Goal: Task Accomplishment & Management: Complete application form

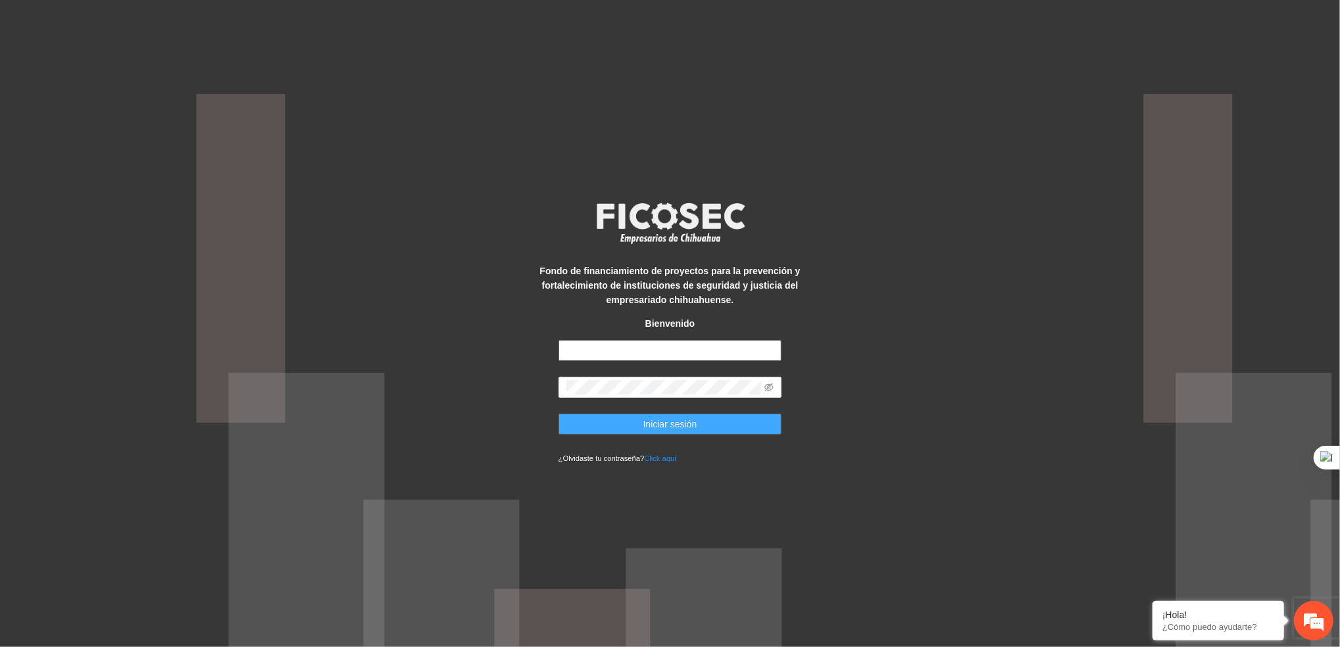
type input "**********"
click at [636, 432] on button "Iniciar sesión" at bounding box center [670, 424] width 224 height 21
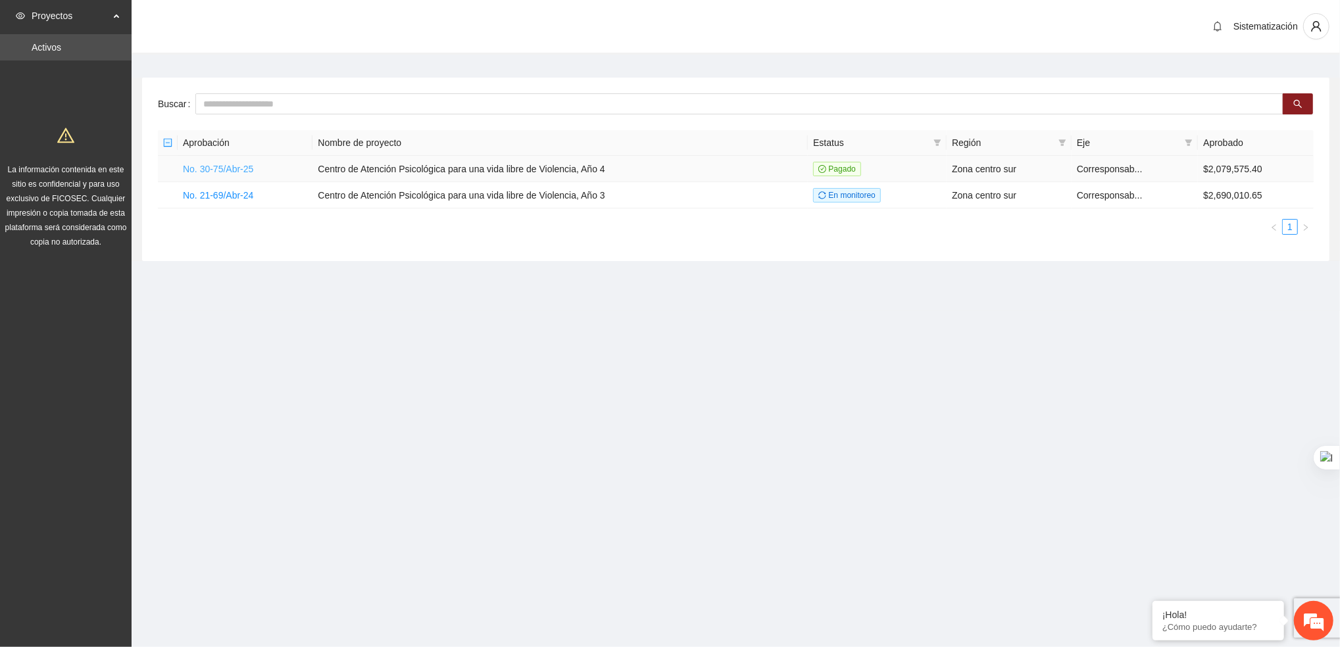
click at [218, 170] on link "No. 30-75/Abr-25" at bounding box center [218, 169] width 70 height 11
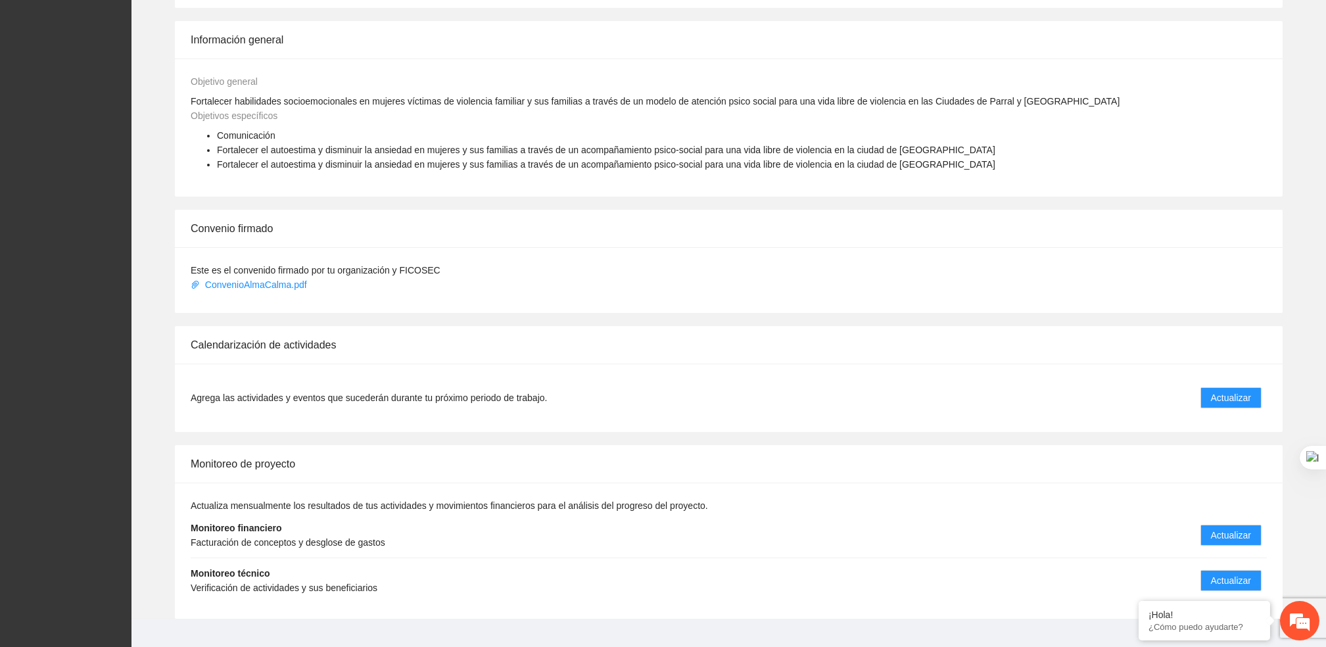
scroll to position [571, 0]
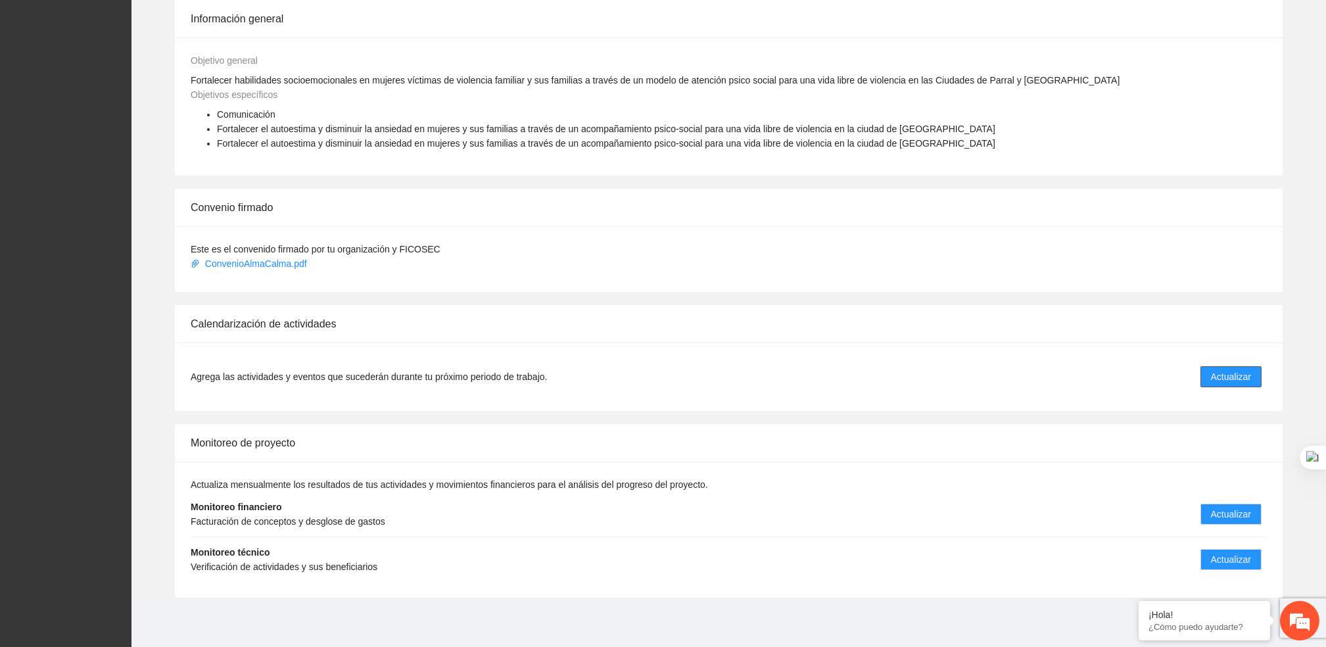
click at [1257, 375] on button "Actualizar" at bounding box center [1231, 376] width 61 height 21
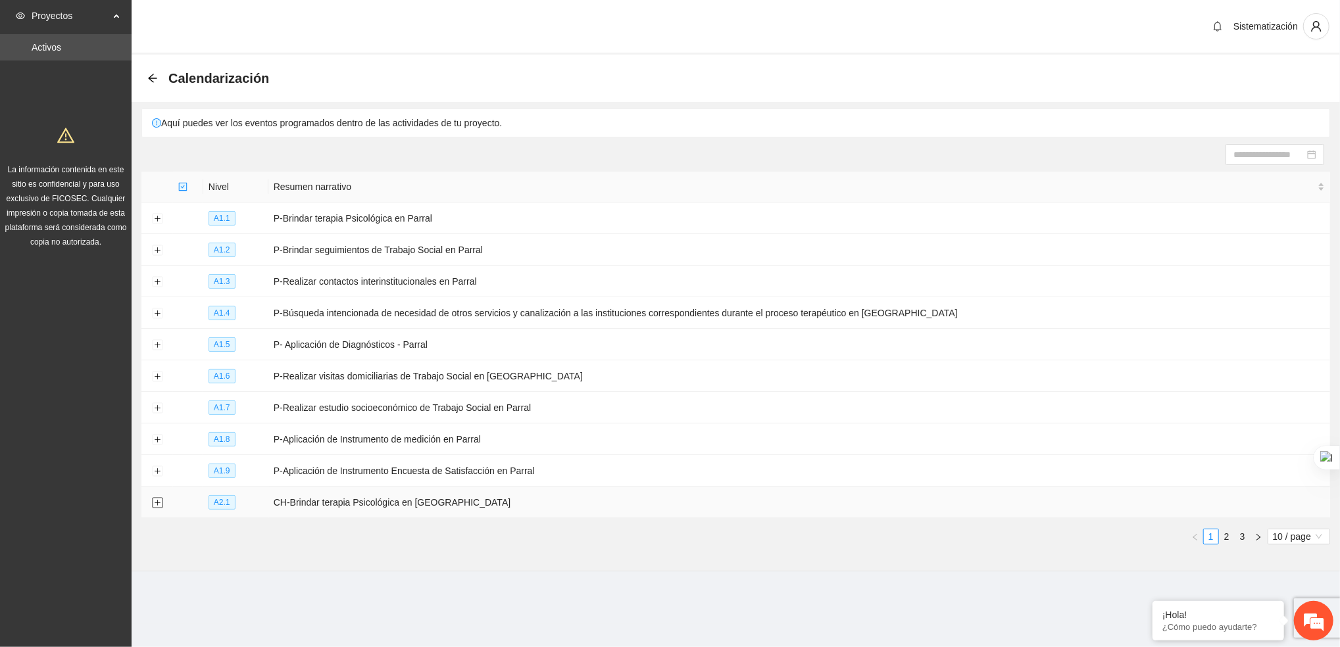
click at [152, 502] on button "Expand row" at bounding box center [157, 503] width 11 height 11
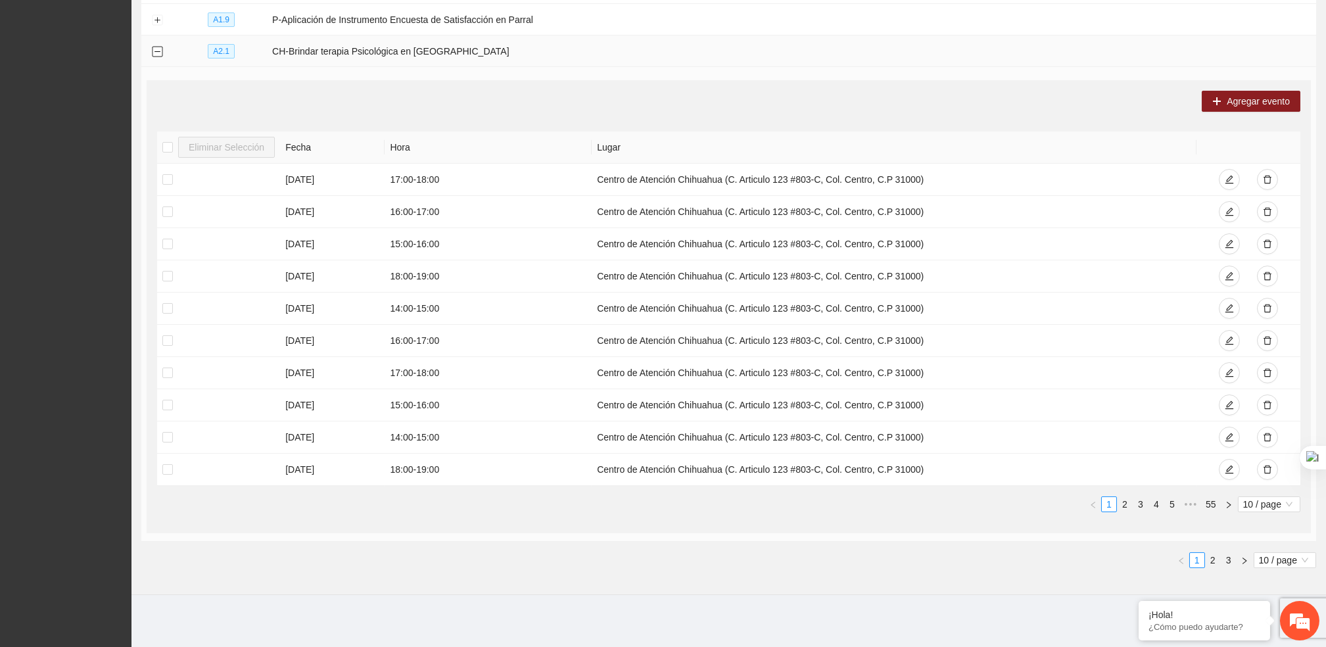
scroll to position [450, 0]
click at [1116, 511] on link "1" at bounding box center [1109, 505] width 14 height 14
click at [1125, 506] on link "2" at bounding box center [1125, 505] width 14 height 14
click at [1142, 506] on link "3" at bounding box center [1141, 505] width 14 height 14
click at [1123, 502] on link "2" at bounding box center [1125, 505] width 14 height 14
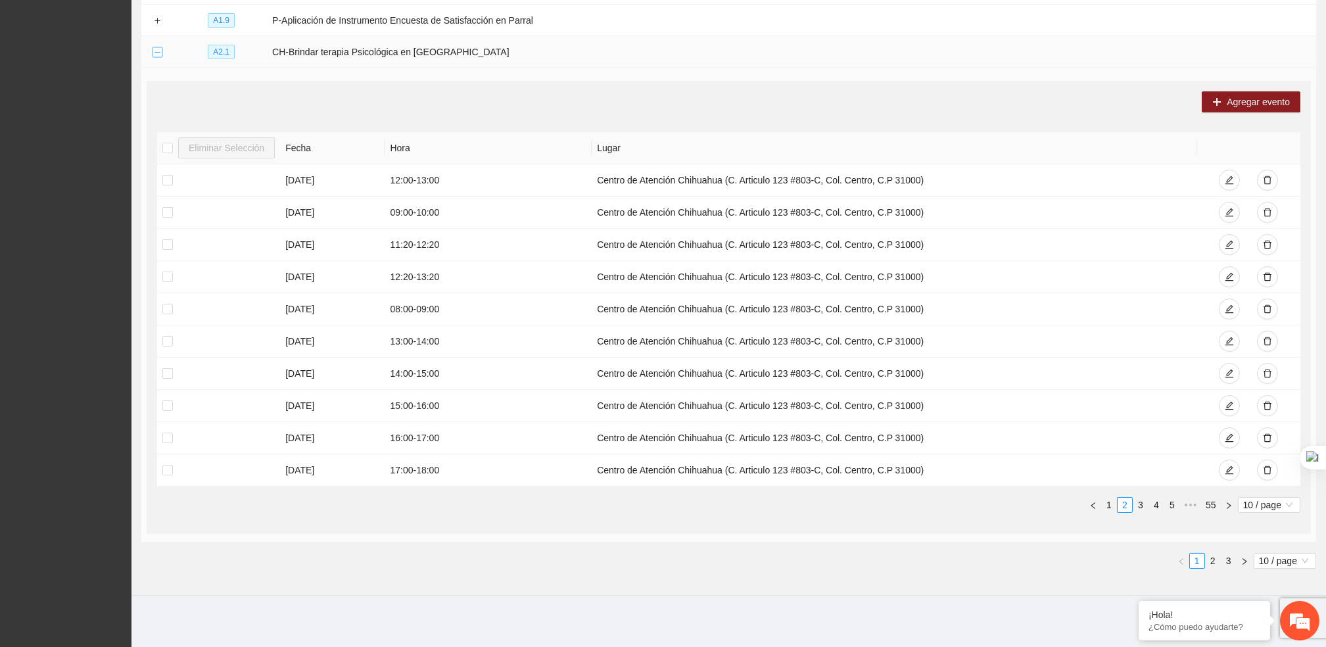
click at [158, 56] on button "Collapse row" at bounding box center [157, 52] width 11 height 11
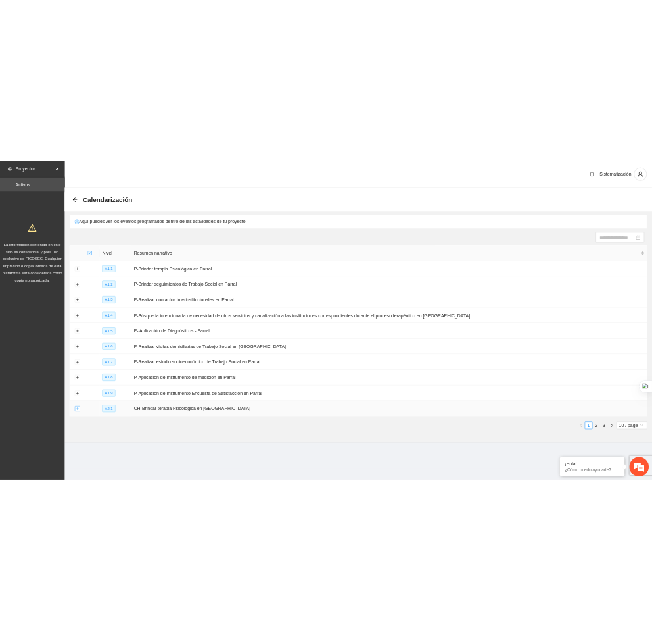
scroll to position [0, 0]
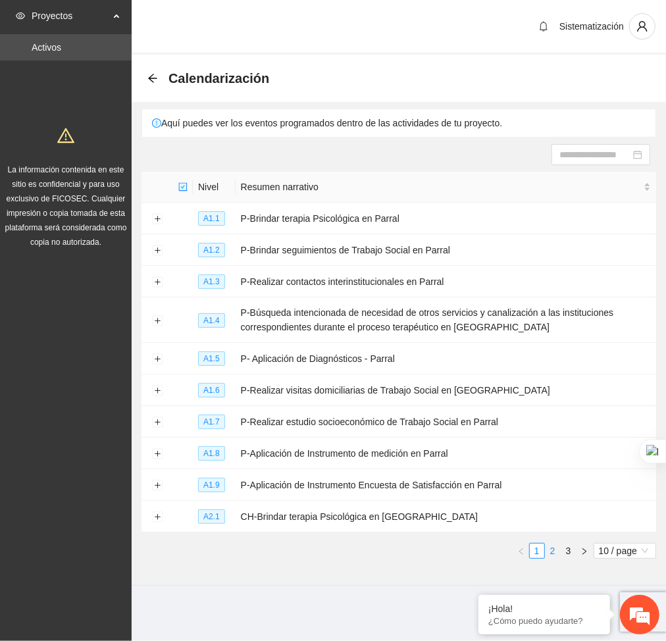
click at [550, 554] on link "2" at bounding box center [552, 550] width 14 height 14
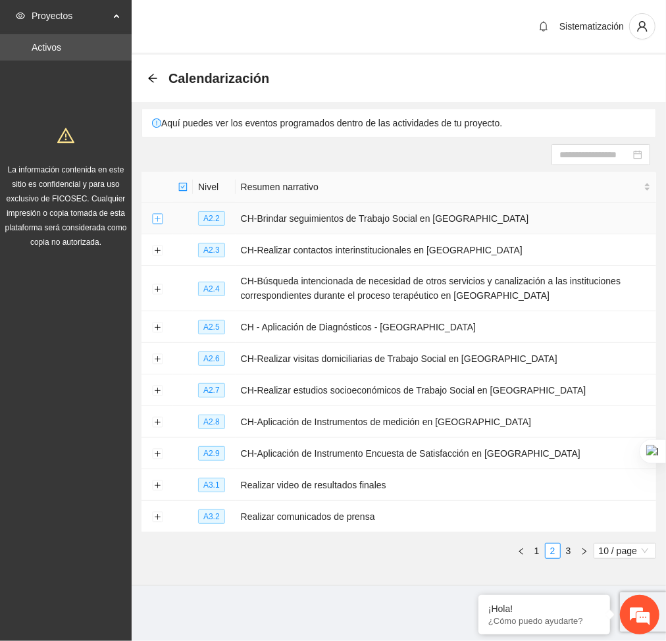
click at [157, 217] on button "Expand row" at bounding box center [157, 219] width 11 height 11
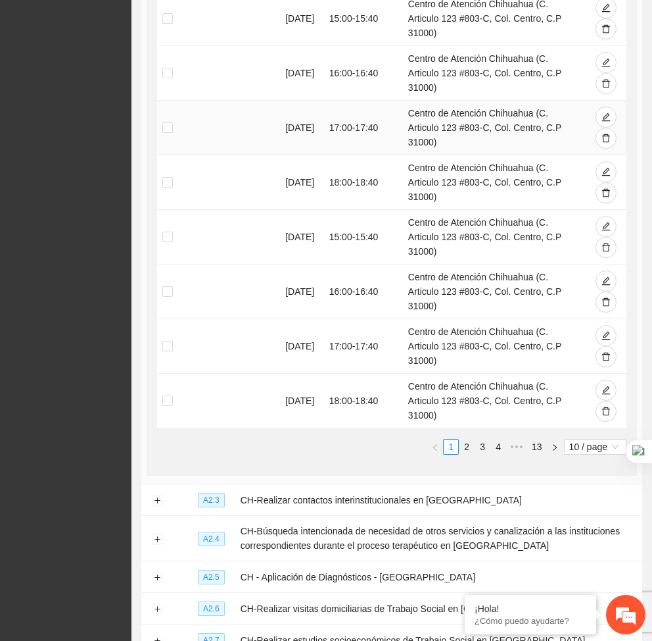
scroll to position [451, 0]
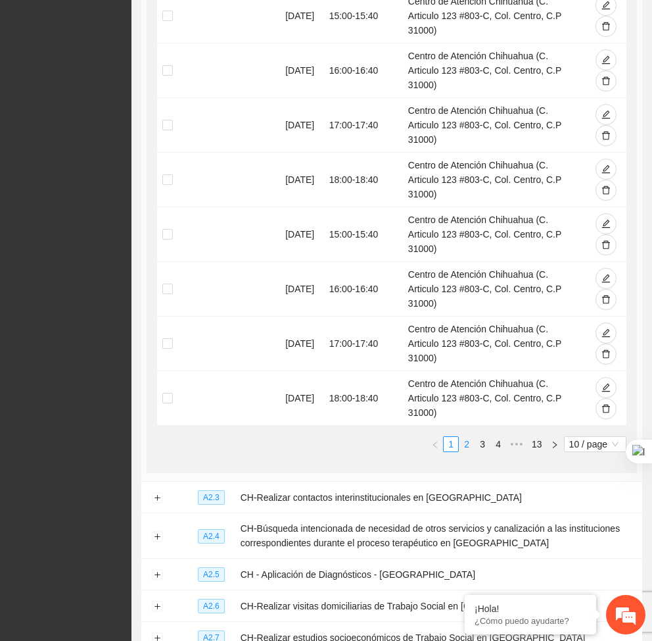
click at [460, 437] on link "2" at bounding box center [467, 444] width 14 height 14
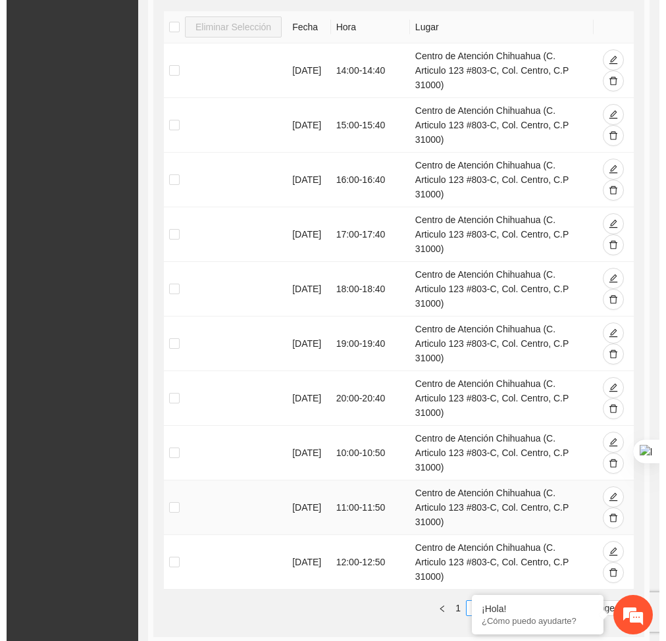
scroll to position [287, 0]
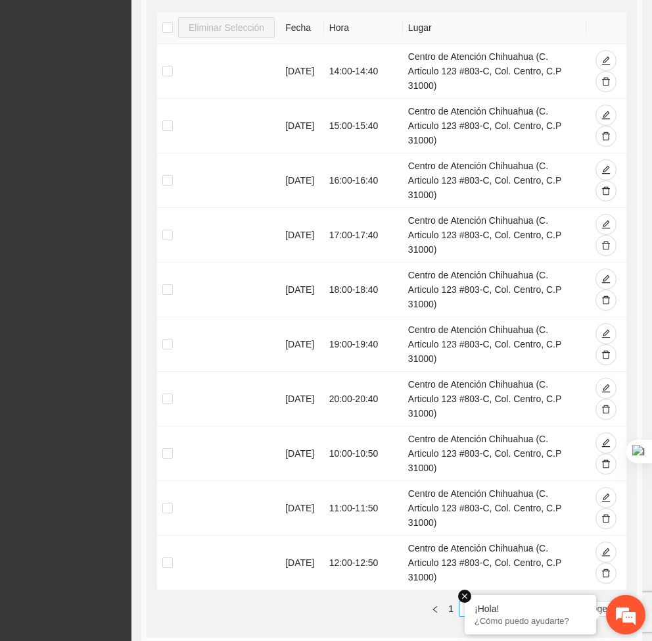
click at [462, 595] on em at bounding box center [464, 595] width 13 height 13
click at [475, 601] on link "3" at bounding box center [482, 608] width 14 height 14
click at [460, 601] on link "2" at bounding box center [467, 608] width 14 height 14
click at [605, 439] on icon "edit" at bounding box center [606, 443] width 9 height 9
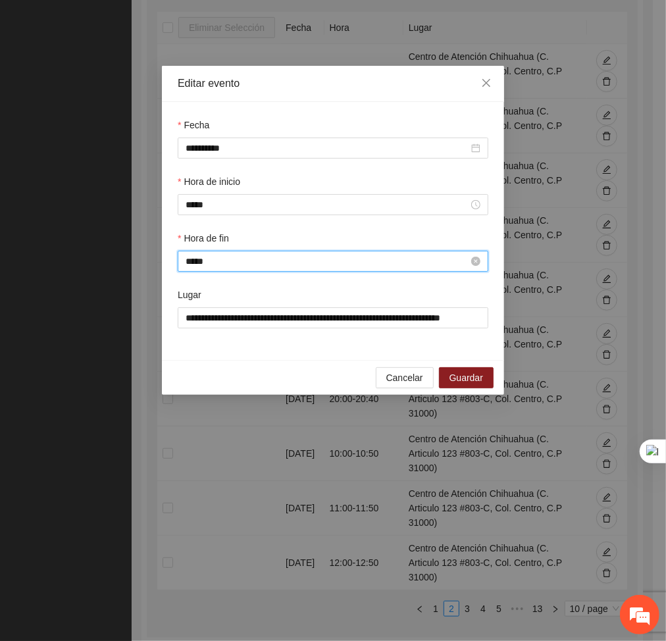
scroll to position [921, 0]
click at [324, 261] on input "*****" at bounding box center [326, 261] width 283 height 14
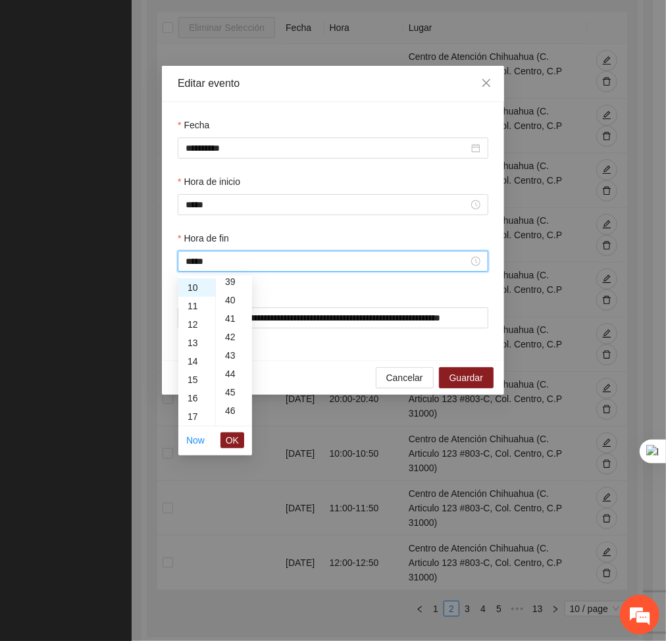
scroll to position [723, 0]
click at [229, 304] on div "40" at bounding box center [234, 301] width 36 height 18
type input "*****"
click at [234, 435] on span "OK" at bounding box center [232, 440] width 13 height 14
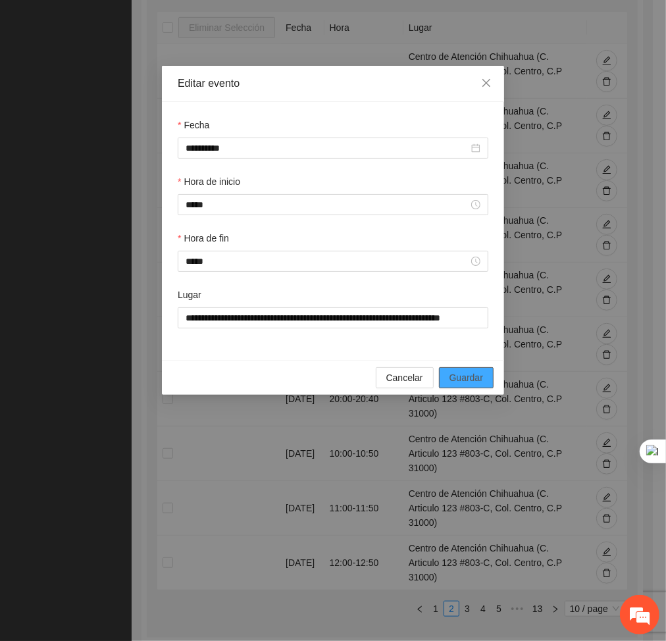
click at [466, 382] on span "Guardar" at bounding box center [466, 377] width 34 height 14
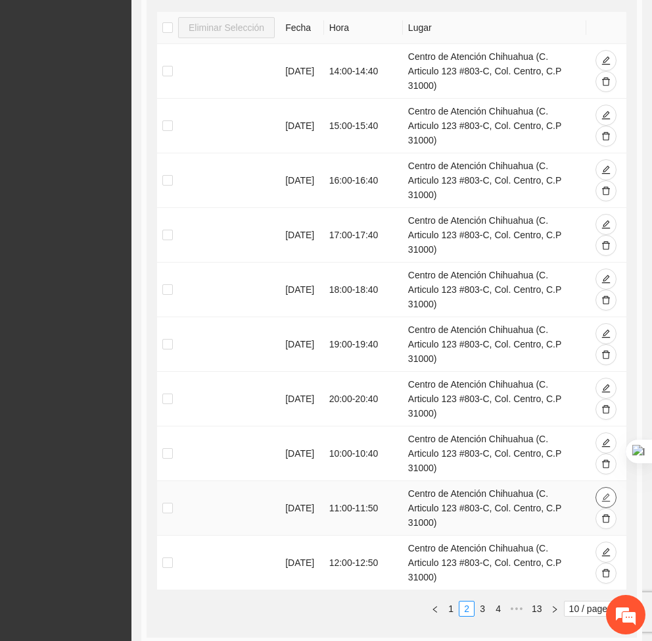
click at [608, 493] on icon "edit" at bounding box center [606, 497] width 9 height 9
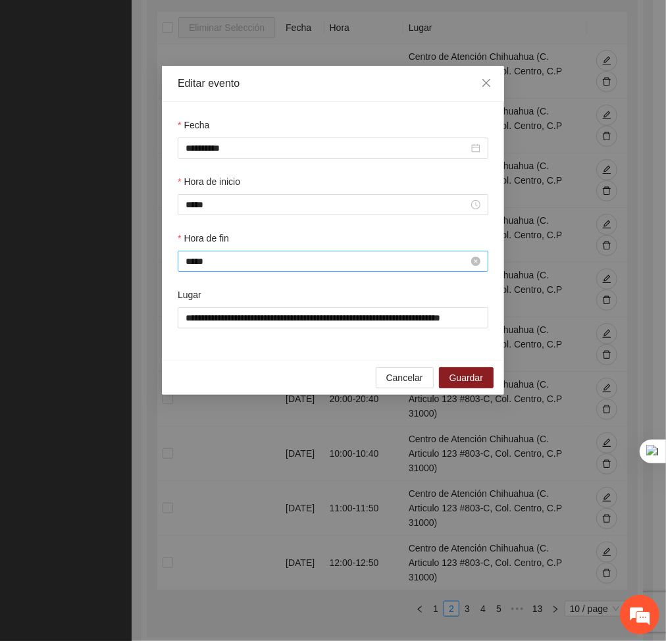
click at [267, 262] on input "*****" at bounding box center [326, 261] width 283 height 14
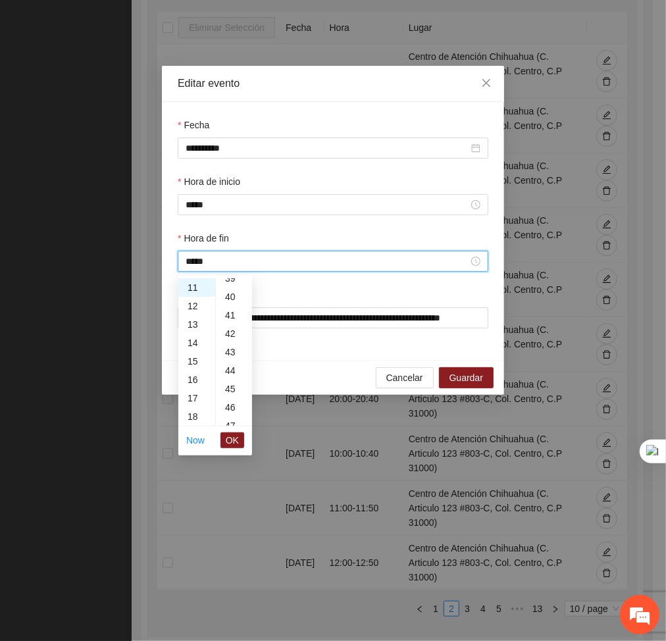
scroll to position [723, 0]
click at [228, 301] on div "40" at bounding box center [234, 301] width 36 height 18
type input "*****"
click at [232, 441] on span "OK" at bounding box center [232, 440] width 13 height 14
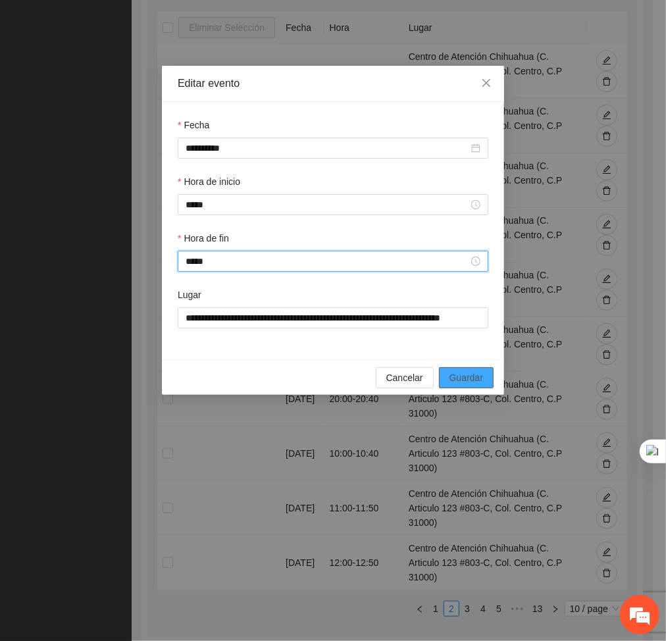
click at [464, 375] on span "Guardar" at bounding box center [466, 377] width 34 height 14
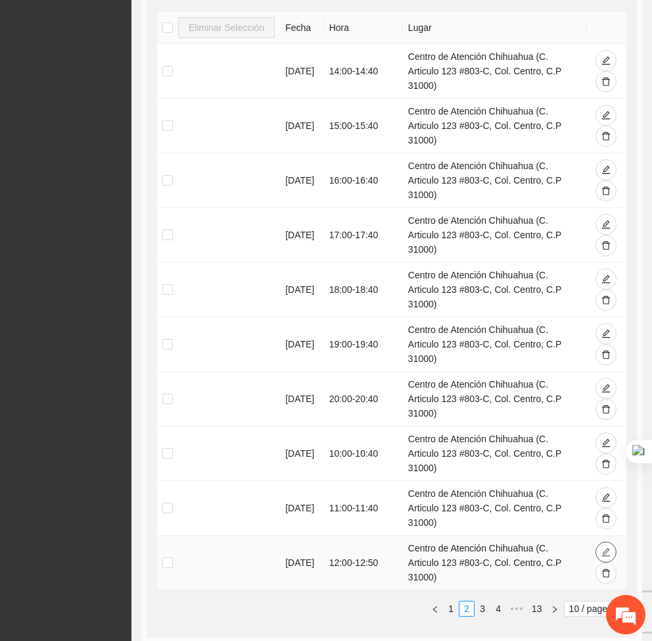
click at [605, 547] on icon "edit" at bounding box center [606, 551] width 9 height 9
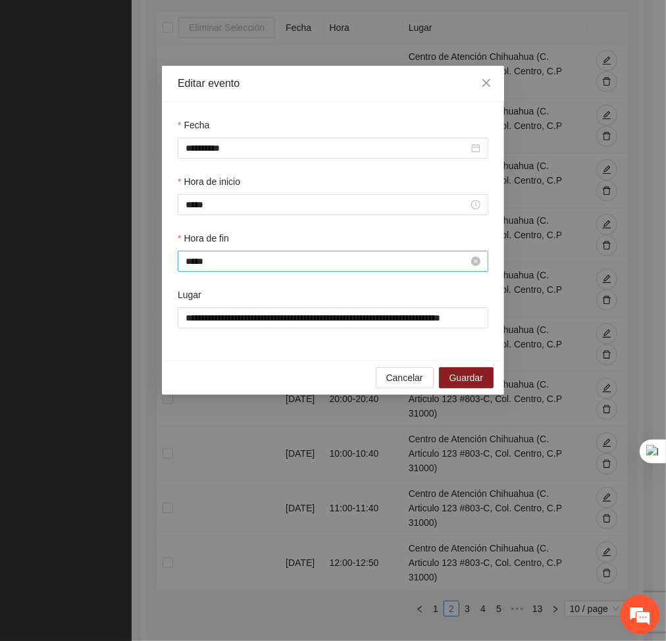
click at [295, 258] on input "*****" at bounding box center [326, 261] width 283 height 14
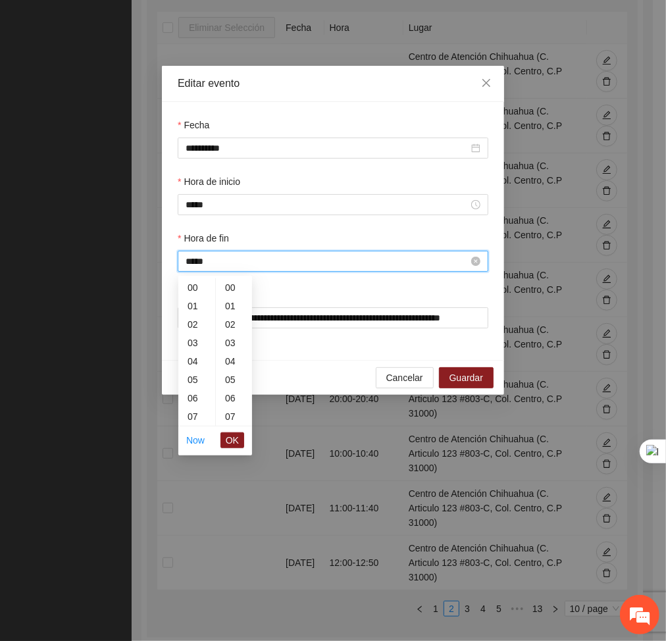
scroll to position [921, 0]
click at [230, 309] on div "40" at bounding box center [234, 313] width 36 height 18
type input "*****"
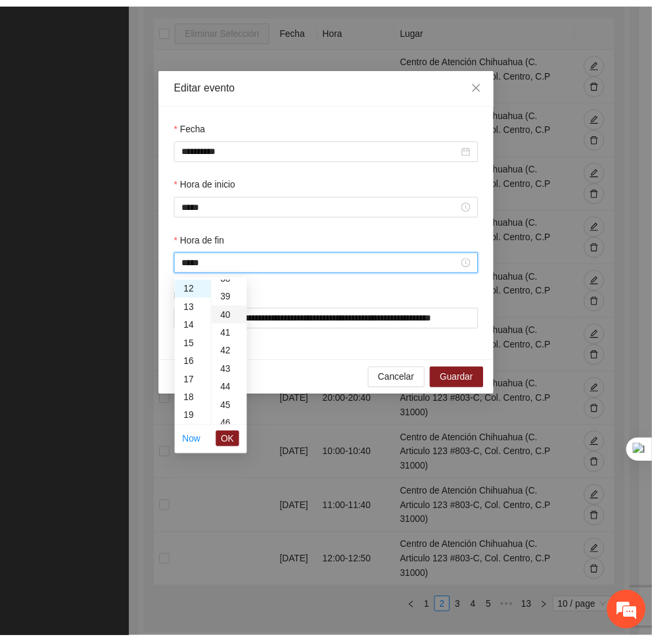
scroll to position [737, 0]
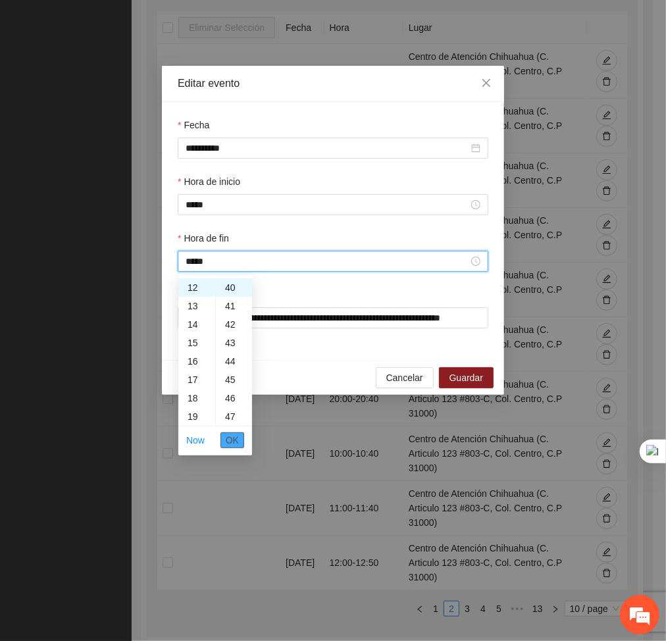
click at [231, 439] on span "OK" at bounding box center [232, 440] width 13 height 14
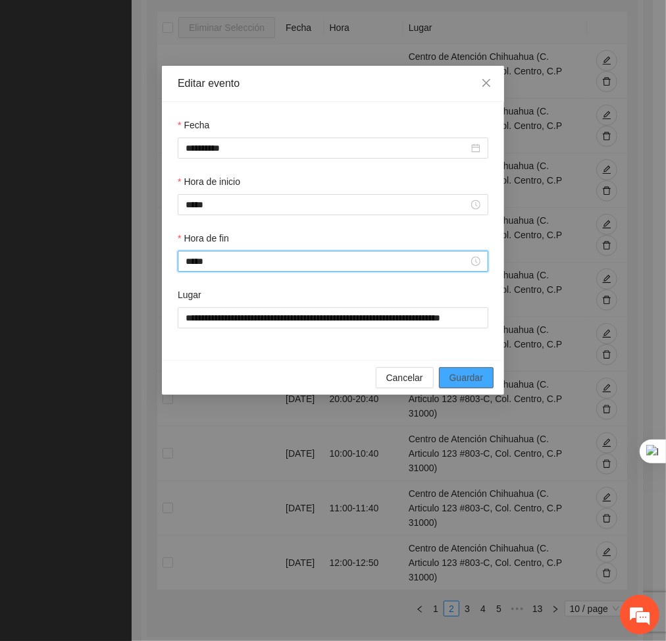
click at [477, 380] on span "Guardar" at bounding box center [466, 377] width 34 height 14
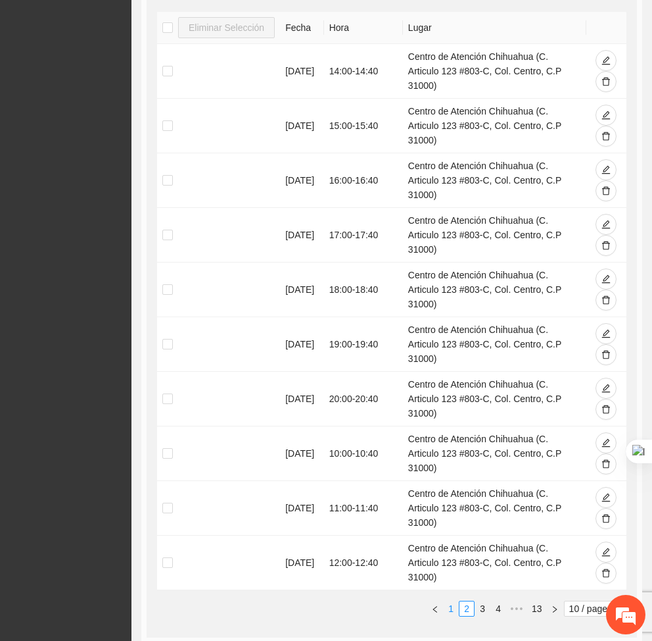
click at [444, 601] on link "1" at bounding box center [451, 608] width 14 height 14
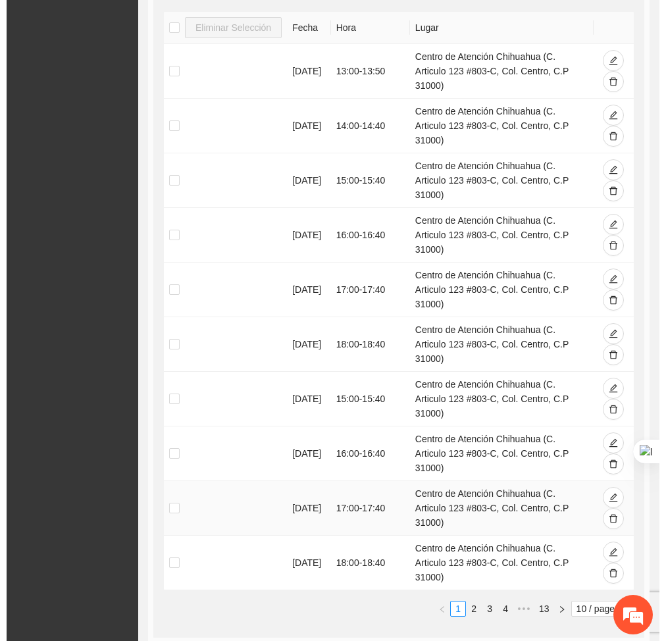
scroll to position [263, 0]
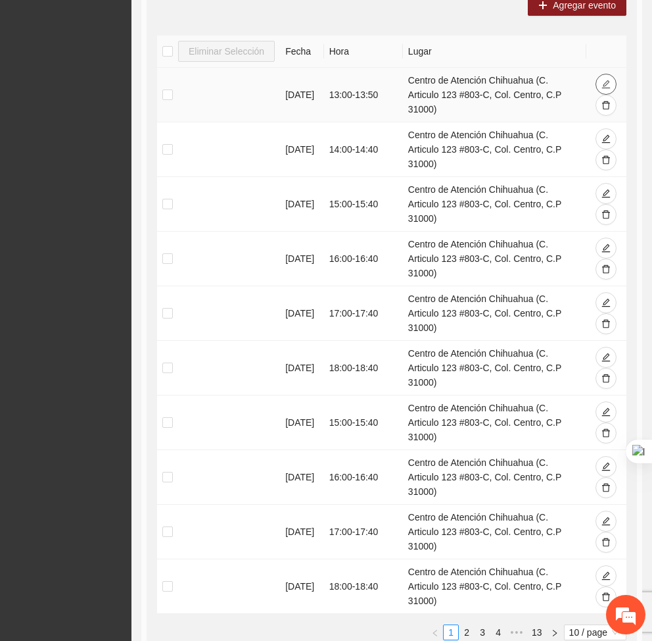
click at [603, 81] on icon "edit" at bounding box center [606, 84] width 9 height 9
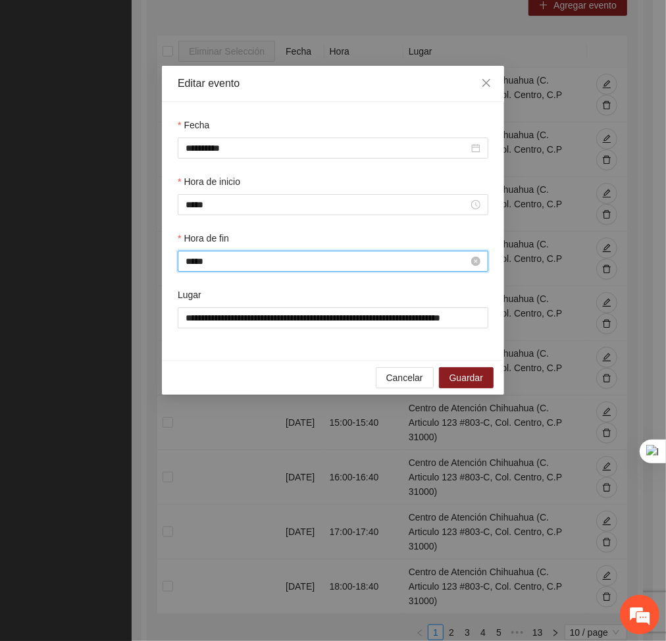
click at [293, 266] on input "*****" at bounding box center [326, 261] width 283 height 14
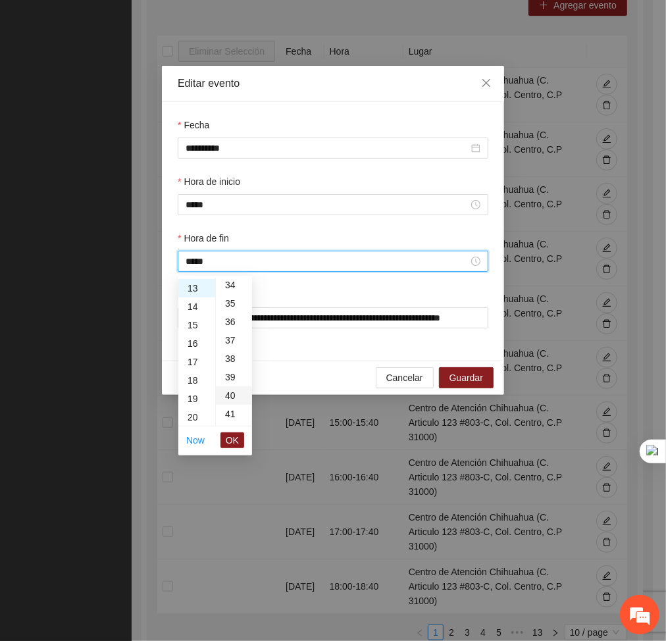
click at [226, 393] on div "40" at bounding box center [234, 395] width 36 height 18
type input "*****"
click at [237, 439] on span "OK" at bounding box center [232, 440] width 13 height 14
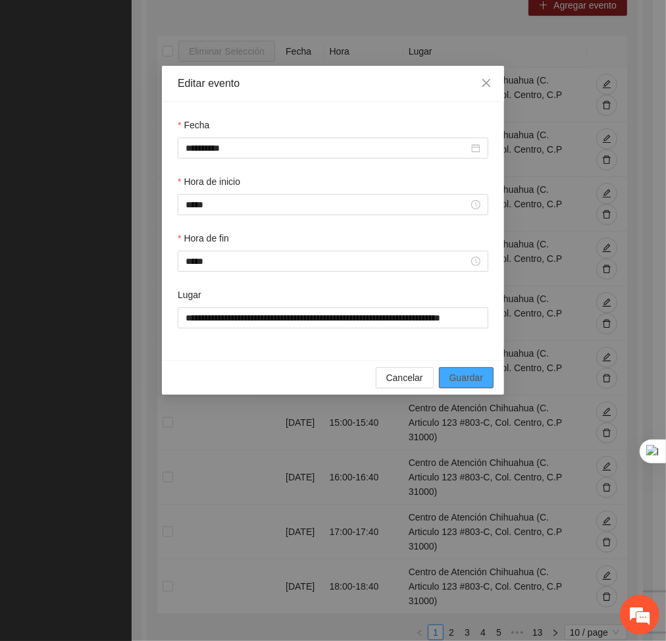
click at [458, 383] on span "Guardar" at bounding box center [466, 377] width 34 height 14
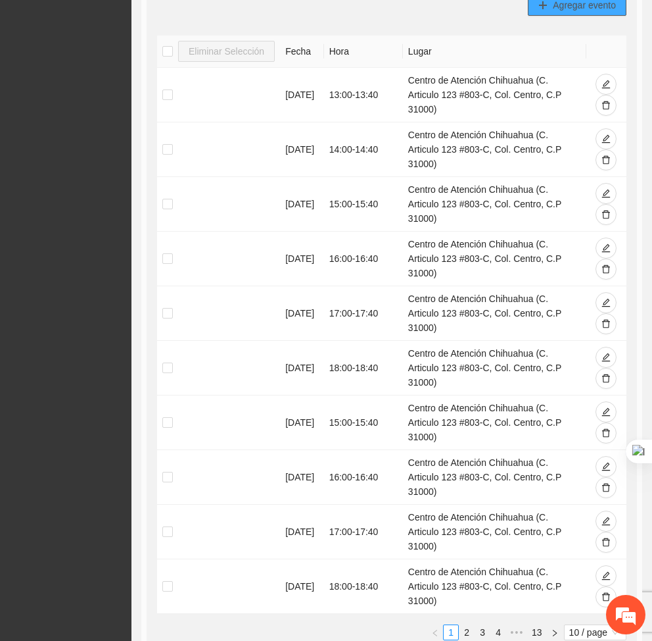
click at [565, 7] on span "Agregar evento" at bounding box center [584, 5] width 63 height 14
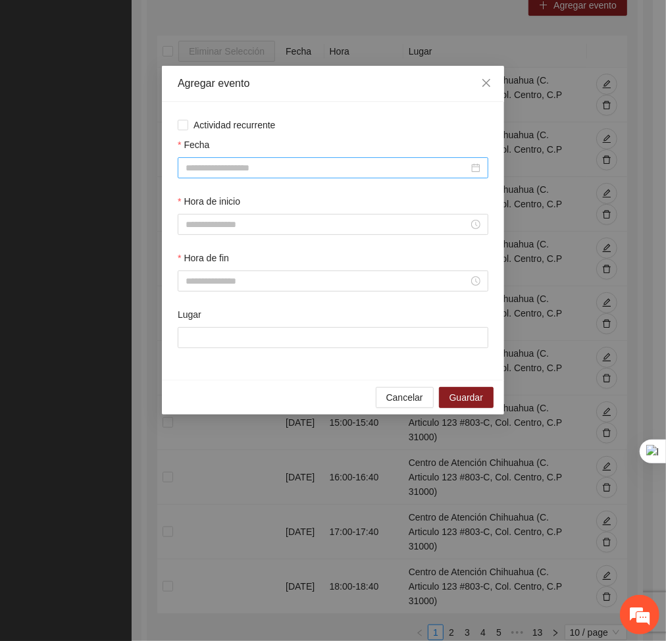
click at [372, 164] on input "Fecha" at bounding box center [326, 167] width 283 height 14
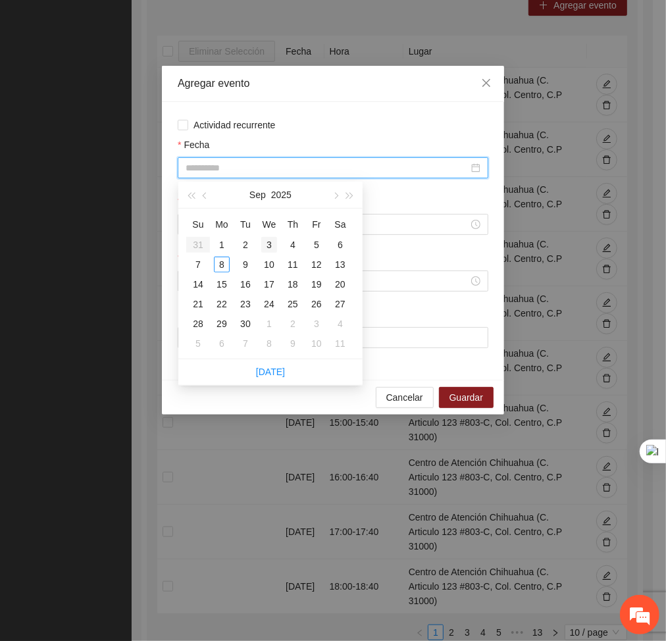
type input "**********"
click at [261, 246] on div "3" at bounding box center [269, 245] width 16 height 16
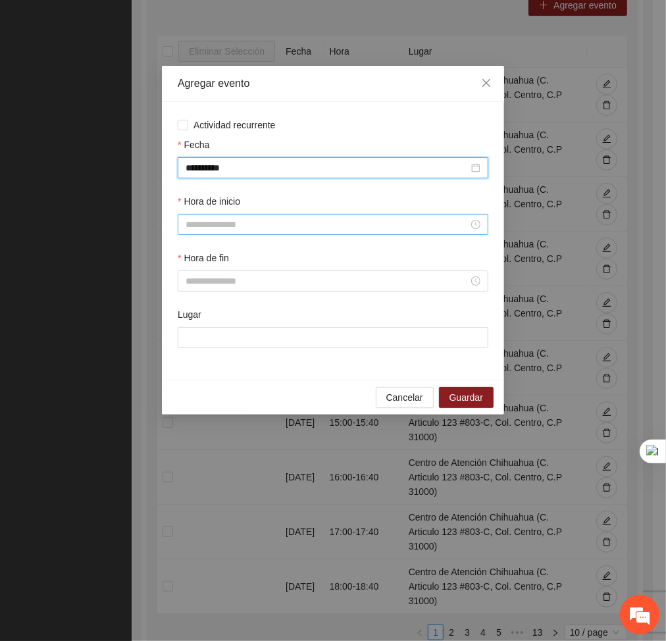
click at [230, 228] on input "Hora de inicio" at bounding box center [326, 224] width 283 height 14
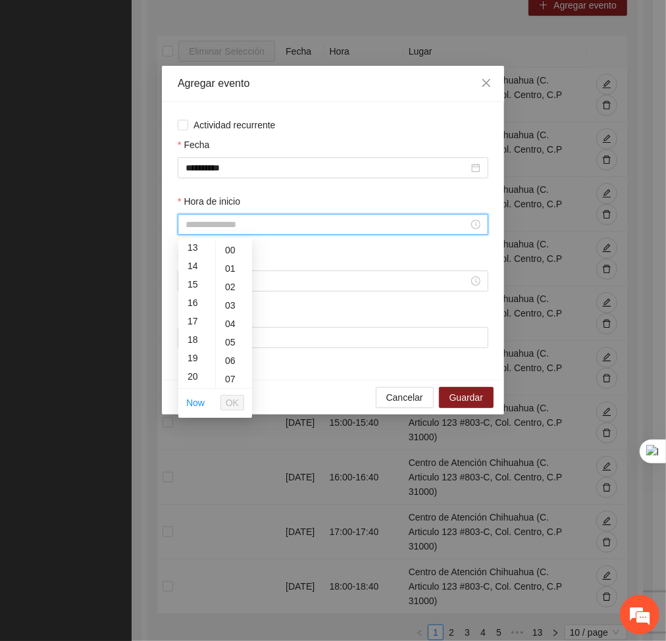
scroll to position [223, 0]
click at [194, 281] on div "14" at bounding box center [196, 285] width 37 height 18
type input "*****"
click at [229, 401] on span "OK" at bounding box center [232, 402] width 13 height 14
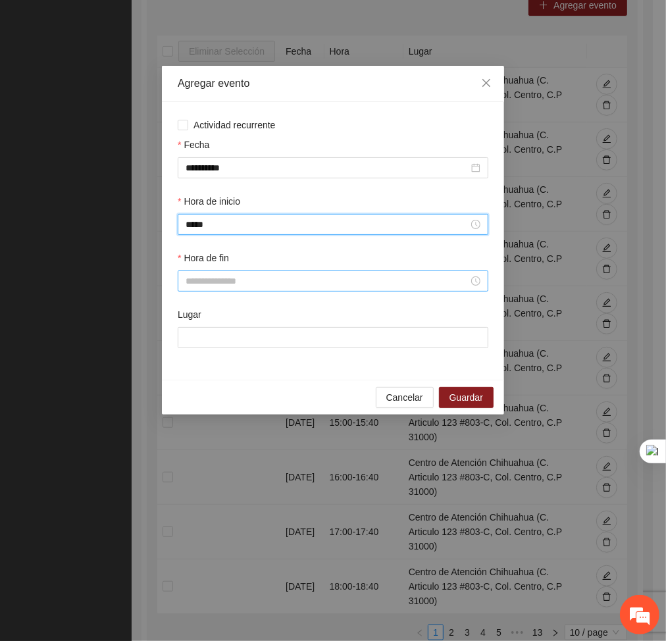
click at [203, 285] on input "Hora de fin" at bounding box center [326, 281] width 283 height 14
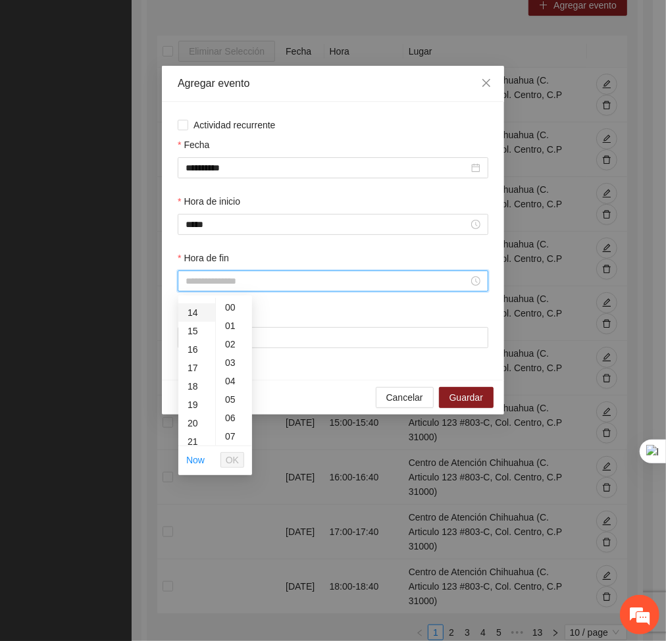
click at [190, 310] on div "14" at bounding box center [196, 312] width 37 height 18
click at [228, 329] on div "40" at bounding box center [234, 331] width 36 height 18
type input "*****"
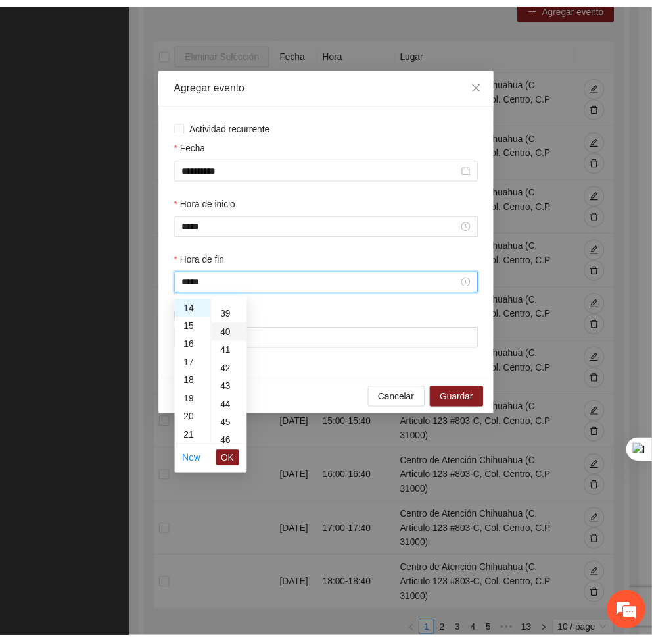
scroll to position [737, 0]
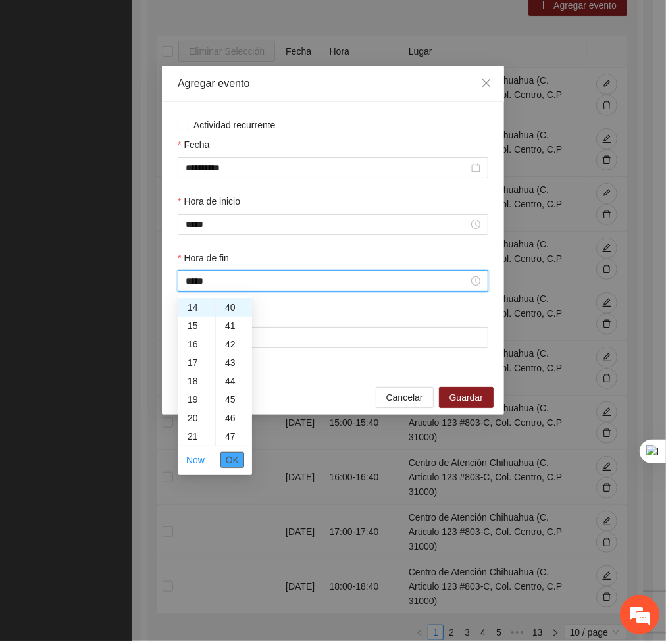
click at [232, 461] on span "OK" at bounding box center [232, 459] width 13 height 14
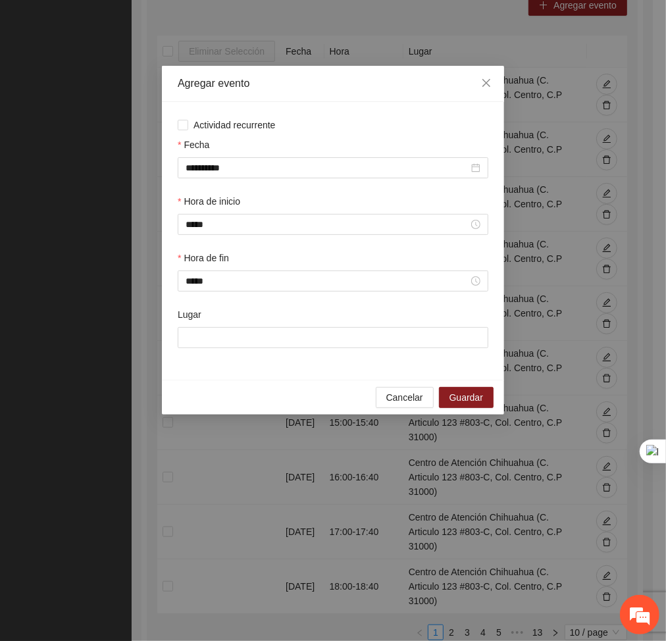
click at [263, 324] on div "Lugar" at bounding box center [333, 317] width 310 height 20
click at [266, 331] on input "Lugar" at bounding box center [333, 337] width 310 height 21
type input "**********"
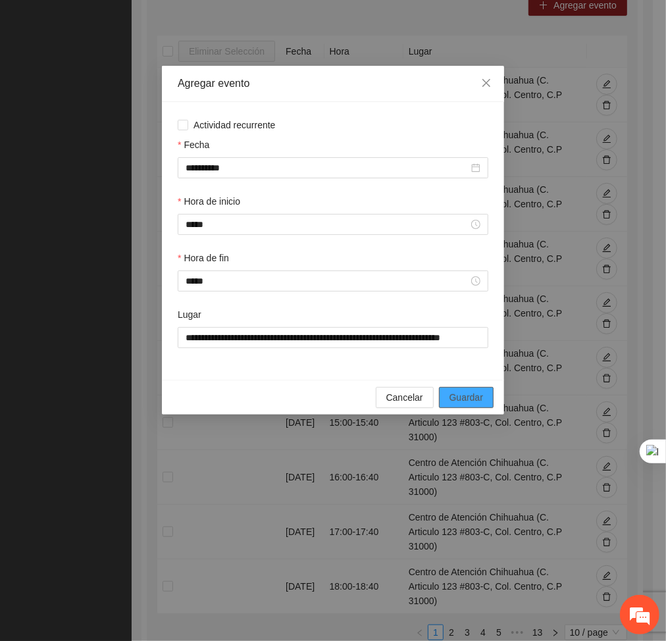
click at [468, 388] on button "Guardar" at bounding box center [466, 397] width 55 height 21
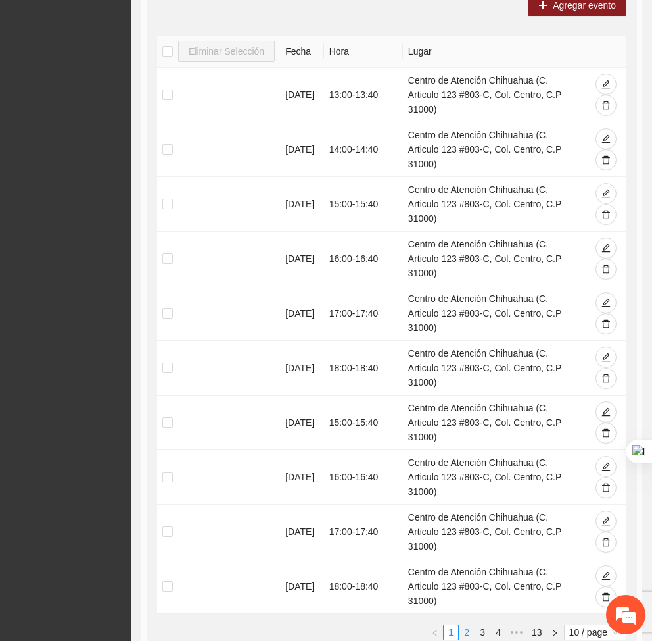
click at [460, 625] on link "2" at bounding box center [467, 632] width 14 height 14
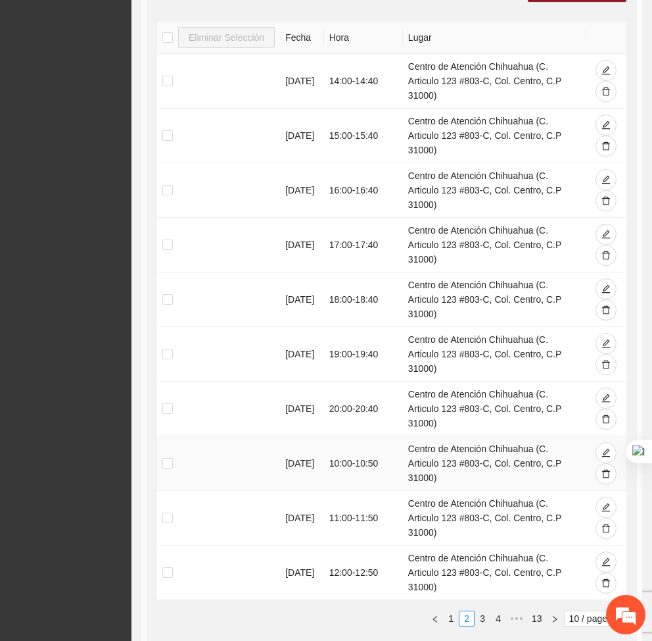
scroll to position [307, 0]
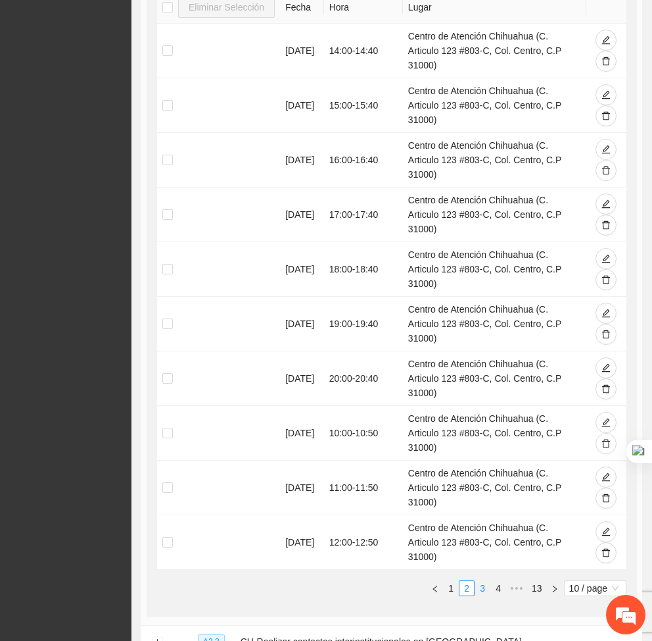
click at [475, 581] on link "3" at bounding box center [482, 588] width 14 height 14
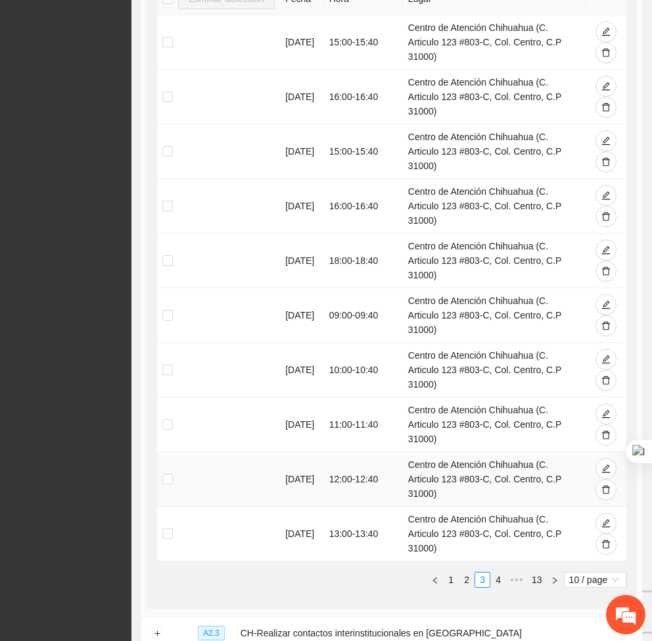
scroll to position [326, 0]
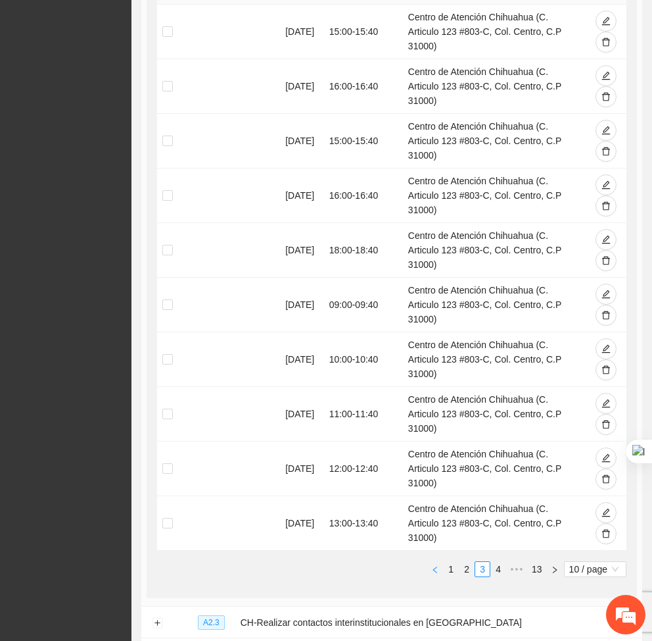
click at [410, 561] on ul "1 2 3 4 5 ••• 13 10 / page" at bounding box center [392, 569] width 470 height 16
click at [431, 566] on icon "left" at bounding box center [435, 570] width 8 height 8
click at [444, 562] on link "1" at bounding box center [451, 569] width 14 height 14
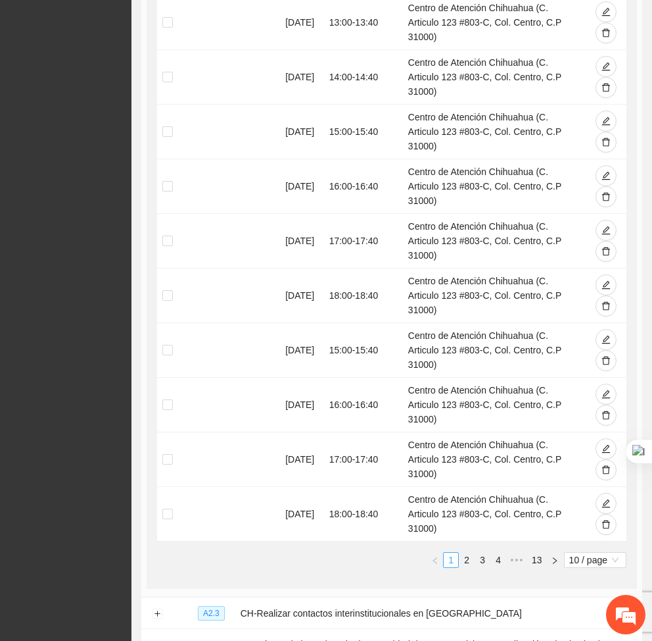
scroll to position [337, 0]
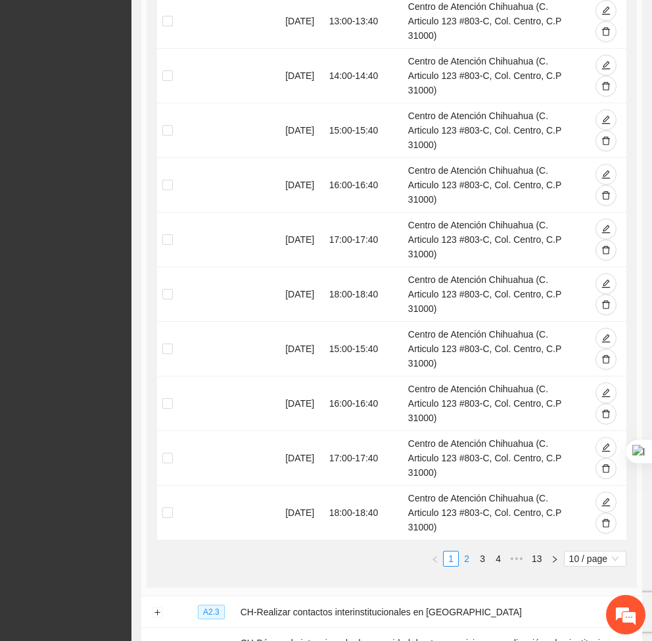
click at [460, 551] on link "2" at bounding box center [467, 558] width 14 height 14
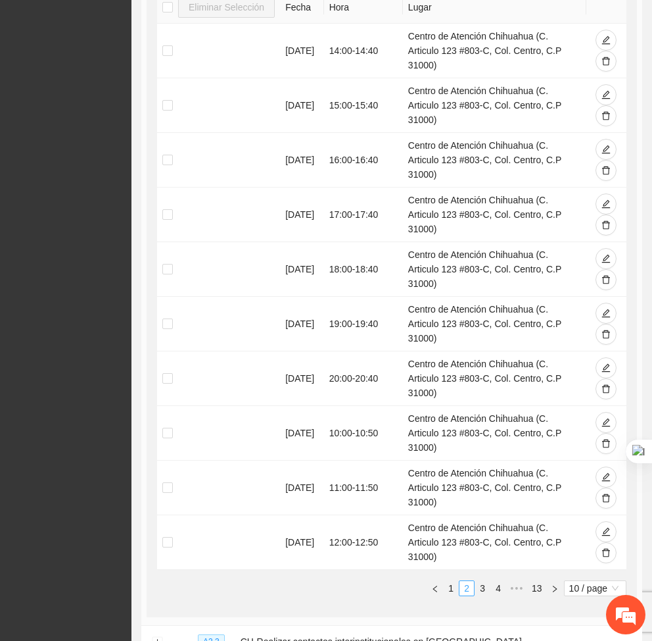
scroll to position [309, 0]
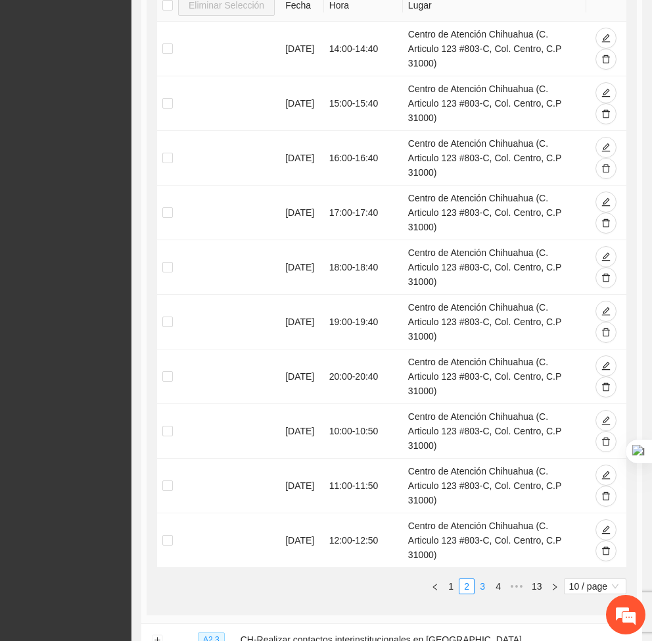
click at [475, 579] on link "3" at bounding box center [482, 586] width 14 height 14
click at [460, 579] on link "2" at bounding box center [467, 586] width 14 height 14
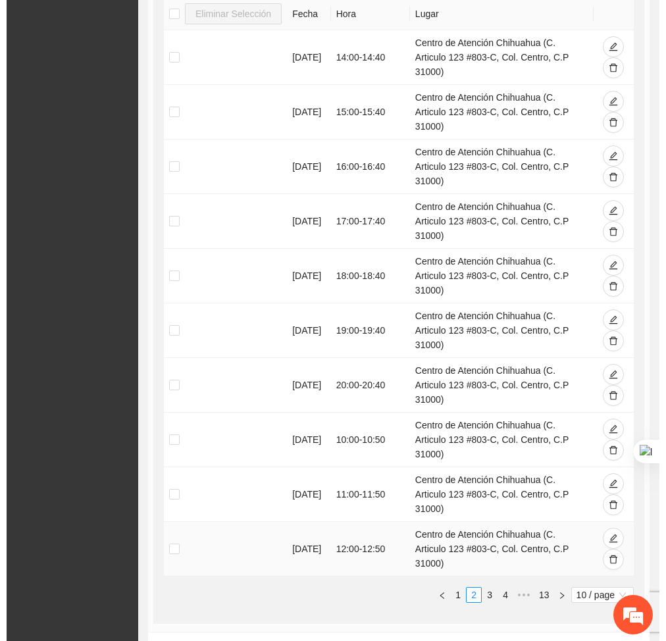
scroll to position [306, 0]
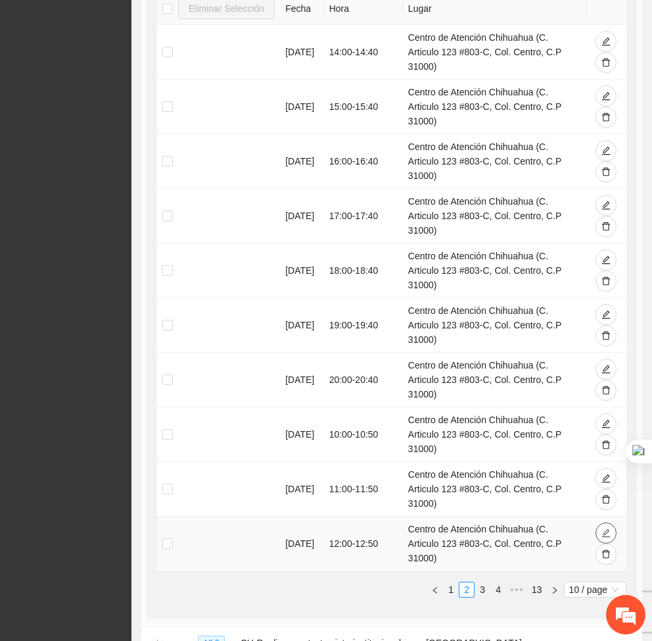
click at [604, 522] on button "button" at bounding box center [606, 532] width 21 height 21
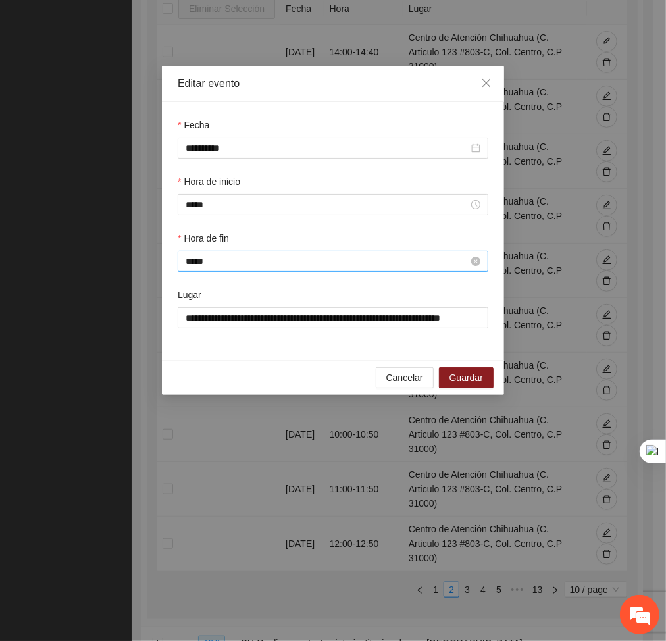
click at [289, 259] on input "*****" at bounding box center [326, 261] width 283 height 14
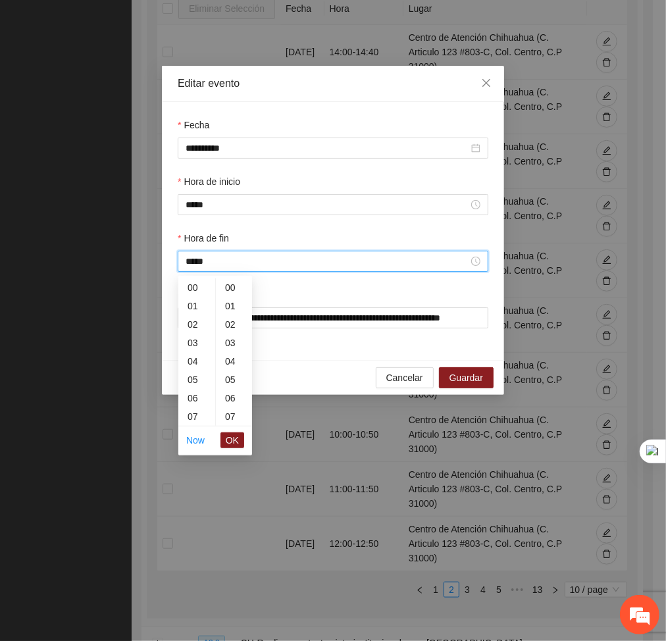
scroll to position [921, 0]
click at [227, 318] on div "40" at bounding box center [234, 321] width 36 height 18
type input "*****"
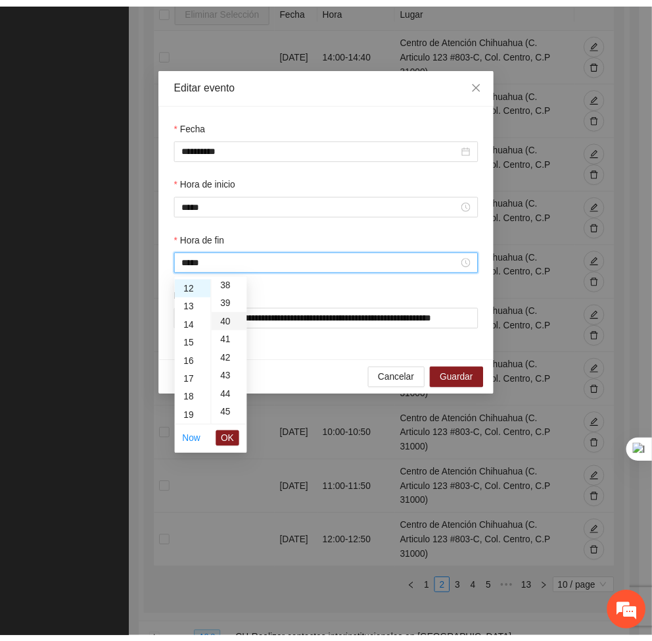
scroll to position [737, 0]
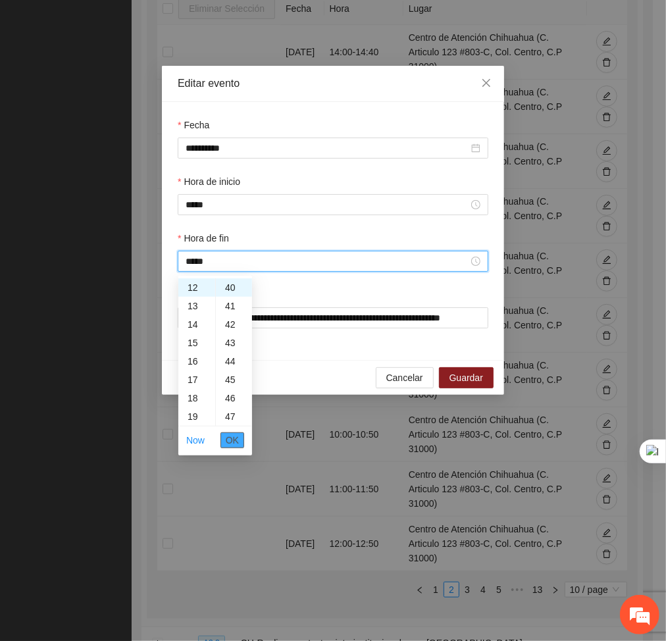
click at [223, 440] on button "OK" at bounding box center [232, 440] width 24 height 16
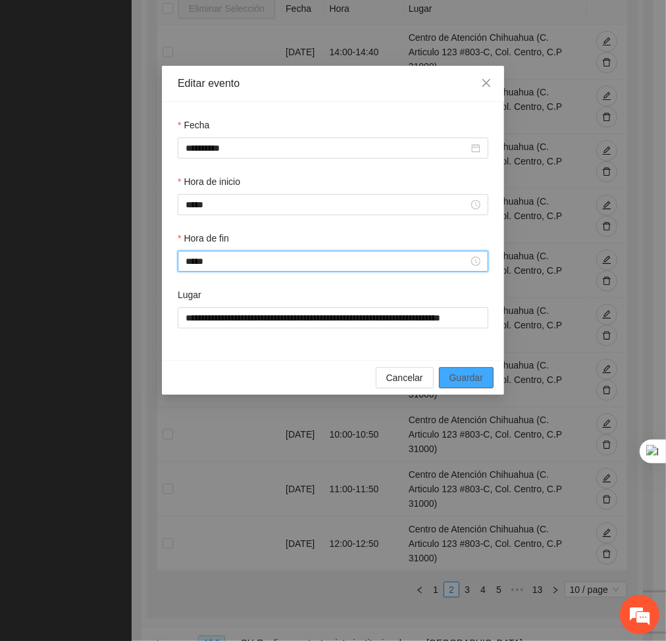
click at [475, 374] on span "Guardar" at bounding box center [466, 377] width 34 height 14
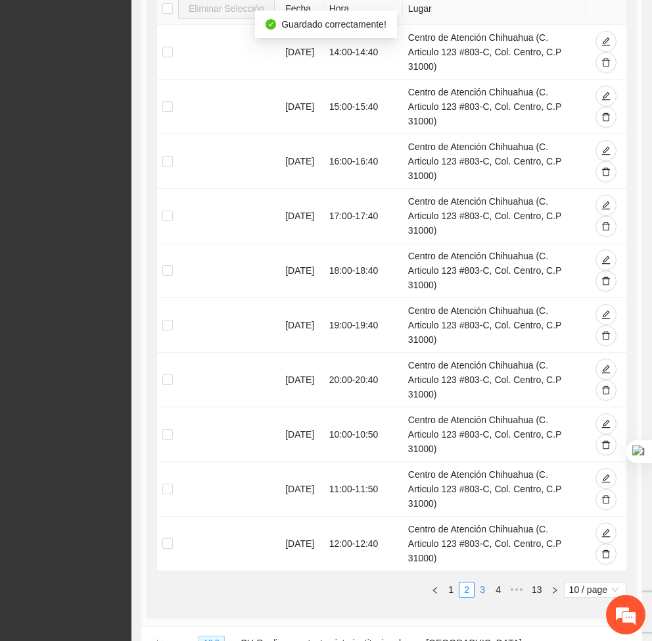
click at [475, 582] on link "3" at bounding box center [482, 589] width 14 height 14
click at [460, 582] on link "2" at bounding box center [467, 589] width 14 height 14
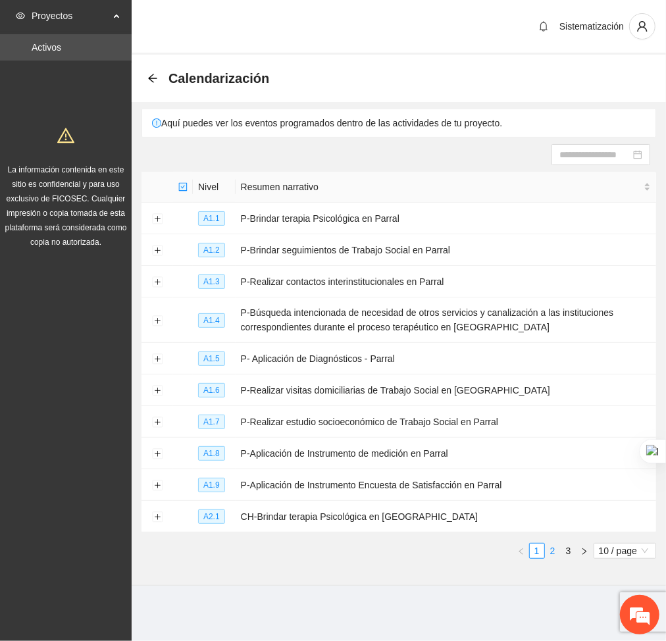
click at [552, 548] on link "2" at bounding box center [552, 550] width 14 height 14
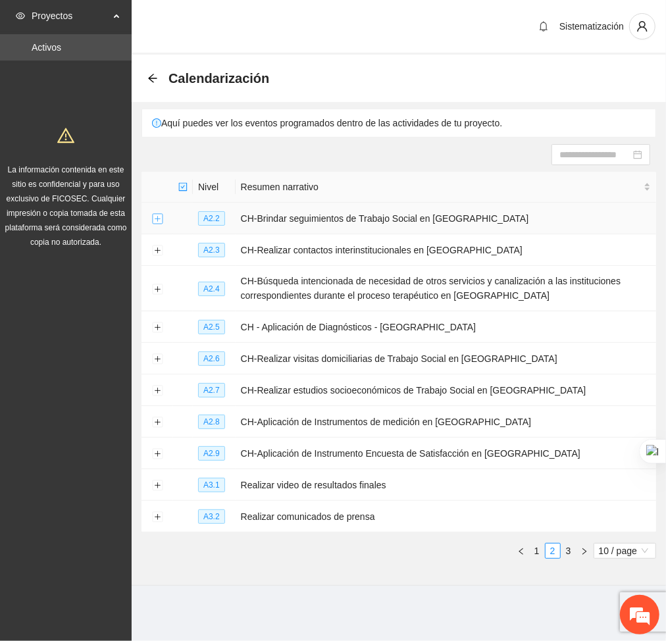
click at [155, 220] on button "Expand row" at bounding box center [157, 219] width 11 height 11
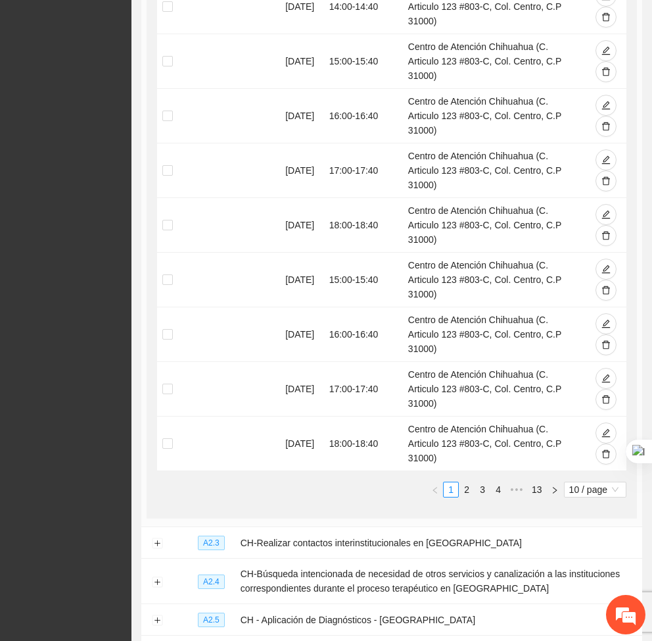
scroll to position [406, 0]
click at [460, 481] on link "2" at bounding box center [467, 488] width 14 height 14
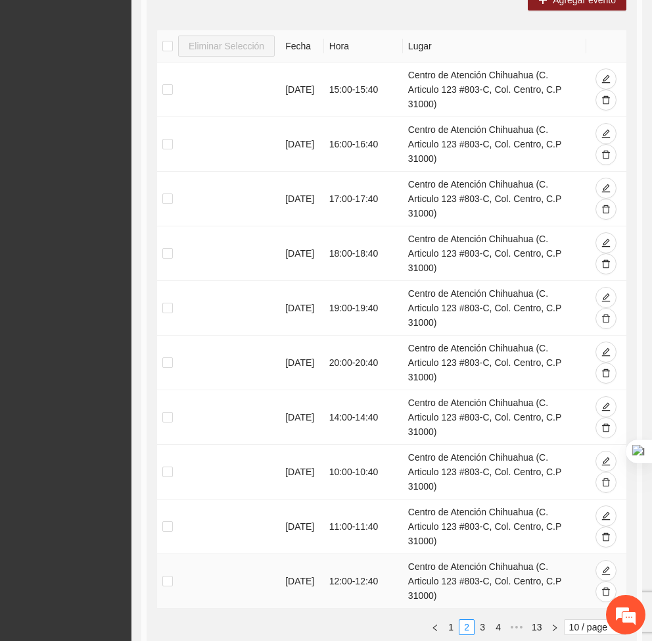
scroll to position [269, 0]
click at [475, 619] on link "3" at bounding box center [482, 626] width 14 height 14
click at [460, 619] on link "2" at bounding box center [467, 626] width 14 height 14
click at [444, 619] on link "1" at bounding box center [451, 626] width 14 height 14
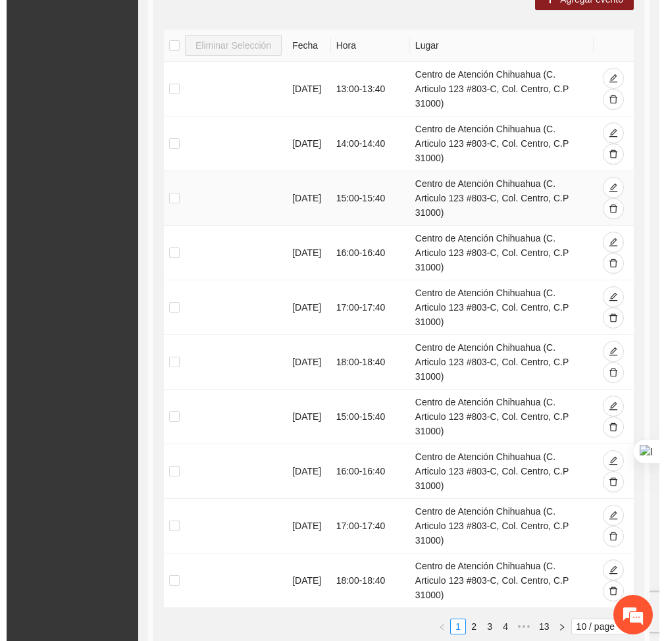
scroll to position [249, 0]
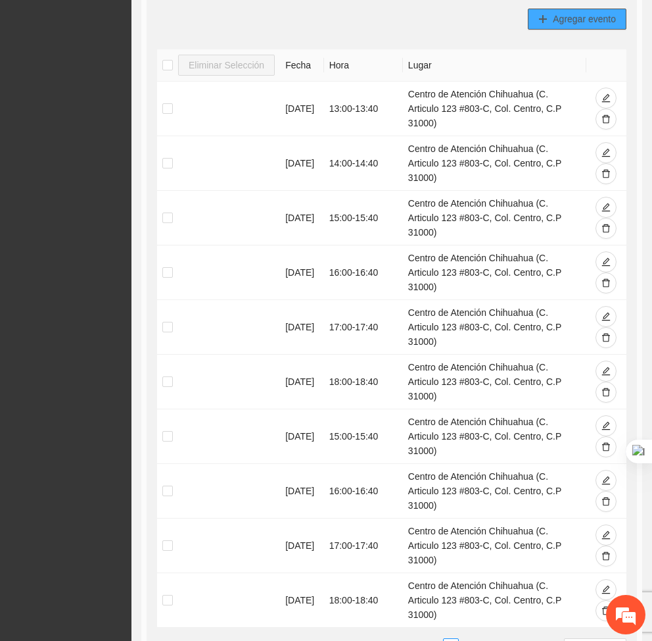
click at [611, 12] on span "Agregar evento" at bounding box center [584, 19] width 63 height 14
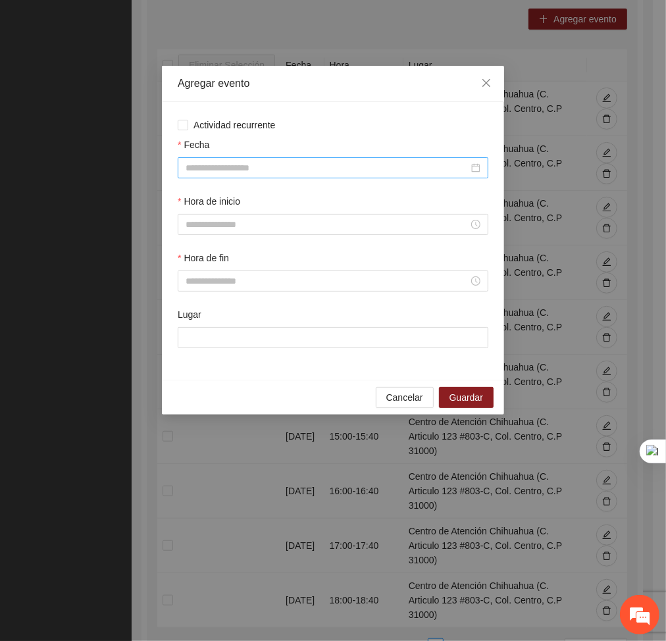
click at [293, 164] on input "Fecha" at bounding box center [326, 167] width 283 height 14
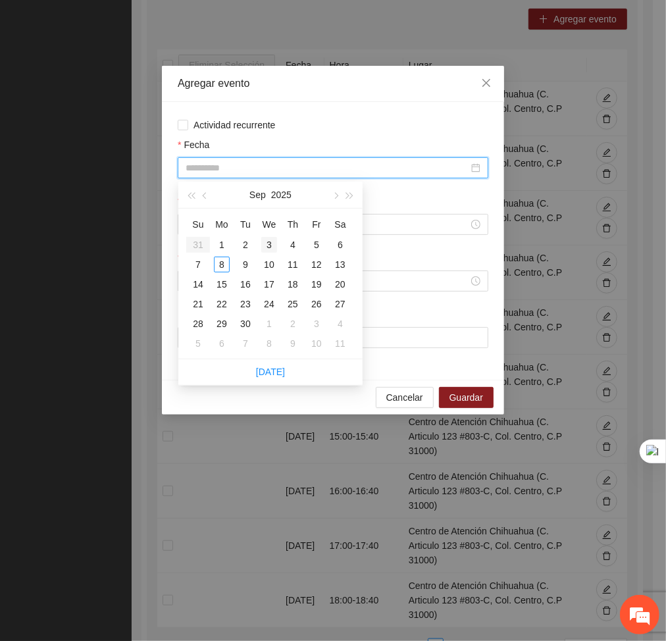
type input "**********"
click at [270, 247] on div "3" at bounding box center [269, 245] width 16 height 16
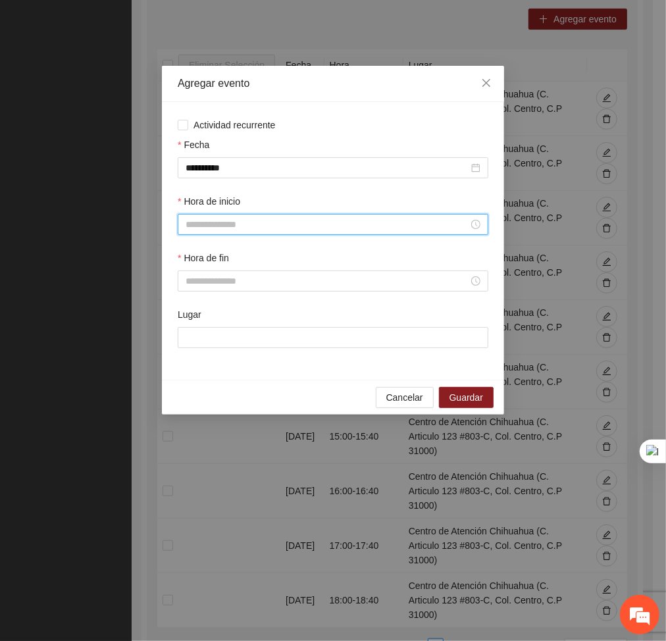
click at [237, 220] on input "Hora de inicio" at bounding box center [326, 224] width 283 height 14
click at [187, 279] on div "15" at bounding box center [196, 285] width 37 height 18
type input "*****"
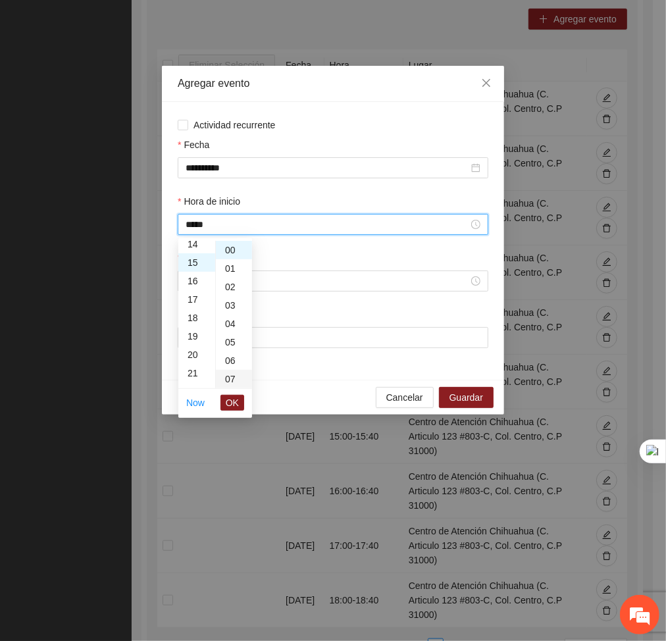
scroll to position [276, 0]
click at [235, 404] on span "OK" at bounding box center [232, 402] width 13 height 14
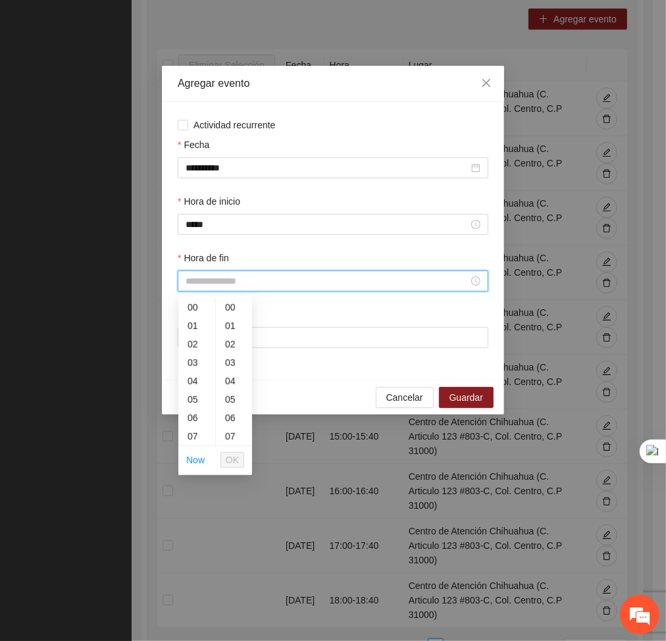
click at [225, 277] on input "Hora de fin" at bounding box center [326, 281] width 283 height 14
click at [195, 430] on div "15" at bounding box center [196, 439] width 37 height 18
click at [235, 378] on div "40" at bounding box center [234, 381] width 36 height 18
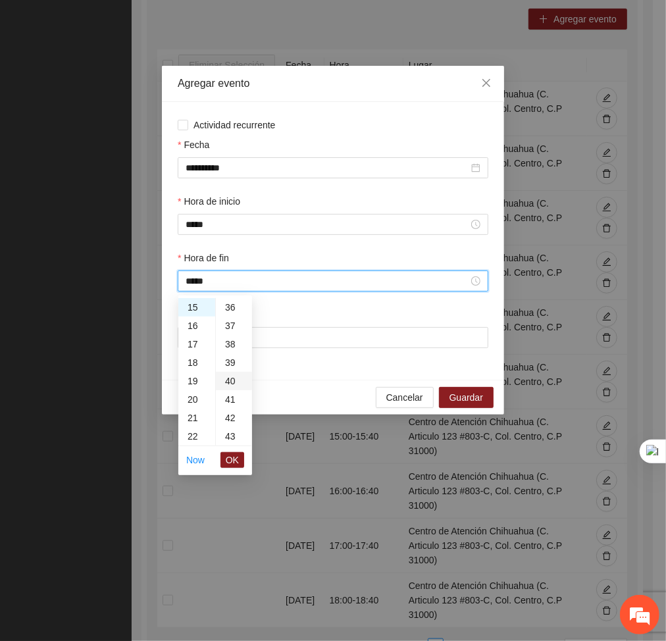
type input "*****"
click at [229, 462] on span "OK" at bounding box center [232, 459] width 13 height 14
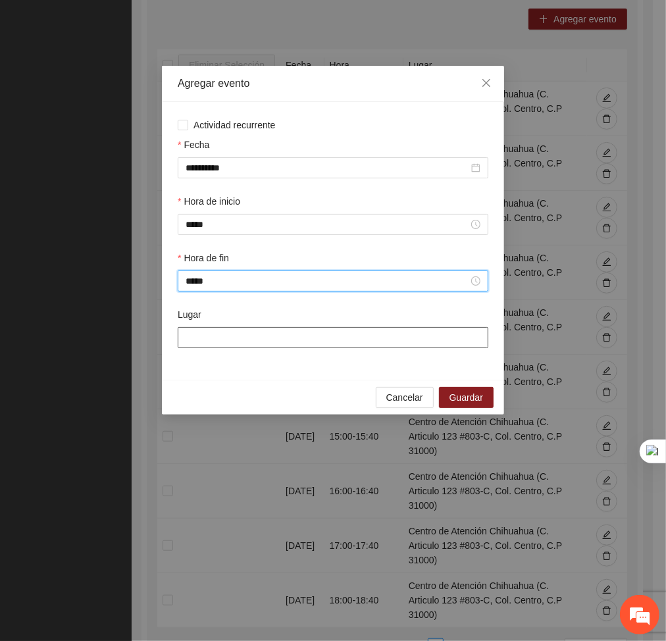
click at [253, 340] on input "Lugar" at bounding box center [333, 337] width 310 height 21
type input "**********"
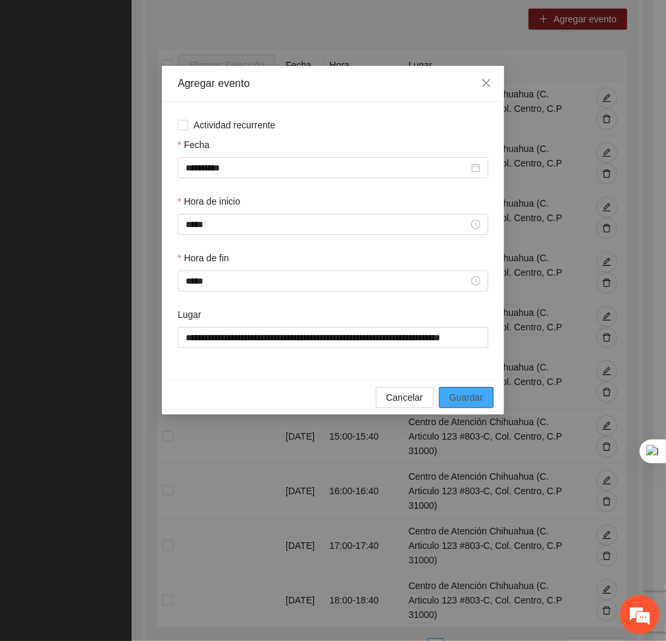
click at [484, 392] on button "Guardar" at bounding box center [466, 397] width 55 height 21
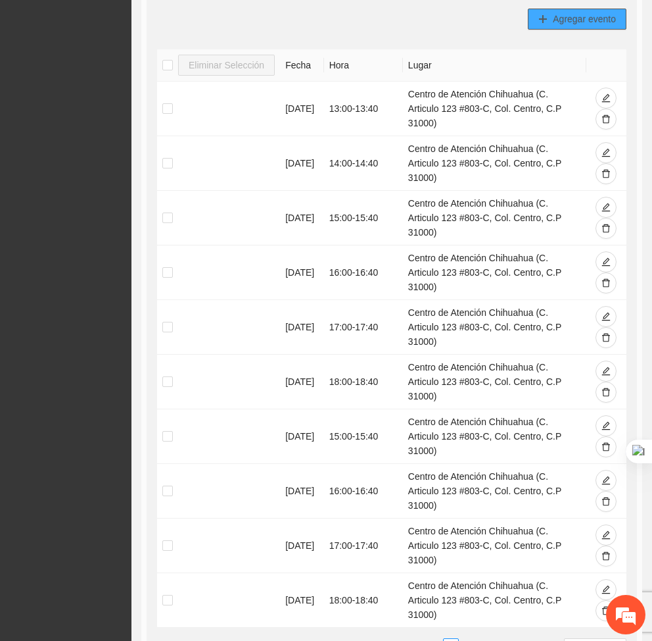
click at [595, 16] on span "Agregar evento" at bounding box center [584, 19] width 63 height 14
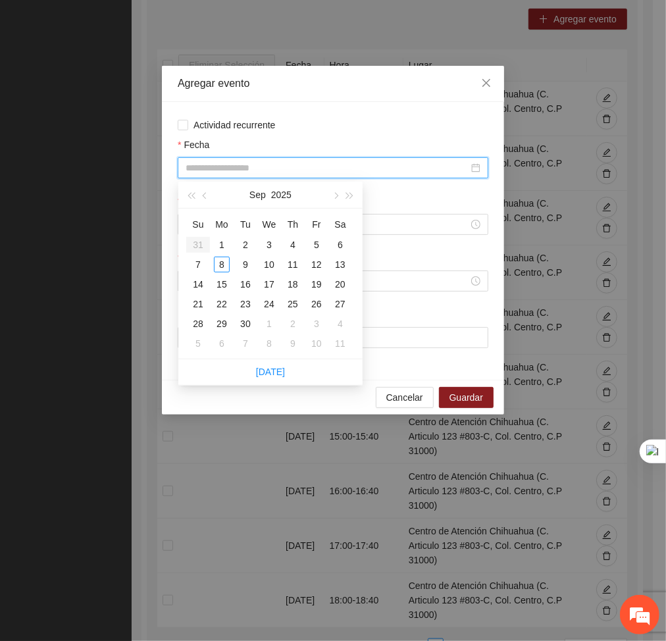
click at [324, 172] on input "Fecha" at bounding box center [326, 167] width 283 height 14
type input "**********"
click at [267, 243] on div "3" at bounding box center [269, 245] width 16 height 16
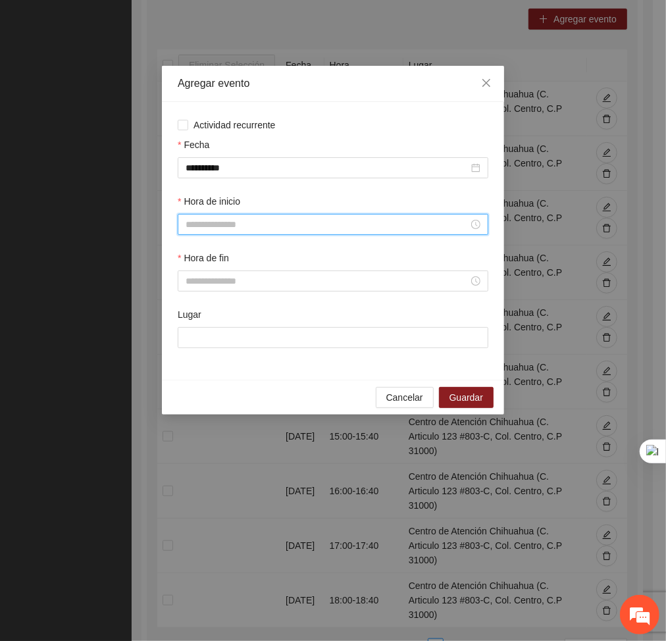
click at [246, 217] on input "Hora de inicio" at bounding box center [326, 224] width 283 height 14
click at [193, 354] on div "16" at bounding box center [196, 355] width 37 height 18
type input "*****"
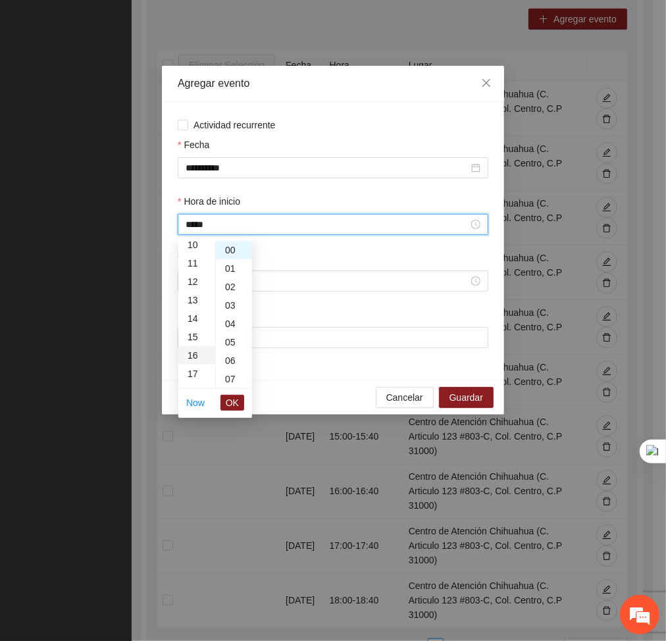
scroll to position [295, 0]
click at [230, 404] on span "OK" at bounding box center [232, 402] width 13 height 14
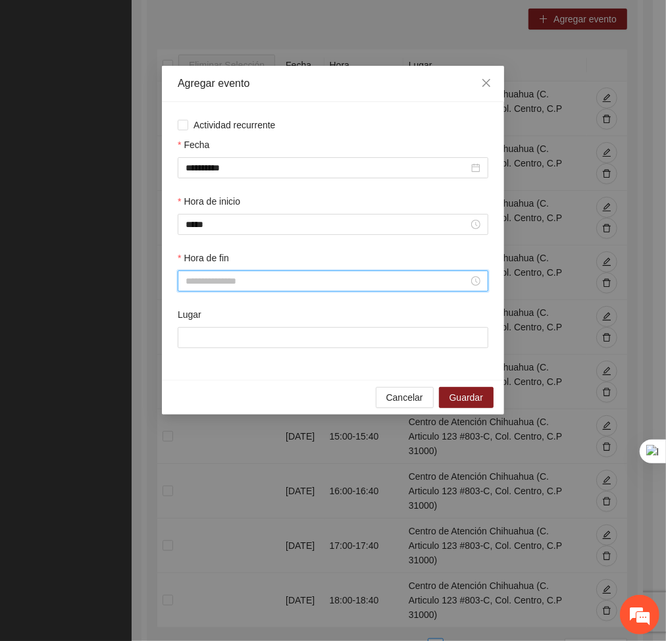
click at [232, 279] on input "Hora de fin" at bounding box center [326, 281] width 283 height 14
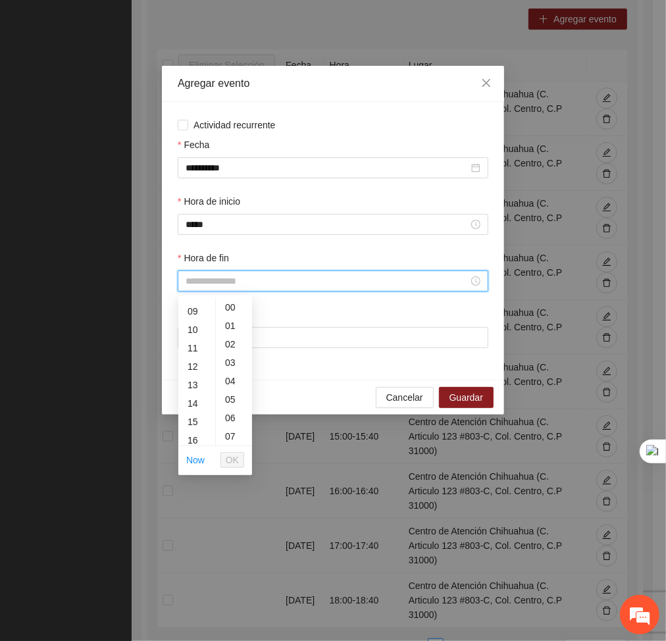
scroll to position [200, 0]
click at [193, 399] on div "16" at bounding box center [196, 402] width 37 height 18
click at [229, 345] on div "40" at bounding box center [234, 349] width 36 height 18
type input "*****"
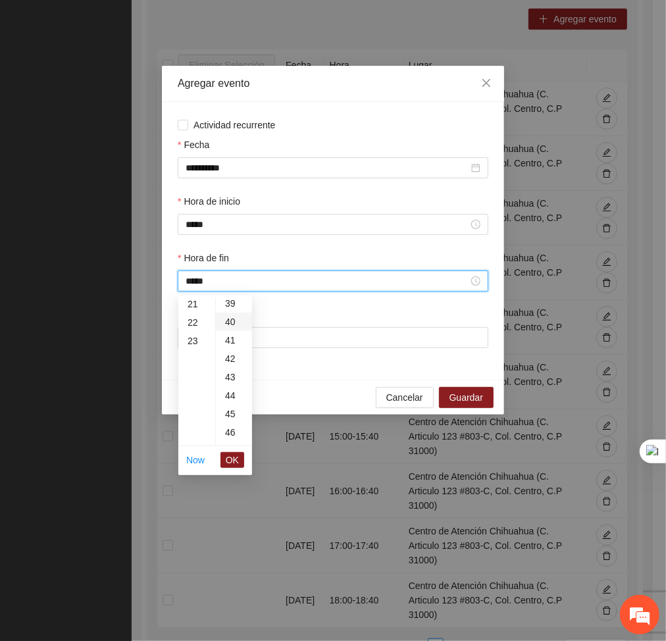
scroll to position [737, 0]
click at [228, 466] on span "OK" at bounding box center [232, 459] width 13 height 14
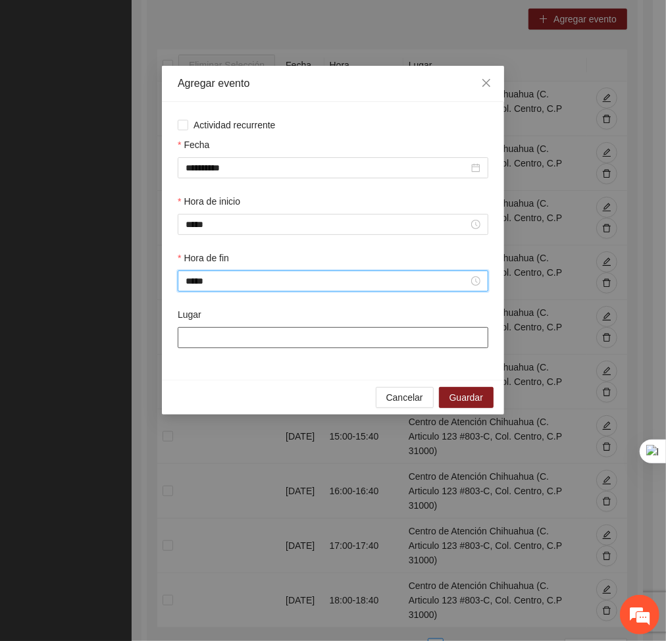
click at [201, 336] on input "Lugar" at bounding box center [333, 337] width 310 height 21
type input "**********"
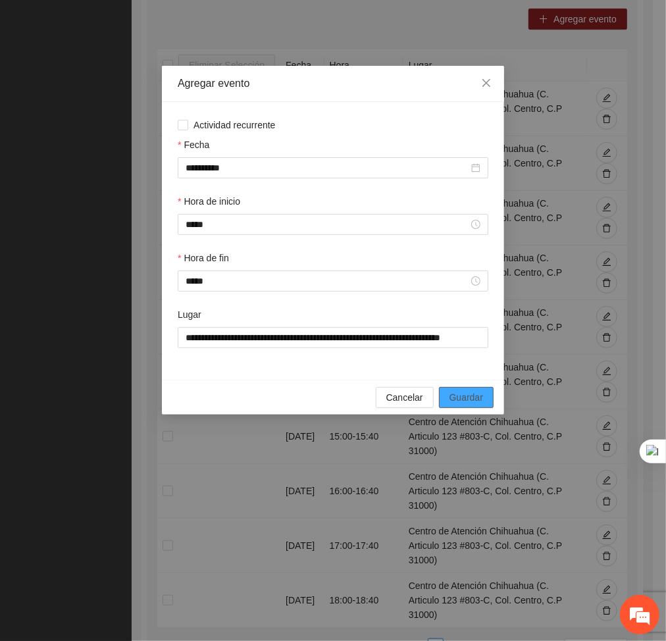
click at [484, 398] on button "Guardar" at bounding box center [466, 397] width 55 height 21
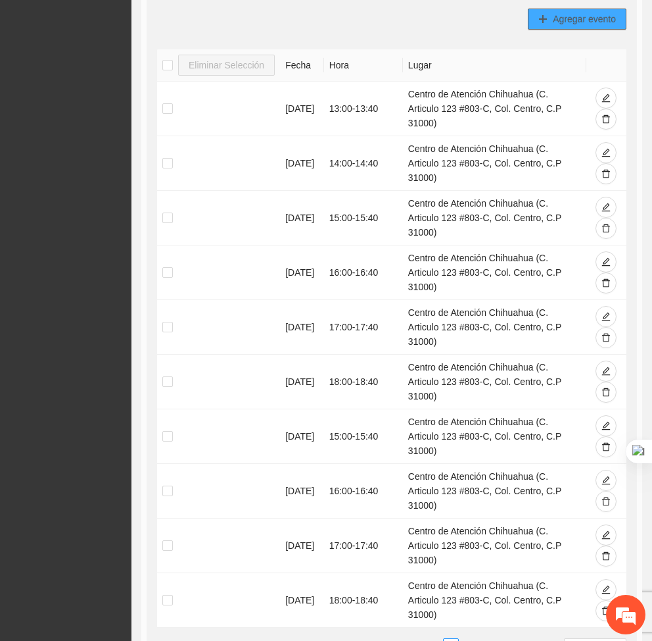
click at [540, 24] on span "plus" at bounding box center [543, 19] width 9 height 11
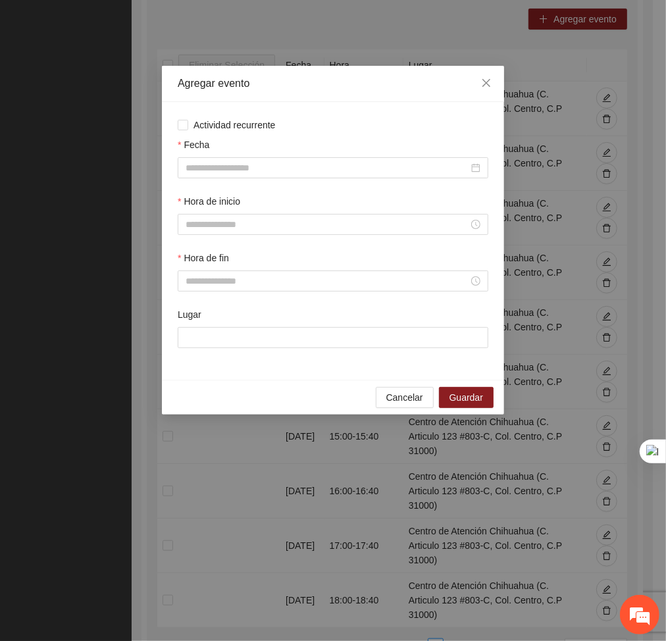
click at [374, 197] on div "Hora de inicio" at bounding box center [333, 204] width 310 height 20
click at [354, 168] on input "Fecha" at bounding box center [326, 167] width 283 height 14
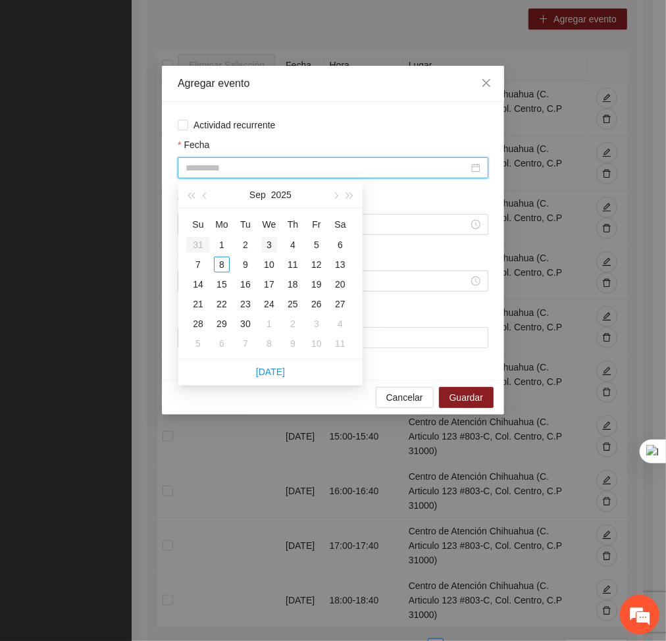
type input "**********"
click at [274, 242] on div "3" at bounding box center [269, 245] width 16 height 16
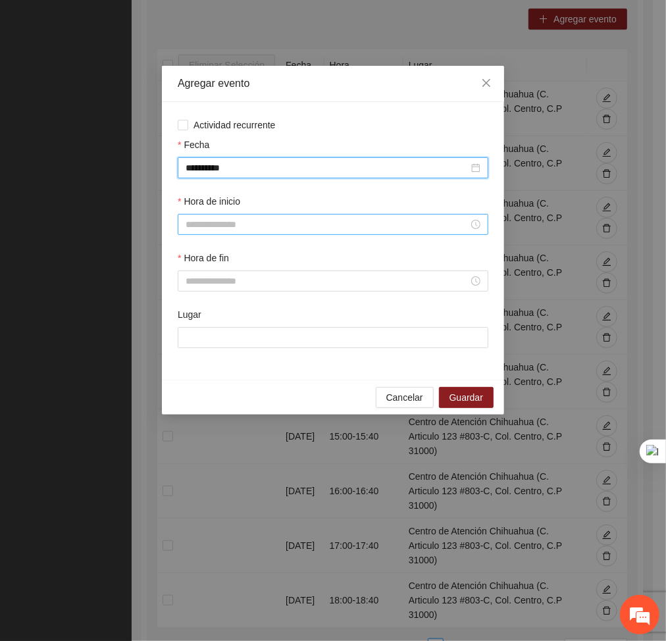
click at [228, 224] on input "Hora de inicio" at bounding box center [326, 224] width 283 height 14
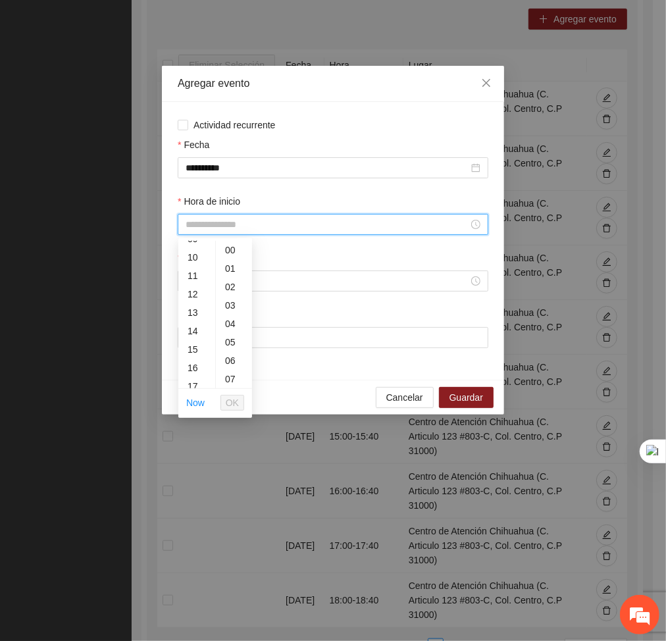
scroll to position [206, 0]
click at [191, 357] on div "17" at bounding box center [196, 356] width 37 height 18
type input "*****"
click at [233, 405] on span "OK" at bounding box center [232, 402] width 13 height 14
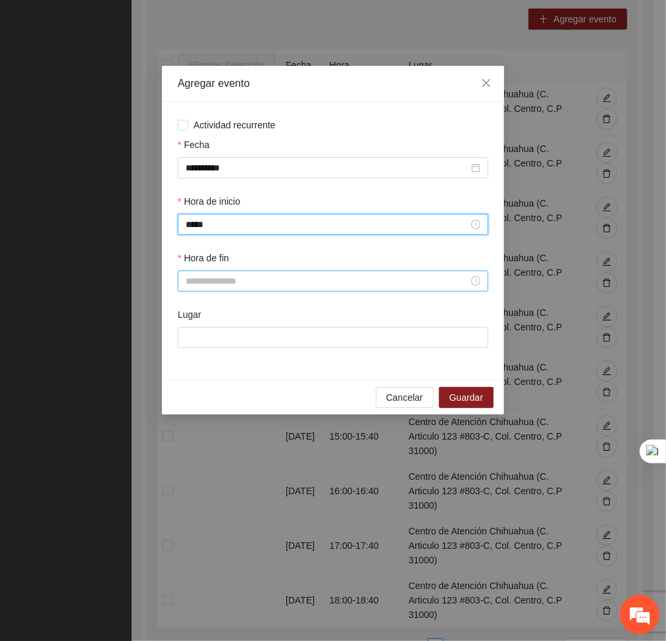
click at [212, 283] on input "Hora de fin" at bounding box center [326, 281] width 283 height 14
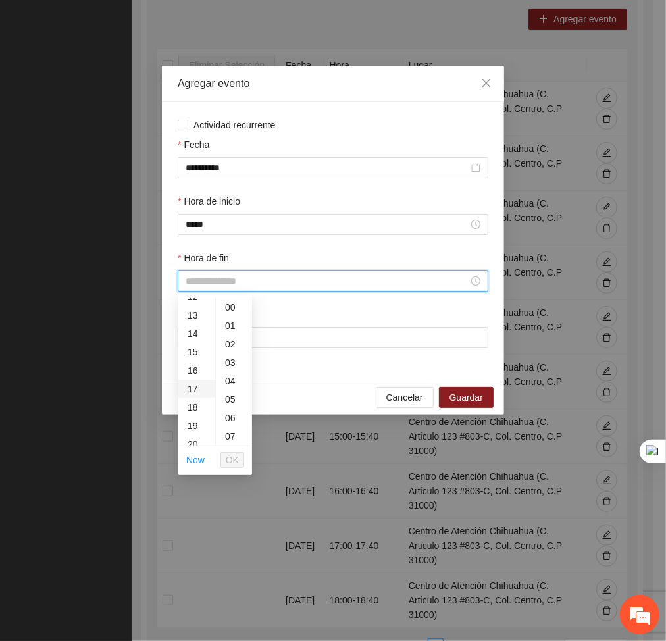
click at [189, 388] on div "17" at bounding box center [196, 388] width 37 height 18
click at [233, 312] on div "40" at bounding box center [234, 313] width 36 height 18
type input "*****"
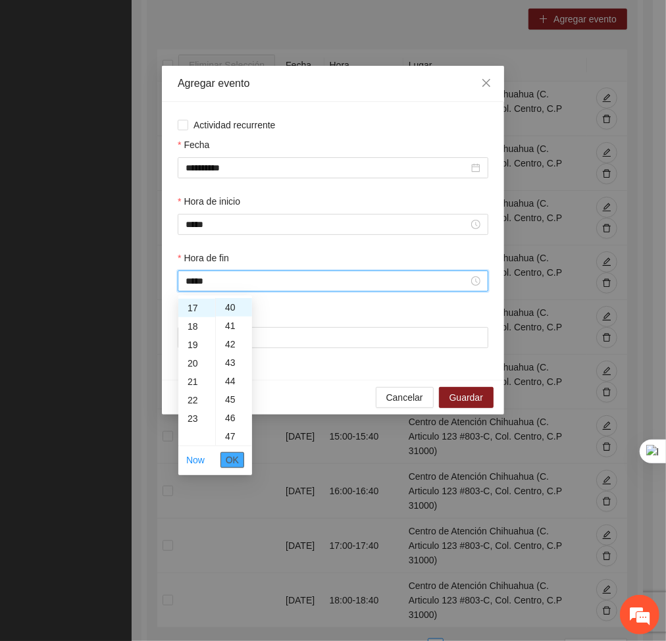
click at [233, 466] on span "OK" at bounding box center [232, 459] width 13 height 14
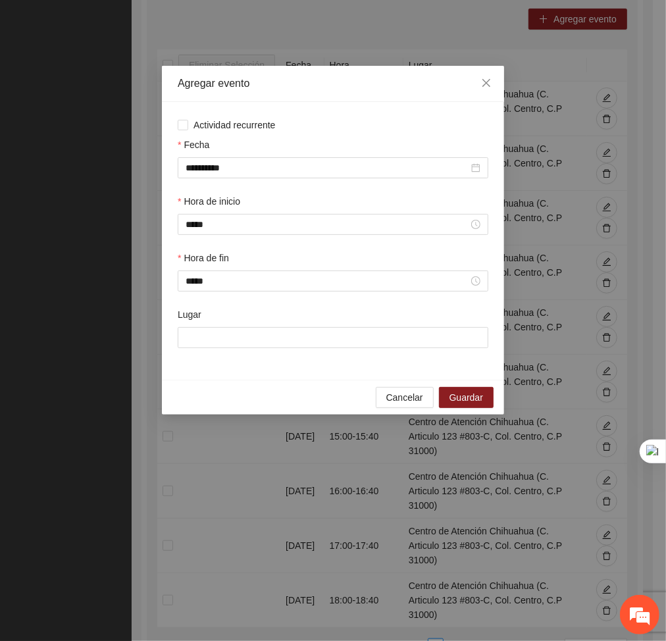
click at [257, 355] on div "Lugar" at bounding box center [333, 335] width 316 height 57
click at [249, 352] on div "Lugar" at bounding box center [333, 335] width 316 height 57
click at [226, 344] on input "Lugar" at bounding box center [333, 337] width 310 height 21
type input "**********"
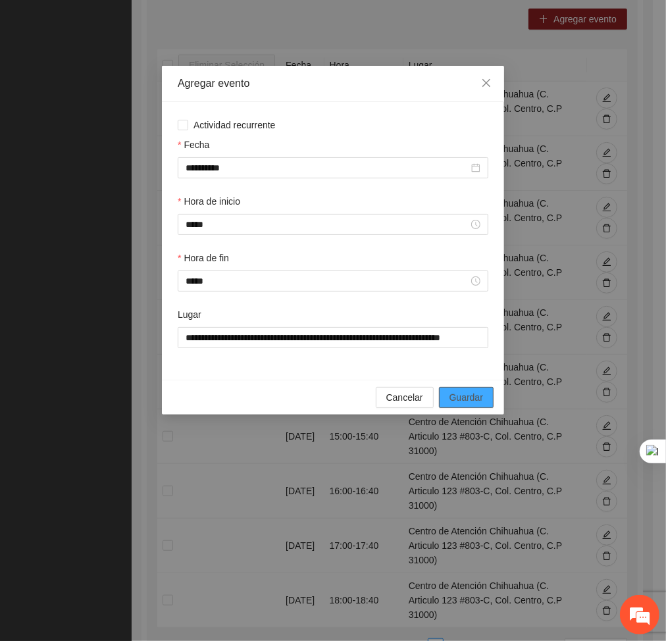
click at [467, 401] on span "Guardar" at bounding box center [466, 397] width 34 height 14
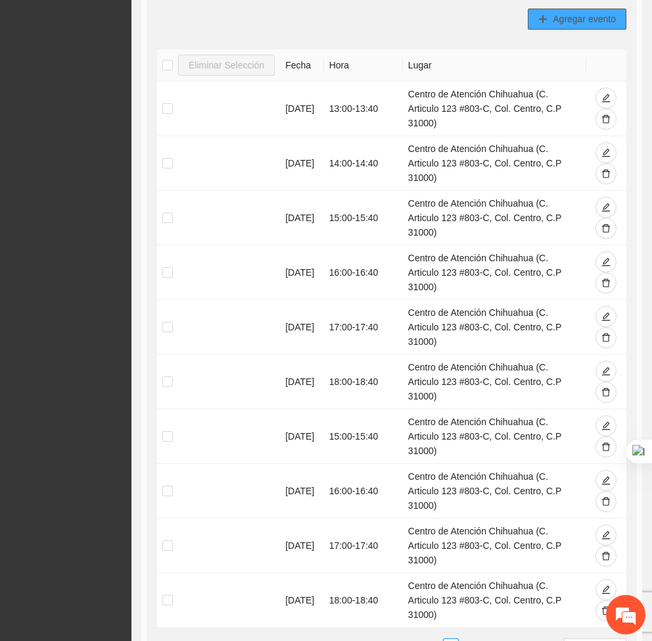
click at [552, 9] on button "Agregar evento" at bounding box center [577, 19] width 99 height 21
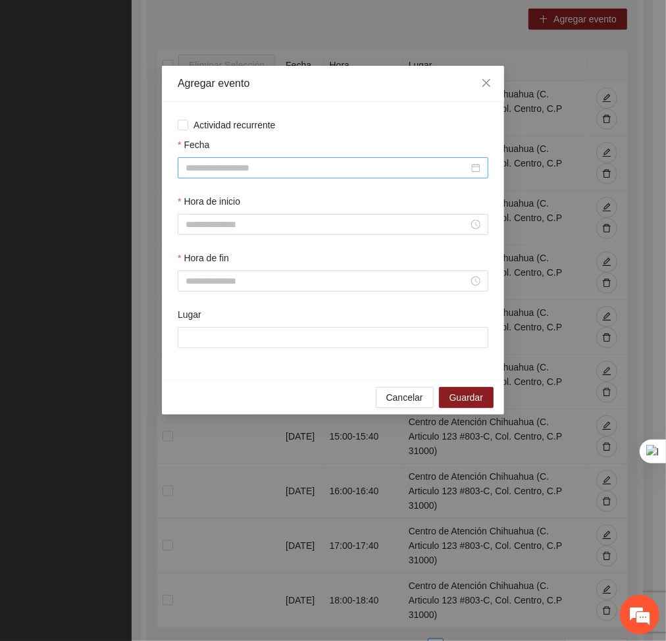
click at [403, 158] on div at bounding box center [333, 167] width 310 height 21
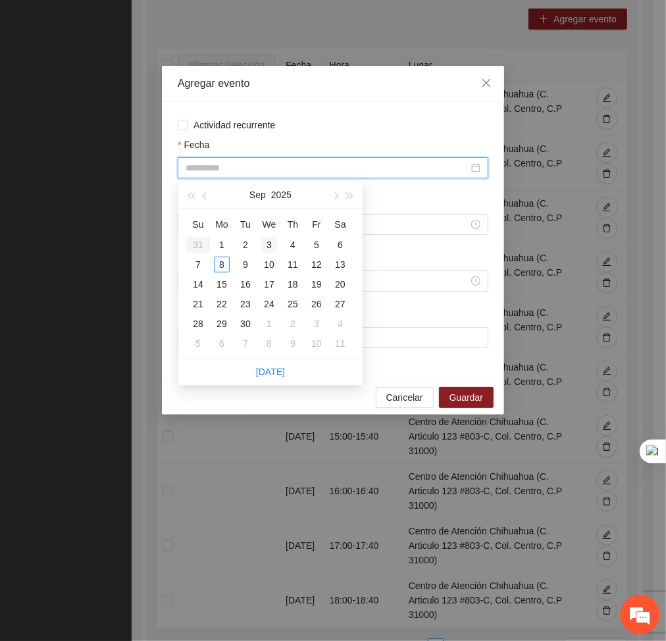
type input "**********"
click at [265, 245] on div "3" at bounding box center [269, 245] width 16 height 16
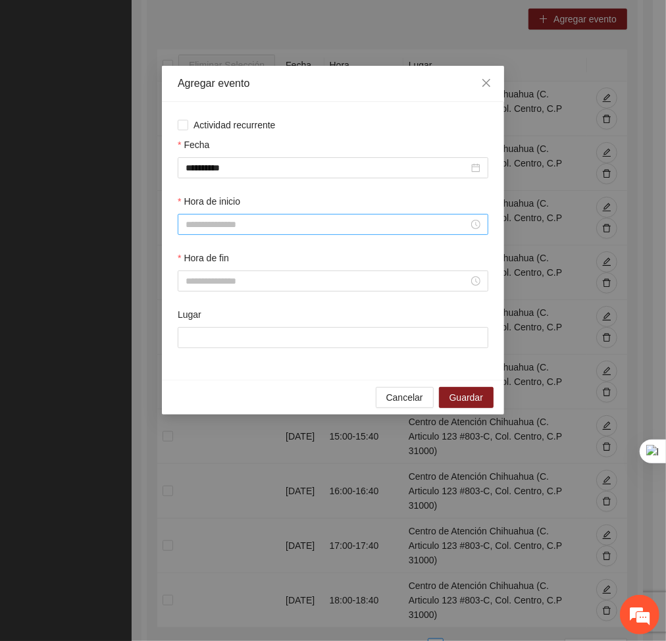
click at [279, 233] on div at bounding box center [333, 224] width 310 height 21
click at [193, 320] on div "18" at bounding box center [196, 325] width 37 height 18
type input "*****"
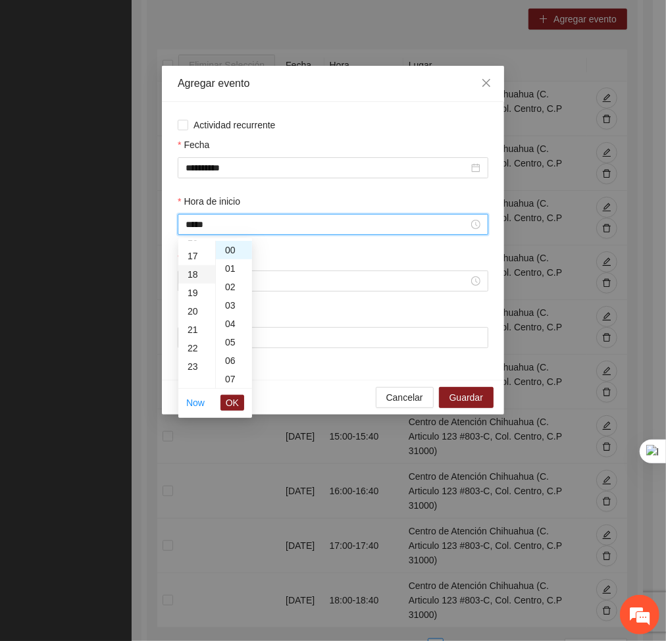
scroll to position [331, 0]
click at [237, 401] on span "OK" at bounding box center [232, 402] width 13 height 14
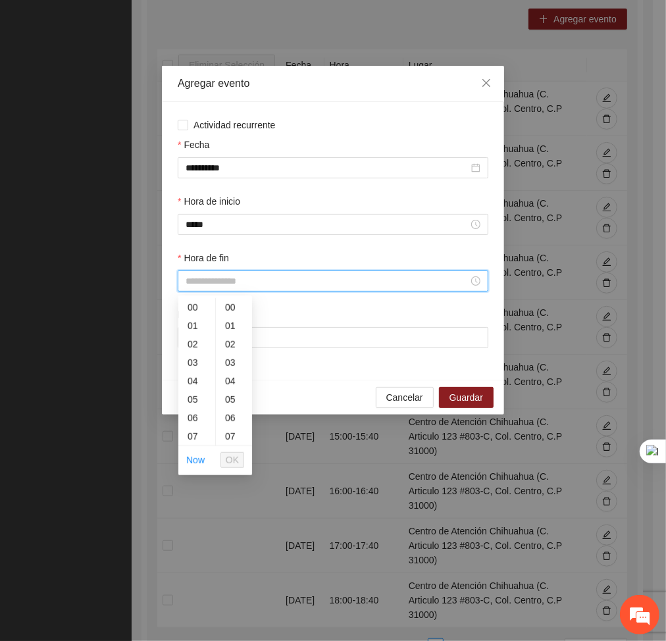
click at [214, 284] on input "Hora de fin" at bounding box center [326, 281] width 283 height 14
click at [191, 424] on div "18" at bounding box center [196, 430] width 37 height 18
click at [222, 326] on div "40" at bounding box center [234, 332] width 36 height 18
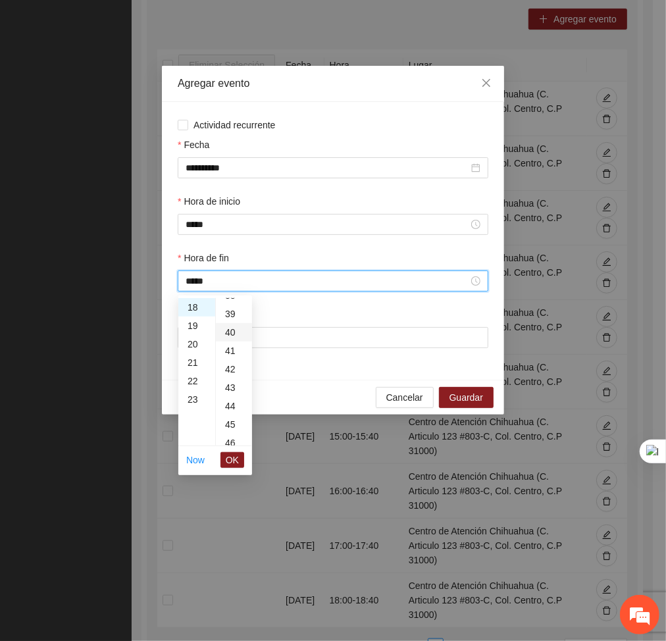
type input "*****"
click at [231, 454] on span "OK" at bounding box center [232, 459] width 13 height 14
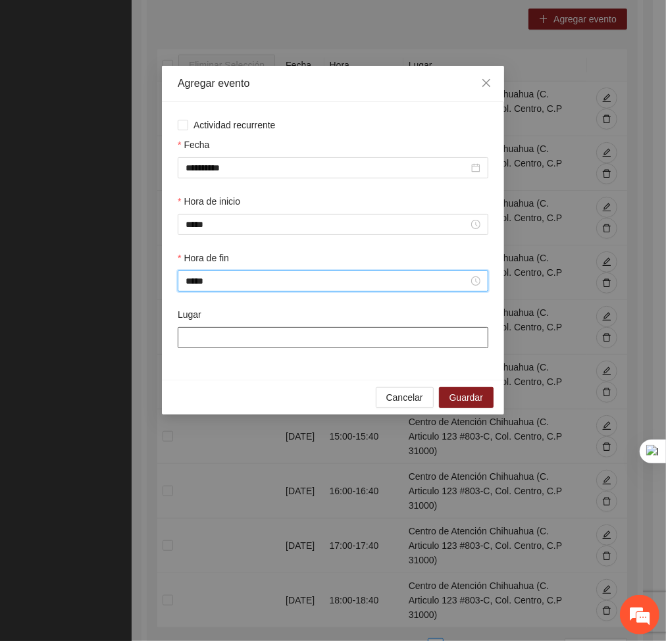
click at [235, 335] on input "Lugar" at bounding box center [333, 337] width 310 height 21
type input "**********"
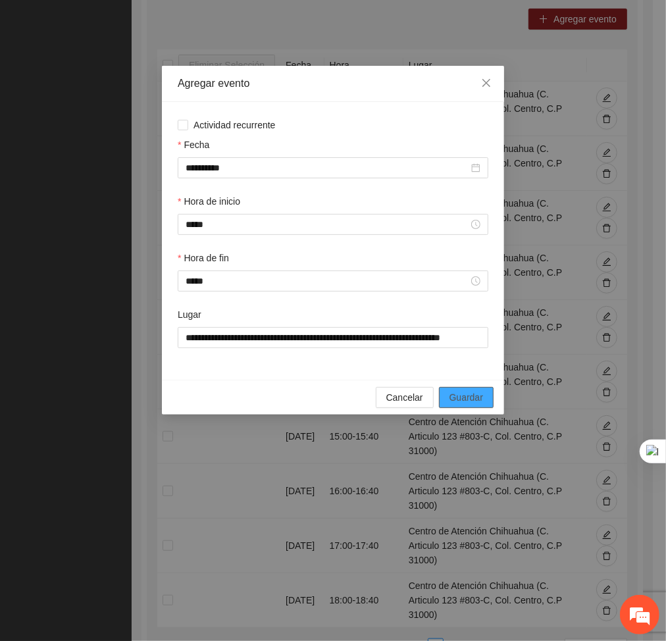
click at [453, 391] on span "Guardar" at bounding box center [466, 397] width 34 height 14
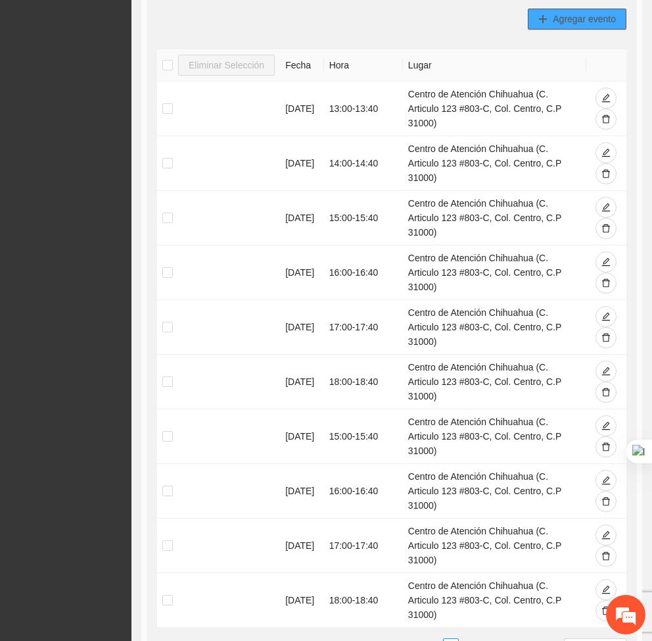
click at [579, 18] on span "Agregar evento" at bounding box center [584, 19] width 63 height 14
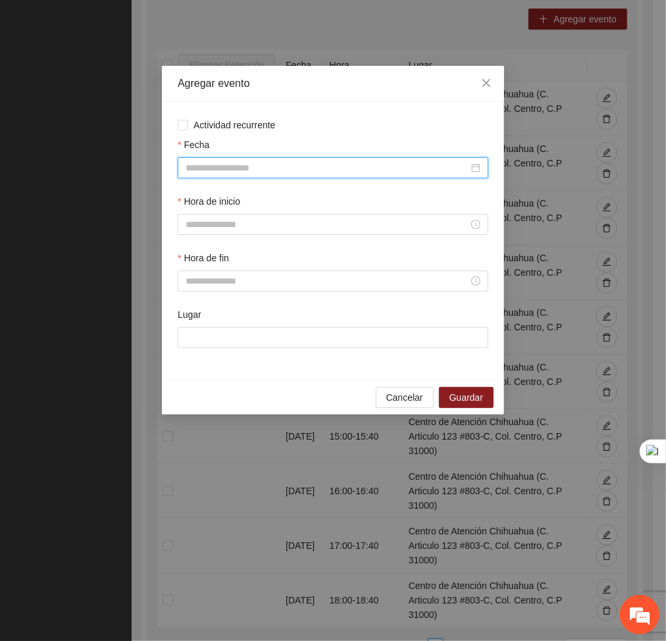
click at [339, 169] on input "Fecha" at bounding box center [326, 167] width 283 height 14
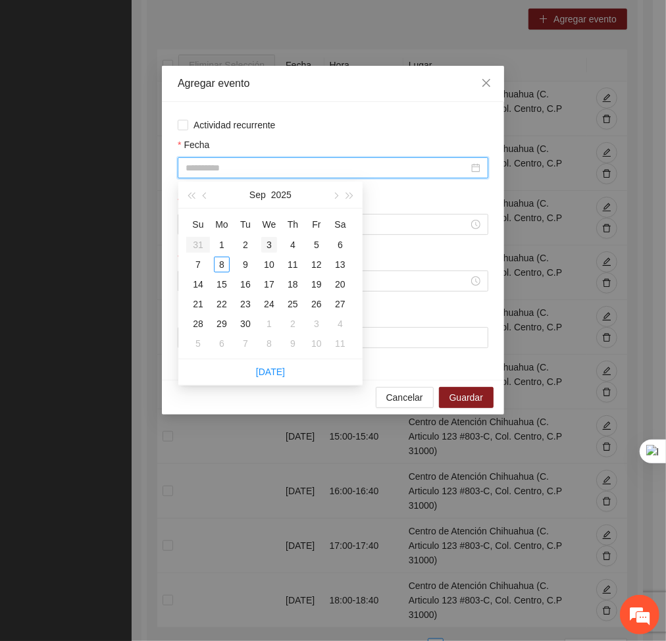
type input "**********"
click at [268, 245] on div "3" at bounding box center [269, 245] width 16 height 16
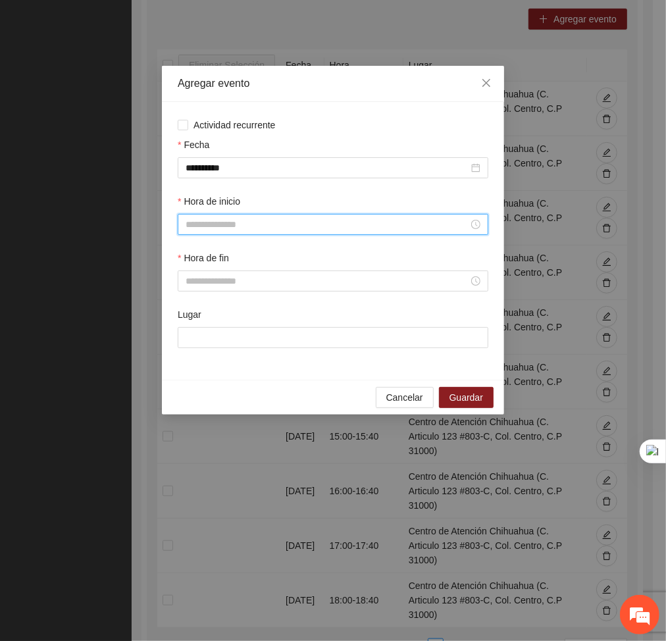
click at [246, 225] on input "Hora de inicio" at bounding box center [326, 224] width 283 height 14
click at [189, 374] on div "19" at bounding box center [196, 375] width 37 height 18
type input "*****"
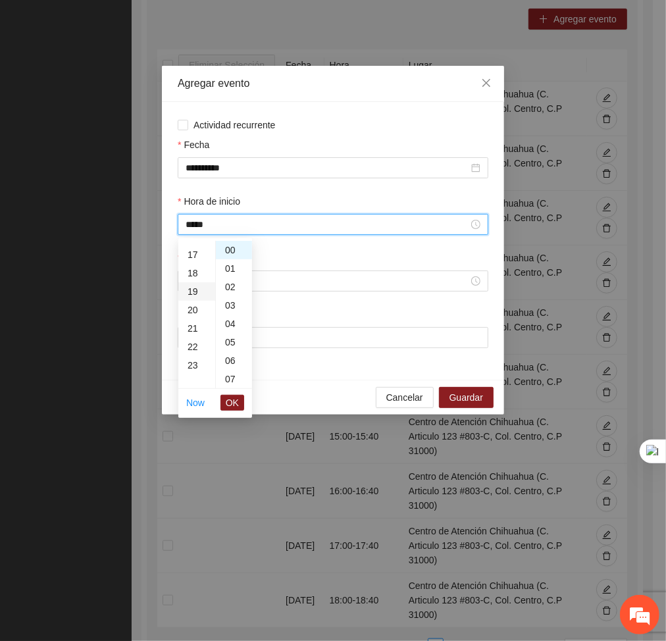
scroll to position [350, 0]
click at [237, 406] on span "OK" at bounding box center [232, 402] width 13 height 14
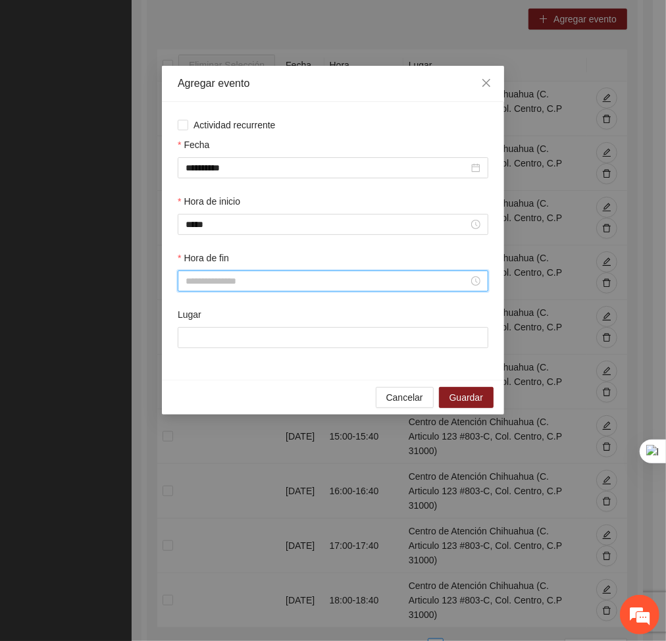
click at [209, 287] on input "Hora de fin" at bounding box center [326, 281] width 283 height 14
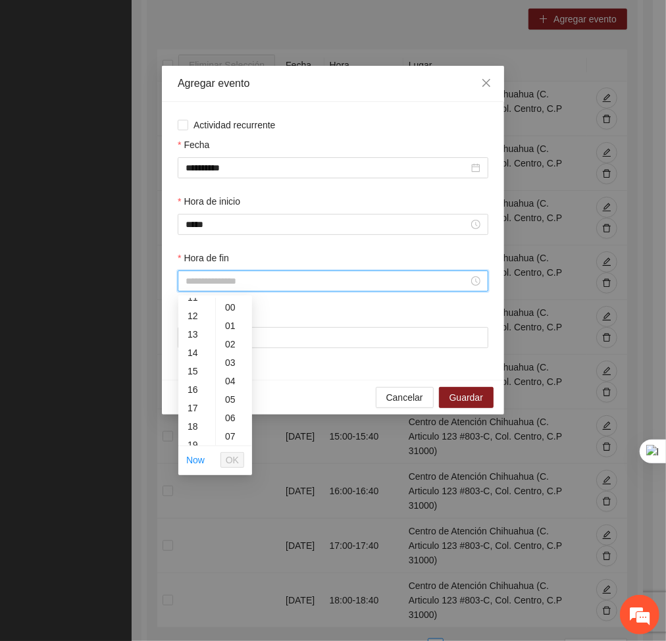
scroll to position [213, 0]
click at [195, 442] on div "19" at bounding box center [196, 444] width 37 height 18
click at [228, 391] on div "40" at bounding box center [234, 387] width 36 height 18
type input "*****"
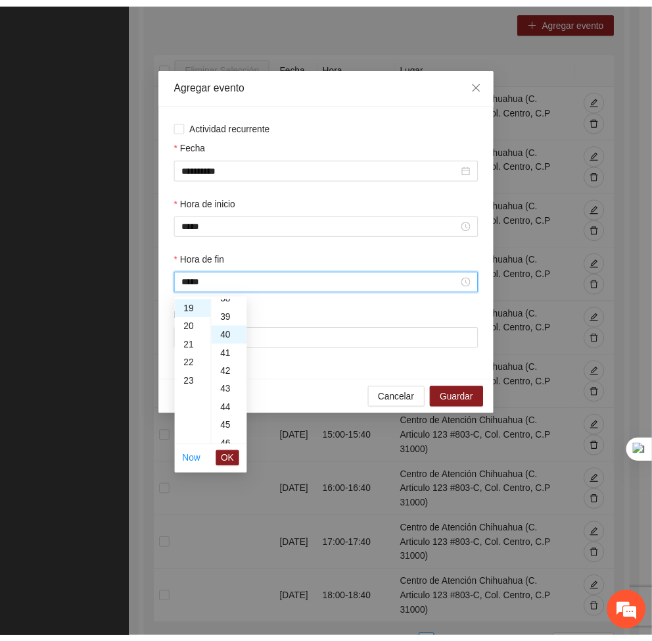
scroll to position [737, 0]
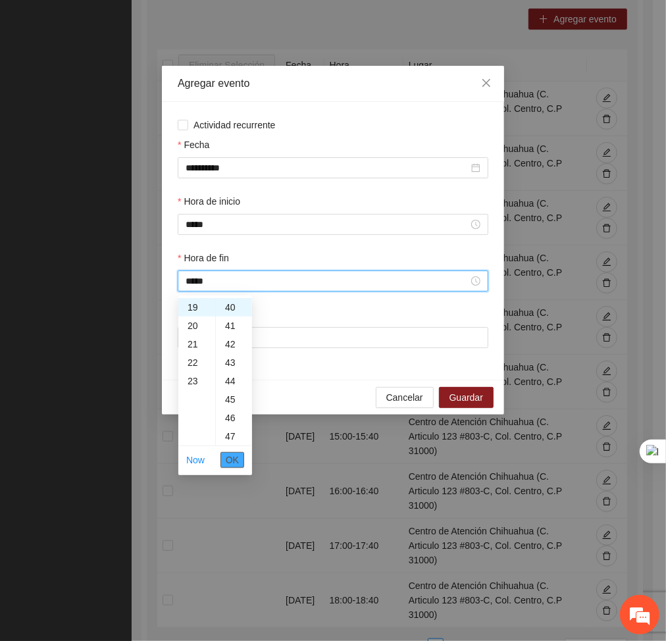
click at [234, 464] on span "OK" at bounding box center [232, 459] width 13 height 14
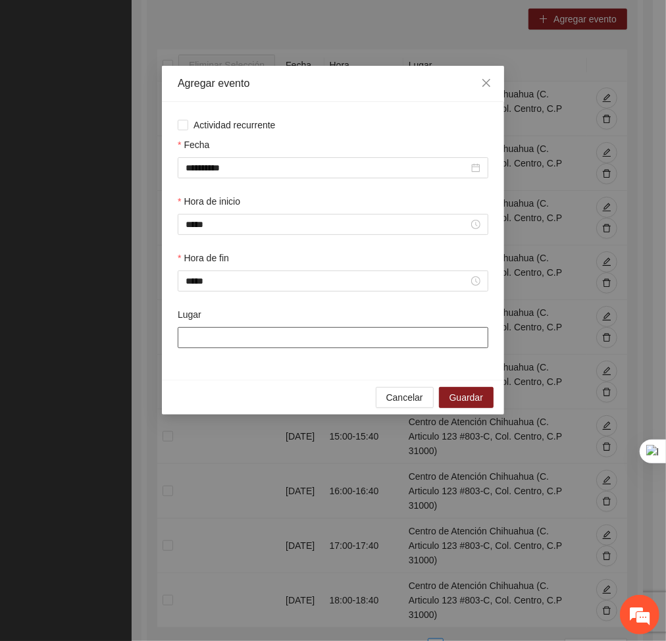
click at [253, 337] on input "Lugar" at bounding box center [333, 337] width 310 height 21
type input "**********"
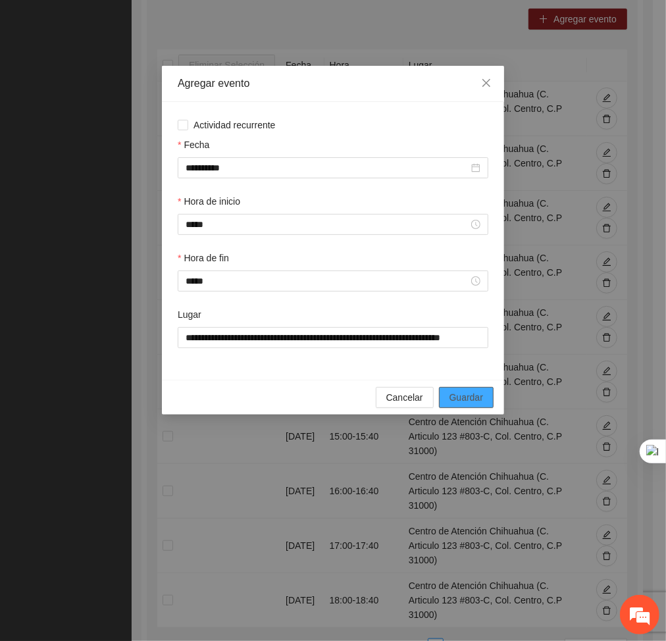
click at [456, 393] on span "Guardar" at bounding box center [466, 397] width 34 height 14
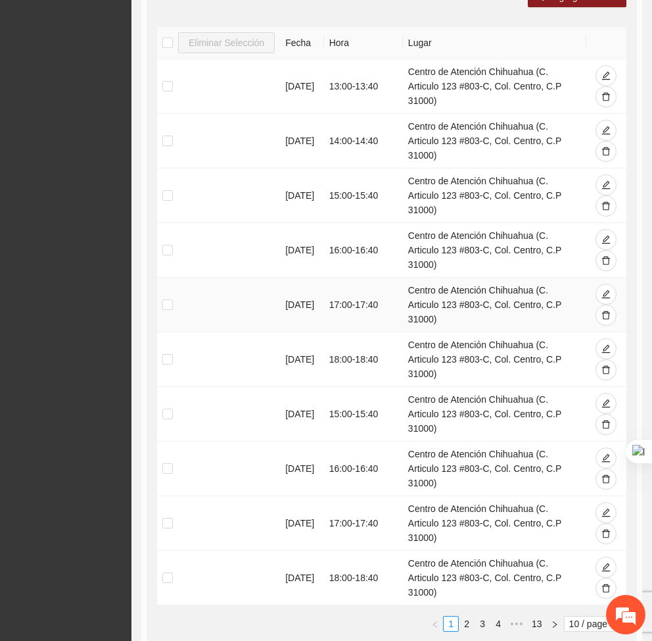
scroll to position [274, 0]
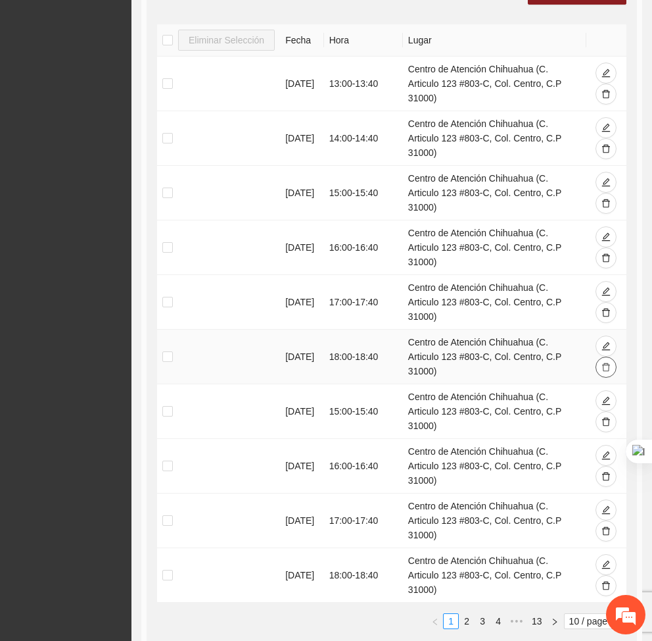
click at [602, 362] on icon "delete" at bounding box center [606, 366] width 9 height 9
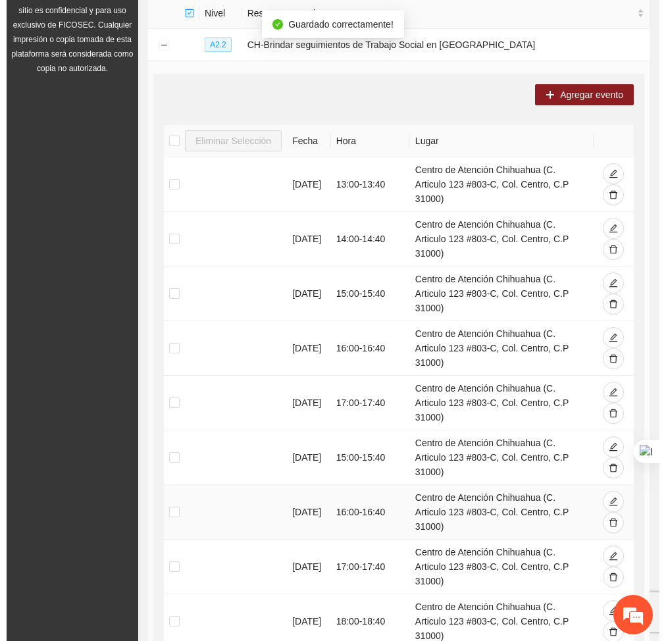
scroll to position [172, 0]
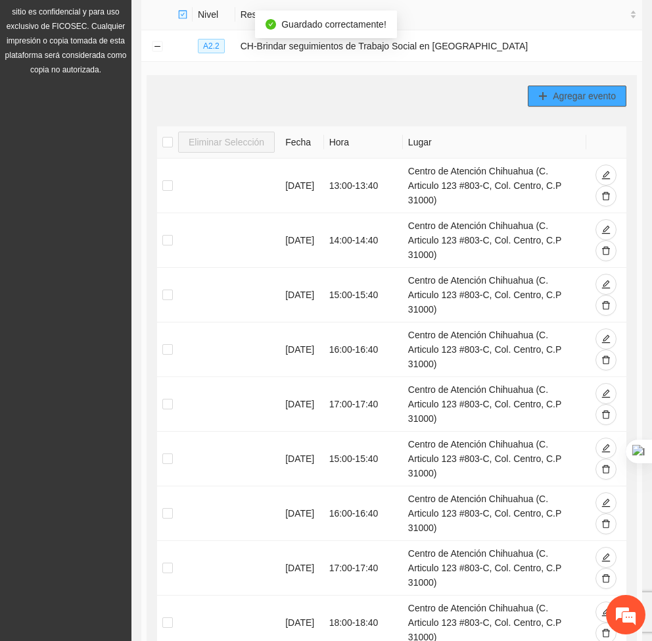
click at [585, 105] on button "Agregar evento" at bounding box center [577, 95] width 99 height 21
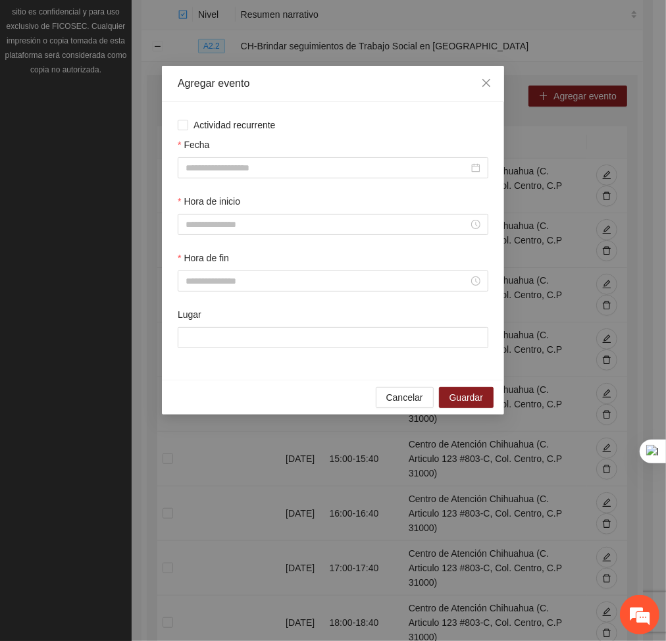
click at [379, 152] on div "Fecha" at bounding box center [333, 147] width 310 height 20
click at [358, 166] on input "Fecha" at bounding box center [326, 167] width 283 height 14
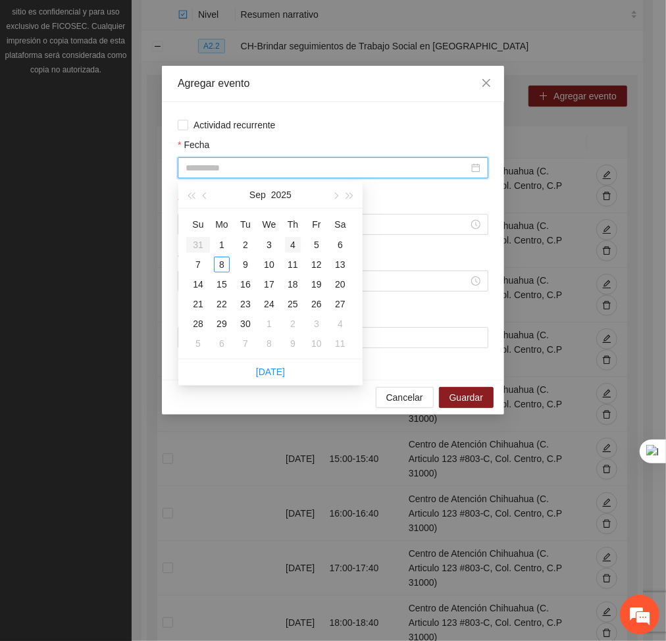
type input "**********"
click at [293, 242] on div "4" at bounding box center [293, 245] width 16 height 16
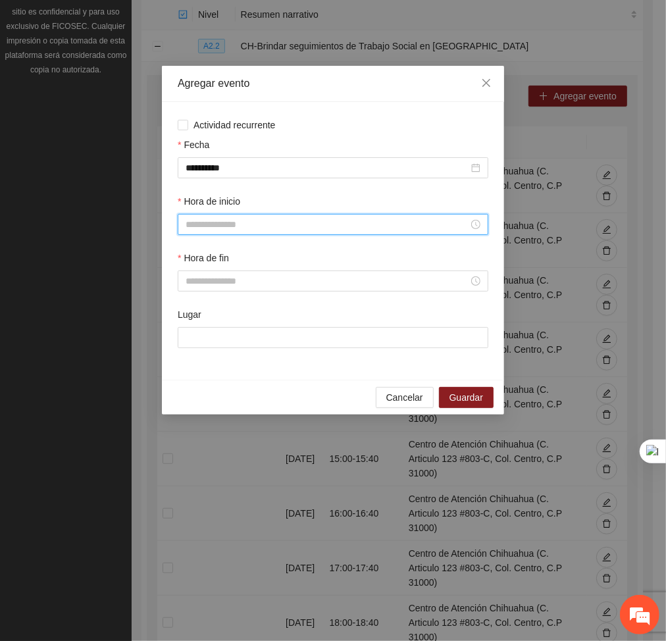
click at [226, 227] on input "Hora de inicio" at bounding box center [326, 224] width 283 height 14
click at [191, 276] on div "13" at bounding box center [196, 275] width 37 height 18
type input "*****"
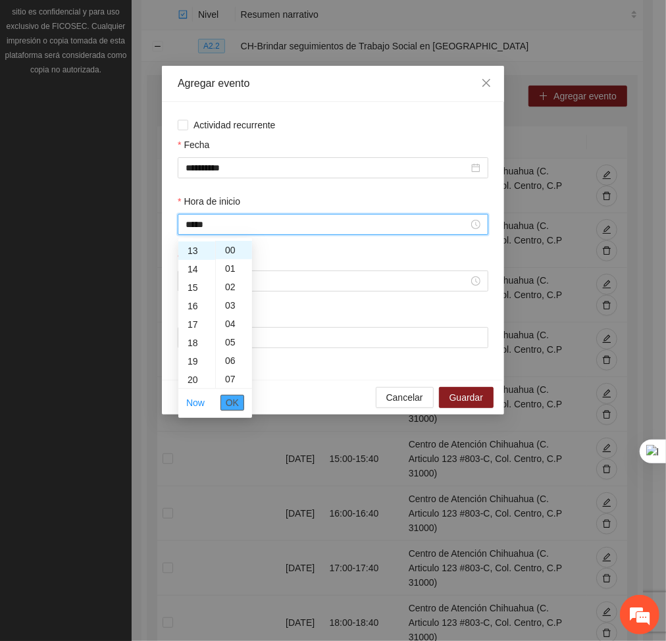
click at [236, 406] on span "OK" at bounding box center [232, 402] width 13 height 14
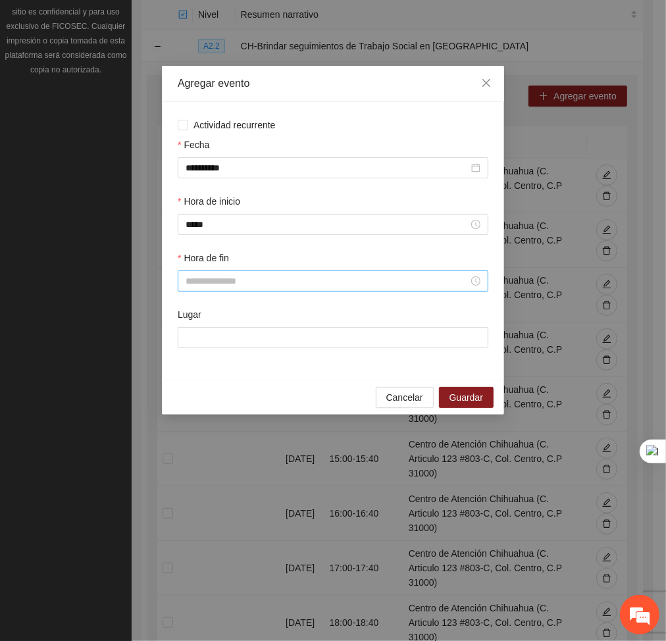
click at [216, 291] on div at bounding box center [333, 280] width 310 height 21
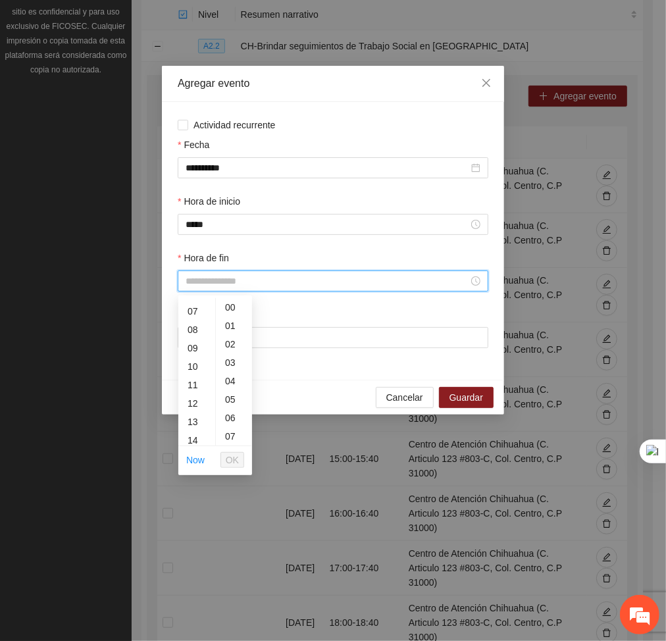
scroll to position [135, 0]
click at [191, 402] on div "13" at bounding box center [196, 411] width 37 height 18
click at [228, 352] on div "40" at bounding box center [234, 352] width 36 height 18
type input "*****"
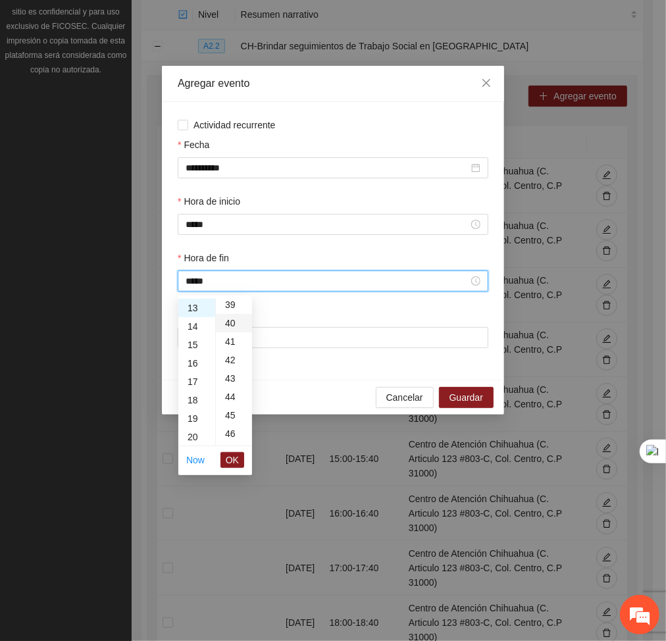
scroll to position [737, 0]
click at [230, 464] on span "OK" at bounding box center [232, 459] width 13 height 14
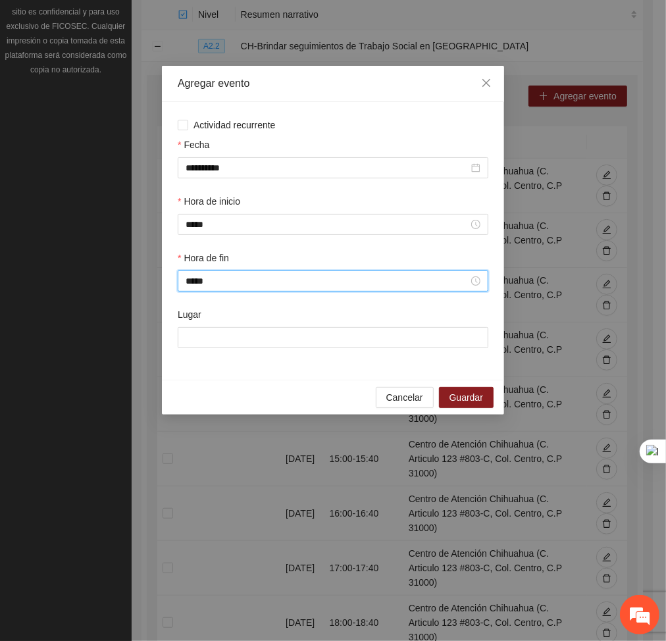
click at [286, 350] on div "Lugar" at bounding box center [333, 335] width 316 height 57
click at [310, 340] on input "Lugar" at bounding box center [333, 337] width 310 height 21
type input "**********"
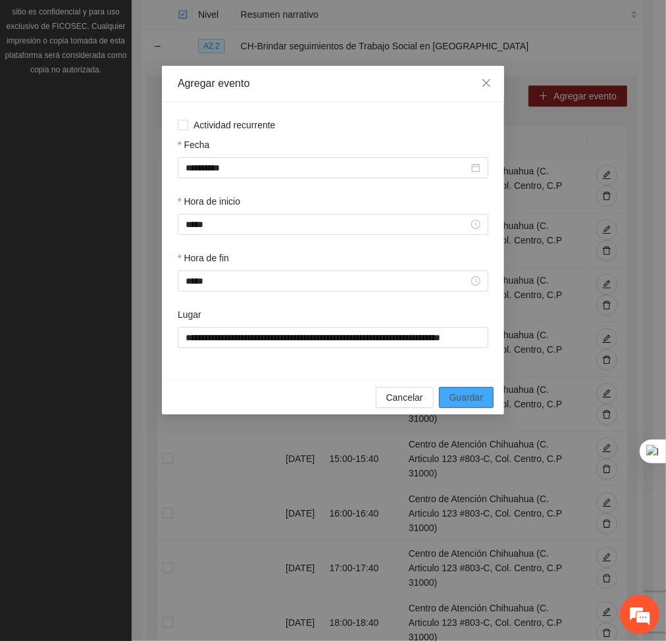
click at [473, 404] on span "Guardar" at bounding box center [466, 397] width 34 height 14
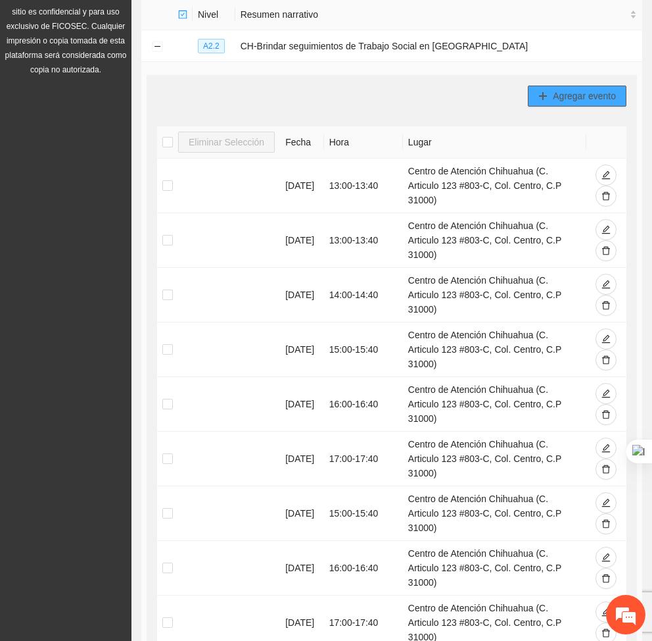
click at [591, 93] on span "Agregar evento" at bounding box center [584, 96] width 63 height 14
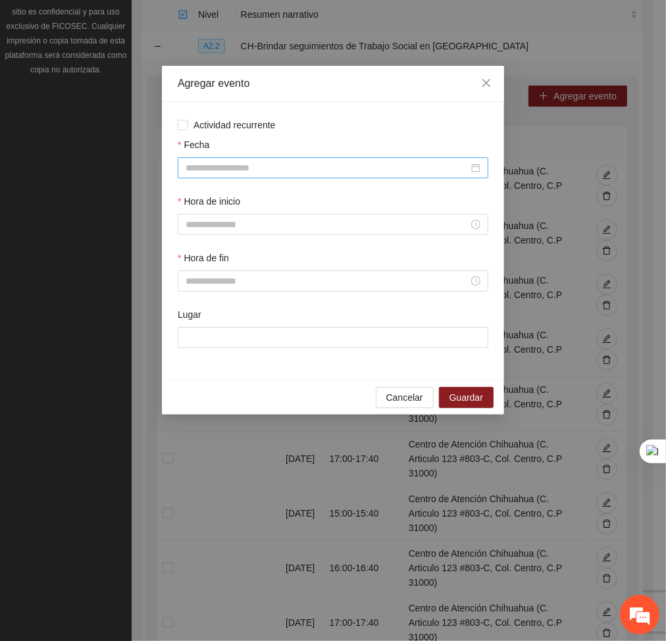
click at [291, 173] on input "Fecha" at bounding box center [326, 167] width 283 height 14
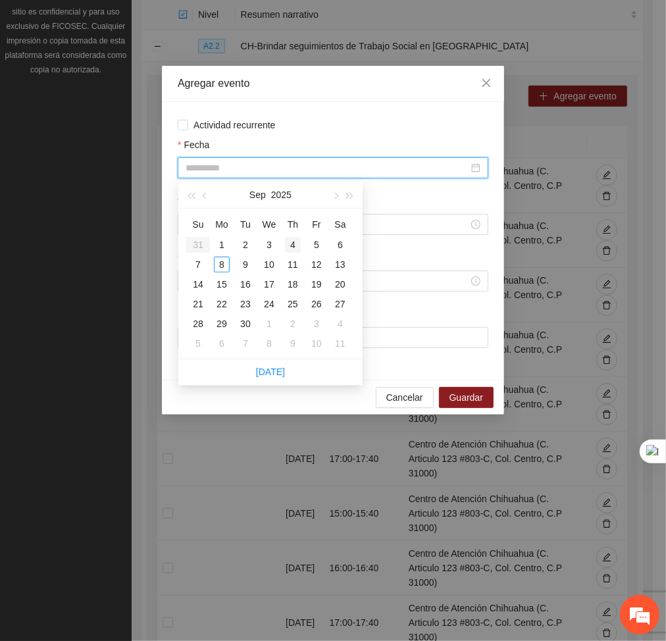
type input "**********"
click at [292, 243] on div "4" at bounding box center [293, 245] width 16 height 16
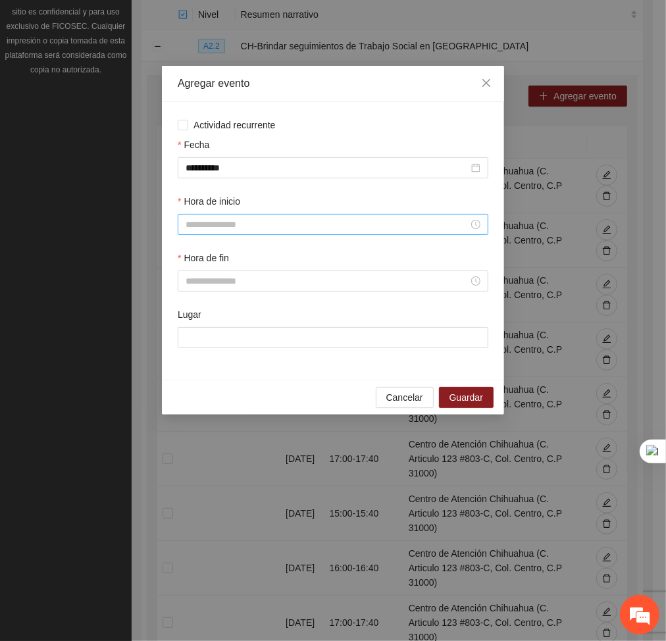
drag, startPoint x: 276, startPoint y: 213, endPoint x: 214, endPoint y: 228, distance: 63.6
click at [214, 228] on input "Hora de inicio" at bounding box center [326, 224] width 283 height 14
click at [186, 277] on div "12" at bounding box center [196, 276] width 37 height 18
type input "*****"
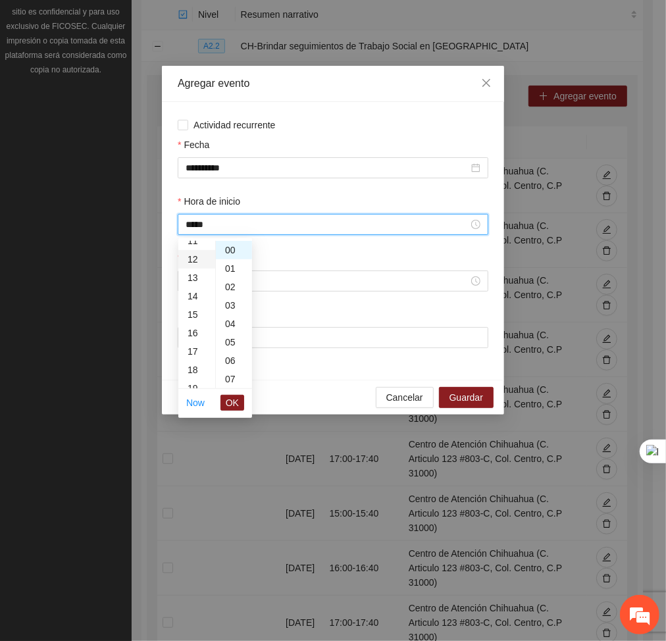
scroll to position [221, 0]
click at [236, 400] on span "OK" at bounding box center [232, 402] width 13 height 14
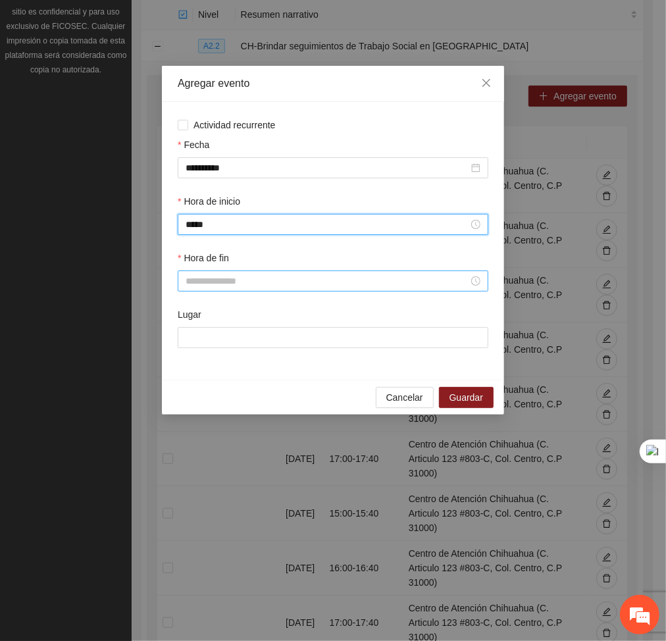
click at [243, 285] on input "Hora de fin" at bounding box center [326, 281] width 283 height 14
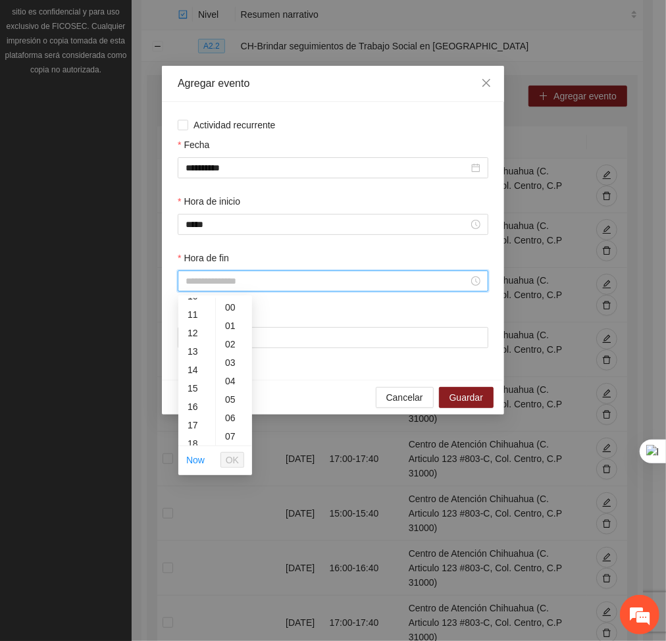
scroll to position [196, 0]
click at [189, 337] on div "12" at bounding box center [196, 332] width 37 height 18
click at [225, 379] on div "40" at bounding box center [234, 380] width 36 height 18
type input "*****"
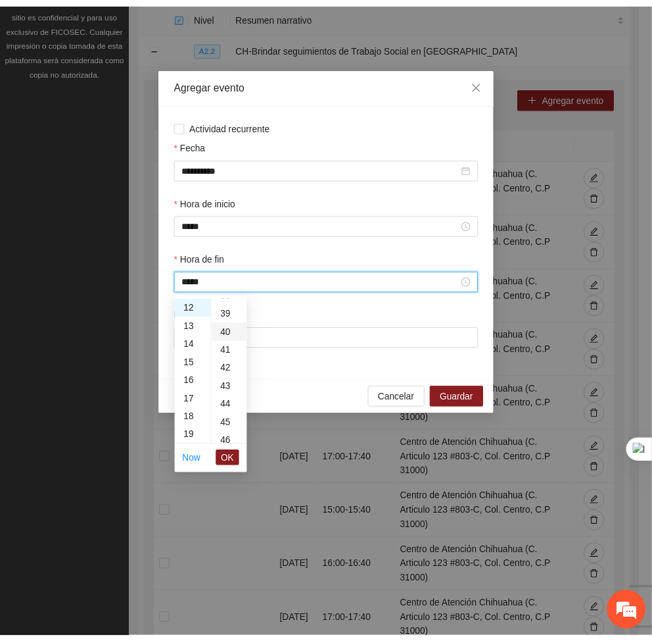
scroll to position [737, 0]
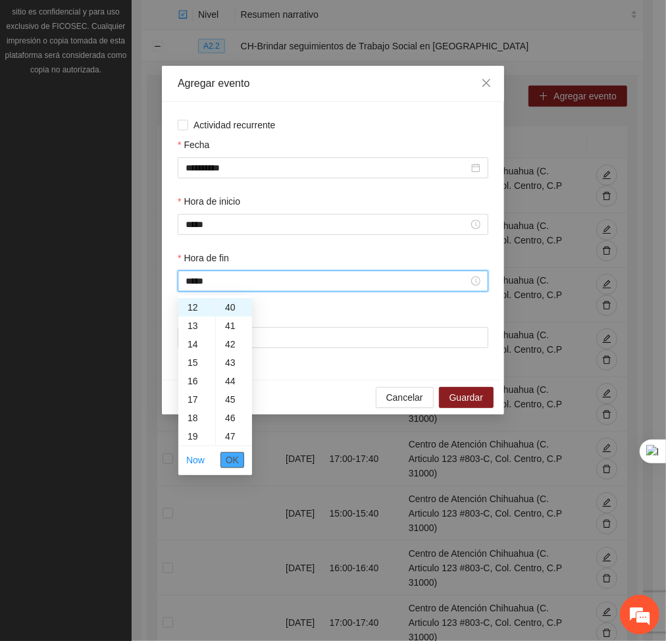
click at [231, 452] on span "OK" at bounding box center [232, 459] width 13 height 14
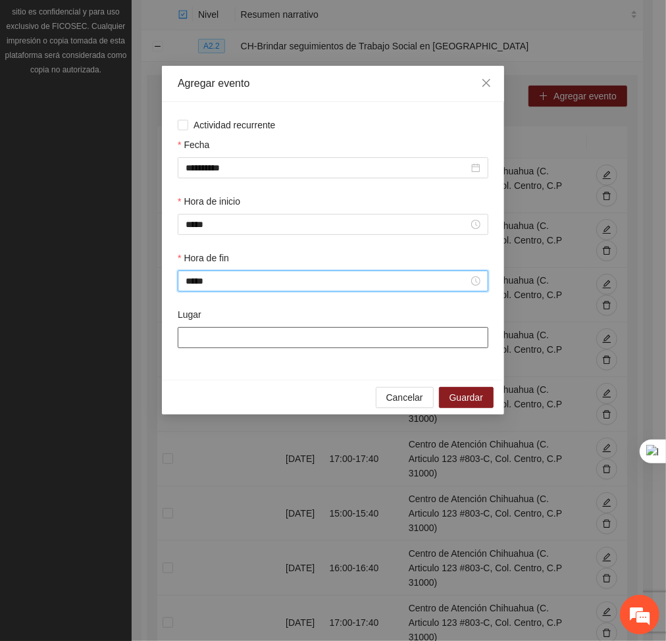
click at [224, 345] on input "Lugar" at bounding box center [333, 337] width 310 height 21
type input "**********"
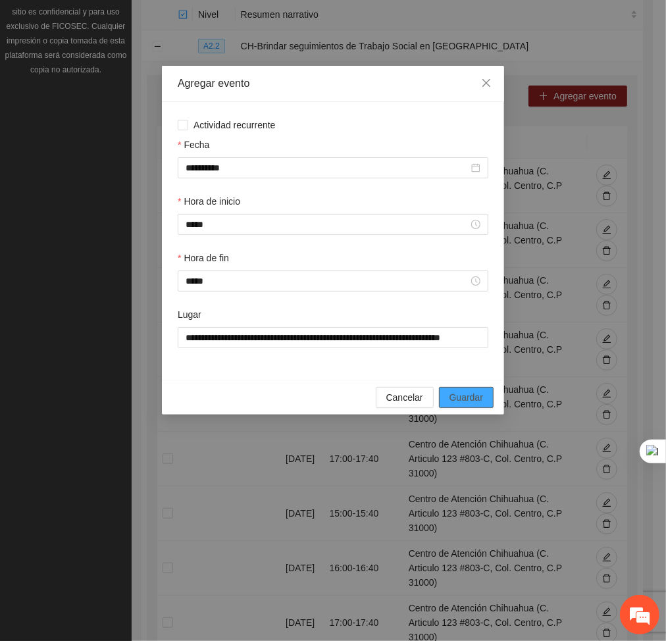
click at [472, 395] on span "Guardar" at bounding box center [466, 397] width 34 height 14
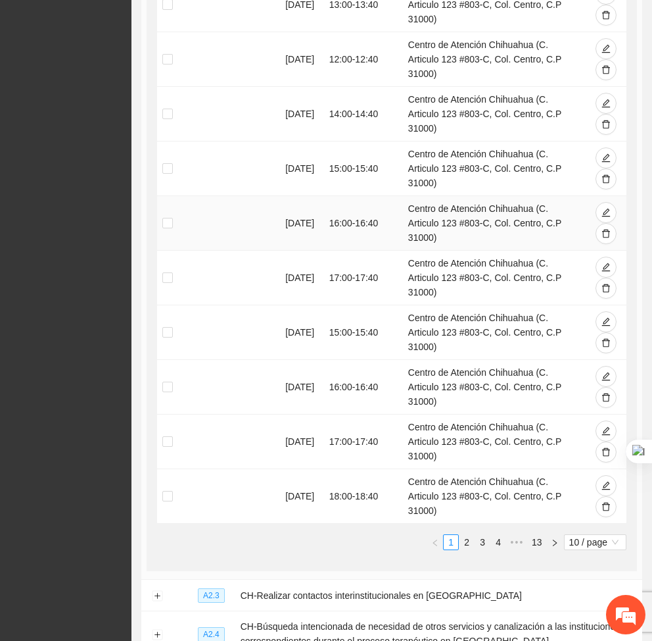
scroll to position [0, 0]
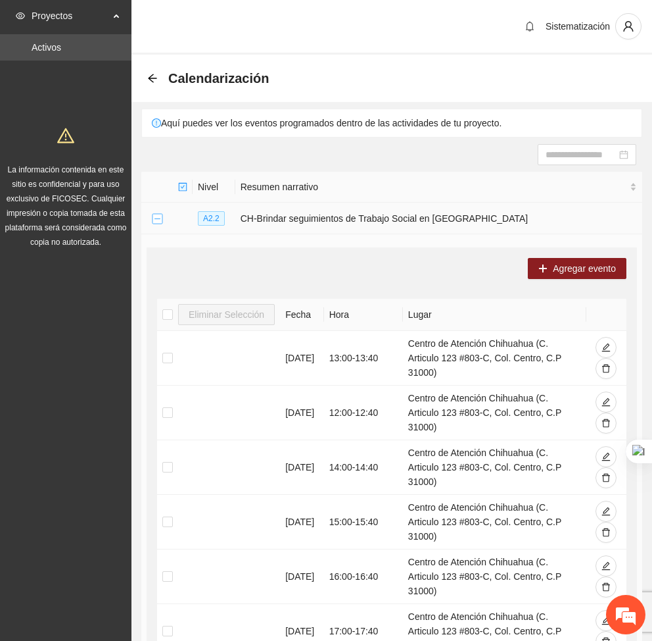
click at [159, 219] on button "Collapse row" at bounding box center [157, 219] width 11 height 11
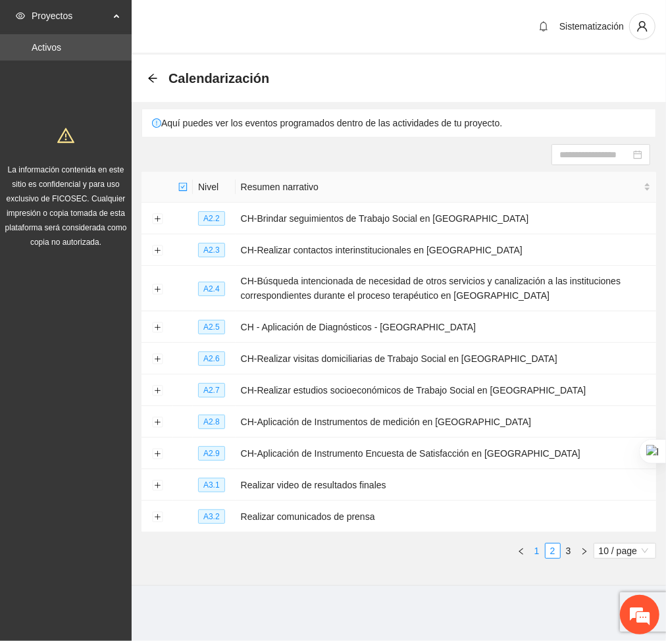
click at [533, 545] on link "1" at bounding box center [536, 550] width 14 height 14
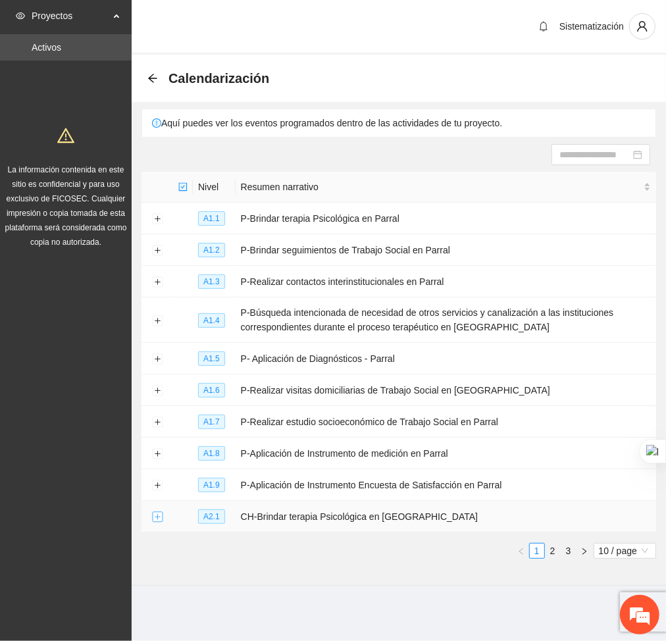
click at [158, 516] on button "Expand row" at bounding box center [157, 517] width 11 height 11
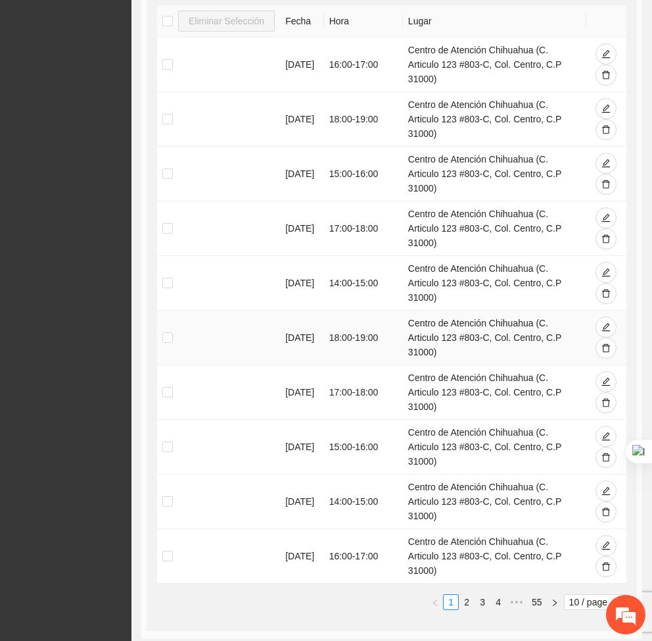
scroll to position [666, 0]
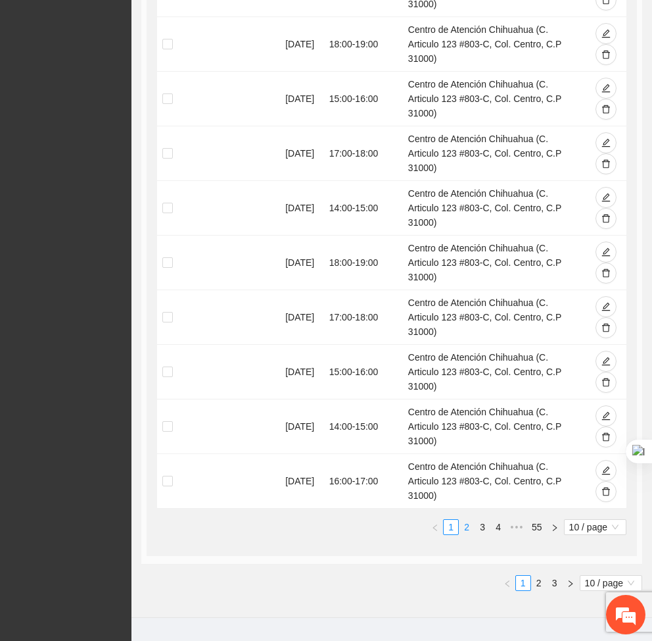
click at [460, 520] on link "2" at bounding box center [467, 527] width 14 height 14
click at [475, 520] on link "3" at bounding box center [482, 527] width 14 height 14
click at [460, 520] on link "2" at bounding box center [467, 527] width 14 height 14
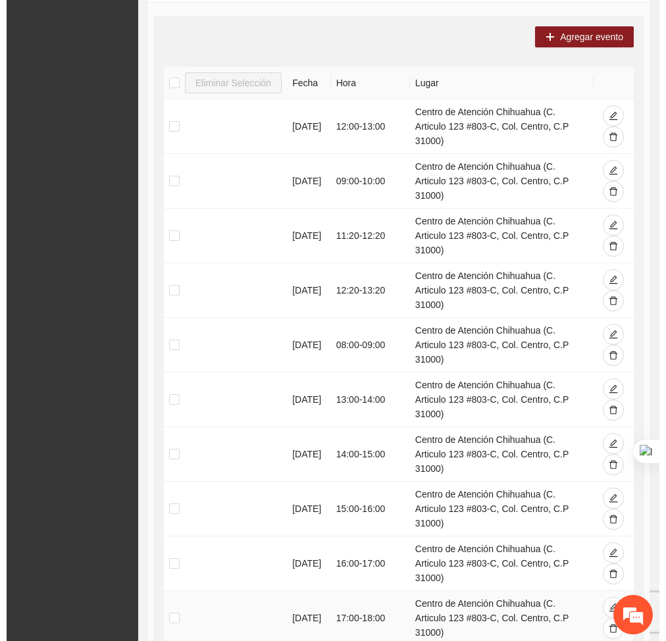
scroll to position [527, 0]
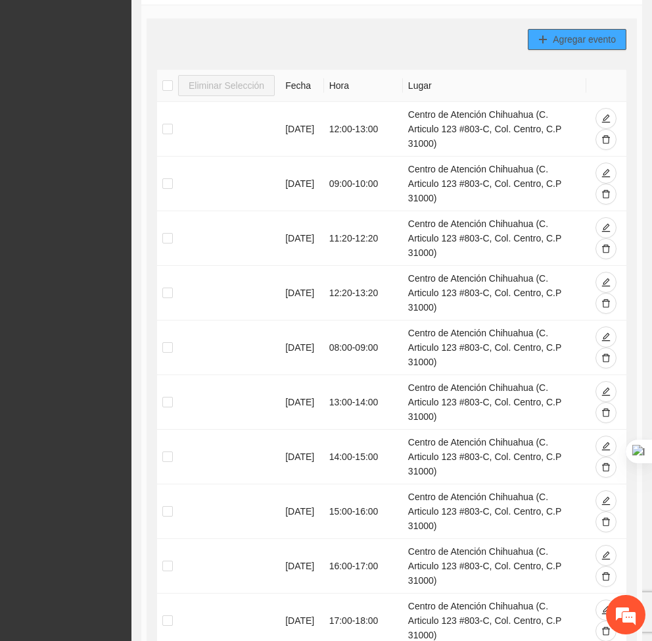
click at [586, 38] on span "Agregar evento" at bounding box center [584, 39] width 63 height 14
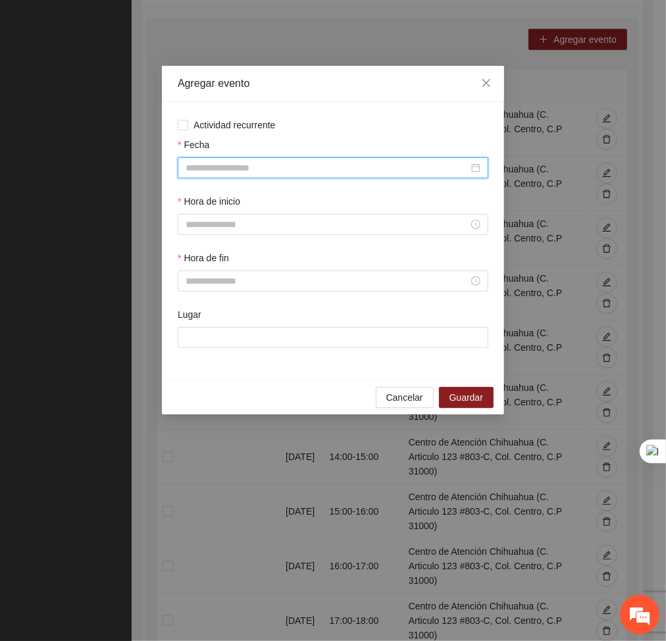
click at [310, 167] on input "Fecha" at bounding box center [326, 167] width 283 height 14
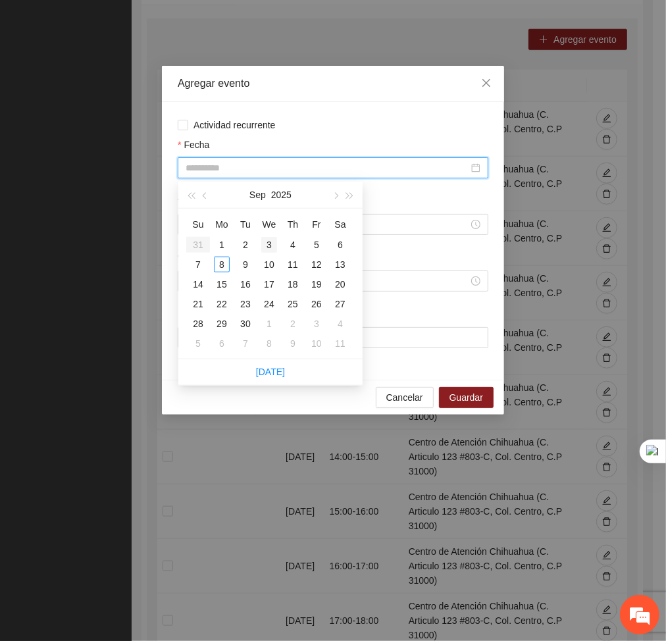
type input "**********"
click at [264, 241] on div "3" at bounding box center [269, 245] width 16 height 16
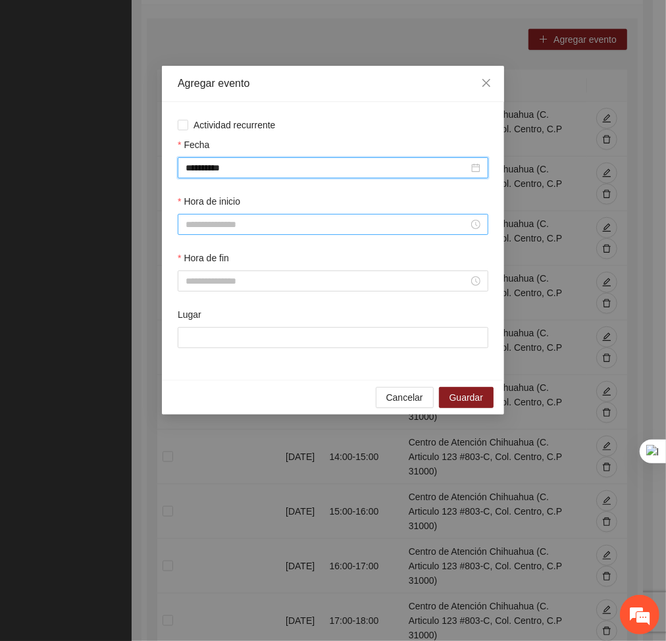
click at [240, 224] on input "Hora de inicio" at bounding box center [326, 224] width 283 height 14
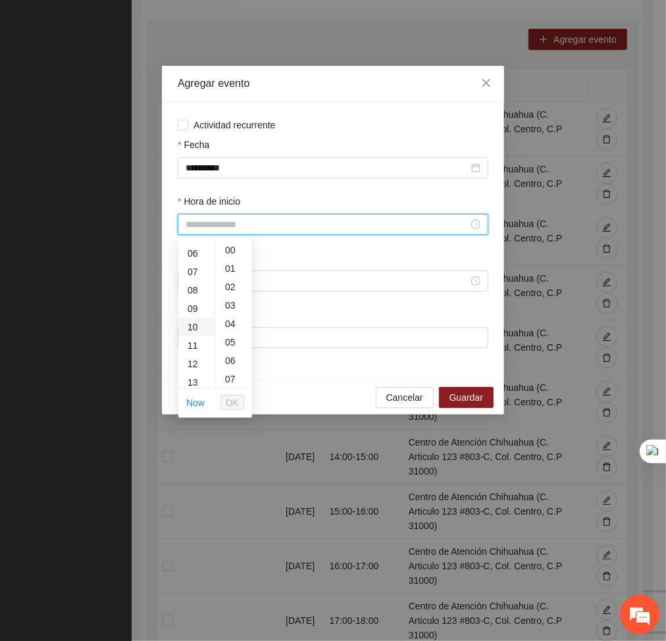
click at [192, 325] on div "10" at bounding box center [196, 327] width 37 height 18
type input "*****"
click at [228, 400] on span "OK" at bounding box center [232, 402] width 13 height 14
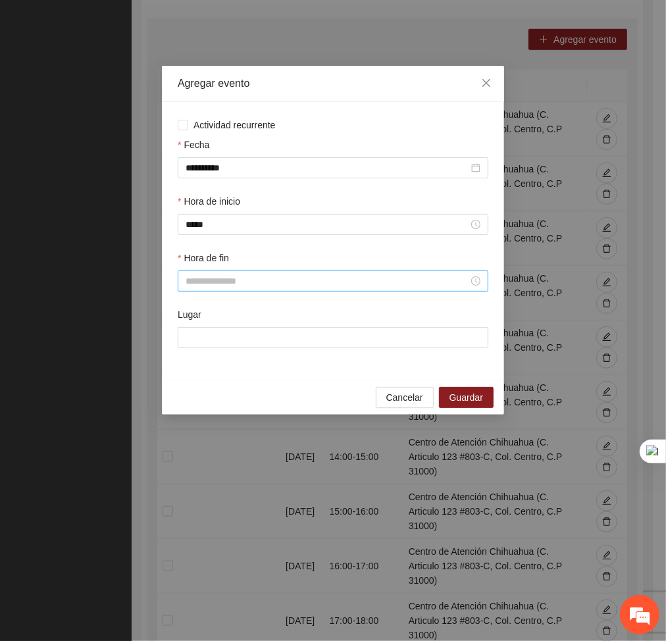
click at [254, 271] on div at bounding box center [333, 280] width 310 height 21
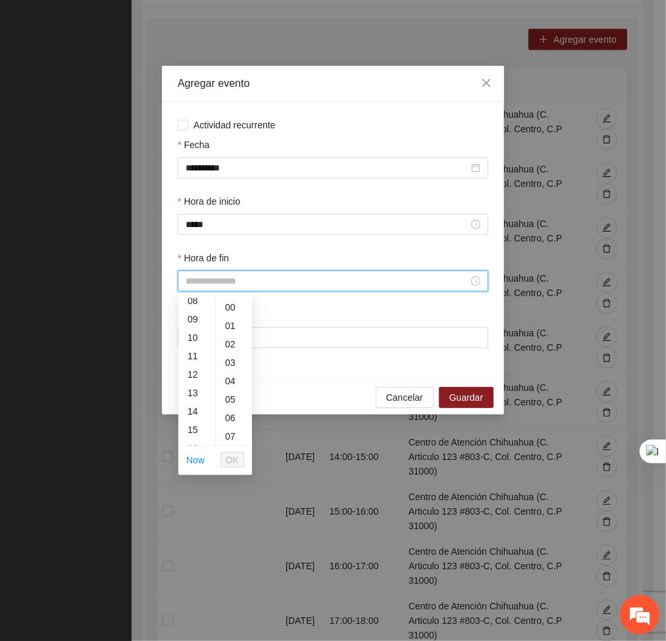
scroll to position [160, 0]
click at [195, 343] on div "11" at bounding box center [196, 350] width 37 height 18
type input "*****"
click at [225, 452] on button "OK" at bounding box center [232, 460] width 24 height 16
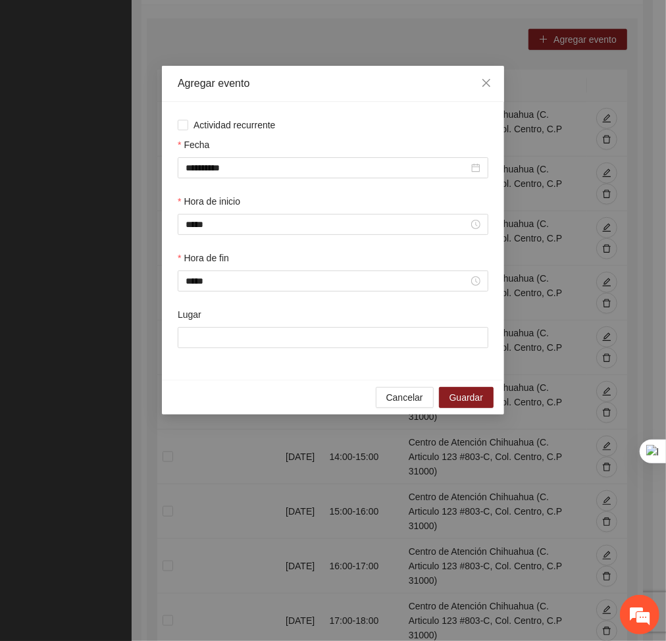
click at [235, 351] on div "Lugar" at bounding box center [333, 335] width 316 height 57
click at [218, 331] on input "Lugar" at bounding box center [333, 337] width 310 height 21
type input "**********"
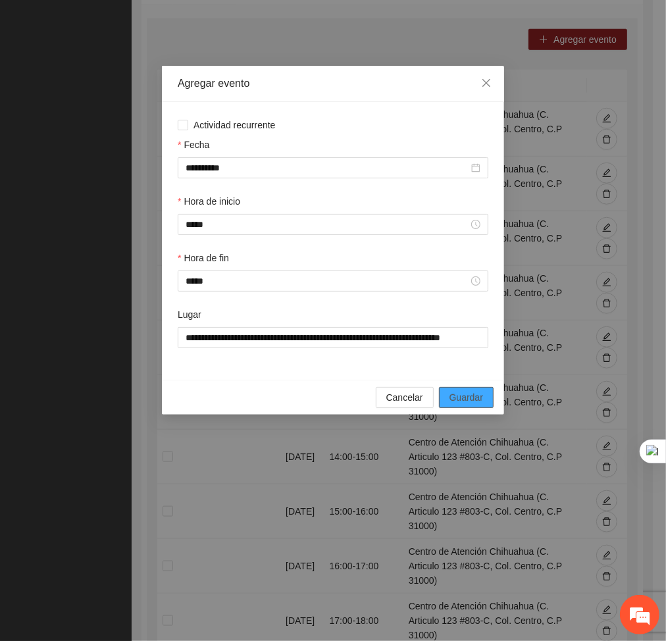
click at [469, 404] on span "Guardar" at bounding box center [466, 397] width 34 height 14
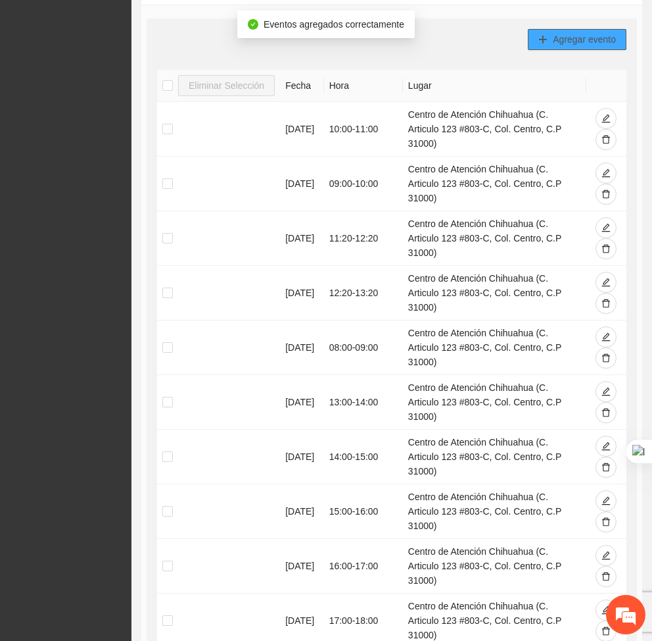
click at [583, 39] on span "Agregar evento" at bounding box center [584, 39] width 63 height 14
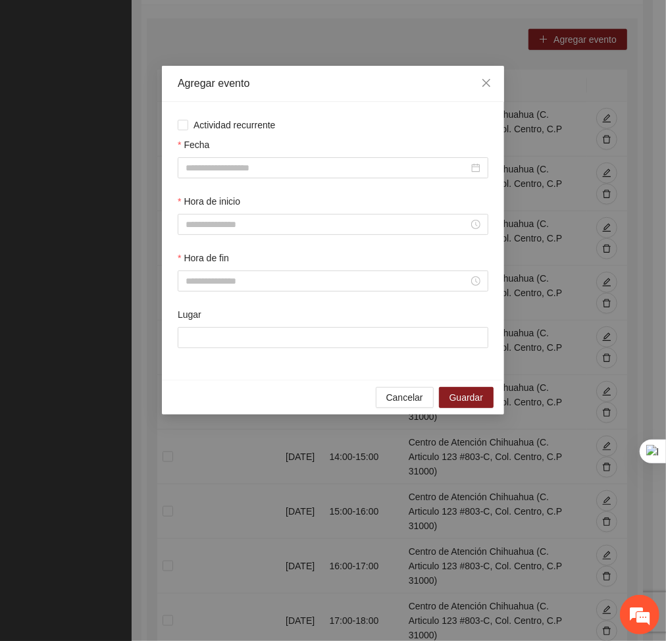
click at [360, 153] on div "Fecha" at bounding box center [333, 147] width 310 height 20
click at [341, 171] on input "Fecha" at bounding box center [326, 167] width 283 height 14
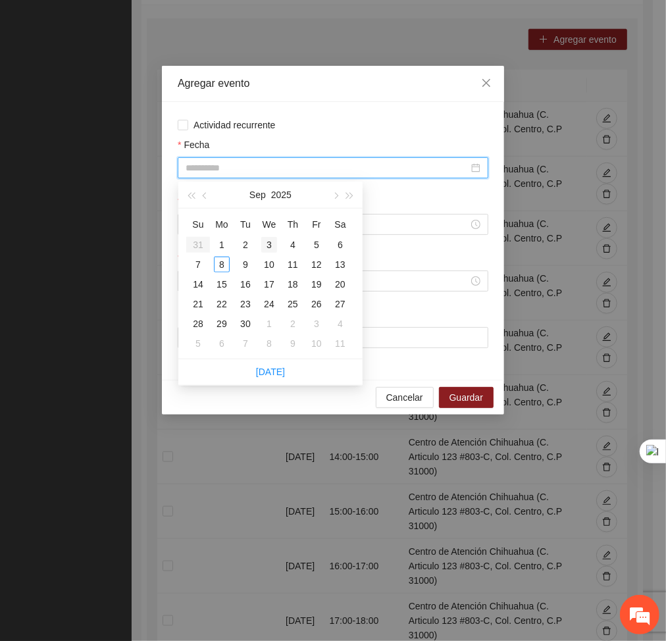
type input "**********"
click at [268, 243] on div "3" at bounding box center [269, 245] width 16 height 16
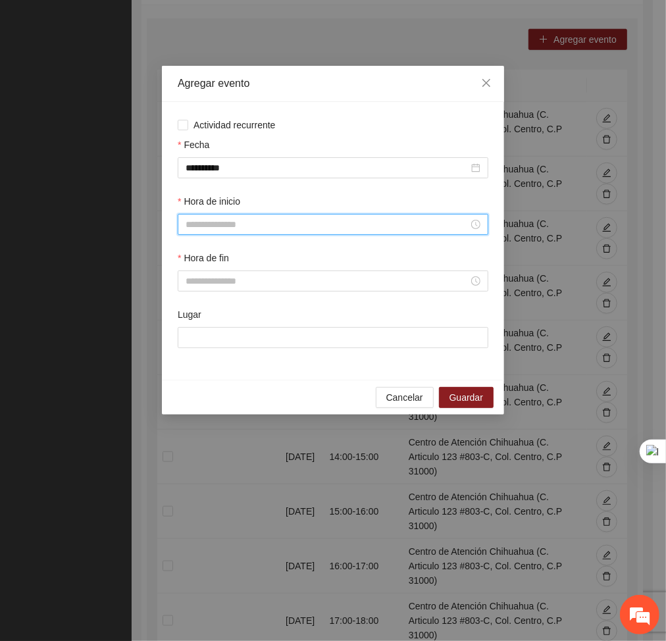
click at [270, 226] on input "Hora de inicio" at bounding box center [326, 224] width 283 height 14
click at [182, 341] on div "11" at bounding box center [196, 342] width 37 height 18
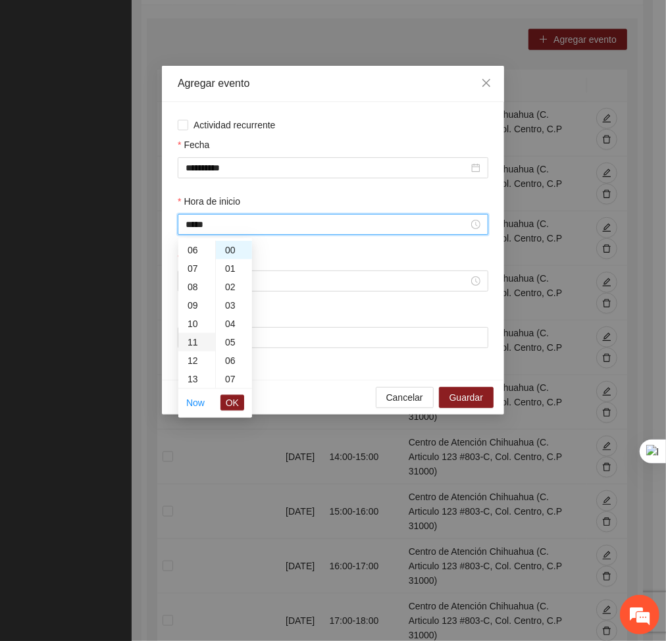
type input "*****"
click at [229, 401] on span "OK" at bounding box center [232, 402] width 13 height 14
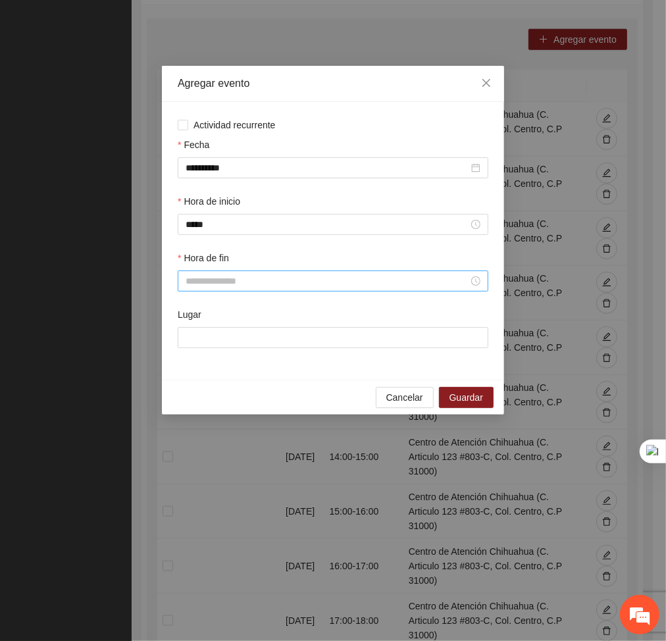
click at [213, 291] on div at bounding box center [333, 280] width 310 height 21
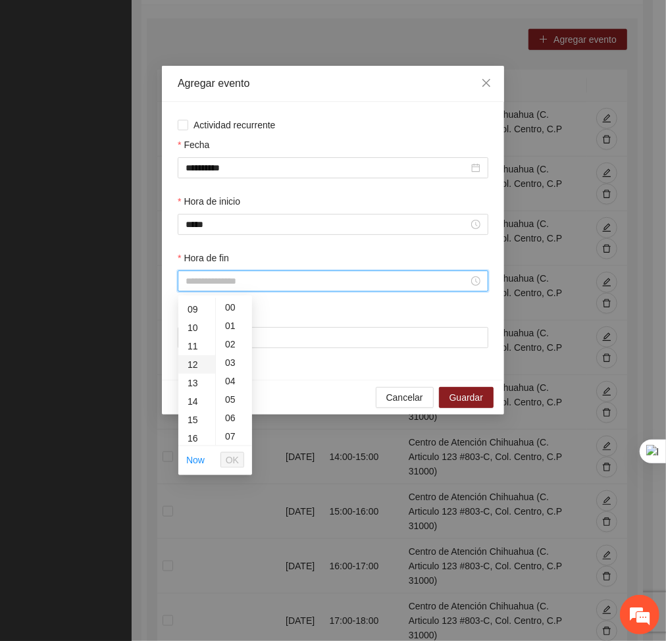
click at [192, 358] on div "12" at bounding box center [196, 364] width 37 height 18
type input "*****"
click at [223, 456] on button "OK" at bounding box center [232, 460] width 24 height 16
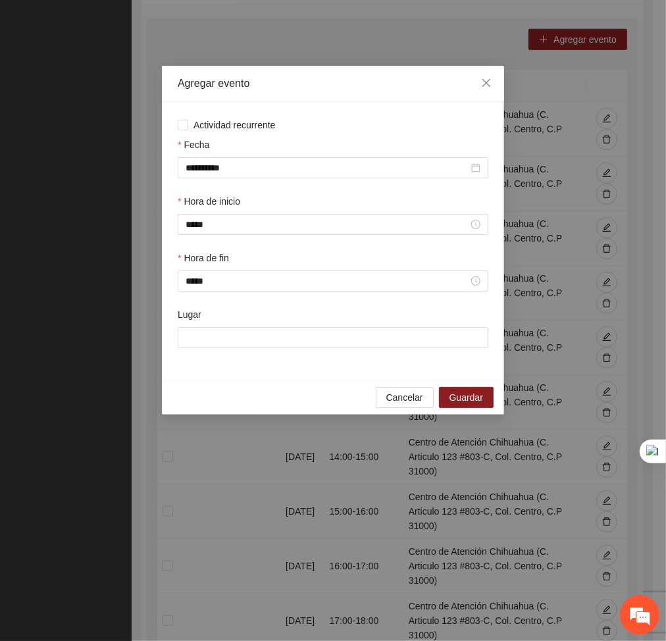
click at [253, 322] on div "Lugar" at bounding box center [333, 317] width 310 height 20
click at [253, 331] on input "Lugar" at bounding box center [333, 337] width 310 height 21
type input "**********"
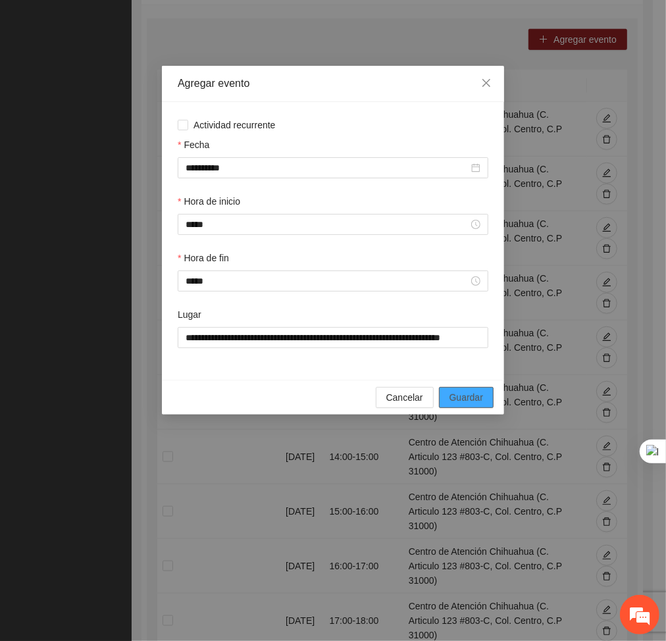
click at [476, 395] on span "Guardar" at bounding box center [466, 397] width 34 height 14
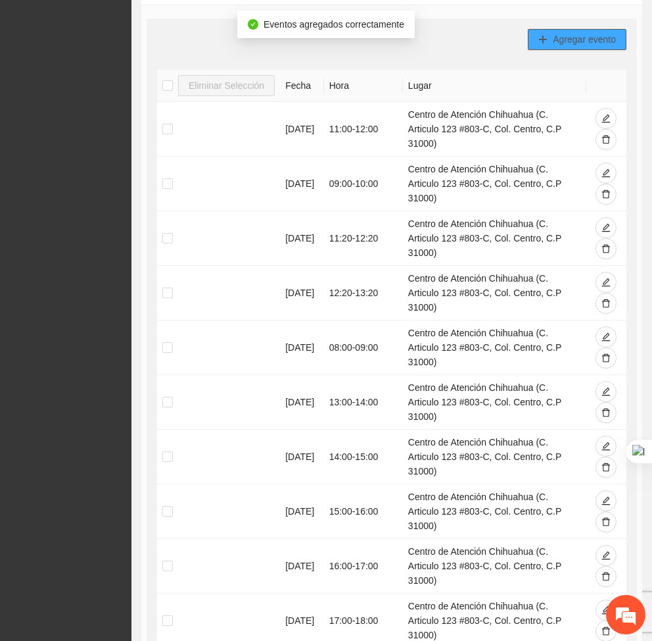
click at [569, 42] on span "Agregar evento" at bounding box center [584, 39] width 63 height 14
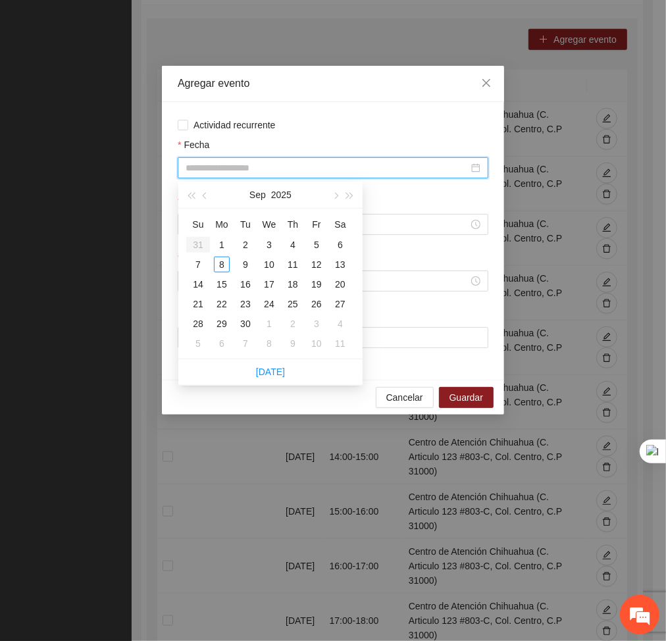
click at [374, 168] on input "Fecha" at bounding box center [326, 167] width 283 height 14
type input "**********"
click at [270, 241] on div "3" at bounding box center [269, 245] width 16 height 16
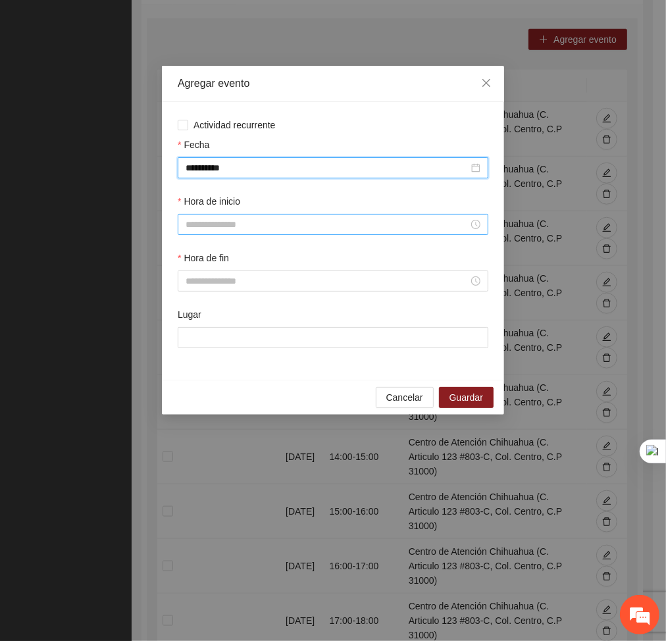
click at [279, 224] on input "Hora de inicio" at bounding box center [326, 224] width 283 height 14
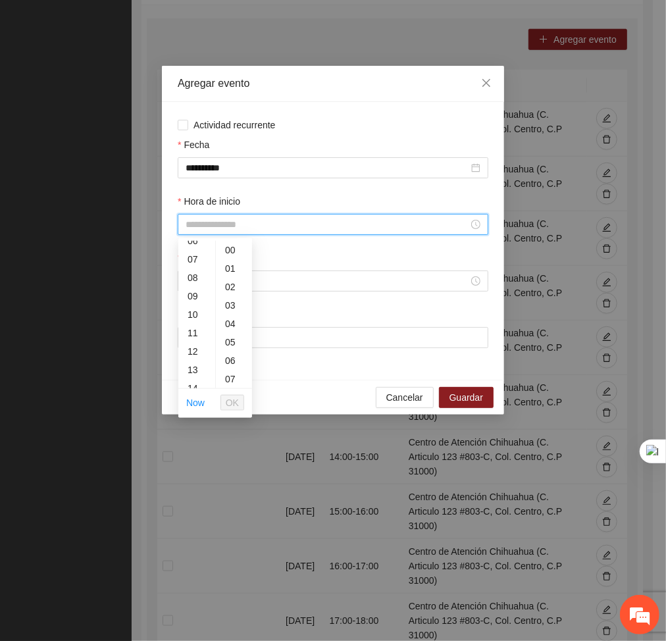
scroll to position [130, 0]
click at [193, 337] on div "12" at bounding box center [196, 340] width 37 height 18
type input "*****"
click at [230, 401] on span "OK" at bounding box center [232, 402] width 13 height 14
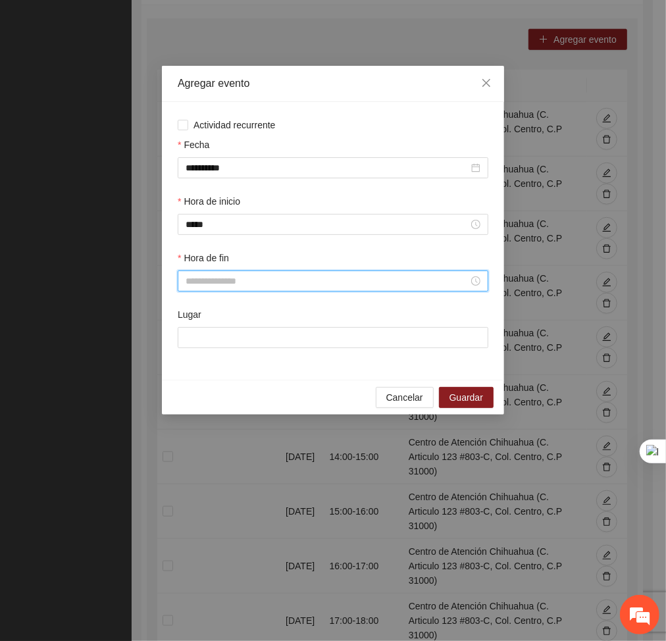
click at [238, 278] on input "Hora de fin" at bounding box center [326, 281] width 283 height 14
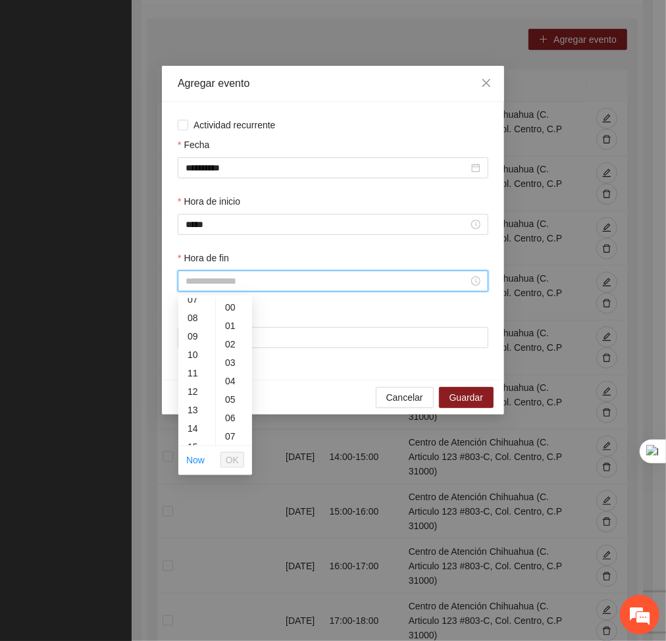
scroll to position [137, 0]
click at [197, 412] on div "13" at bounding box center [196, 409] width 37 height 18
type input "*****"
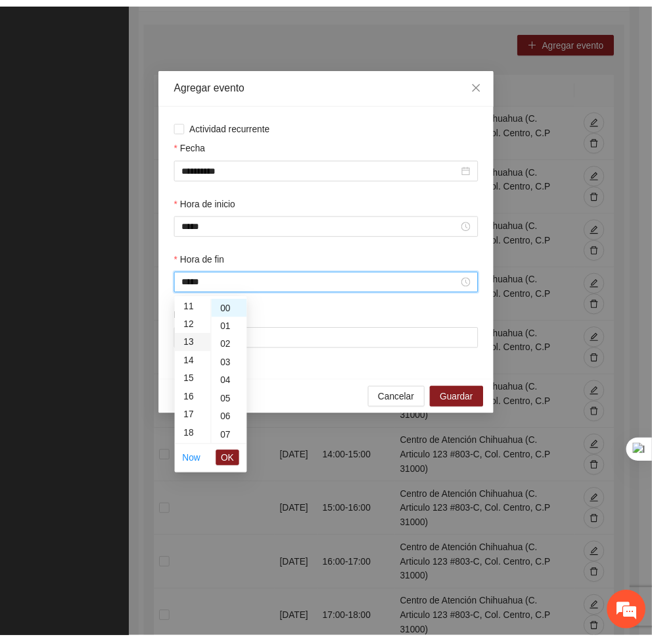
scroll to position [239, 0]
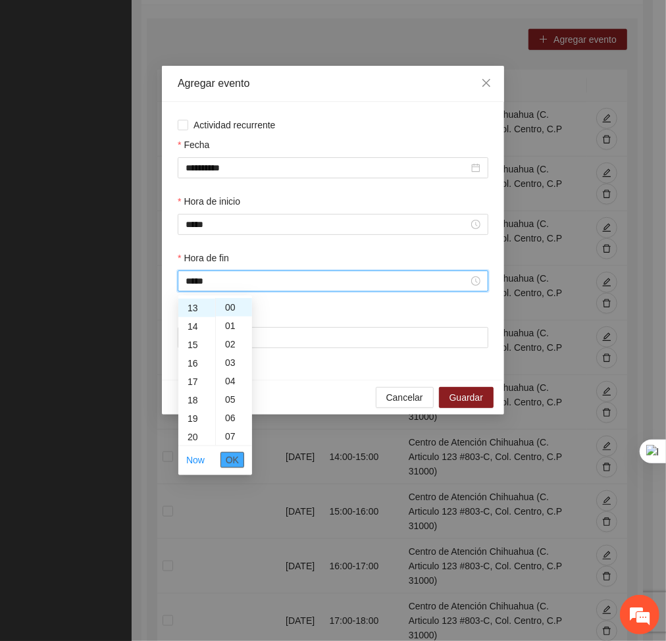
click at [235, 461] on span "OK" at bounding box center [232, 459] width 13 height 14
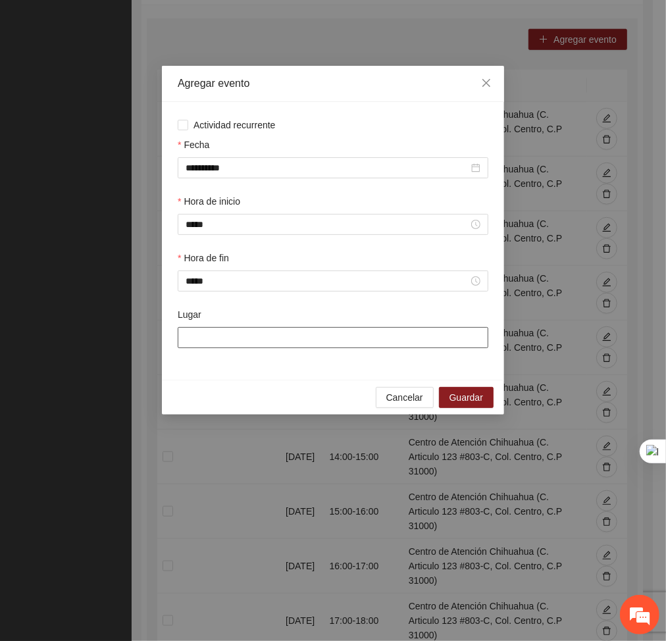
click at [236, 335] on input "Lugar" at bounding box center [333, 337] width 310 height 21
type input "**********"
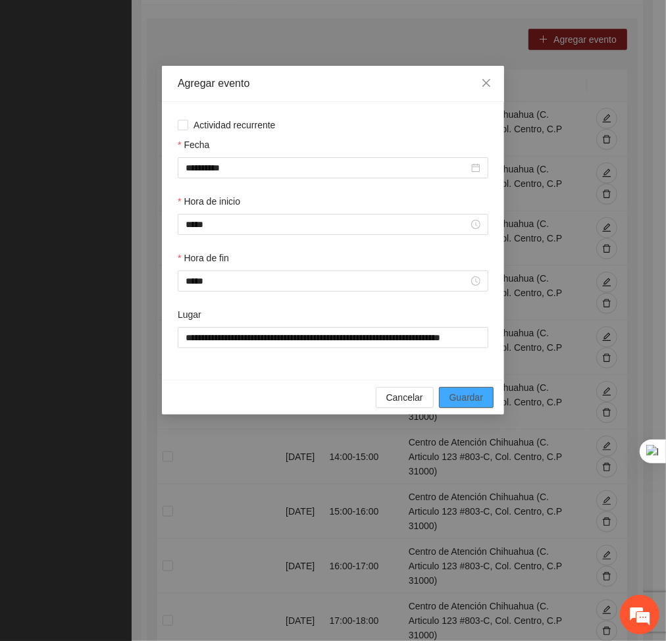
click at [466, 399] on span "Guardar" at bounding box center [466, 397] width 34 height 14
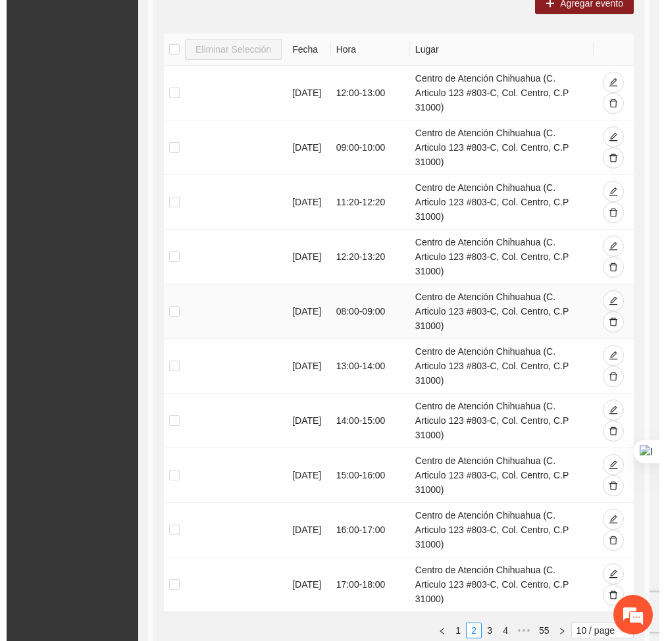
scroll to position [561, 0]
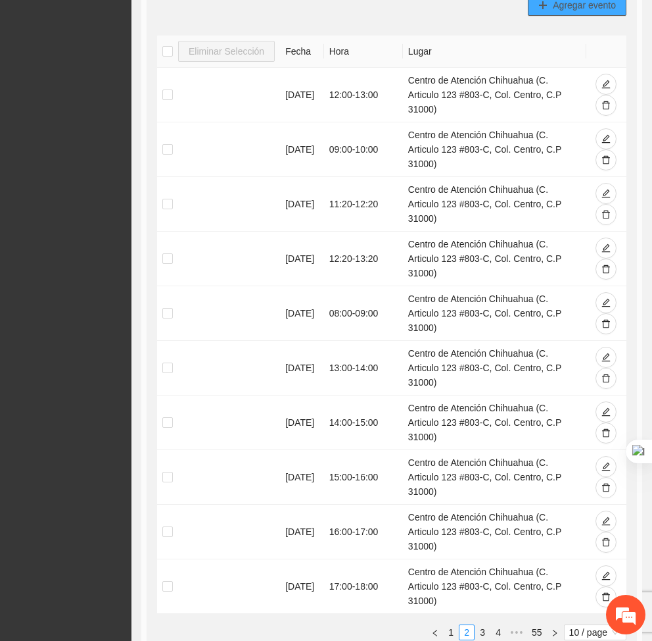
click at [560, 4] on span "Agregar evento" at bounding box center [584, 5] width 63 height 14
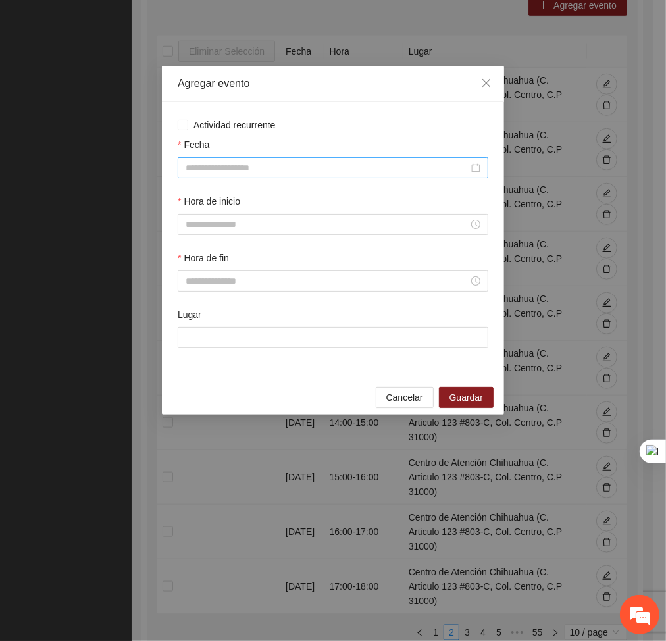
click at [322, 175] on div at bounding box center [333, 167] width 310 height 21
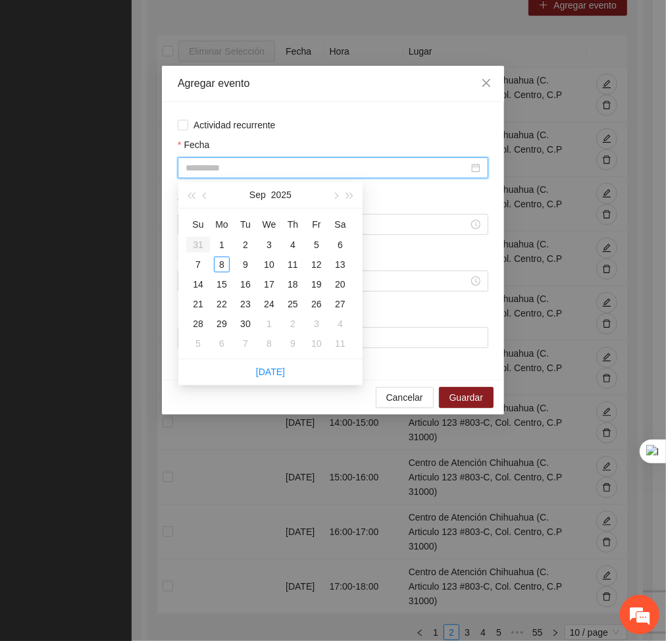
type input "**********"
click at [292, 239] on div "4" at bounding box center [293, 245] width 16 height 16
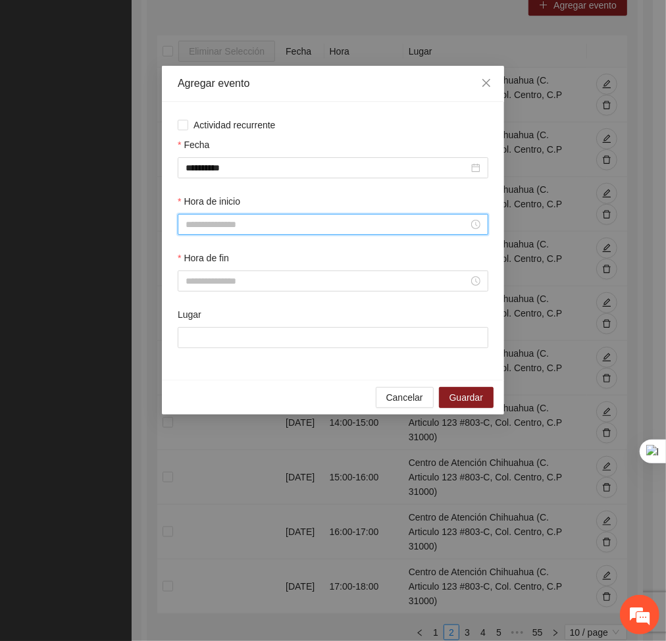
click at [214, 218] on input "Hora de inicio" at bounding box center [326, 224] width 283 height 14
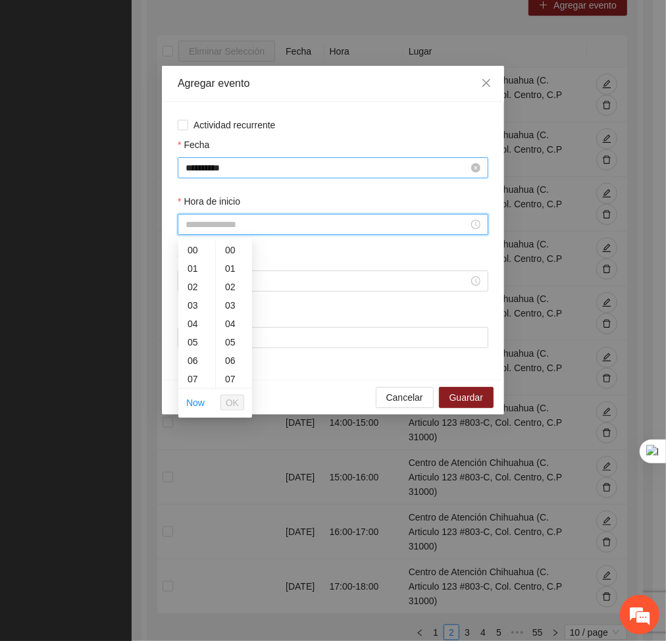
click at [278, 162] on input "**********" at bounding box center [326, 167] width 283 height 14
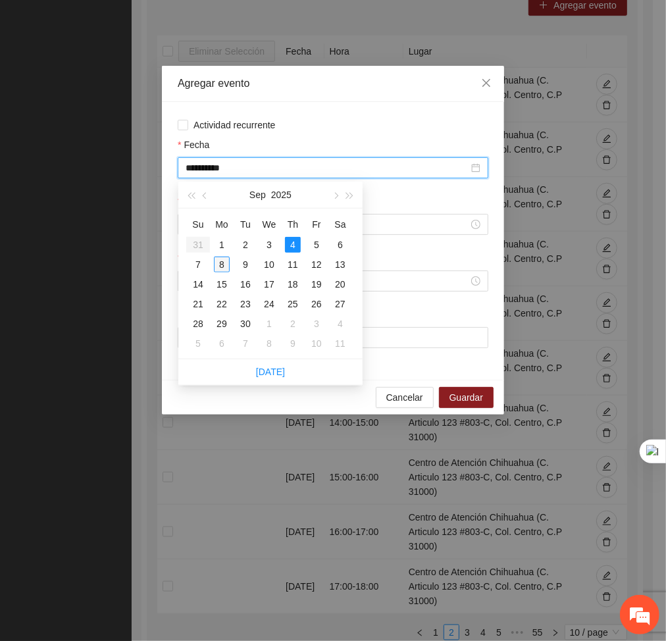
type input "**********"
click at [216, 266] on div "8" at bounding box center [222, 264] width 16 height 16
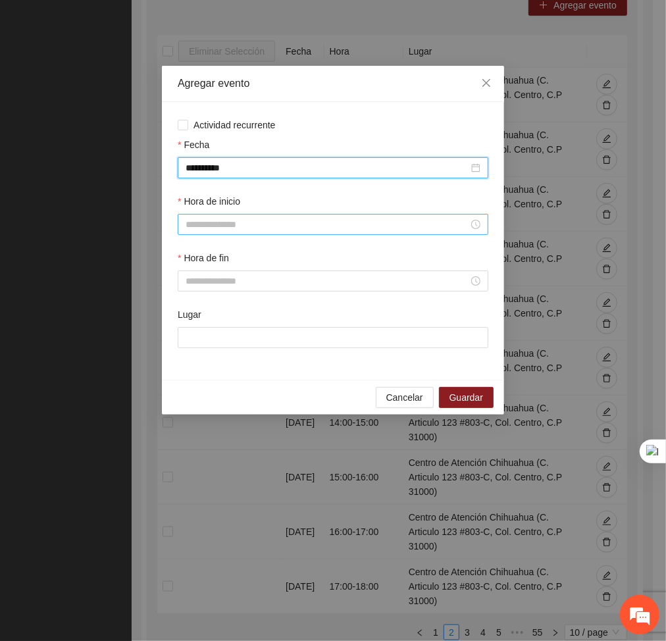
click at [203, 224] on input "Hora de inicio" at bounding box center [326, 224] width 283 height 14
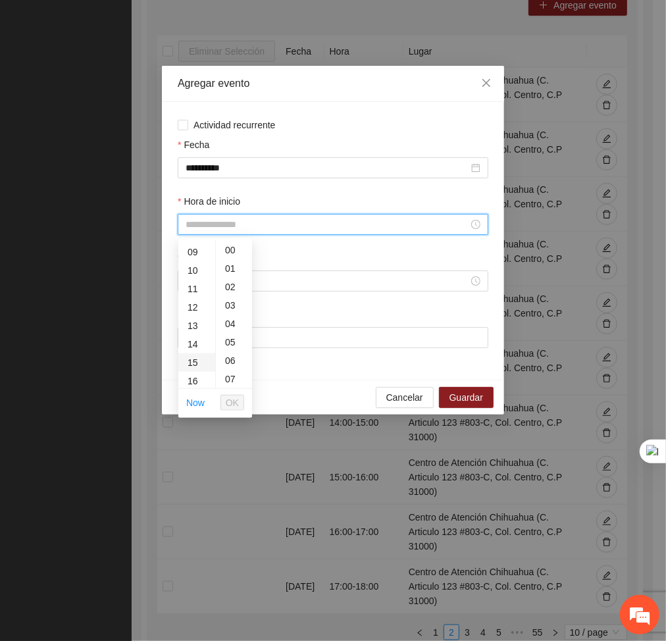
click at [197, 353] on div "15" at bounding box center [196, 362] width 37 height 18
click at [219, 218] on input "*****" at bounding box center [326, 224] width 283 height 14
click at [191, 272] on div "14" at bounding box center [196, 277] width 37 height 18
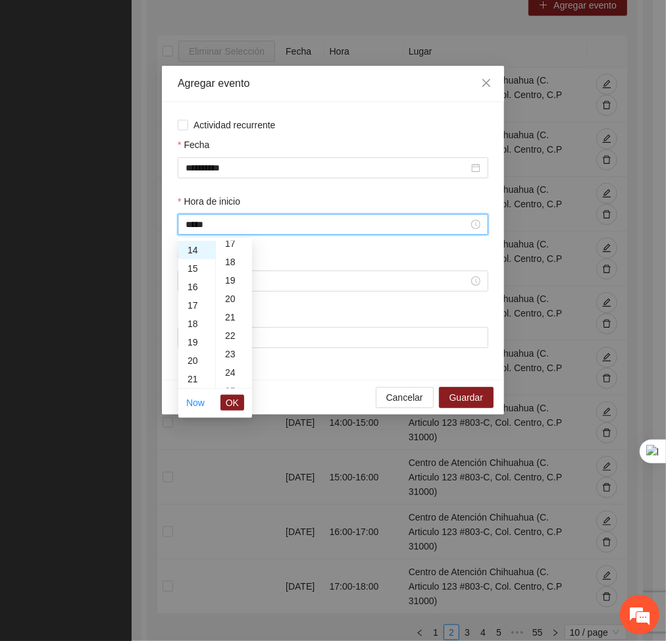
scroll to position [321, 0]
click at [226, 293] on div "20" at bounding box center [234, 297] width 36 height 18
type input "*****"
click at [228, 399] on span "OK" at bounding box center [232, 402] width 13 height 14
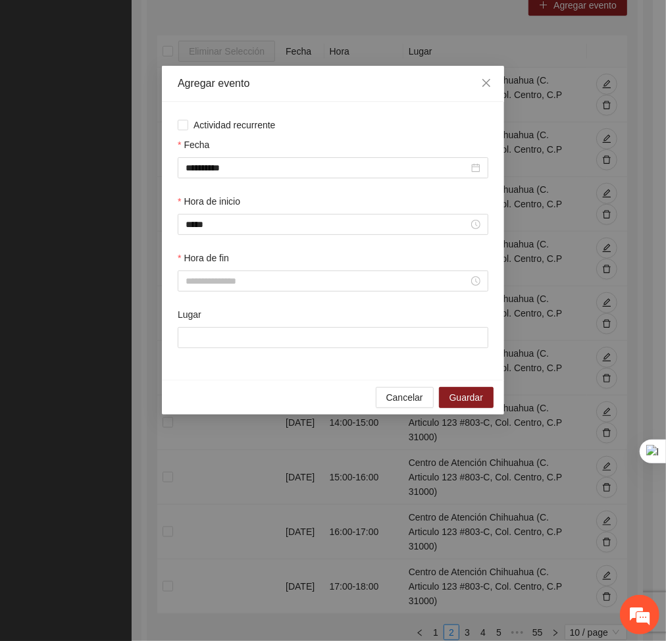
click at [216, 270] on div "Hora de fin" at bounding box center [333, 261] width 310 height 20
click at [206, 281] on input "Hora de fin" at bounding box center [326, 281] width 283 height 14
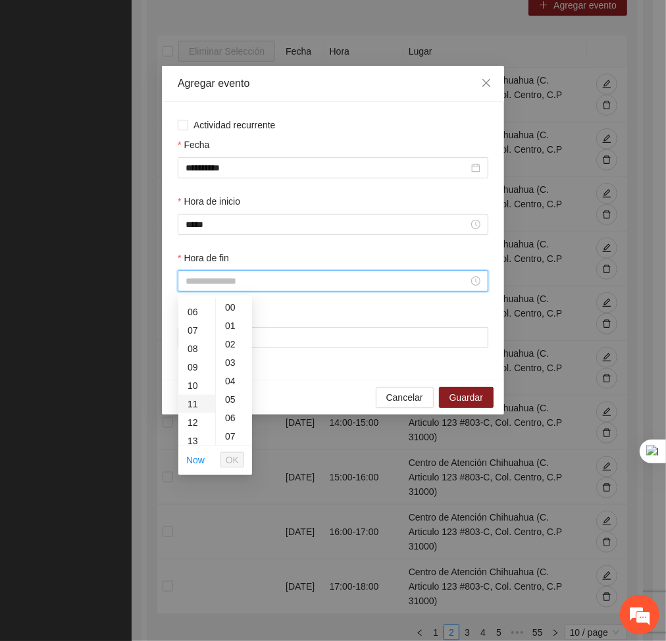
scroll to position [164, 0]
click at [188, 412] on div "15" at bounding box center [196, 419] width 37 height 18
click at [231, 323] on div "20" at bounding box center [234, 325] width 36 height 18
type input "*****"
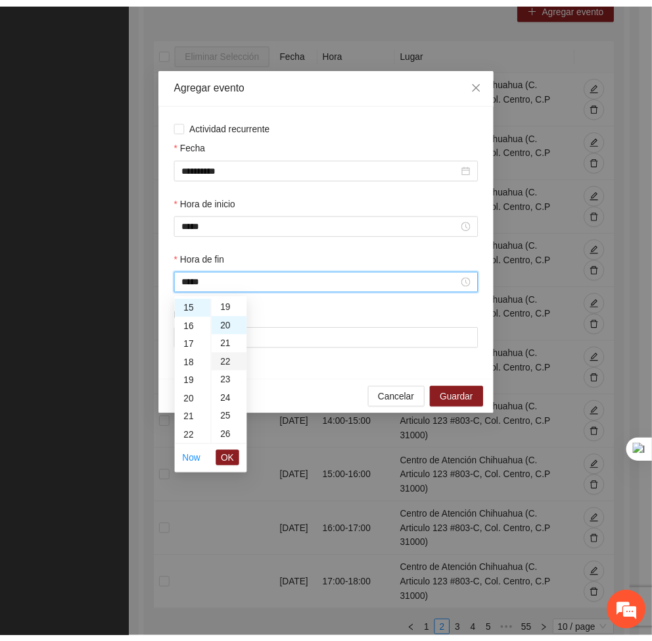
scroll to position [368, 0]
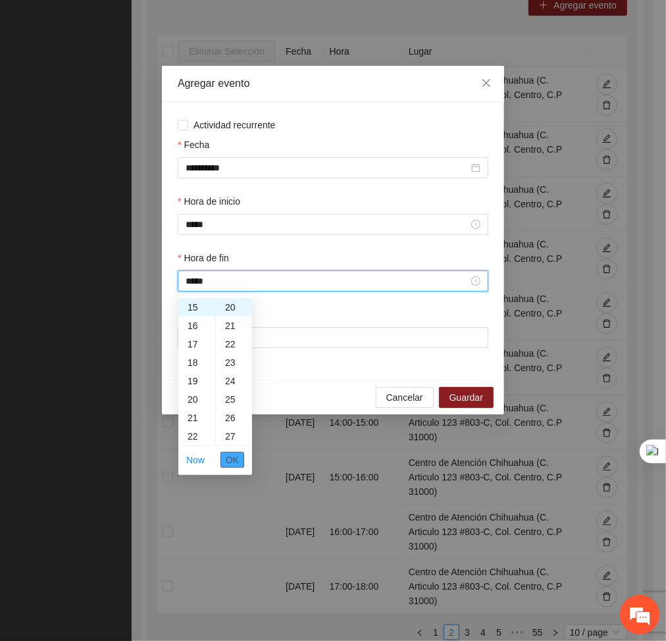
click at [236, 463] on span "OK" at bounding box center [232, 459] width 13 height 14
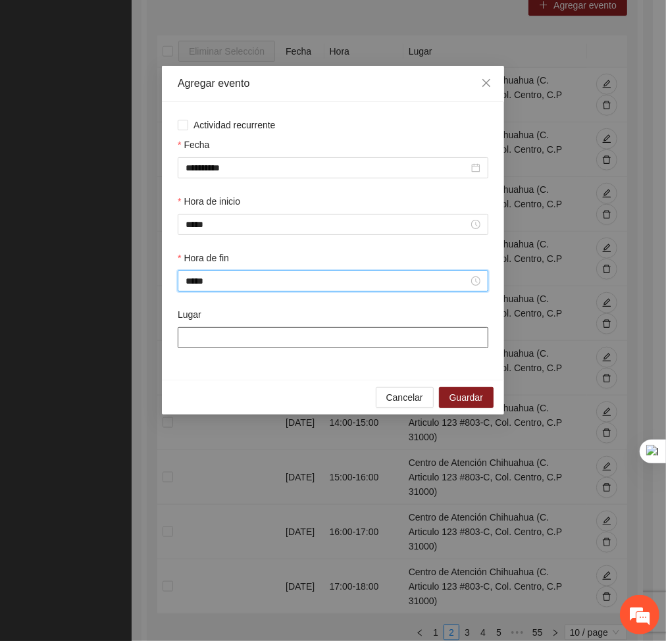
click at [243, 345] on input "Lugar" at bounding box center [333, 337] width 310 height 21
type input "**********"
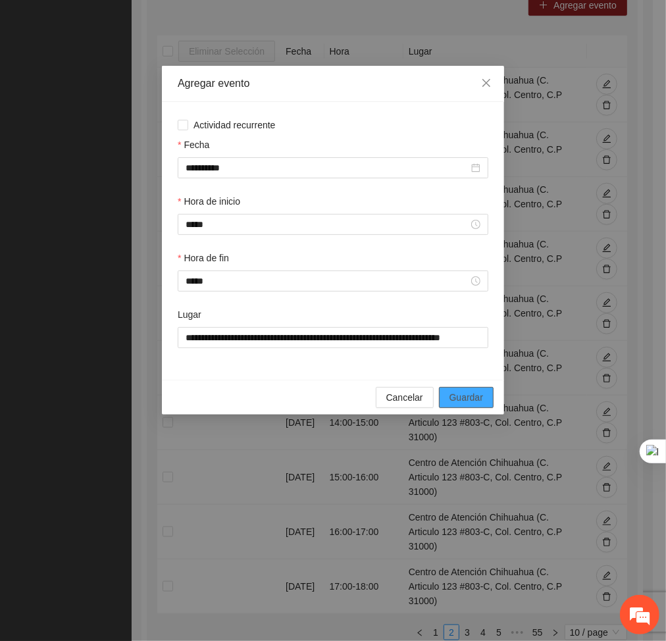
click at [453, 397] on span "Guardar" at bounding box center [466, 397] width 34 height 14
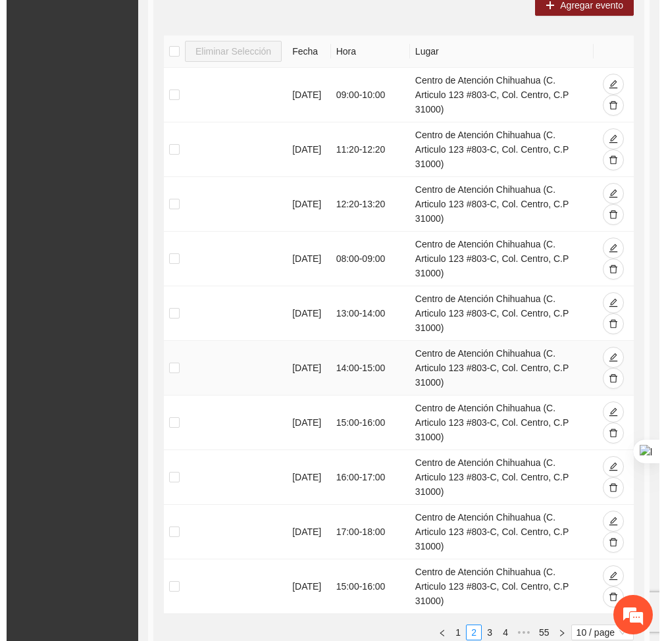
scroll to position [518, 0]
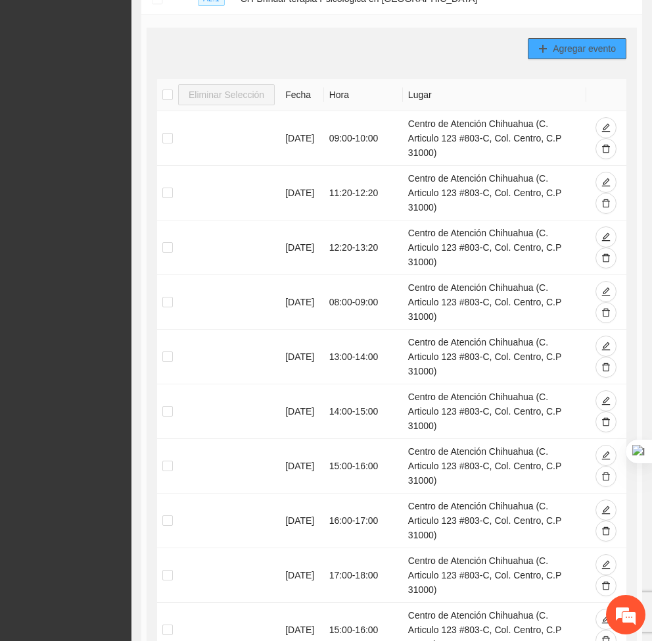
click at [556, 51] on span "Agregar evento" at bounding box center [584, 48] width 63 height 14
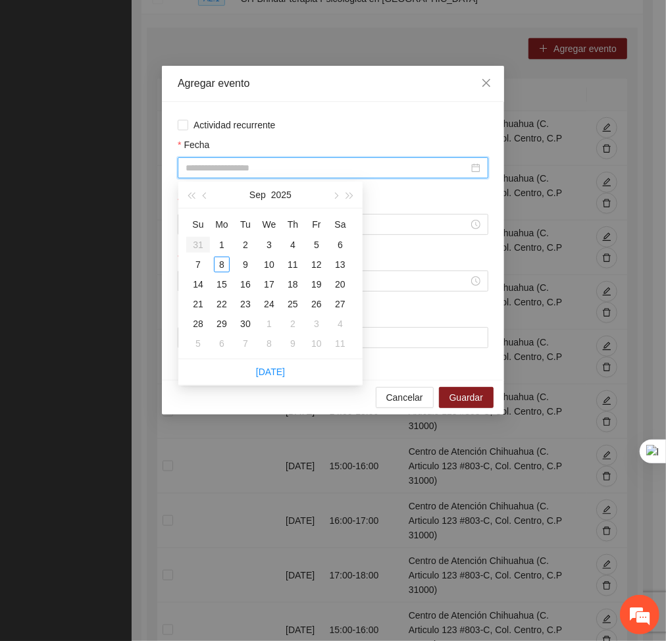
click at [333, 172] on input "Fecha" at bounding box center [326, 167] width 283 height 14
type input "**********"
click at [224, 261] on div "8" at bounding box center [222, 264] width 16 height 16
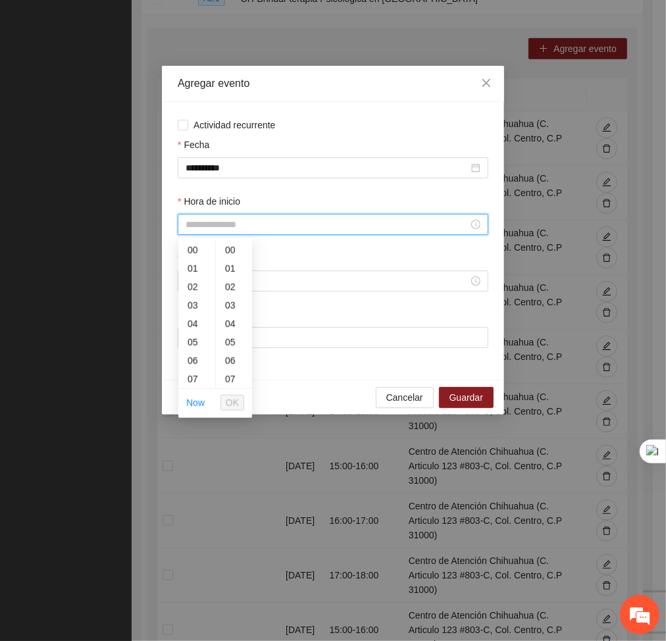
click at [218, 228] on input "Hora de inicio" at bounding box center [326, 224] width 283 height 14
click at [190, 311] on div "15" at bounding box center [196, 313] width 37 height 18
click at [230, 264] on div "20" at bounding box center [234, 267] width 36 height 18
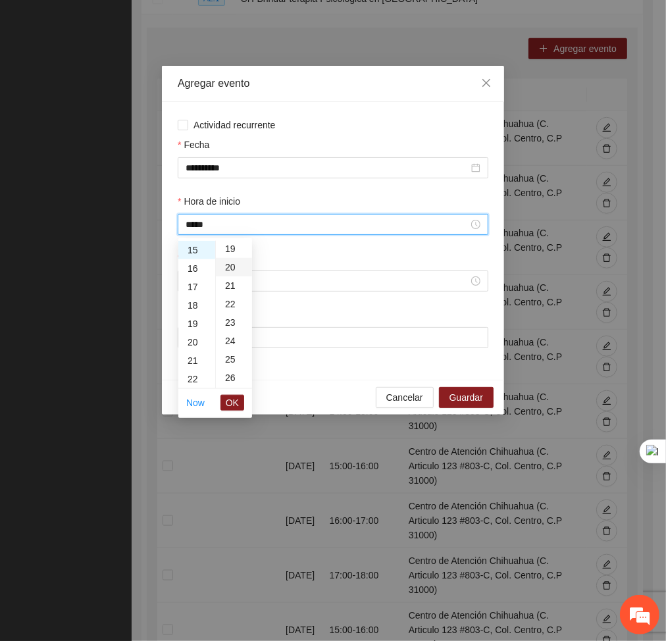
type input "*****"
click at [242, 408] on button "OK" at bounding box center [232, 403] width 24 height 16
click at [219, 293] on div "Hora de fin" at bounding box center [333, 279] width 316 height 57
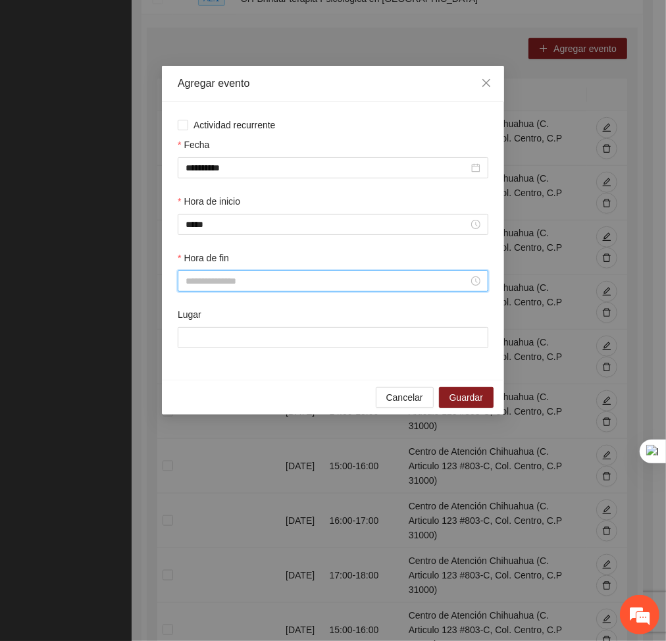
click at [202, 287] on input "Hora de fin" at bounding box center [326, 281] width 283 height 14
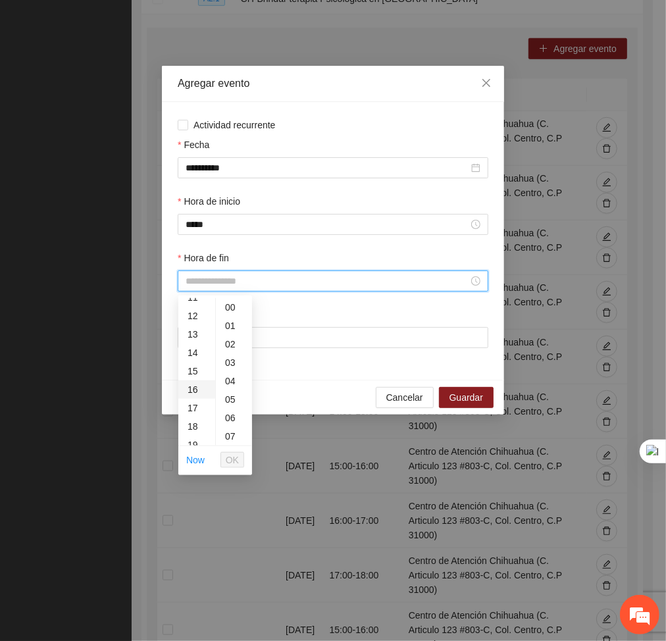
click at [194, 383] on div "16" at bounding box center [196, 389] width 37 height 18
click at [233, 391] on div "20" at bounding box center [234, 396] width 36 height 18
type input "*****"
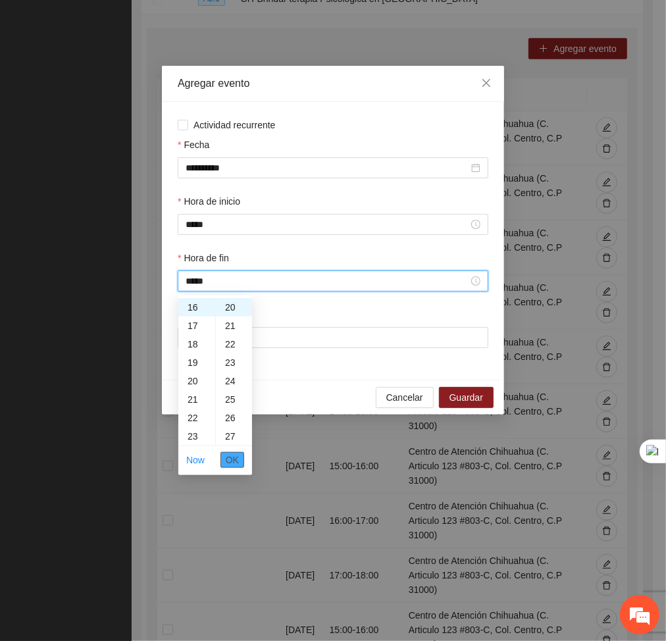
click at [230, 456] on span "OK" at bounding box center [232, 459] width 13 height 14
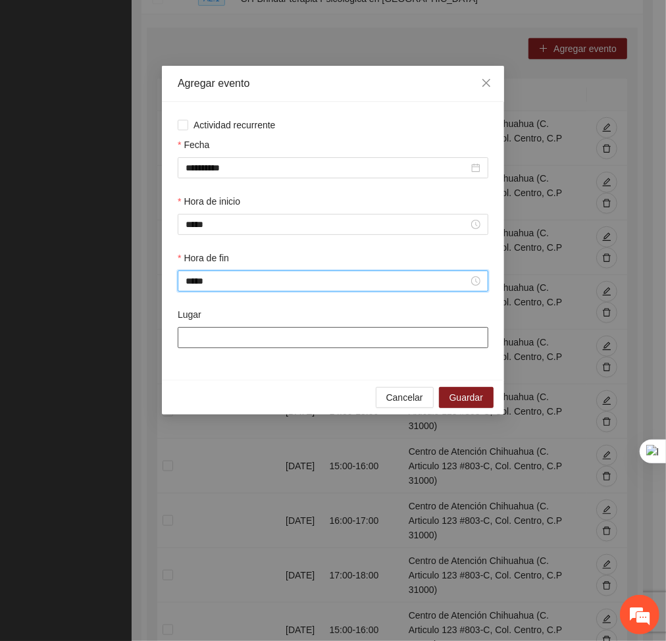
click at [230, 335] on input "Lugar" at bounding box center [333, 337] width 310 height 21
type input "**********"
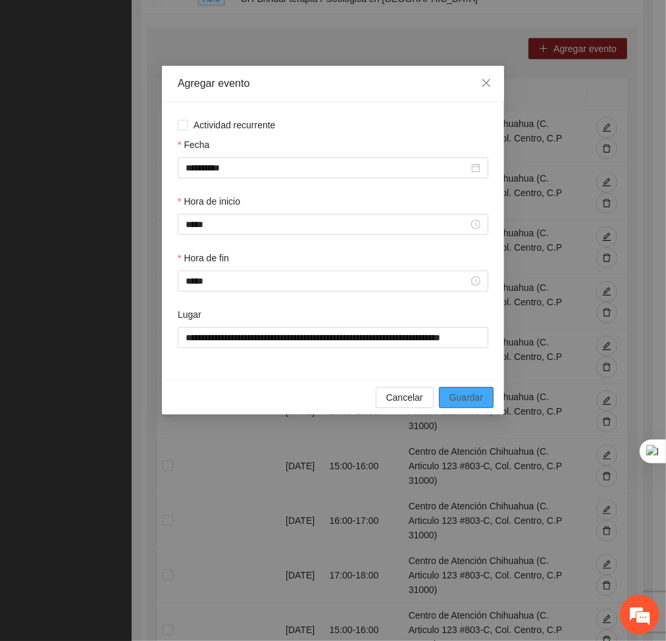
click at [459, 400] on span "Guardar" at bounding box center [466, 397] width 34 height 14
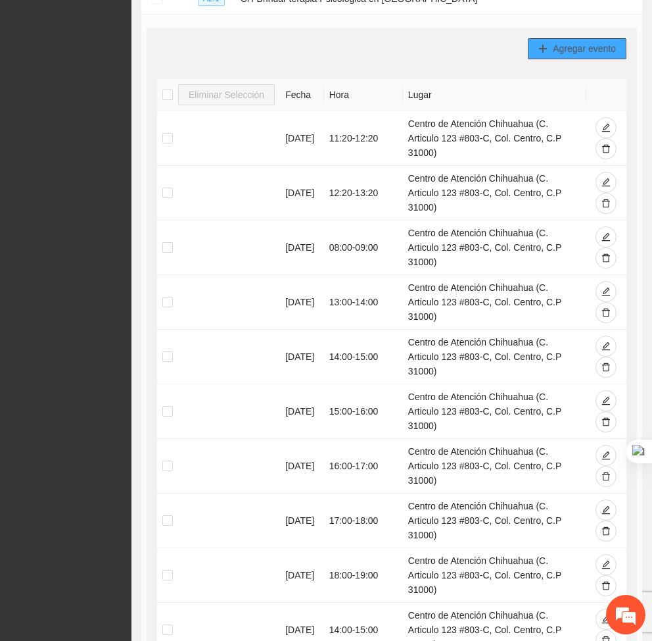
click at [553, 47] on span "Agregar evento" at bounding box center [584, 48] width 63 height 14
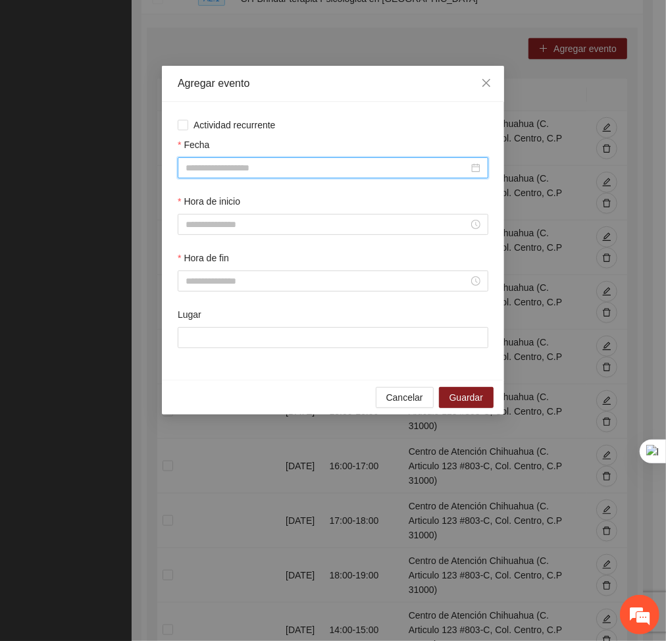
click at [381, 166] on input "Fecha" at bounding box center [326, 167] width 283 height 14
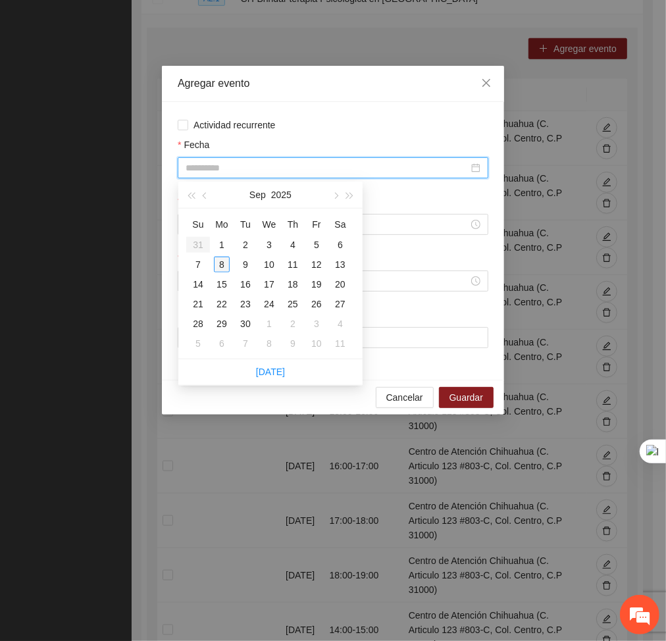
type input "**********"
click at [222, 263] on div "8" at bounding box center [222, 264] width 16 height 16
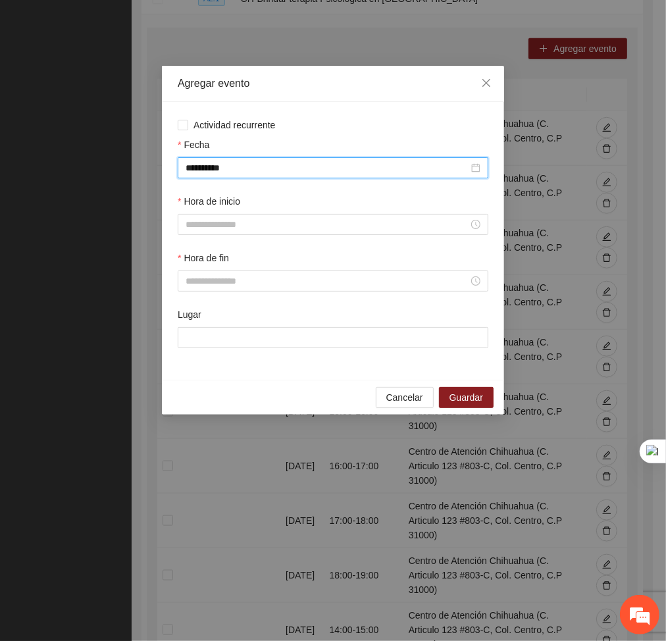
click at [235, 212] on div "Hora de inicio" at bounding box center [333, 204] width 310 height 20
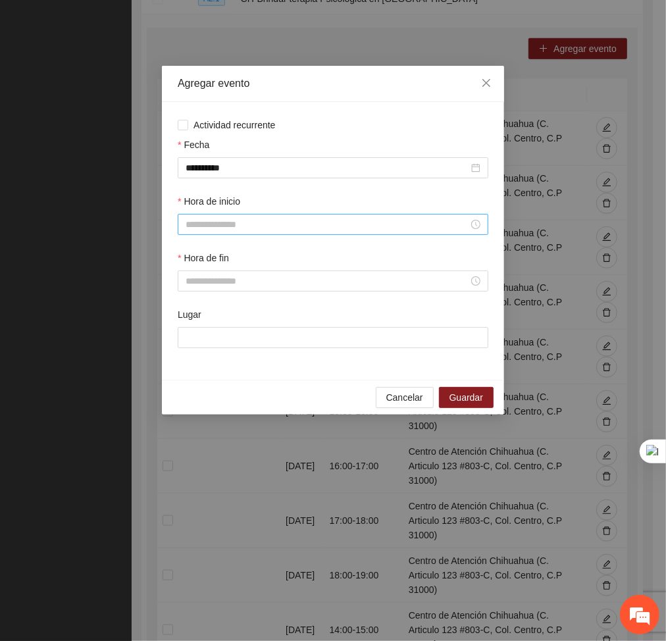
click at [233, 220] on input "Hora de inicio" at bounding box center [326, 224] width 283 height 14
click at [199, 273] on div "01" at bounding box center [196, 268] width 37 height 18
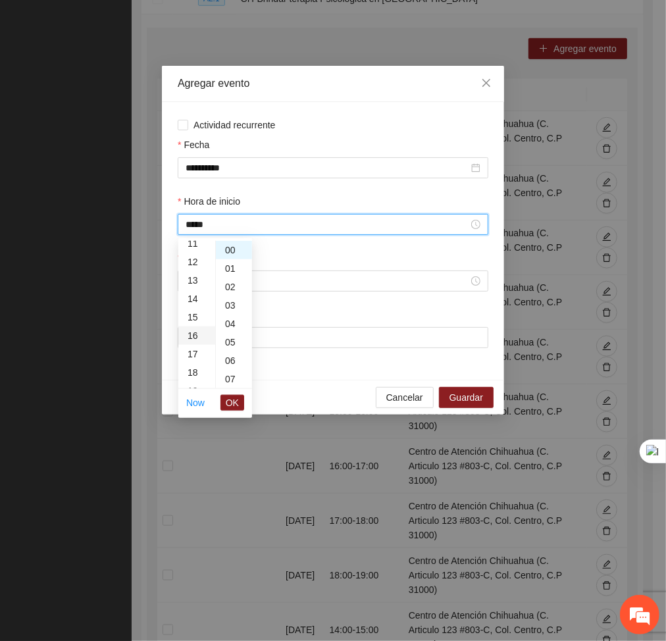
click at [191, 335] on div "16" at bounding box center [196, 335] width 37 height 18
click at [226, 337] on div "20" at bounding box center [234, 338] width 36 height 18
type input "*****"
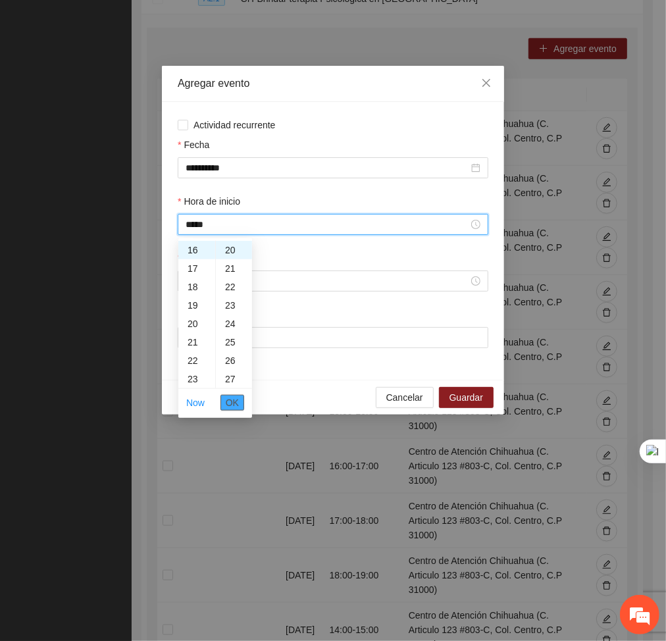
click at [235, 402] on span "OK" at bounding box center [232, 402] width 13 height 14
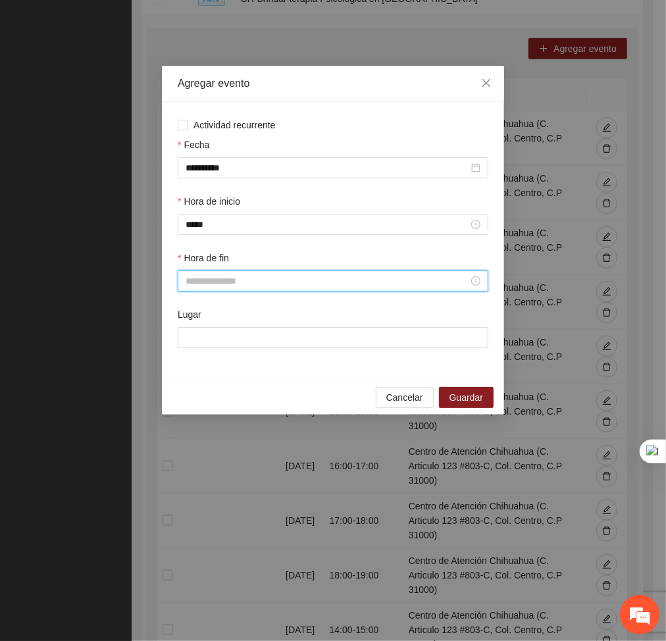
click at [213, 283] on input "Hora de fin" at bounding box center [326, 281] width 283 height 14
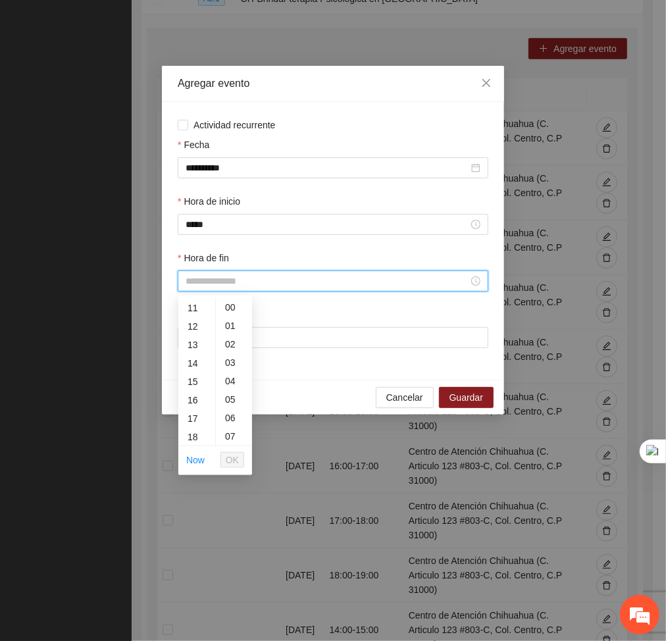
scroll to position [205, 0]
click at [191, 406] on div "17" at bounding box center [196, 415] width 37 height 18
click at [224, 383] on div "16" at bounding box center [234, 385] width 36 height 18
click at [224, 384] on div "21" at bounding box center [234, 393] width 36 height 18
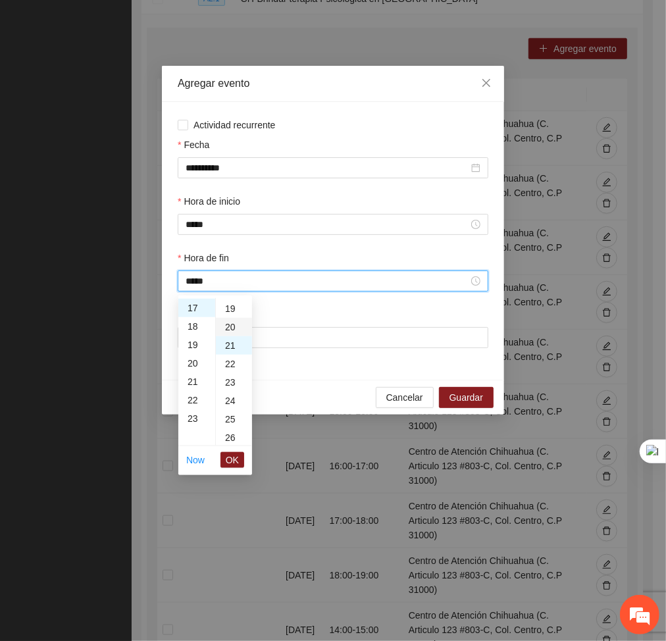
click at [226, 324] on div "20" at bounding box center [234, 327] width 36 height 18
type input "*****"
click at [234, 460] on span "OK" at bounding box center [232, 459] width 13 height 14
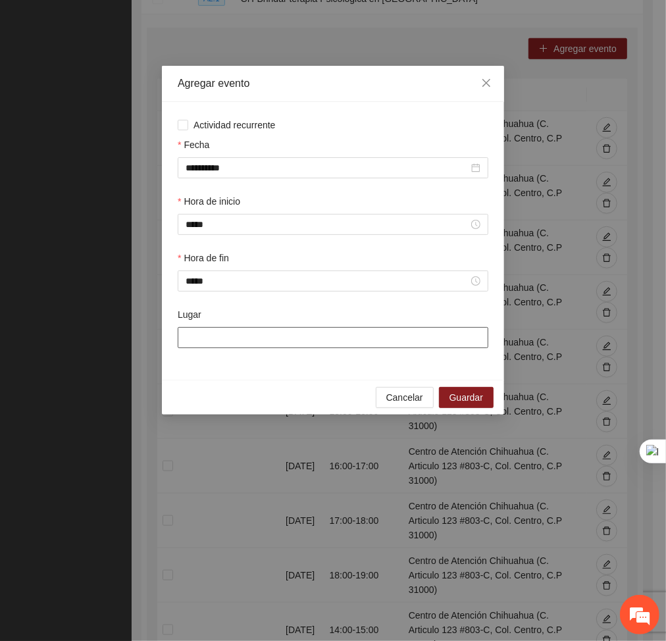
click at [241, 337] on input "Lugar" at bounding box center [333, 337] width 310 height 21
type input "**********"
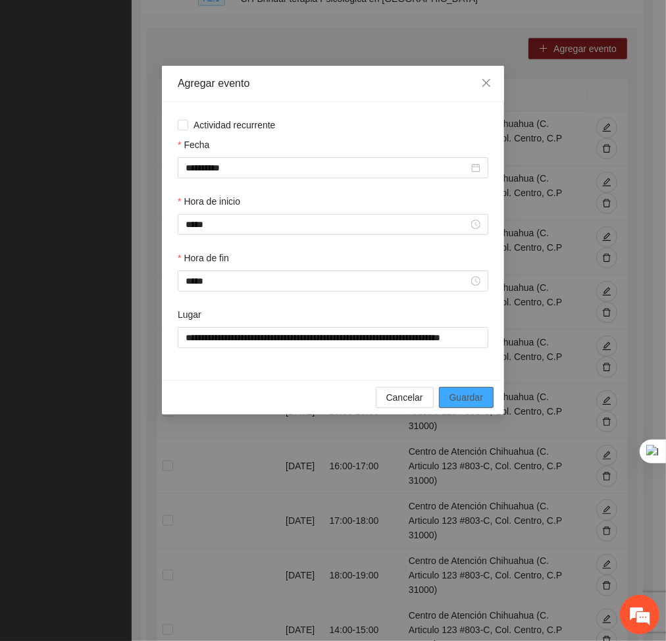
click at [477, 400] on span "Guardar" at bounding box center [466, 397] width 34 height 14
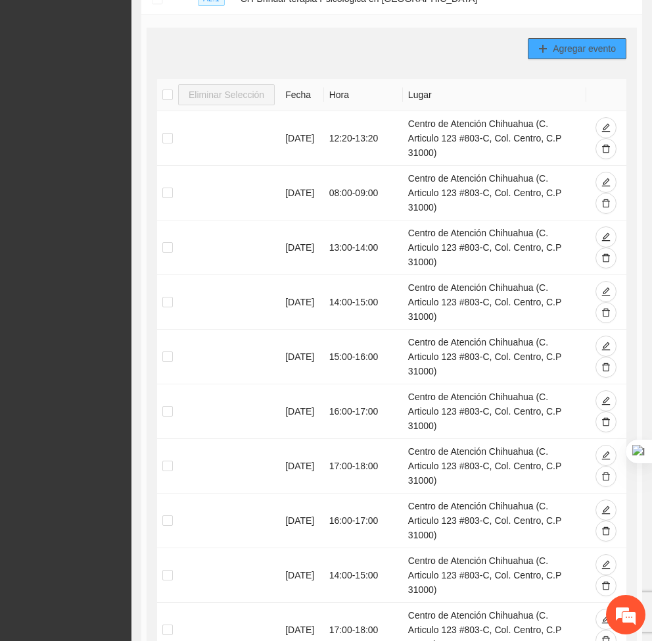
click at [559, 46] on span "Agregar evento" at bounding box center [584, 48] width 63 height 14
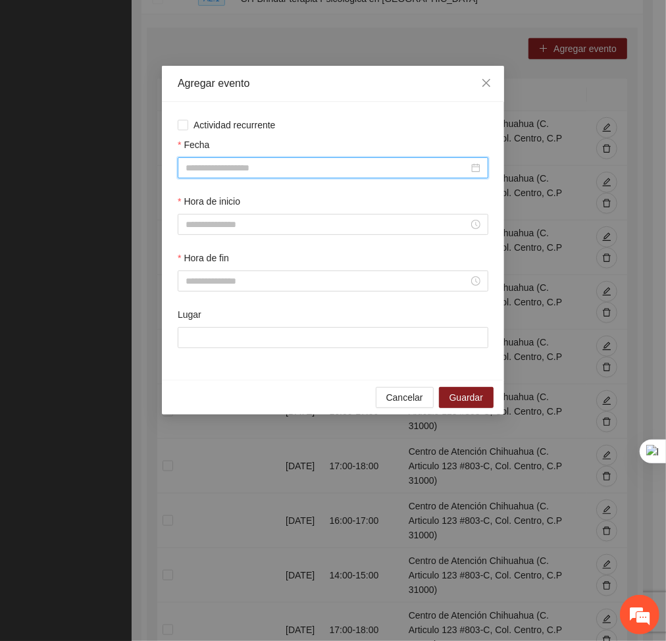
click at [312, 170] on input "Fecha" at bounding box center [326, 167] width 283 height 14
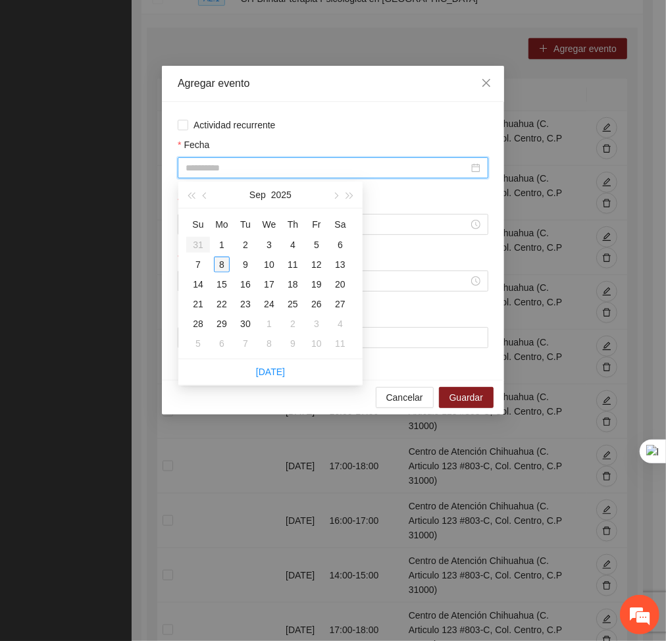
type input "**********"
click at [218, 262] on div "8" at bounding box center [222, 264] width 16 height 16
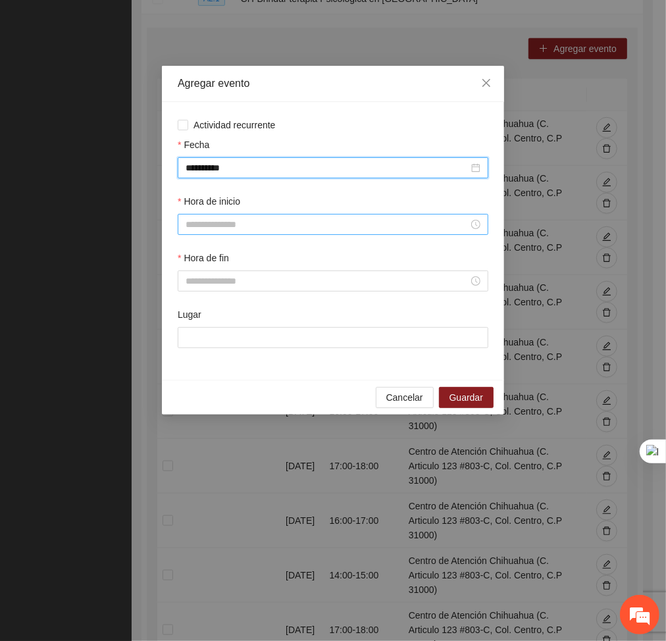
click at [206, 227] on input "Hora de inicio" at bounding box center [326, 224] width 283 height 14
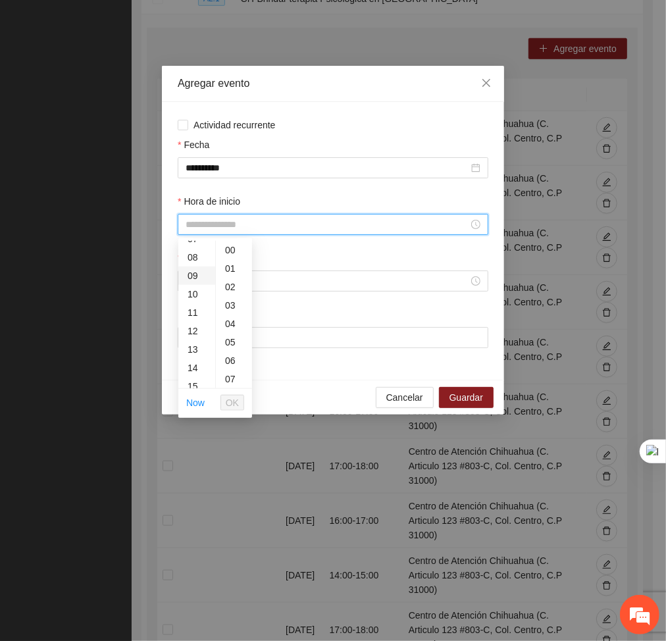
click at [192, 282] on div "09" at bounding box center [196, 275] width 37 height 18
click at [191, 365] on div "17" at bounding box center [196, 370] width 37 height 18
click at [226, 263] on div "20" at bounding box center [234, 264] width 36 height 18
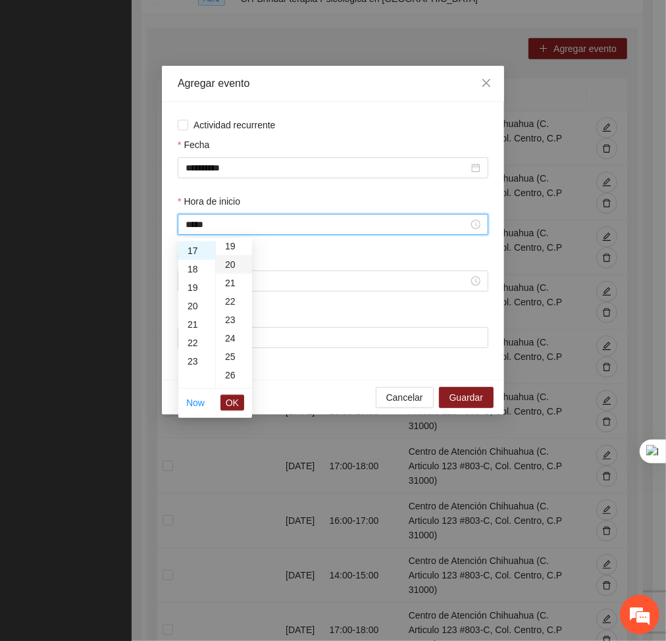
type input "*****"
click at [234, 404] on span "OK" at bounding box center [232, 402] width 13 height 14
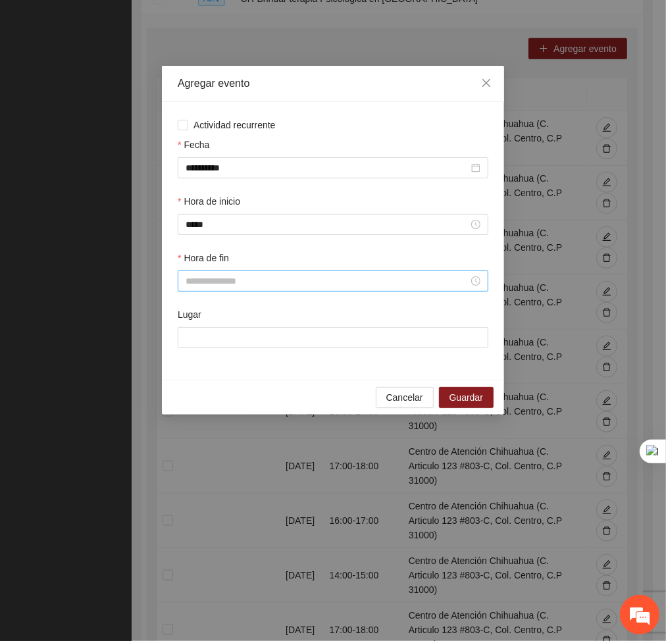
click at [223, 273] on div at bounding box center [333, 280] width 310 height 21
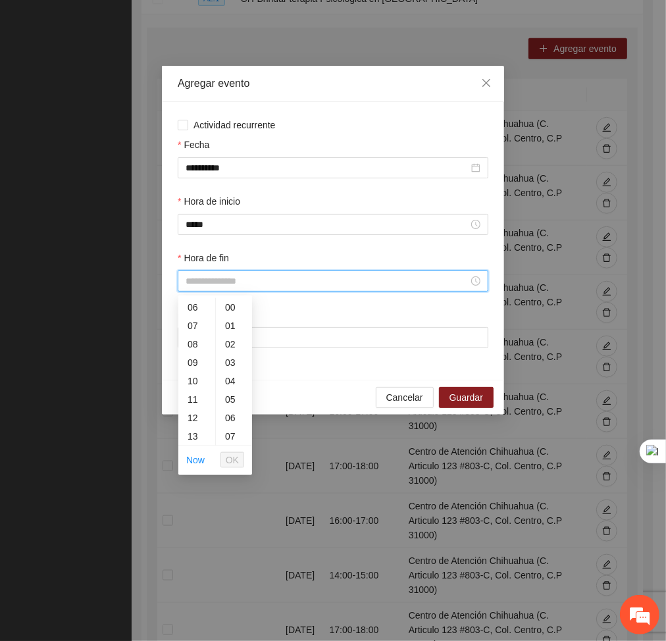
scroll to position [111, 0]
click at [198, 330] on div "07" at bounding box center [196, 325] width 37 height 18
click at [192, 373] on div "18" at bounding box center [196, 381] width 37 height 18
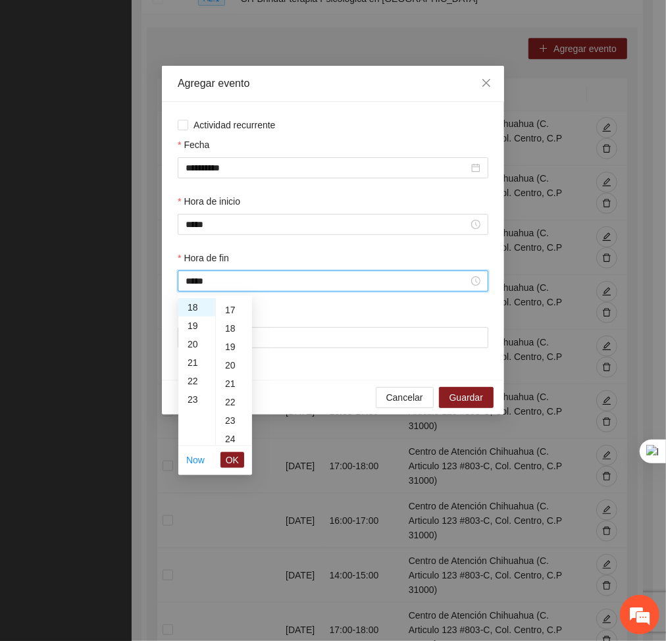
click at [230, 369] on div "20" at bounding box center [234, 365] width 36 height 18
type input "*****"
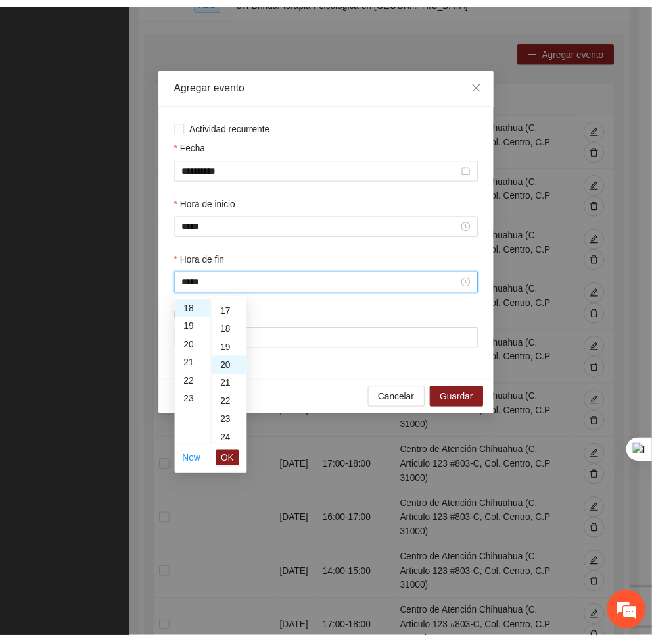
scroll to position [368, 0]
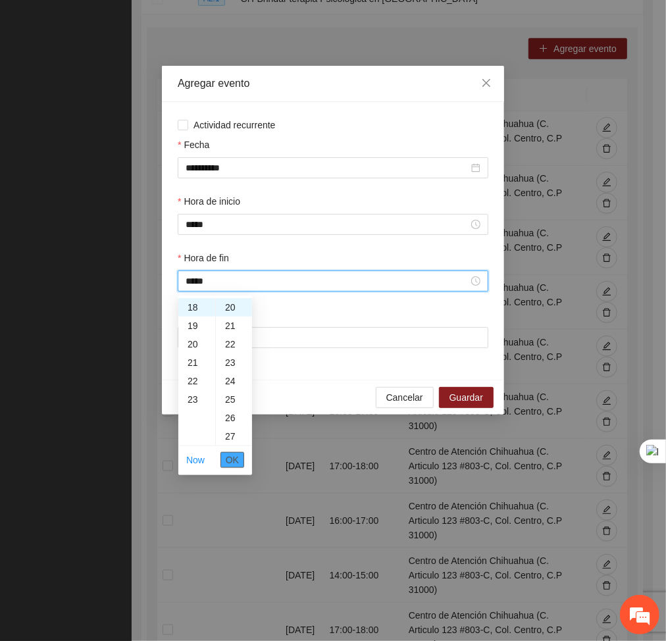
click at [233, 460] on span "OK" at bounding box center [232, 459] width 13 height 14
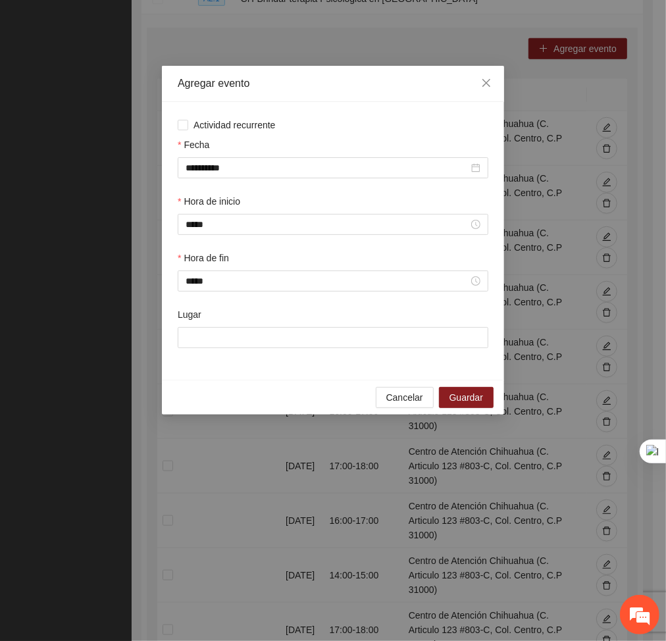
click at [206, 324] on div "Lugar" at bounding box center [333, 317] width 310 height 20
click at [202, 327] on input "Lugar" at bounding box center [333, 337] width 310 height 21
type input "**********"
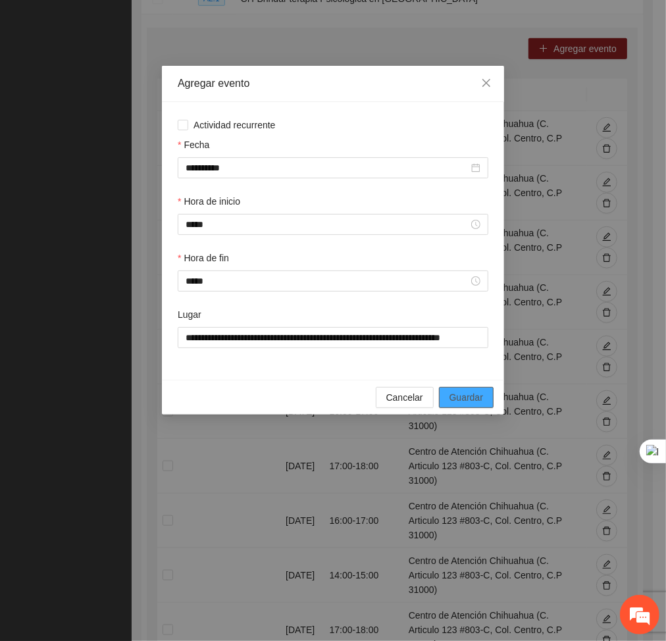
click at [465, 399] on span "Guardar" at bounding box center [466, 397] width 34 height 14
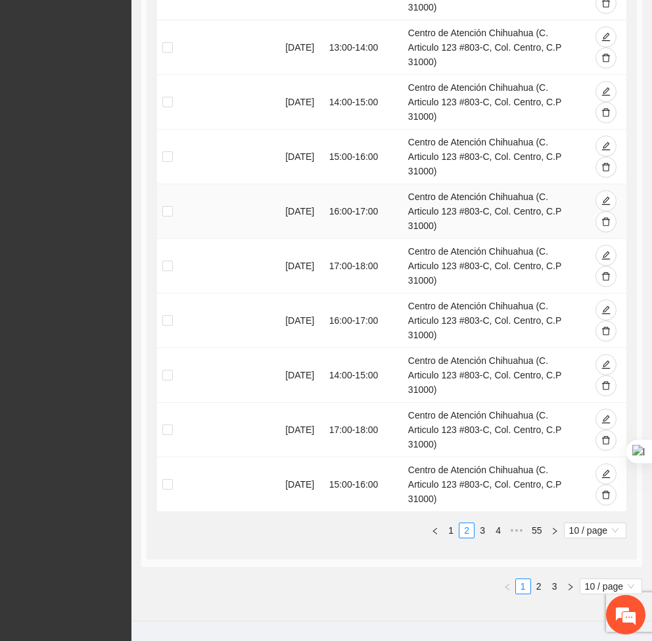
scroll to position [662, 0]
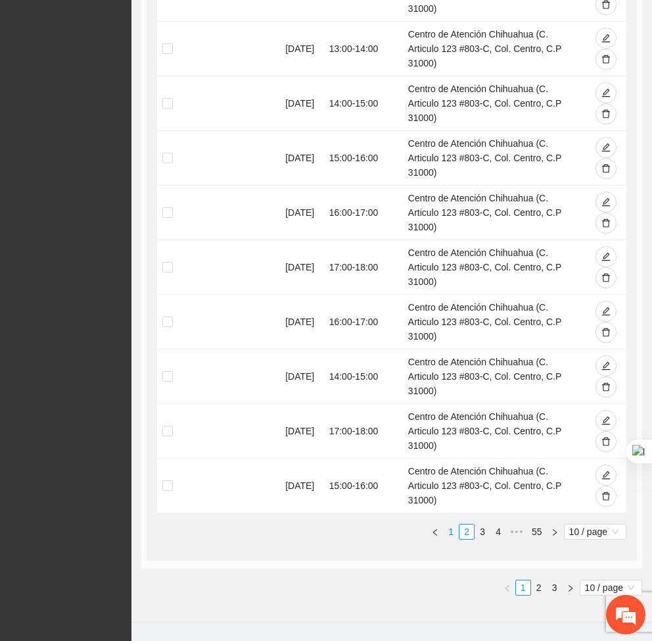
click at [444, 524] on link "1" at bounding box center [451, 531] width 14 height 14
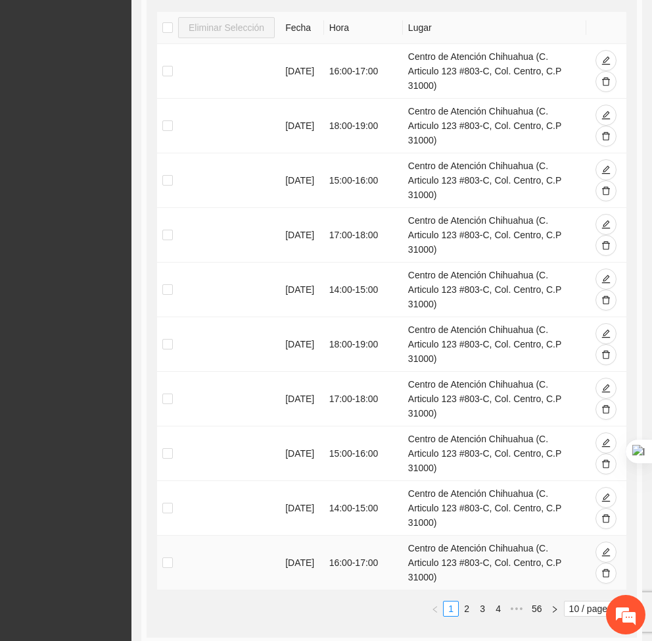
scroll to position [624, 0]
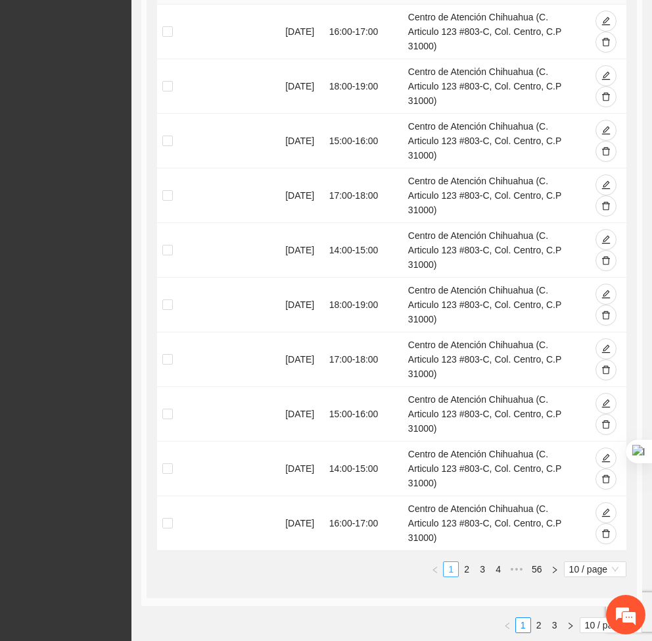
click at [444, 562] on link "1" at bounding box center [451, 569] width 14 height 14
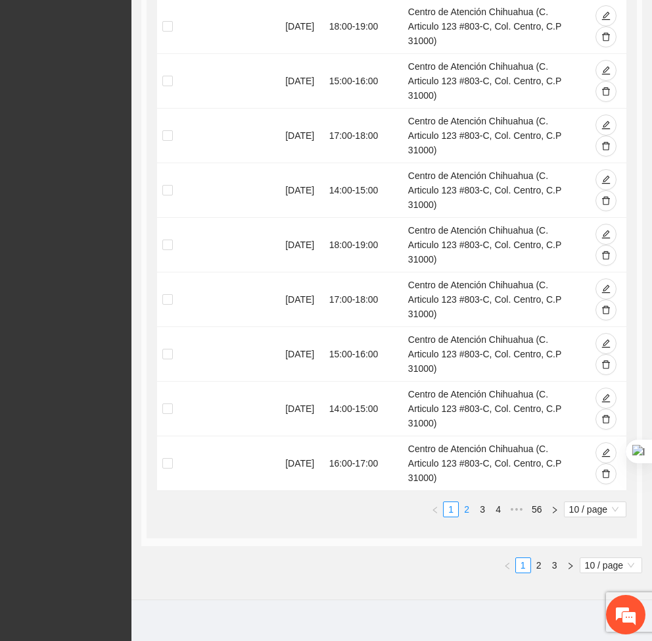
click at [460, 502] on link "2" at bounding box center [467, 509] width 14 height 14
click at [444, 502] on link "1" at bounding box center [451, 509] width 14 height 14
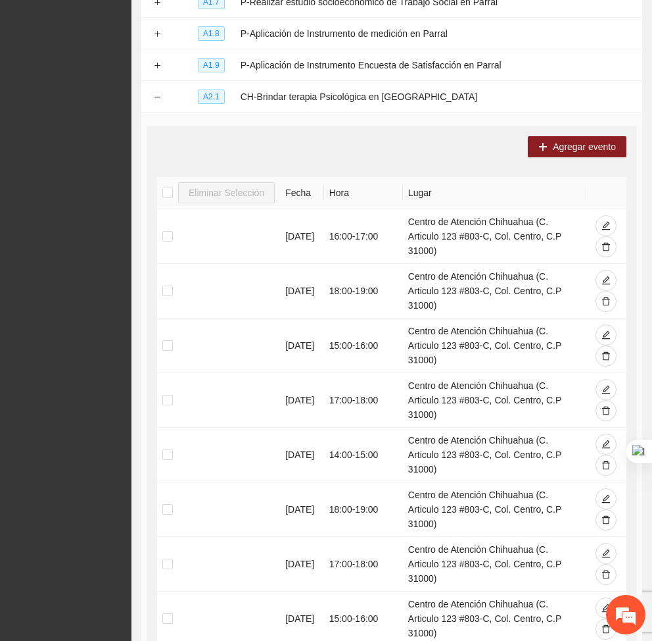
scroll to position [419, 0]
click at [268, 364] on td at bounding box center [218, 346] width 123 height 55
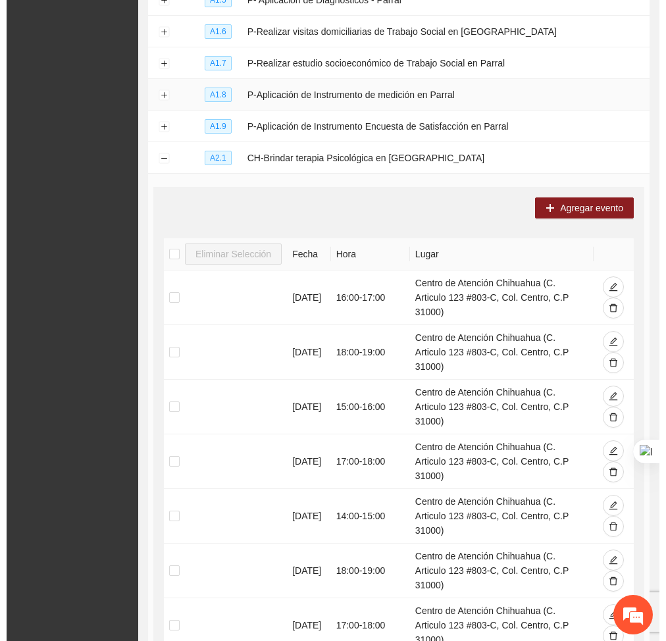
scroll to position [365, 0]
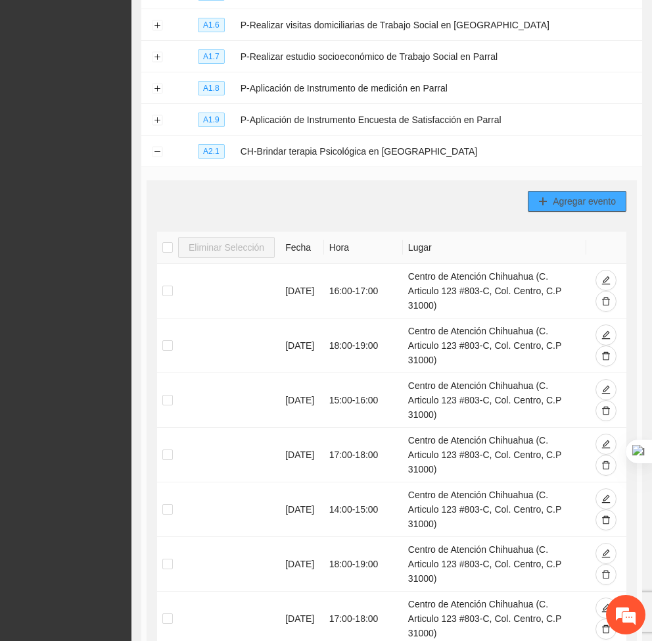
click at [583, 201] on span "Agregar evento" at bounding box center [584, 201] width 63 height 14
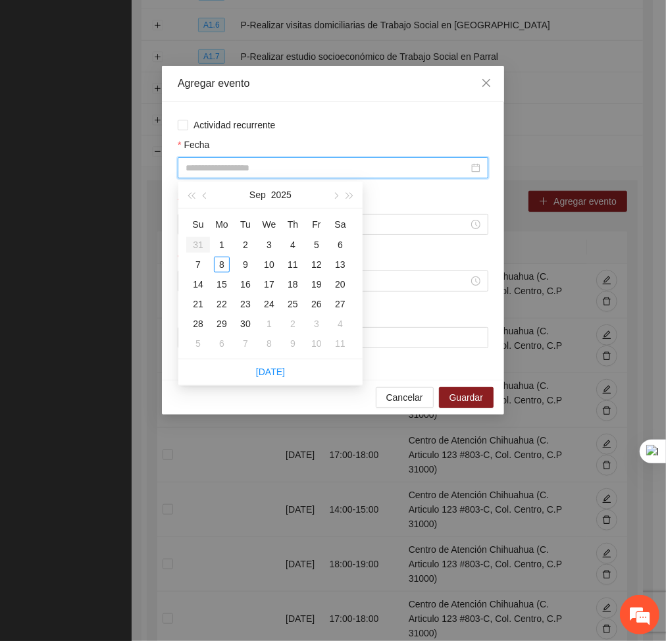
click at [407, 168] on input "Fecha" at bounding box center [326, 167] width 283 height 14
click at [214, 263] on div "8" at bounding box center [222, 264] width 16 height 16
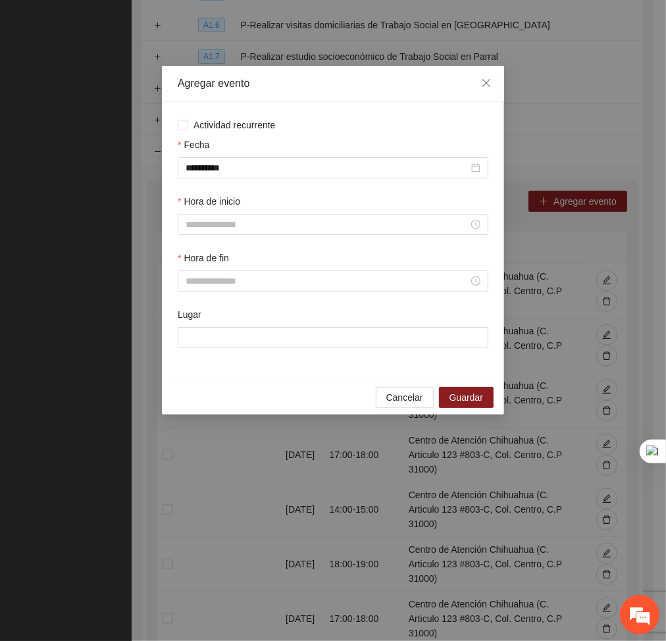
click at [276, 145] on div "Fecha" at bounding box center [333, 147] width 310 height 20
click at [270, 166] on input "**********" at bounding box center [326, 167] width 283 height 14
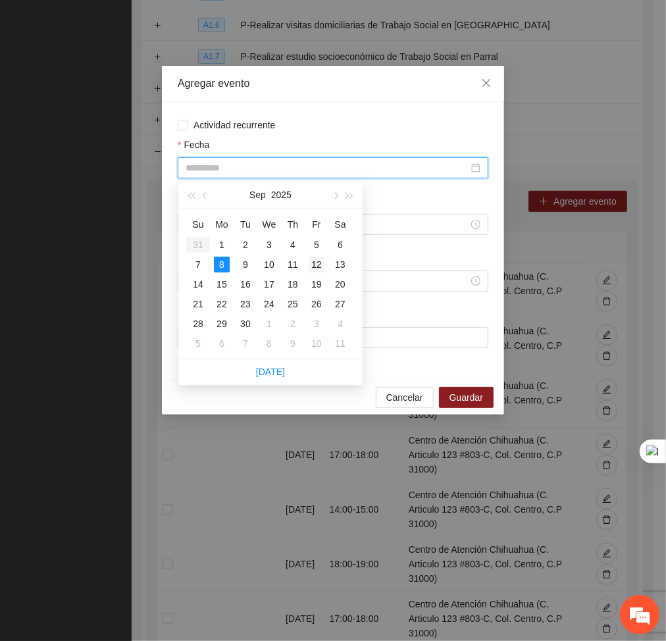
type input "**********"
click at [317, 266] on div "12" at bounding box center [316, 264] width 16 height 16
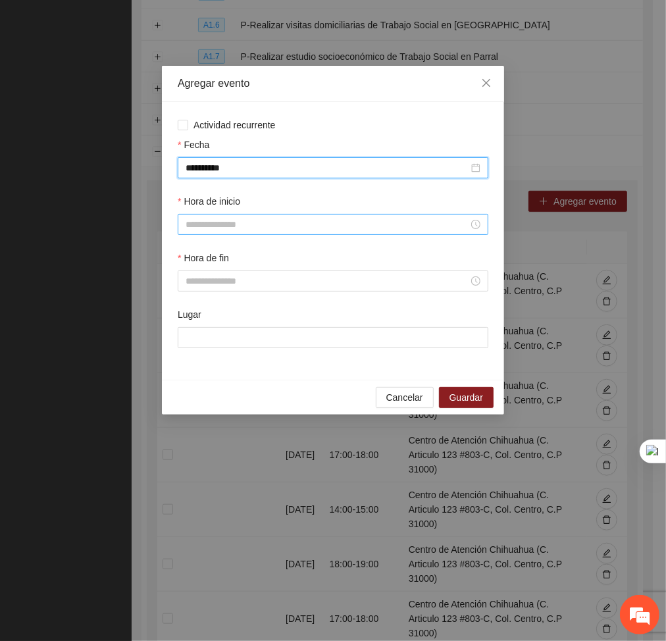
click at [230, 215] on div at bounding box center [333, 224] width 310 height 21
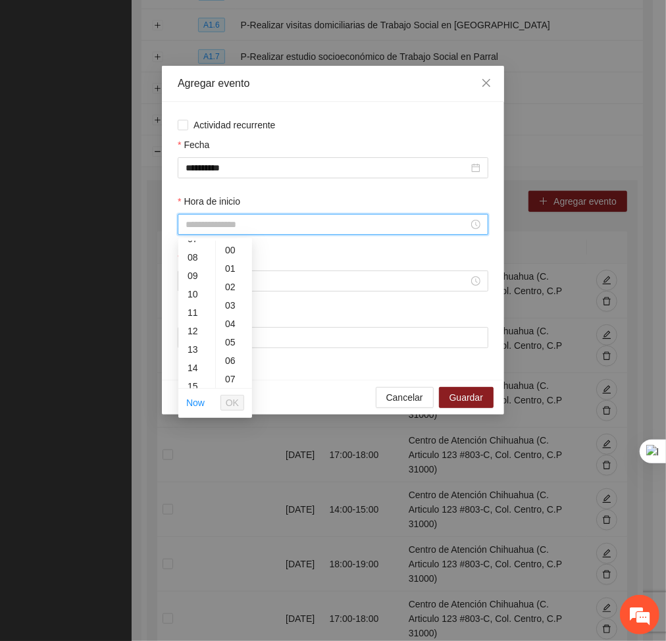
scroll to position [87, 0]
click at [190, 323] on div "09" at bounding box center [196, 329] width 37 height 18
type input "*****"
click at [227, 407] on span "OK" at bounding box center [232, 402] width 13 height 14
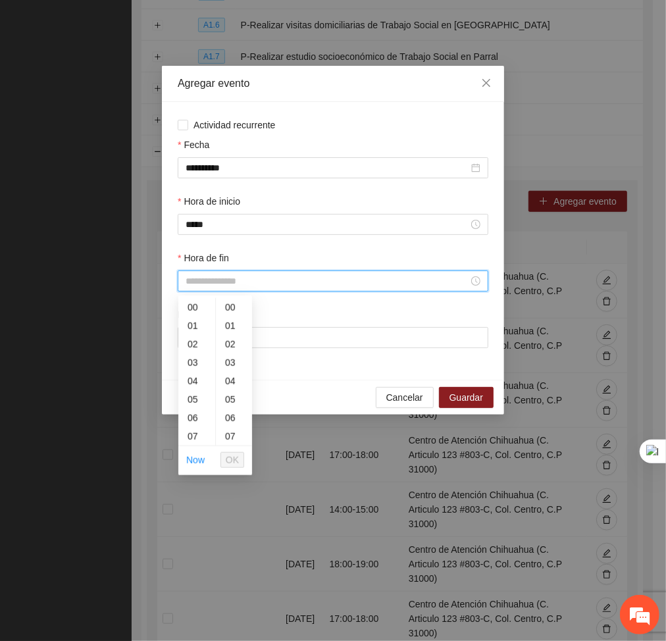
click at [205, 275] on input "Hora de fin" at bounding box center [326, 281] width 283 height 14
click at [194, 316] on div "10" at bounding box center [196, 314] width 37 height 18
type input "*****"
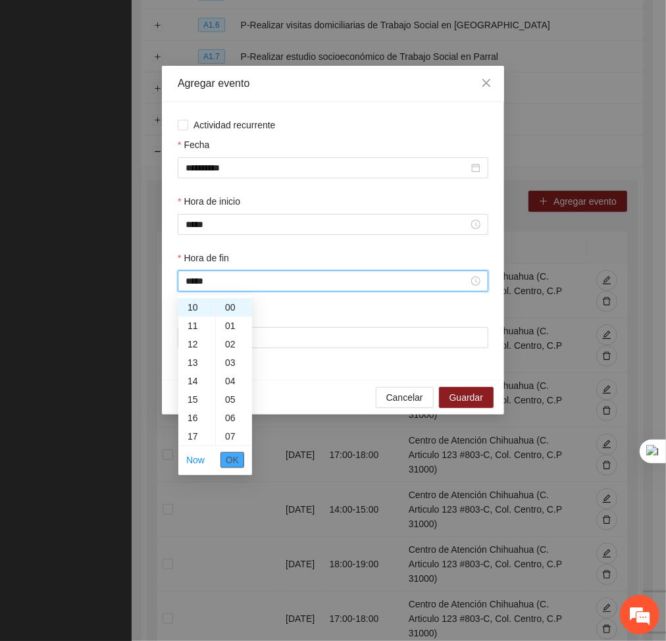
click at [230, 452] on span "OK" at bounding box center [232, 459] width 13 height 14
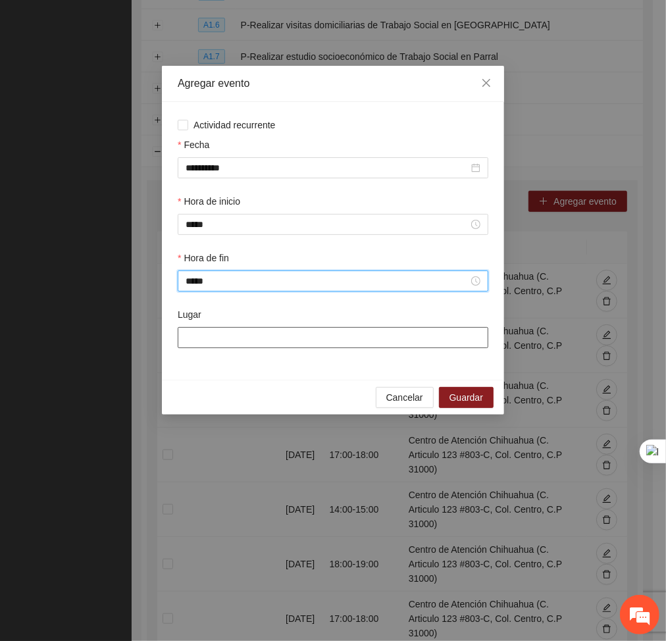
click at [225, 331] on input "Lugar" at bounding box center [333, 337] width 310 height 21
type input "**********"
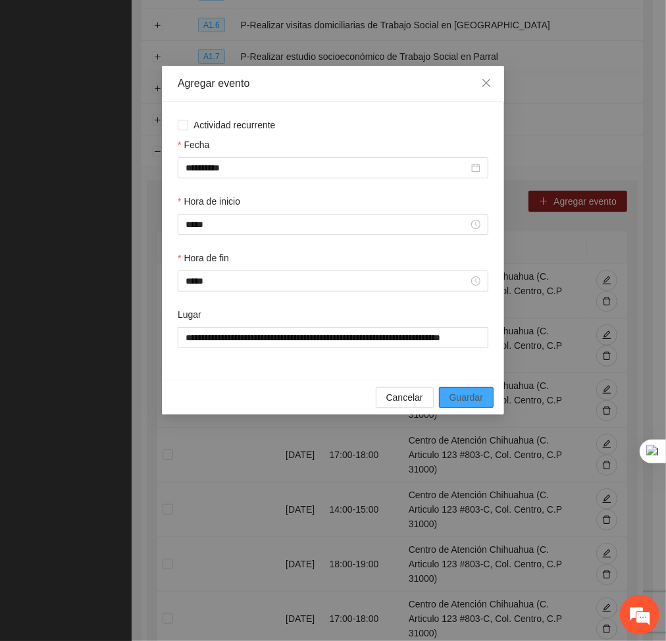
click at [458, 395] on span "Guardar" at bounding box center [466, 397] width 34 height 14
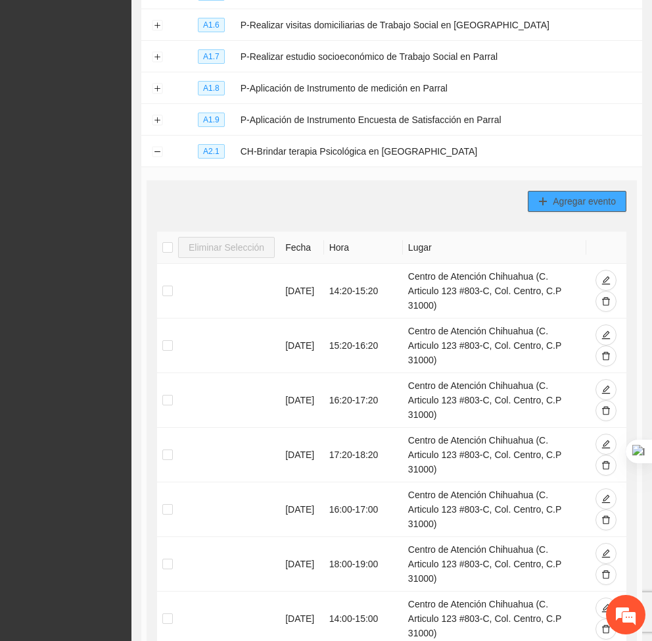
click at [616, 211] on button "Agregar evento" at bounding box center [577, 201] width 99 height 21
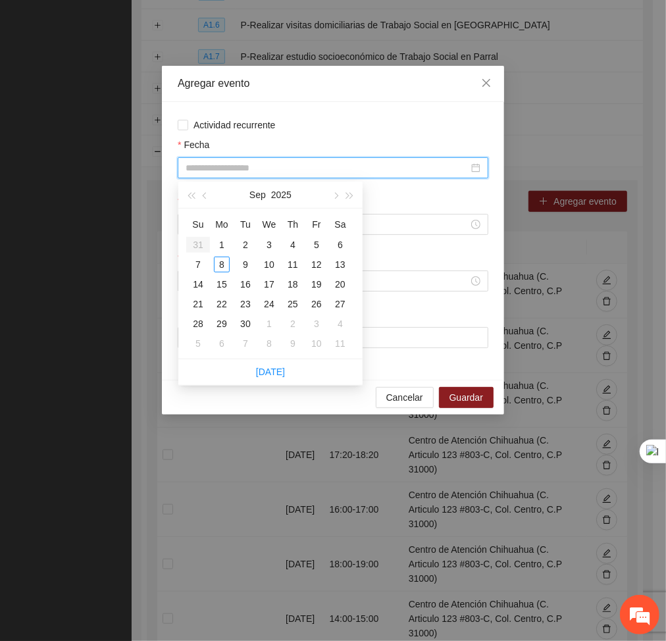
click at [385, 166] on input "Fecha" at bounding box center [326, 167] width 283 height 14
type input "**********"
click at [316, 266] on div "12" at bounding box center [316, 264] width 16 height 16
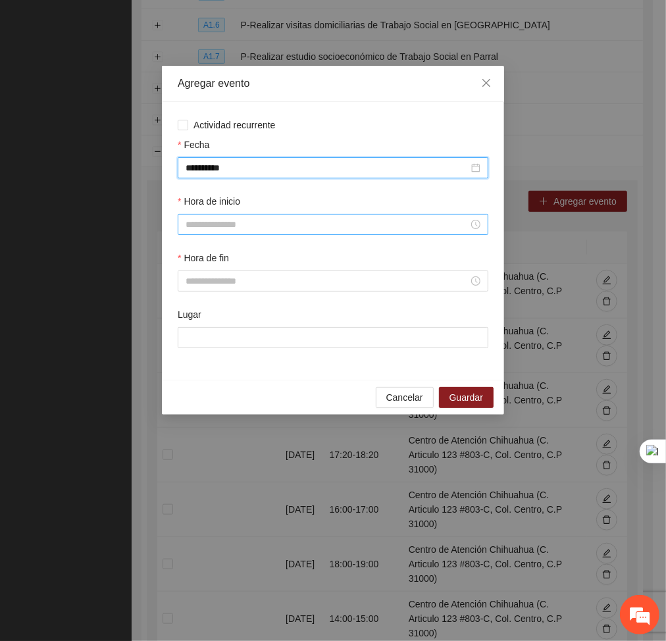
click at [254, 224] on input "Hora de inicio" at bounding box center [326, 224] width 283 height 14
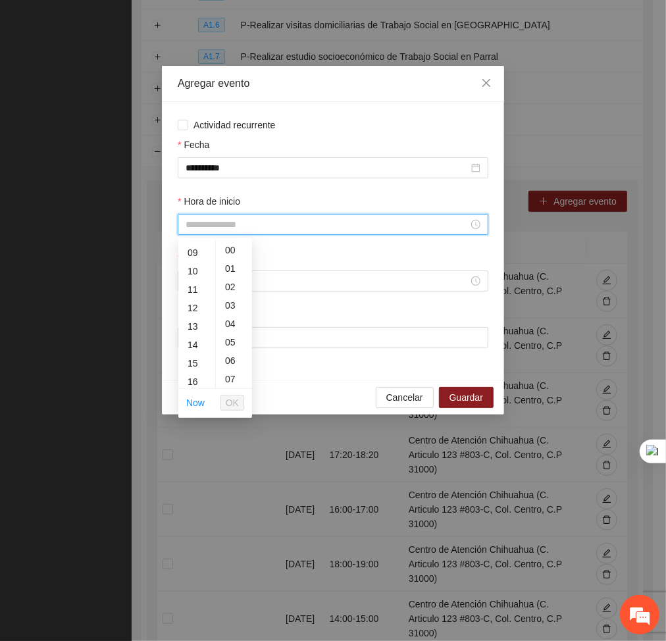
scroll to position [164, 0]
click at [194, 267] on div "10" at bounding box center [196, 270] width 37 height 18
type input "*****"
click at [230, 396] on span "OK" at bounding box center [232, 402] width 13 height 14
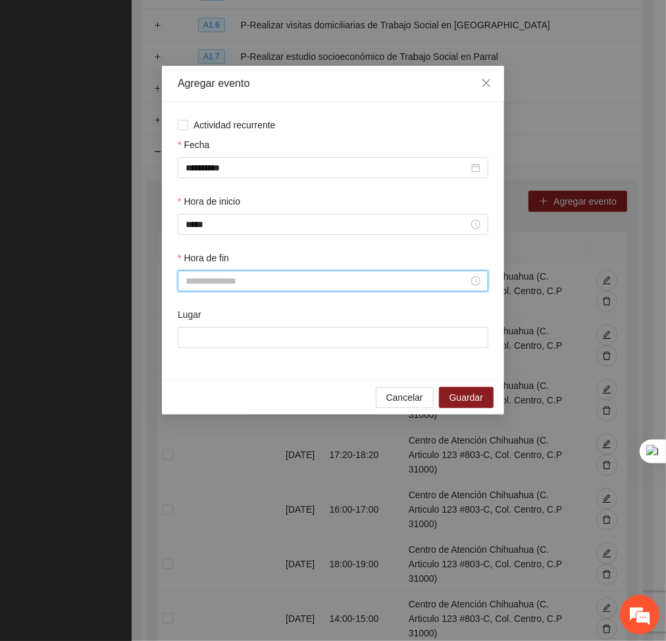
click at [219, 281] on input "Hora de fin" at bounding box center [326, 281] width 283 height 14
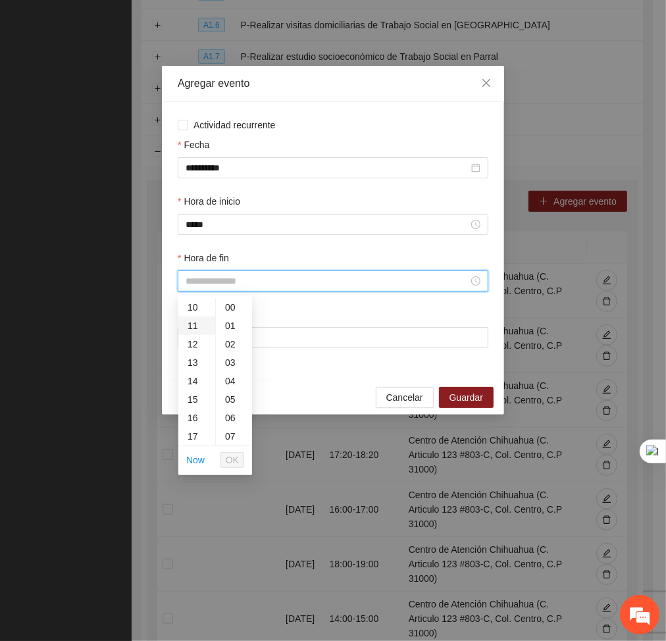
click at [195, 316] on div "11" at bounding box center [196, 325] width 37 height 18
type input "*****"
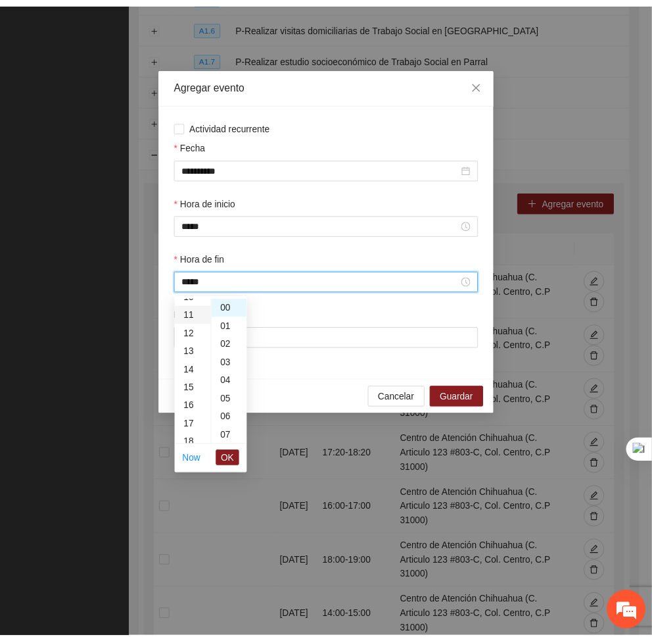
scroll to position [203, 0]
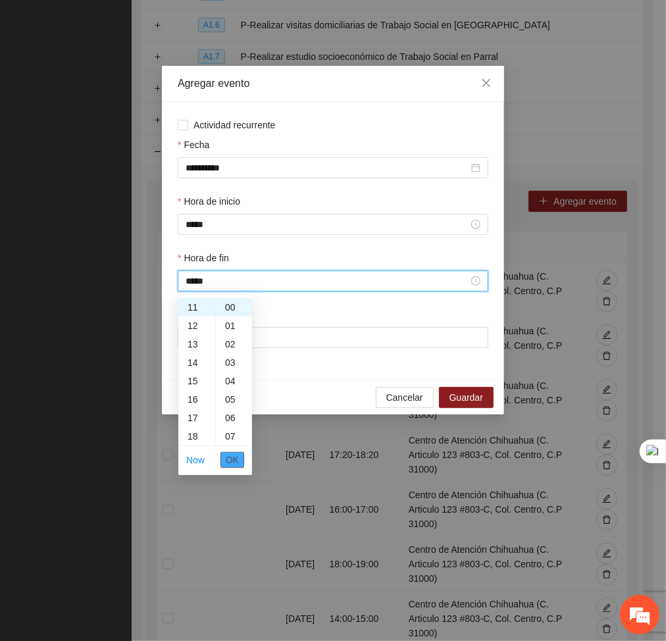
click at [229, 453] on span "OK" at bounding box center [232, 459] width 13 height 14
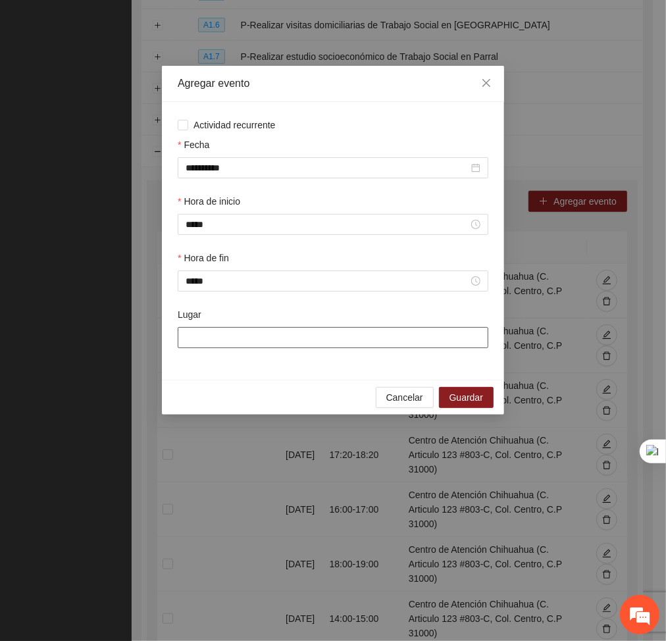
click at [191, 341] on input "Lugar" at bounding box center [333, 337] width 310 height 21
type input "**********"
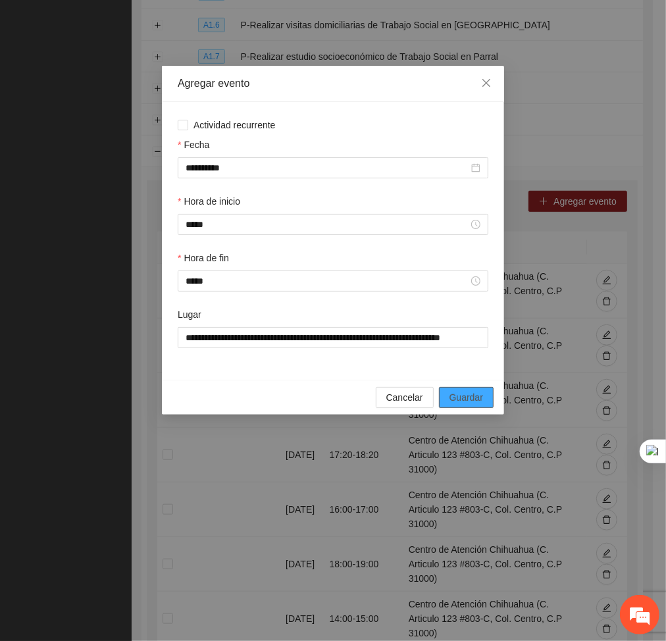
click at [469, 399] on span "Guardar" at bounding box center [466, 397] width 34 height 14
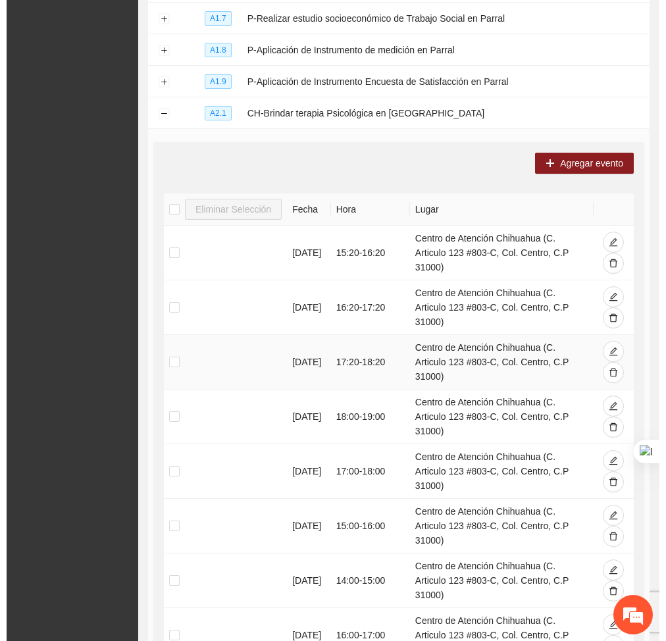
scroll to position [400, 0]
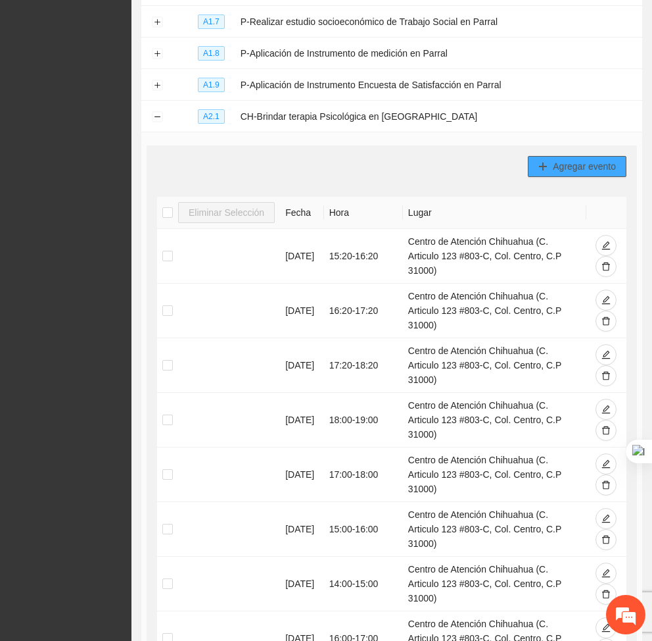
click at [604, 166] on span "Agregar evento" at bounding box center [584, 166] width 63 height 14
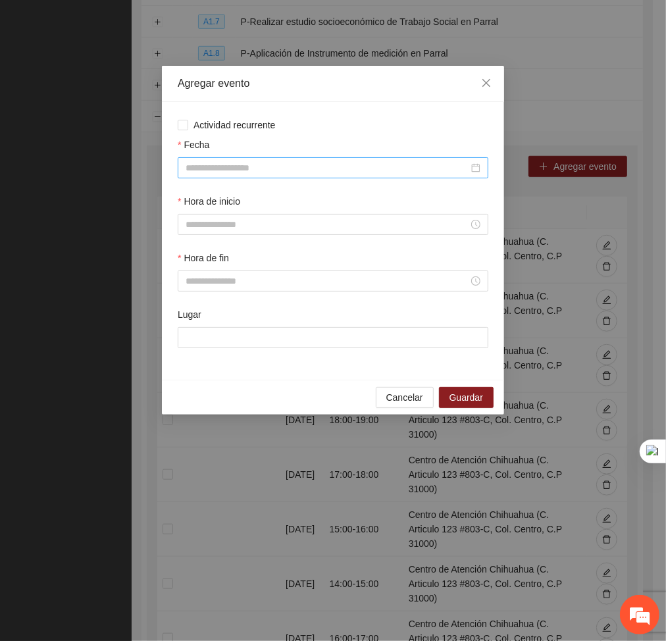
click at [409, 161] on input "Fecha" at bounding box center [326, 167] width 283 height 14
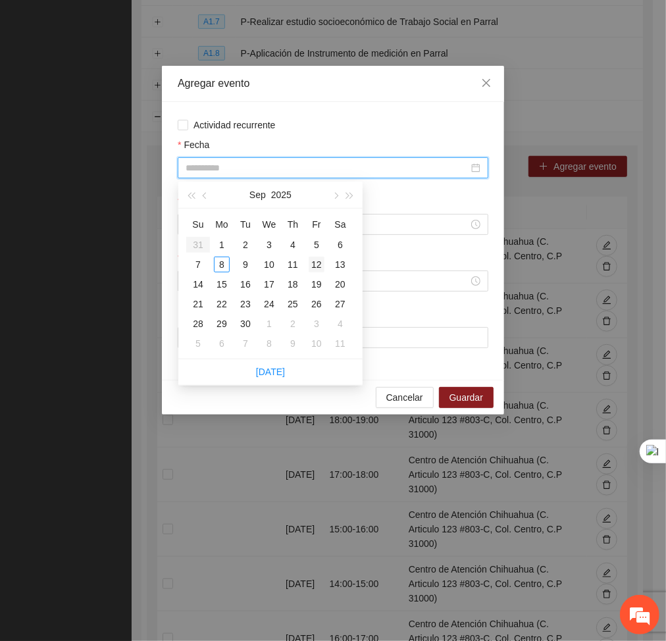
type input "**********"
click at [320, 262] on div "12" at bounding box center [316, 264] width 16 height 16
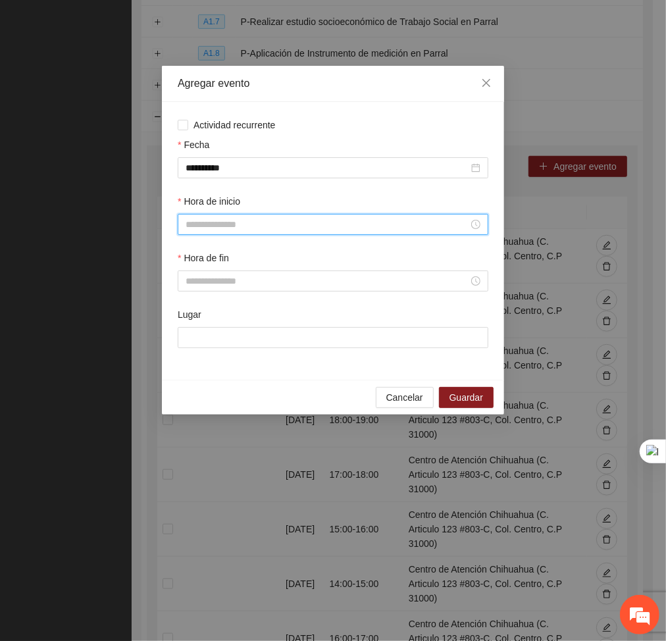
click at [274, 222] on input "Hora de inicio" at bounding box center [326, 224] width 283 height 14
click at [189, 304] on div "11" at bounding box center [196, 303] width 37 height 18
type input "*****"
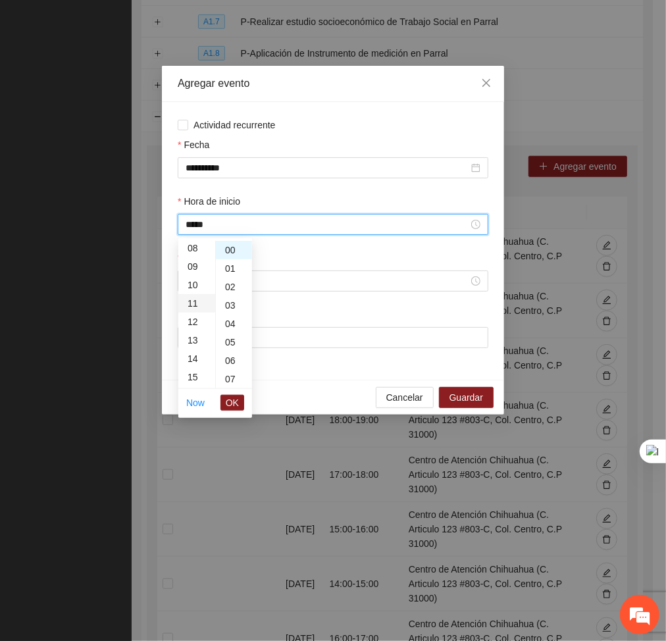
scroll to position [203, 0]
click at [234, 404] on span "OK" at bounding box center [232, 402] width 13 height 14
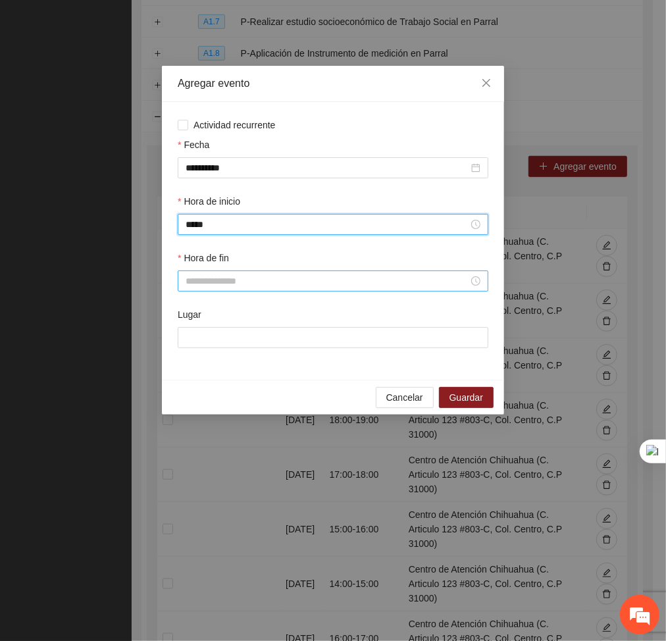
click at [228, 291] on div at bounding box center [333, 280] width 310 height 21
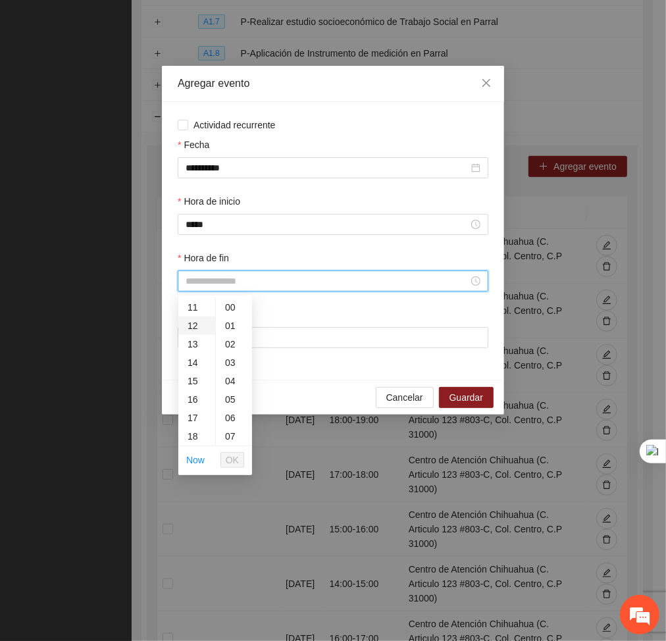
click at [194, 333] on div "12" at bounding box center [196, 325] width 37 height 18
type input "*****"
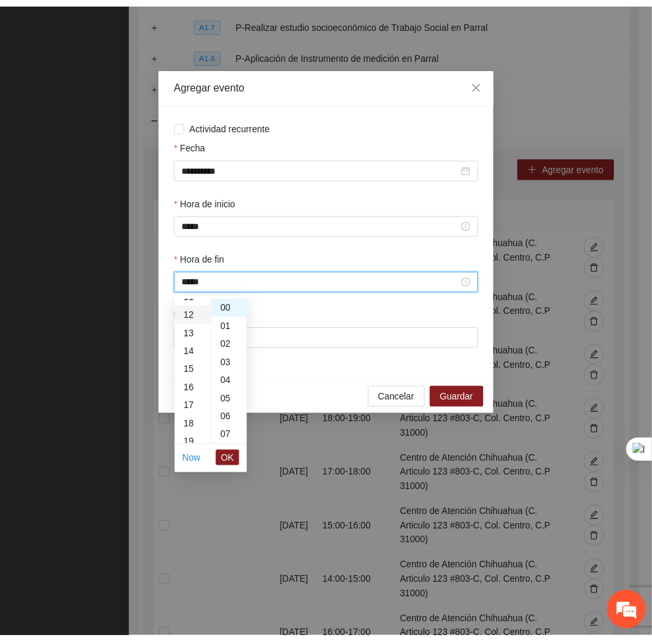
scroll to position [221, 0]
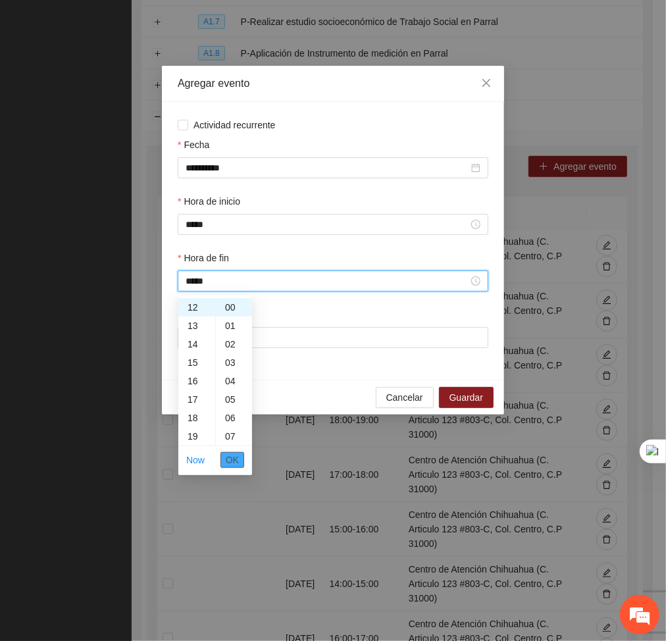
click at [230, 459] on span "OK" at bounding box center [232, 459] width 13 height 14
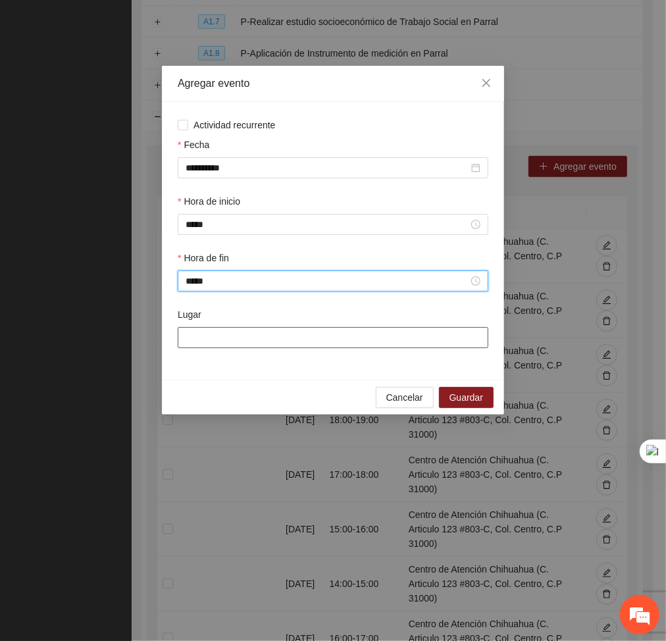
click at [237, 341] on input "Lugar" at bounding box center [333, 337] width 310 height 21
type input "**********"
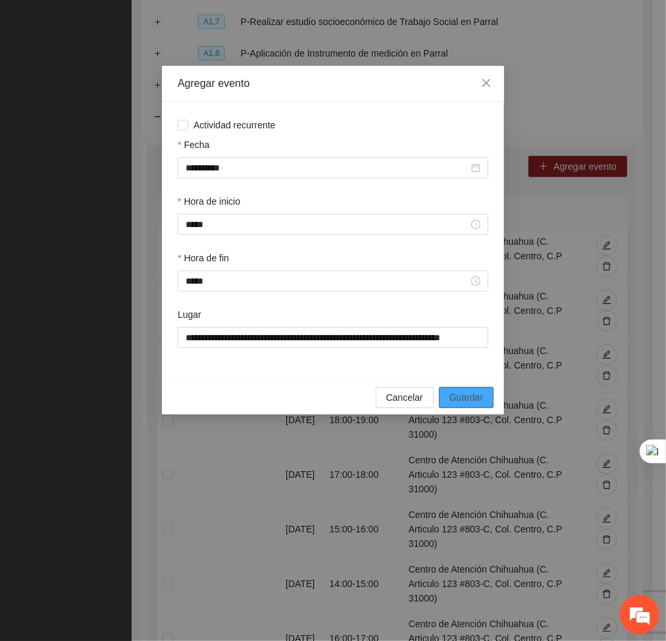
click at [470, 391] on span "Guardar" at bounding box center [466, 397] width 34 height 14
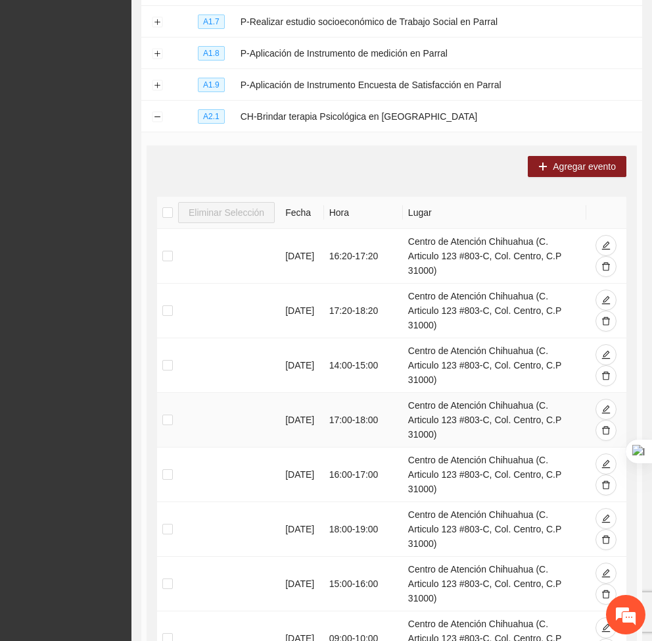
scroll to position [684, 0]
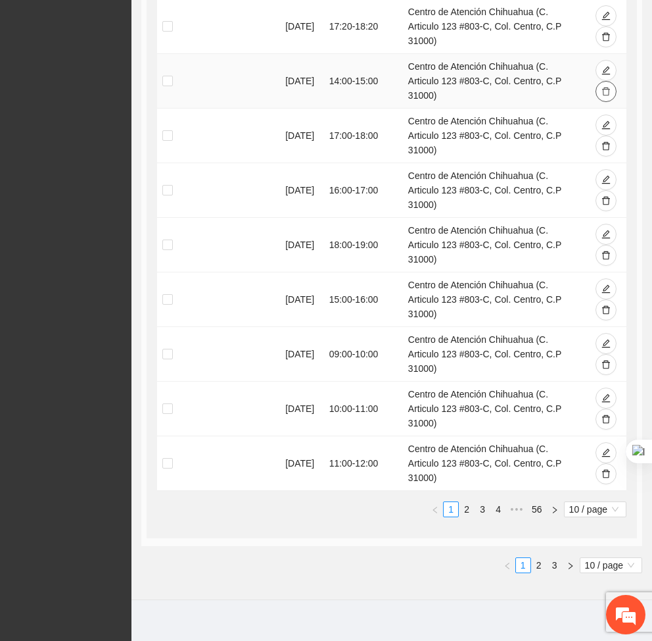
click at [607, 89] on icon "delete" at bounding box center [606, 91] width 9 height 9
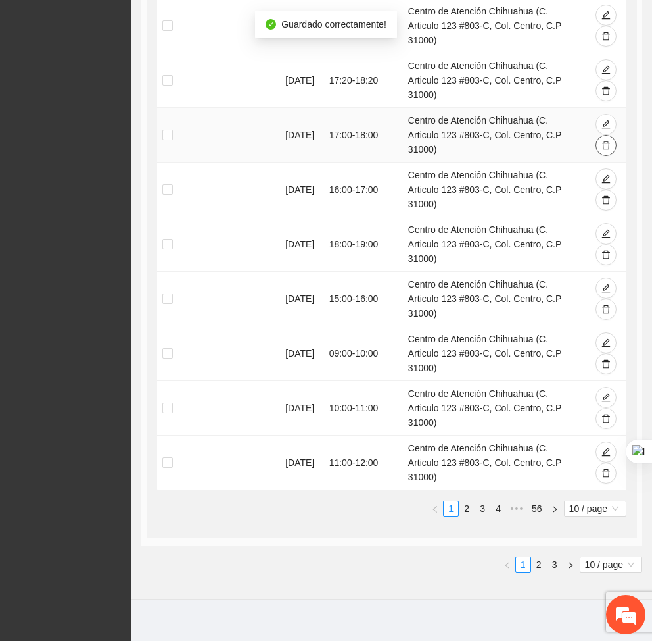
click at [607, 141] on icon "delete" at bounding box center [606, 145] width 8 height 9
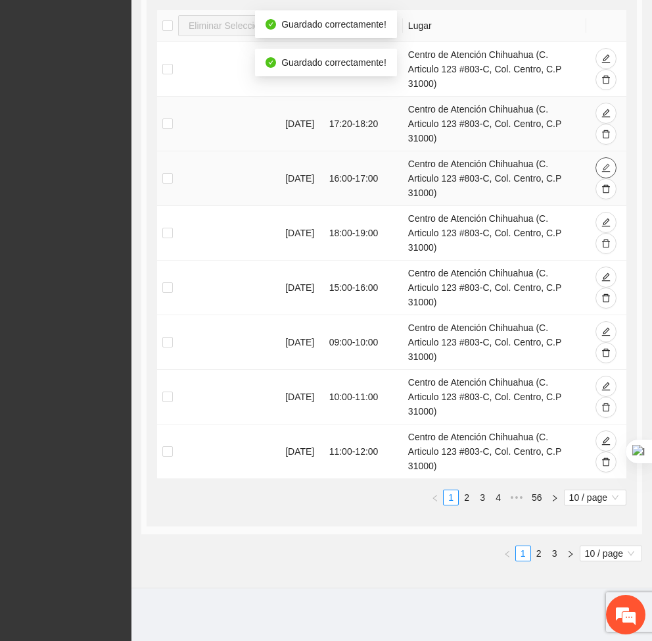
scroll to position [577, 0]
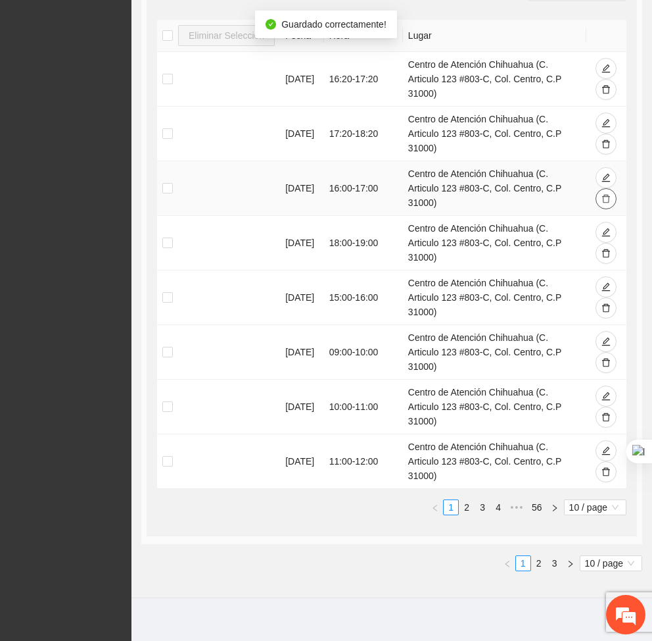
click at [606, 200] on icon "delete" at bounding box center [606, 198] width 9 height 9
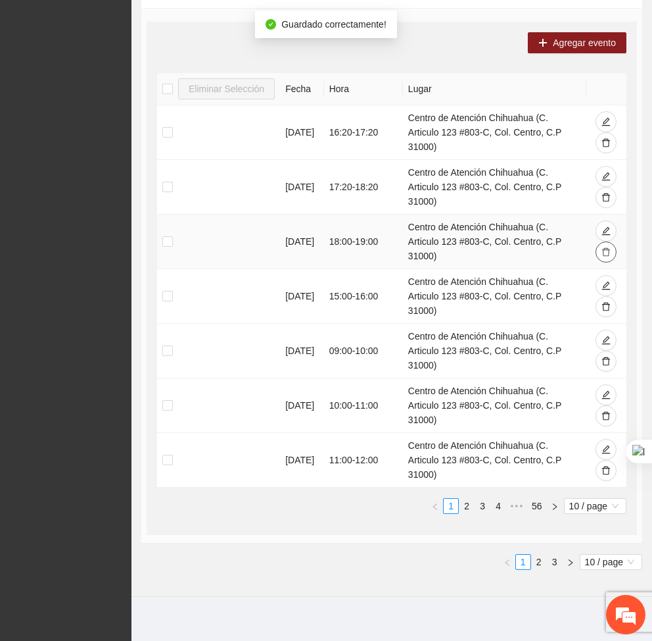
click at [611, 249] on icon "delete" at bounding box center [606, 251] width 9 height 9
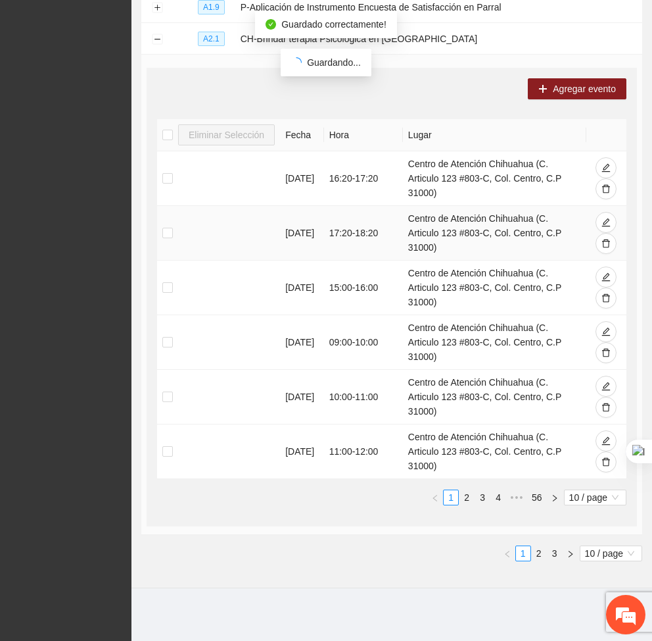
scroll to position [470, 0]
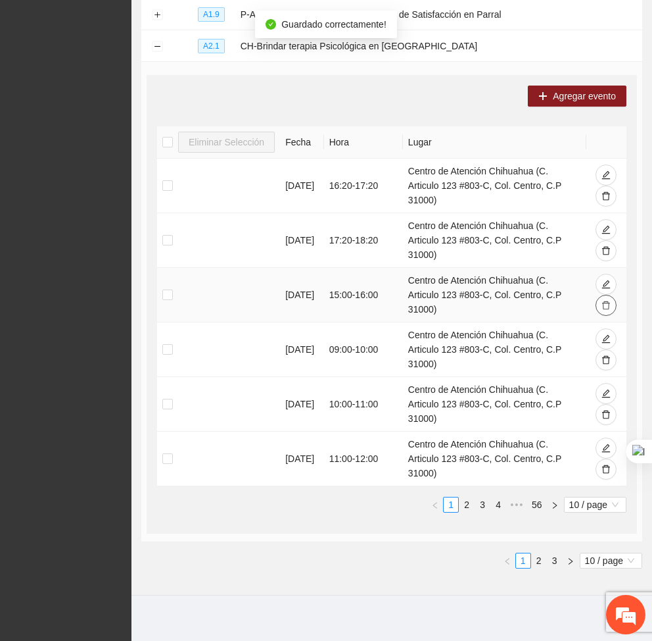
click at [604, 303] on icon "delete" at bounding box center [606, 305] width 9 height 9
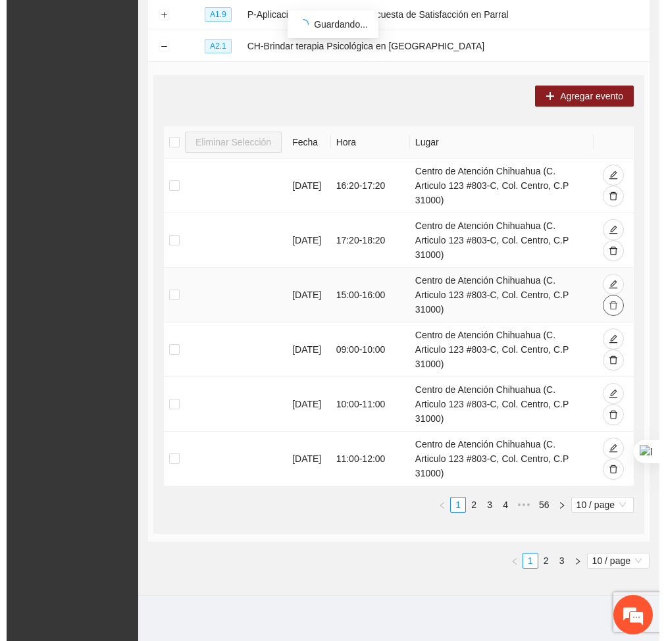
scroll to position [417, 0]
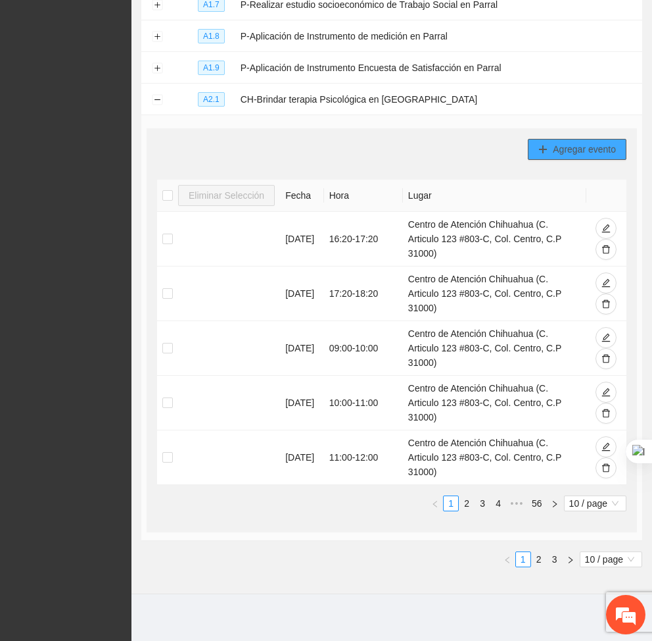
click at [581, 153] on span "Agregar evento" at bounding box center [584, 149] width 63 height 14
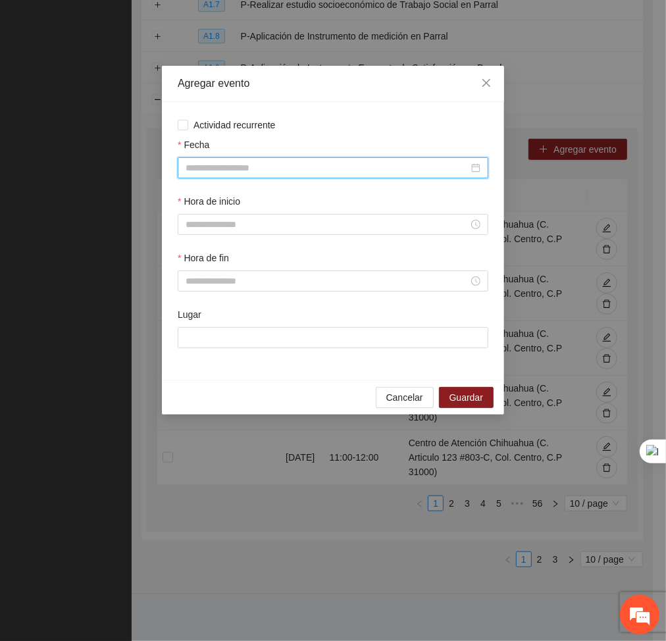
click at [425, 166] on input "Fecha" at bounding box center [326, 167] width 283 height 14
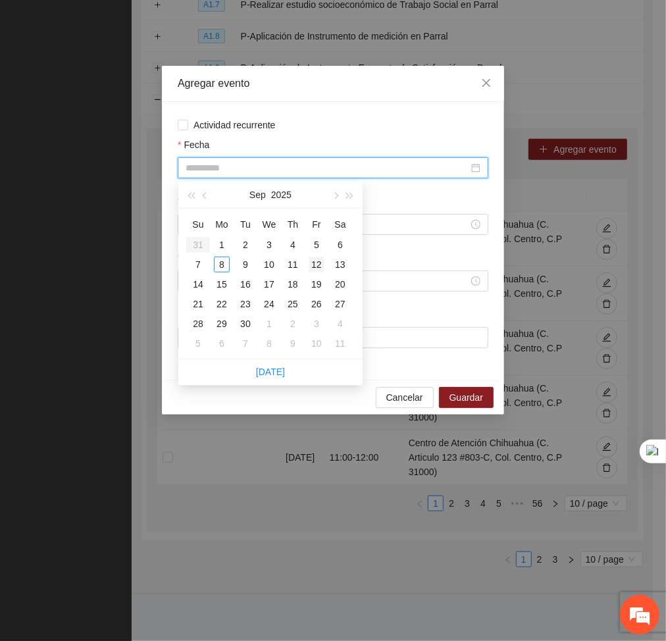
type input "**********"
click at [312, 261] on div "12" at bounding box center [316, 264] width 16 height 16
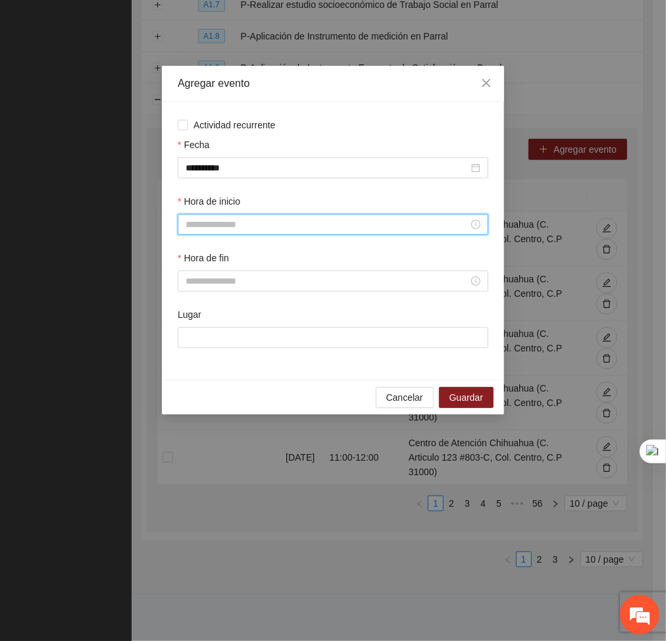
click at [265, 219] on input "Hora de inicio" at bounding box center [326, 224] width 283 height 14
click at [192, 334] on div "12" at bounding box center [196, 332] width 37 height 18
type input "*****"
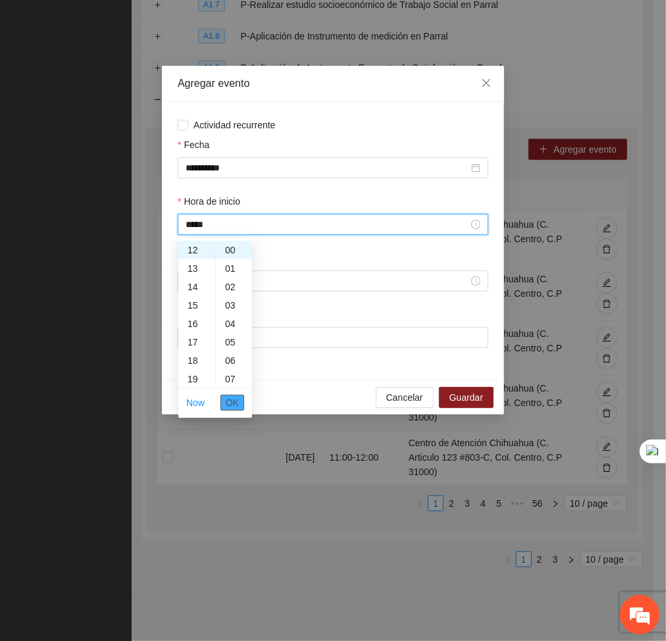
click at [235, 408] on span "OK" at bounding box center [232, 402] width 13 height 14
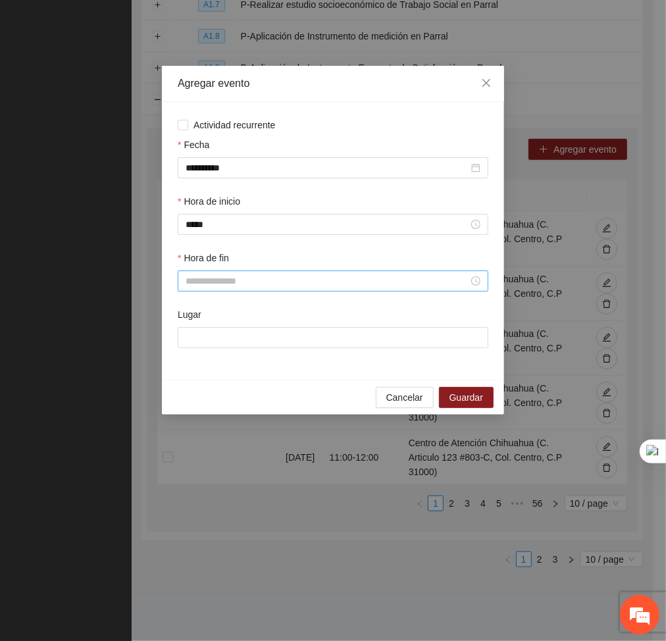
click at [239, 290] on div at bounding box center [333, 280] width 310 height 21
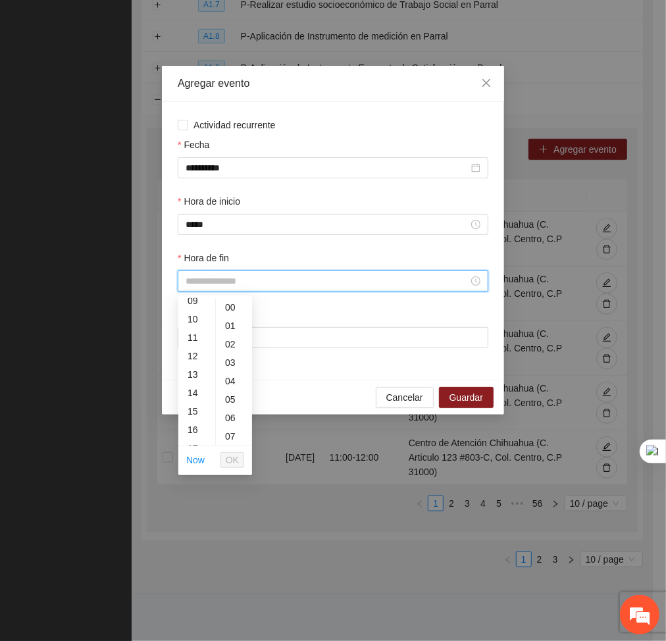
scroll to position [174, 0]
click at [192, 368] on div "13" at bounding box center [196, 373] width 37 height 18
type input "*****"
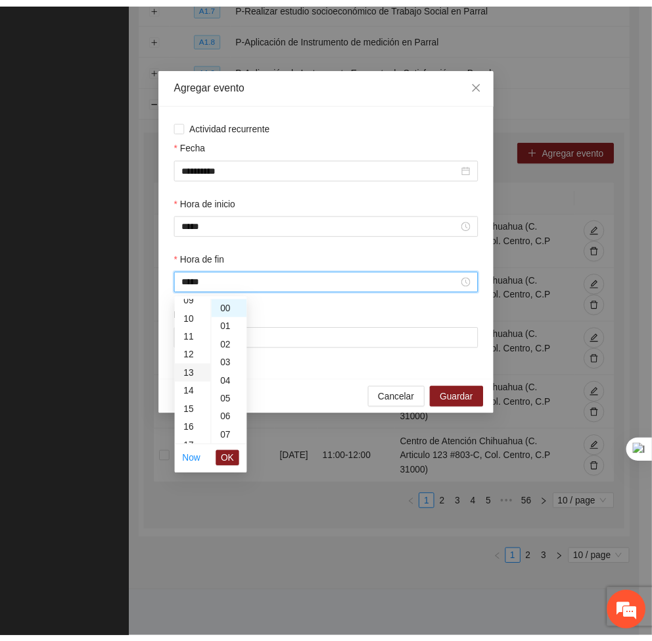
scroll to position [239, 0]
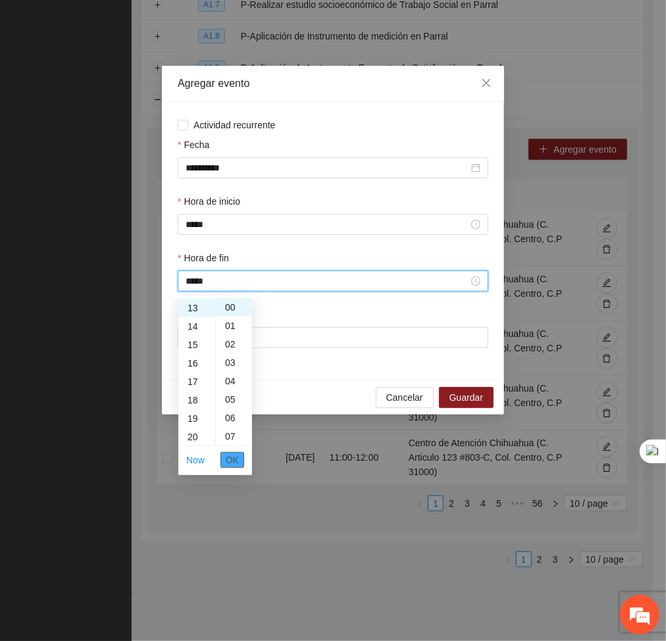
click at [230, 458] on span "OK" at bounding box center [232, 459] width 13 height 14
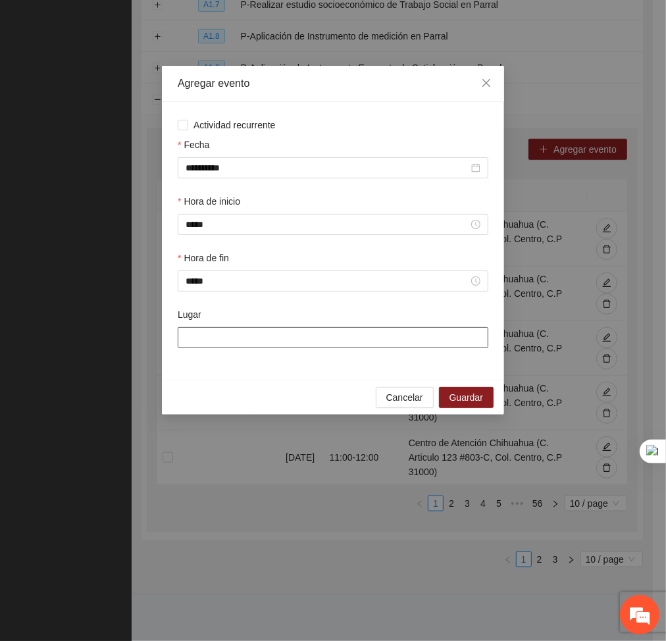
click at [226, 332] on input "Lugar" at bounding box center [333, 337] width 310 height 21
type input "**********"
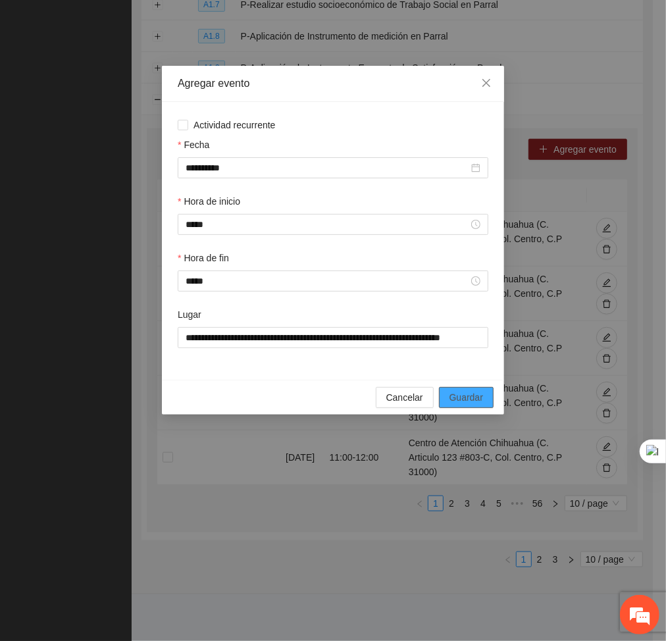
click at [458, 395] on span "Guardar" at bounding box center [466, 397] width 34 height 14
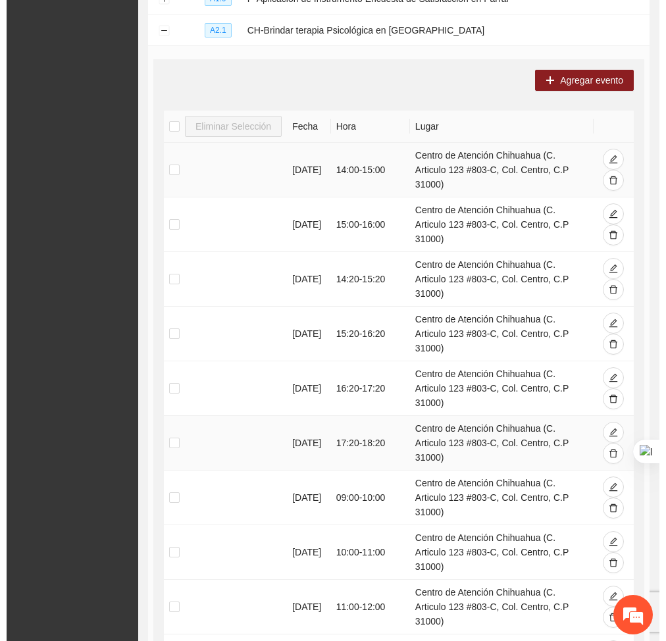
scroll to position [485, 0]
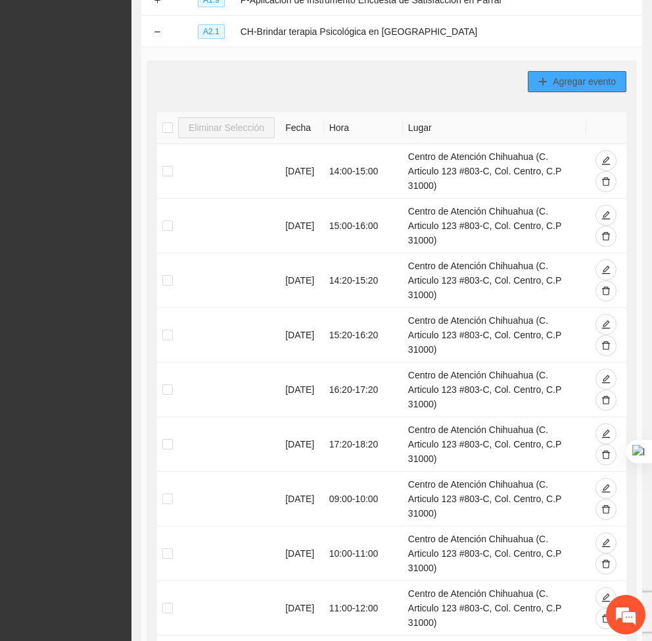
click at [591, 89] on span "Agregar evento" at bounding box center [584, 81] width 63 height 14
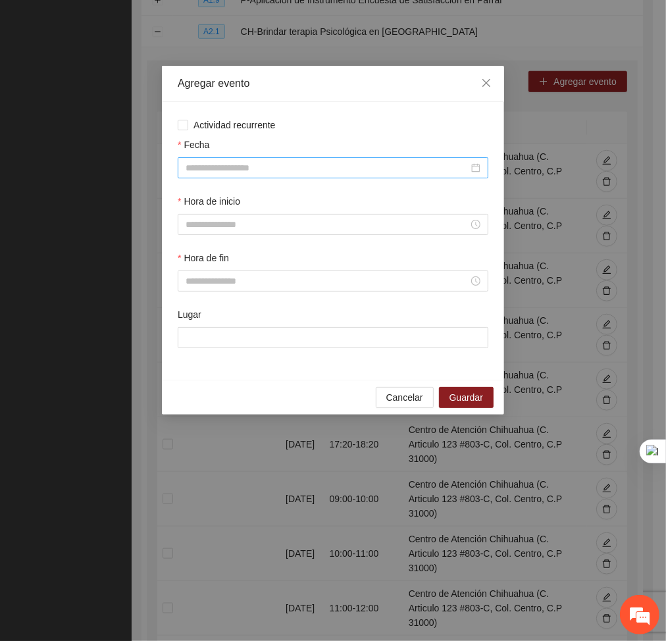
click at [443, 166] on input "Fecha" at bounding box center [326, 167] width 283 height 14
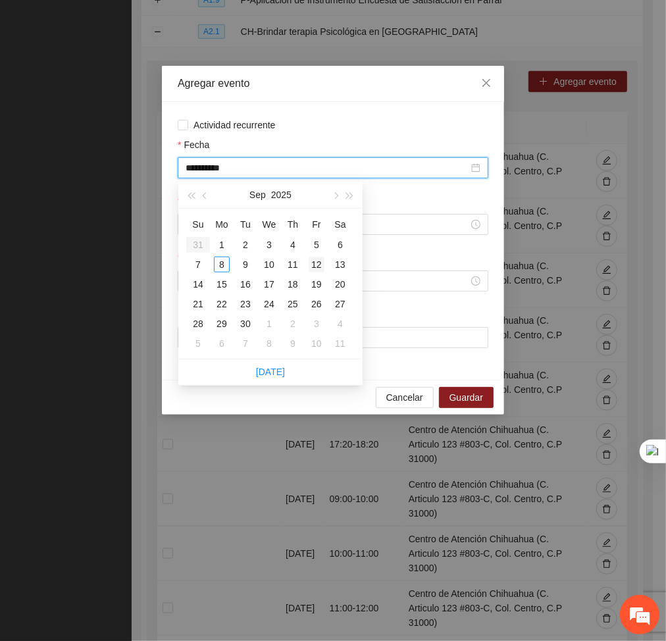
type input "**********"
click at [319, 264] on div "12" at bounding box center [316, 264] width 16 height 16
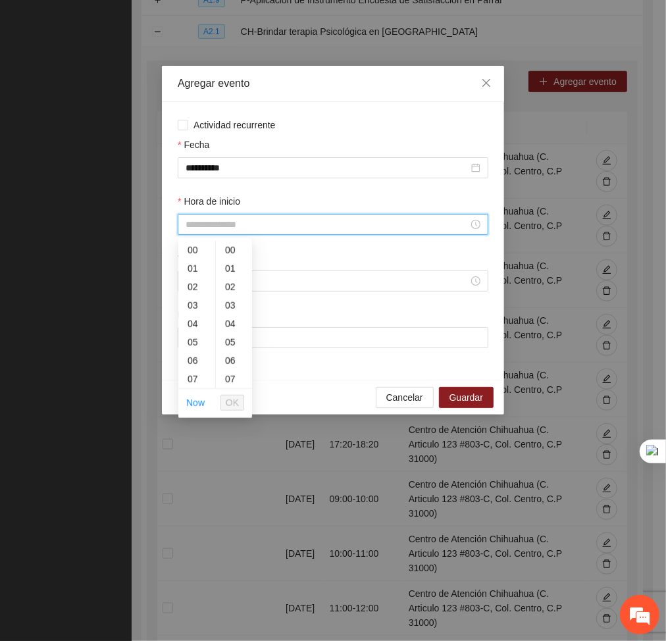
click at [297, 222] on input "Hora de inicio" at bounding box center [326, 224] width 283 height 14
click at [194, 361] on div "13" at bounding box center [196, 360] width 37 height 18
type input "*****"
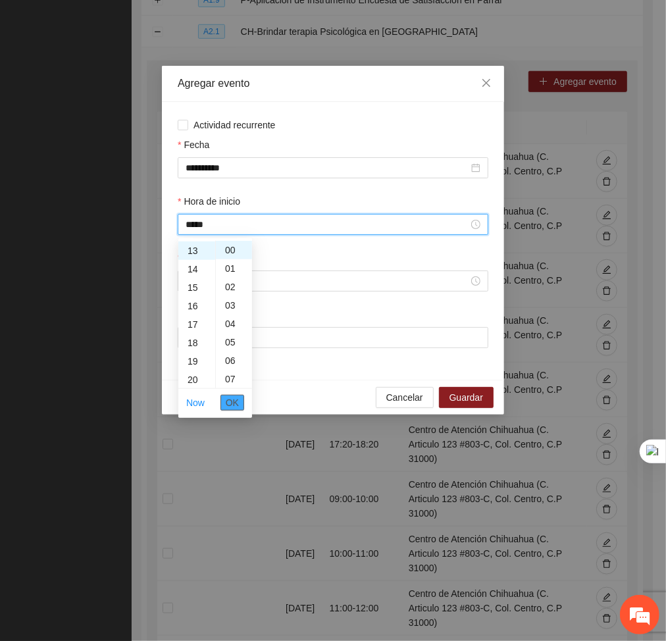
click at [233, 400] on span "OK" at bounding box center [232, 402] width 13 height 14
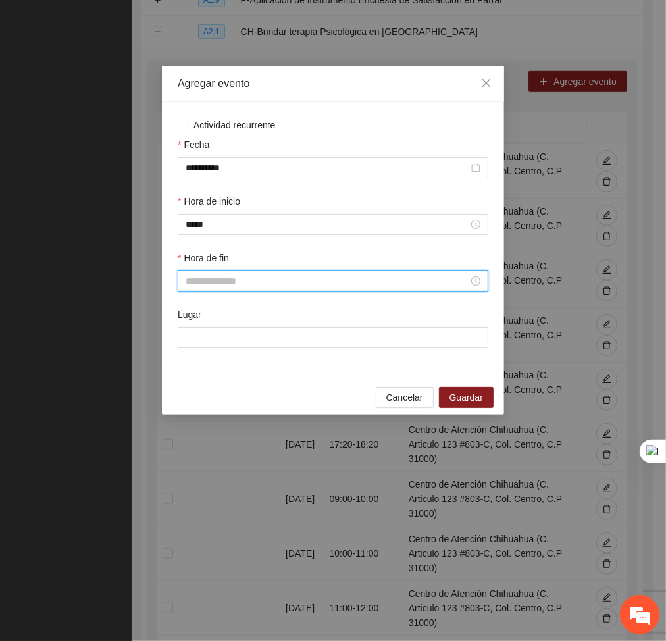
click at [227, 281] on input "Hora de fin" at bounding box center [326, 281] width 283 height 14
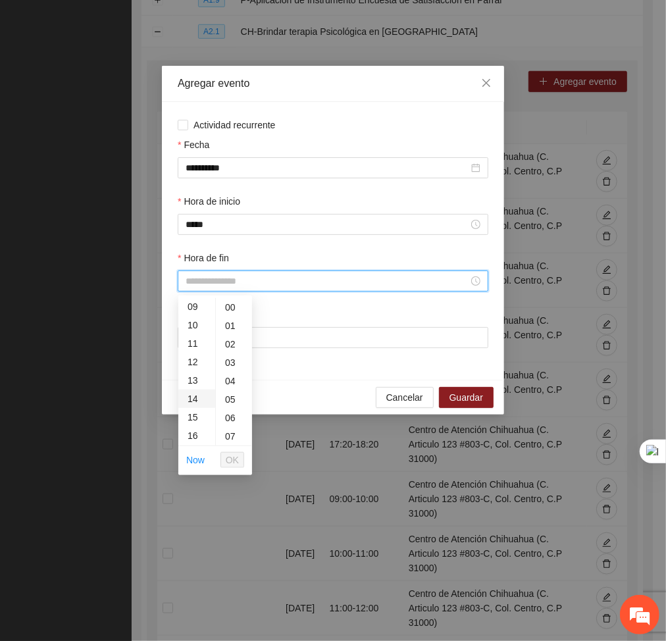
click at [191, 402] on div "14" at bounding box center [196, 398] width 37 height 18
type input "*****"
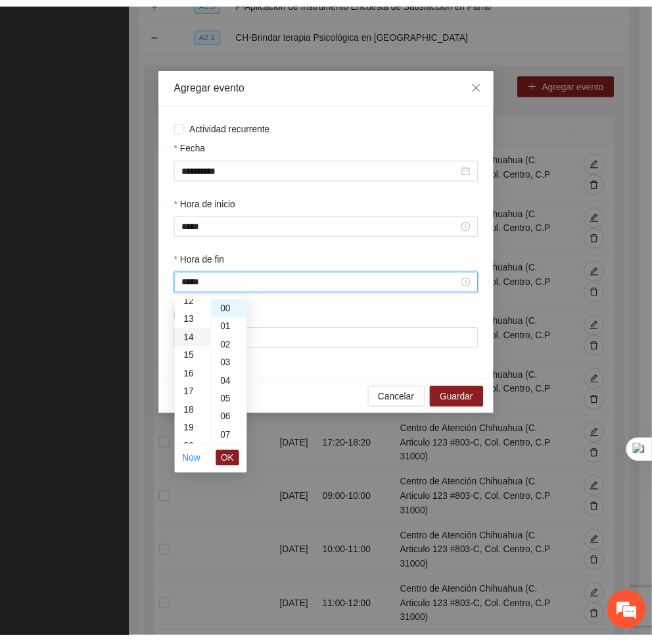
scroll to position [258, 0]
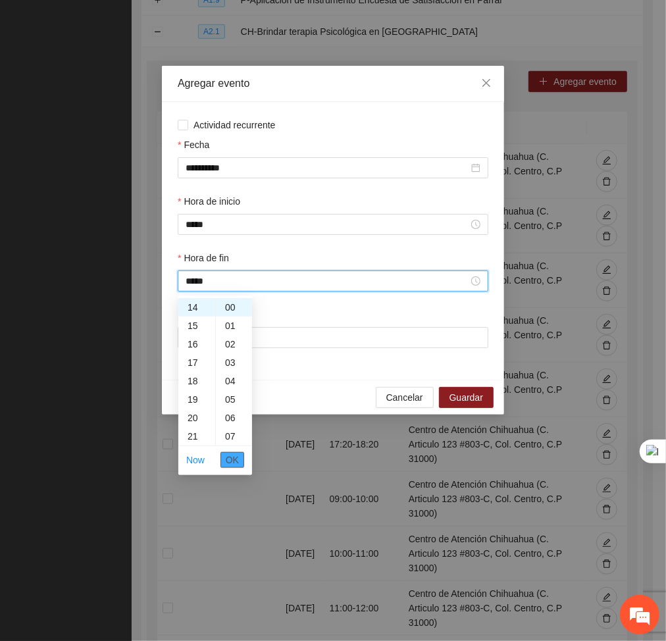
click at [230, 462] on span "OK" at bounding box center [232, 459] width 13 height 14
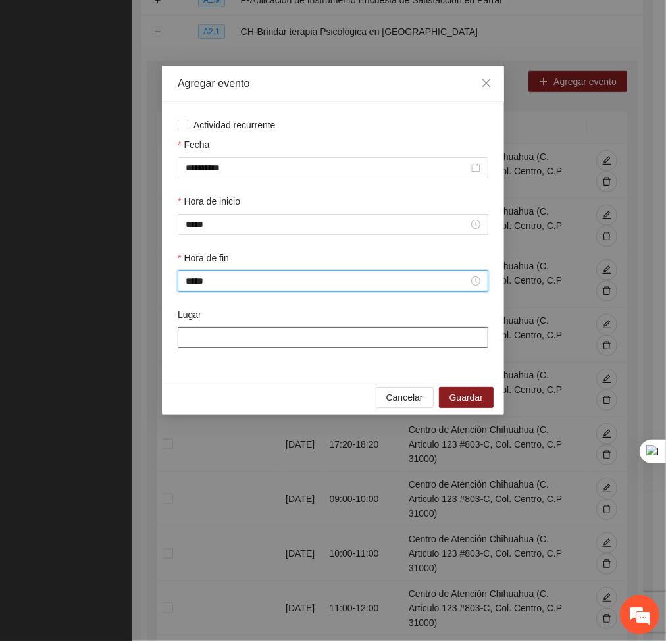
click at [237, 333] on input "Lugar" at bounding box center [333, 337] width 310 height 21
type input "**********"
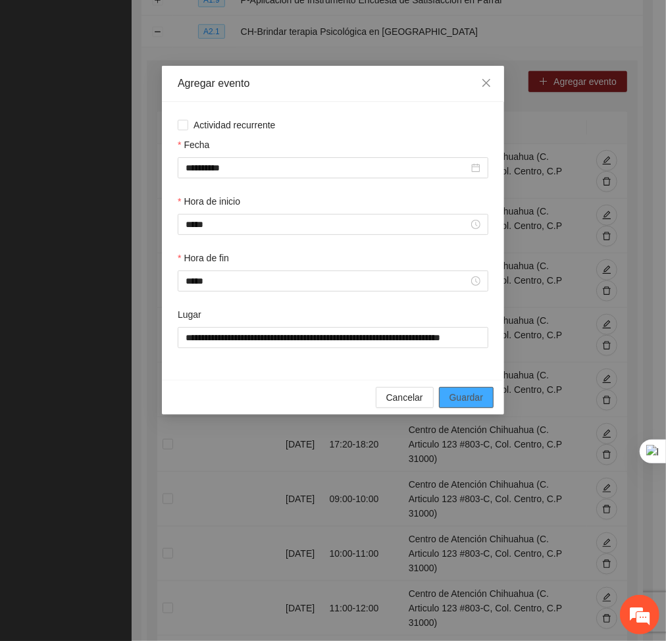
click at [479, 403] on span "Guardar" at bounding box center [466, 397] width 34 height 14
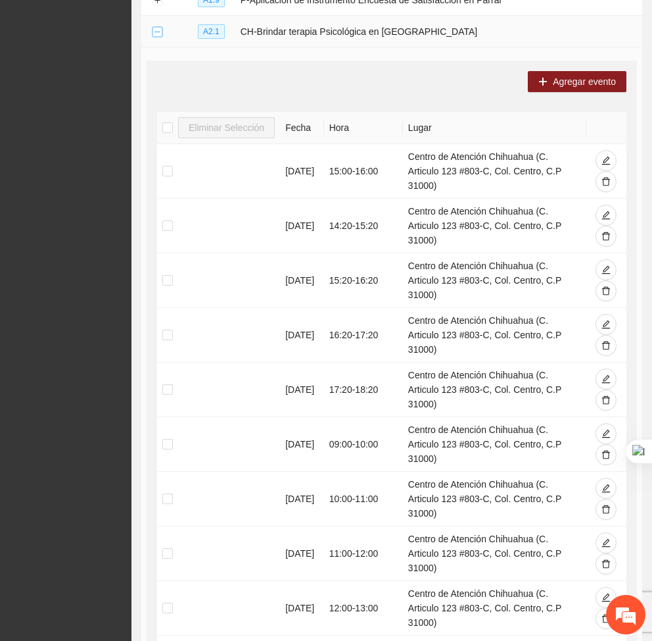
click at [154, 34] on button "Collapse row" at bounding box center [157, 32] width 11 height 11
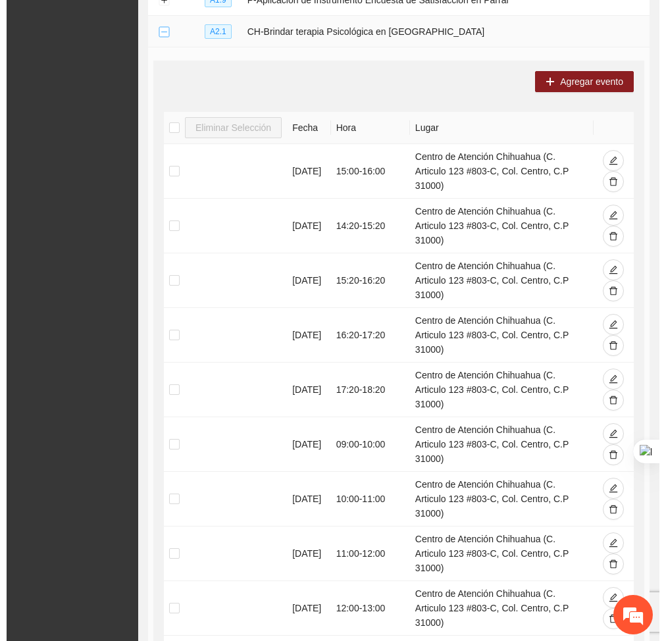
scroll to position [0, 0]
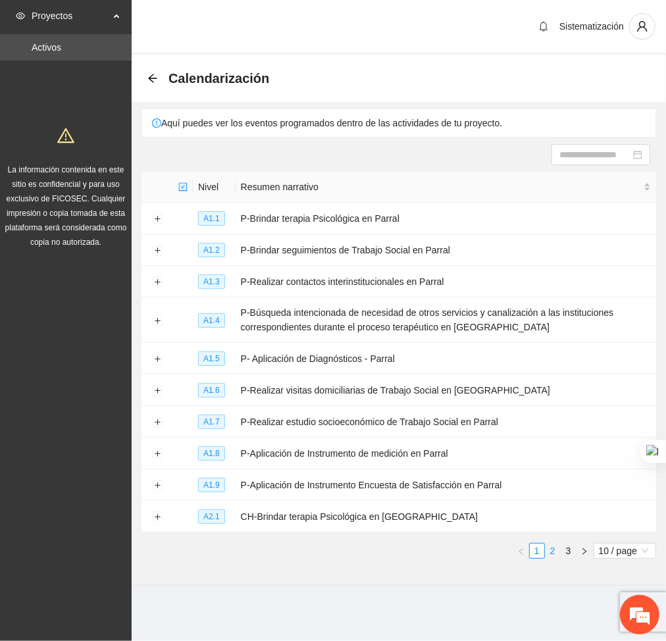
click at [555, 553] on link "2" at bounding box center [552, 550] width 14 height 14
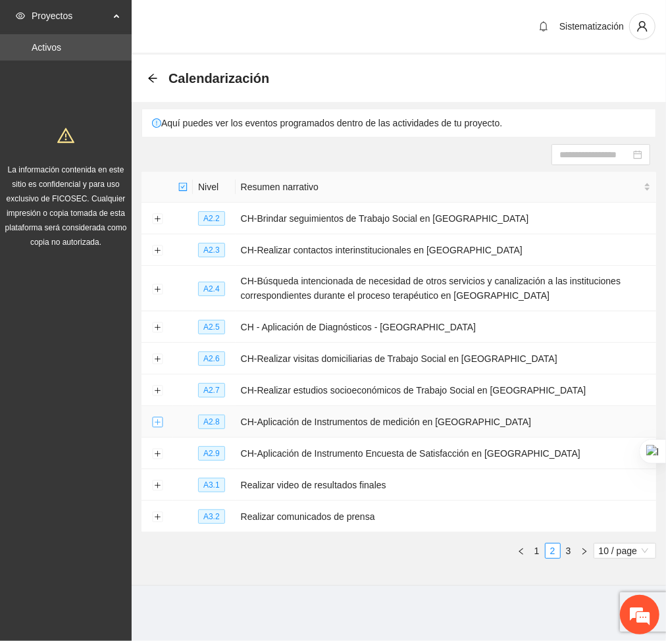
click at [156, 420] on button "Expand row" at bounding box center [157, 422] width 11 height 11
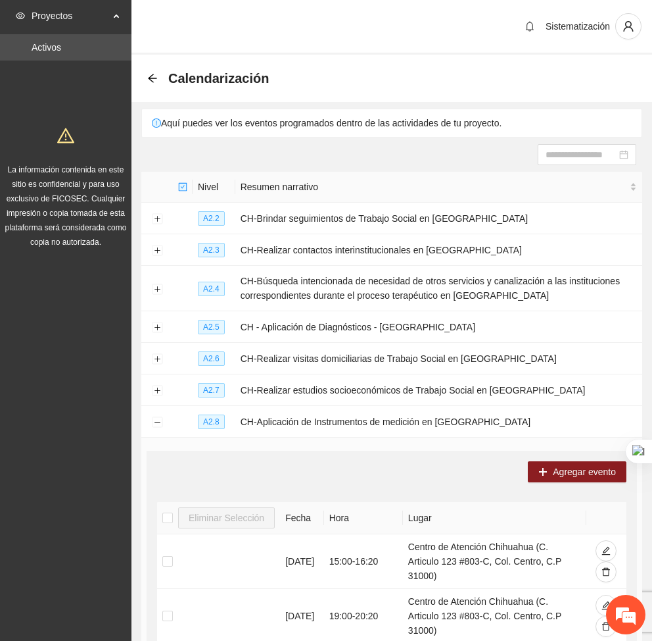
drag, startPoint x: 559, startPoint y: 480, endPoint x: 219, endPoint y: 491, distance: 340.2
click at [545, 470] on icon "plus" at bounding box center [543, 471] width 9 height 9
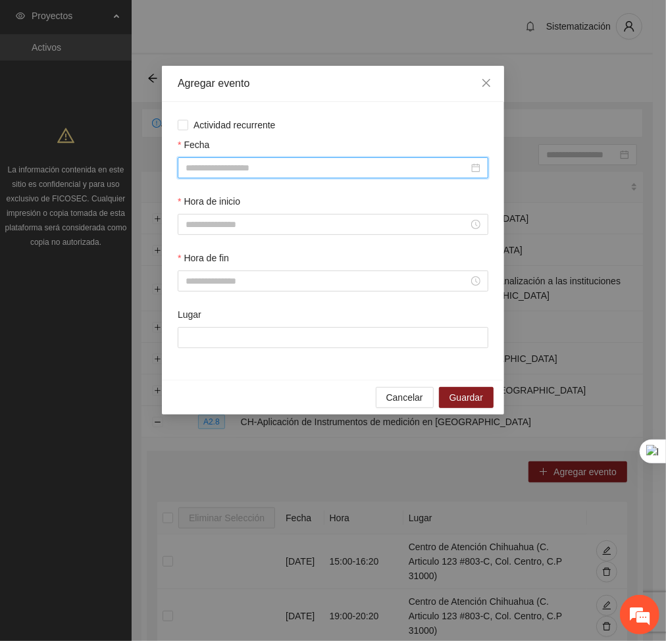
click at [322, 168] on input "Fecha" at bounding box center [326, 167] width 283 height 14
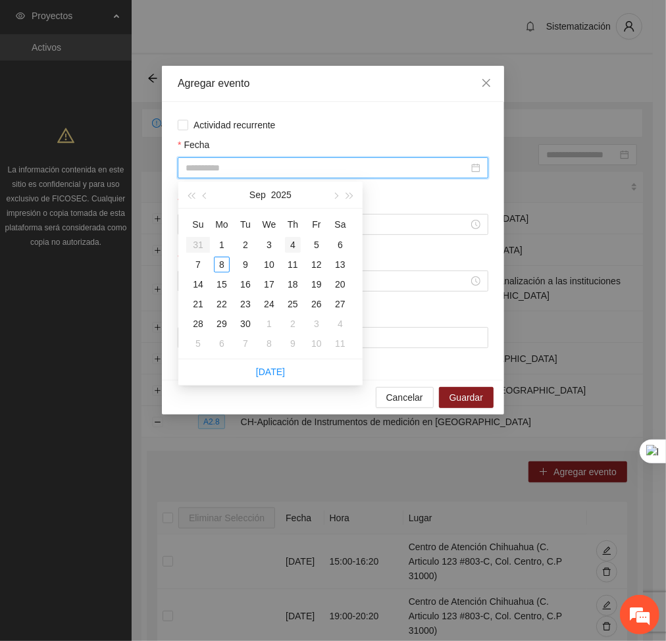
type input "**********"
click at [290, 247] on div "4" at bounding box center [293, 245] width 16 height 16
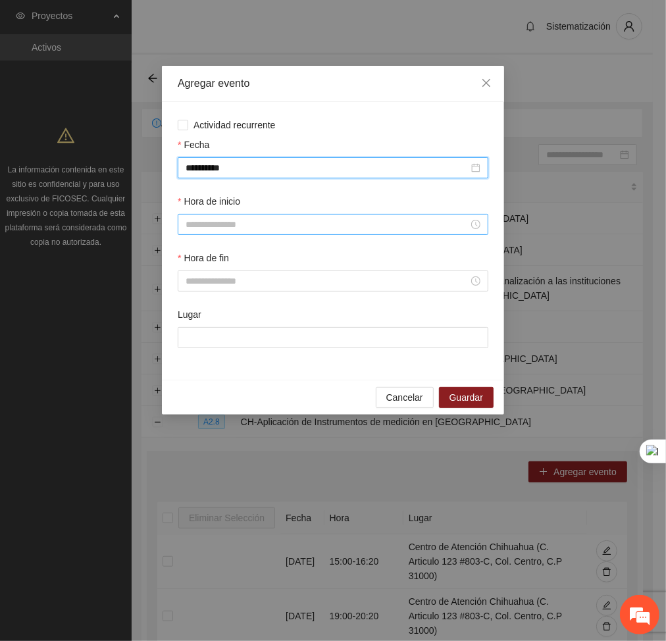
click at [266, 227] on input "Hora de inicio" at bounding box center [326, 224] width 283 height 14
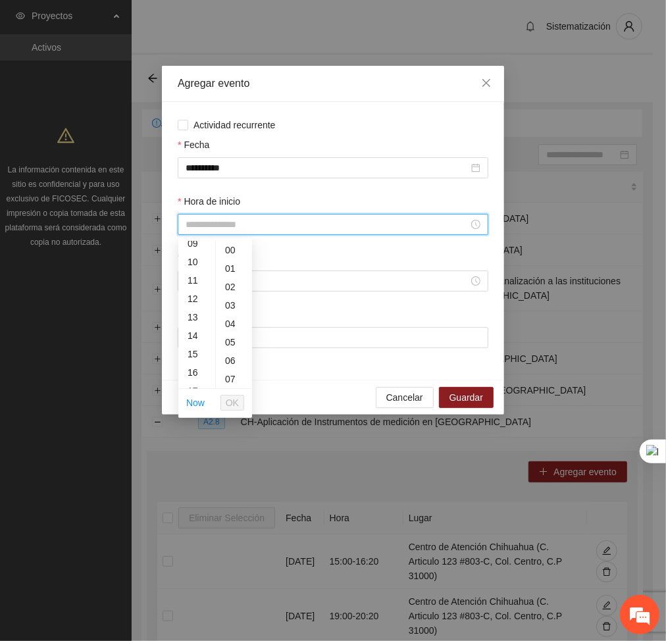
scroll to position [185, 0]
click at [192, 353] on div "16" at bounding box center [196, 359] width 37 height 18
type input "*****"
click at [239, 404] on button "OK" at bounding box center [232, 403] width 24 height 16
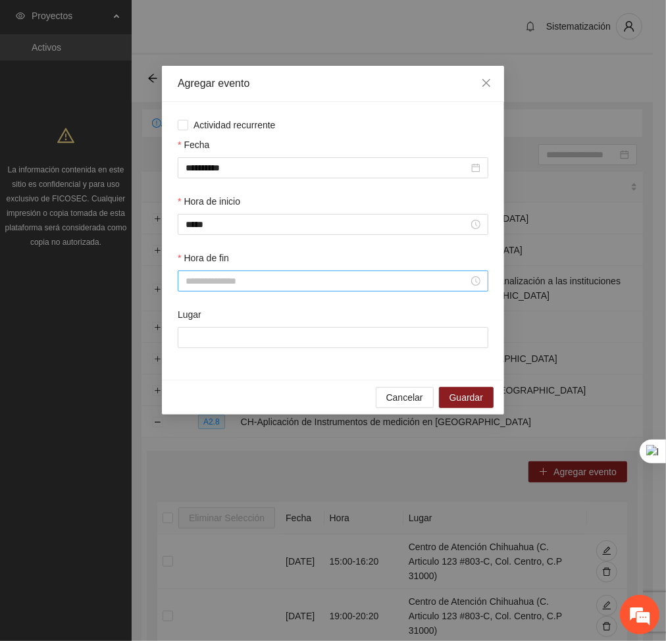
click at [212, 289] on div at bounding box center [333, 280] width 310 height 21
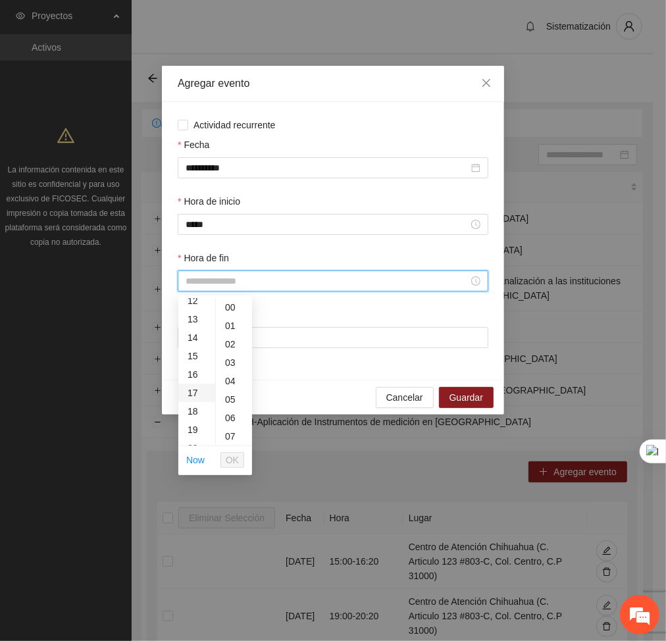
click at [195, 391] on div "17" at bounding box center [196, 392] width 37 height 18
click at [228, 395] on div "20" at bounding box center [234, 396] width 36 height 18
type input "*****"
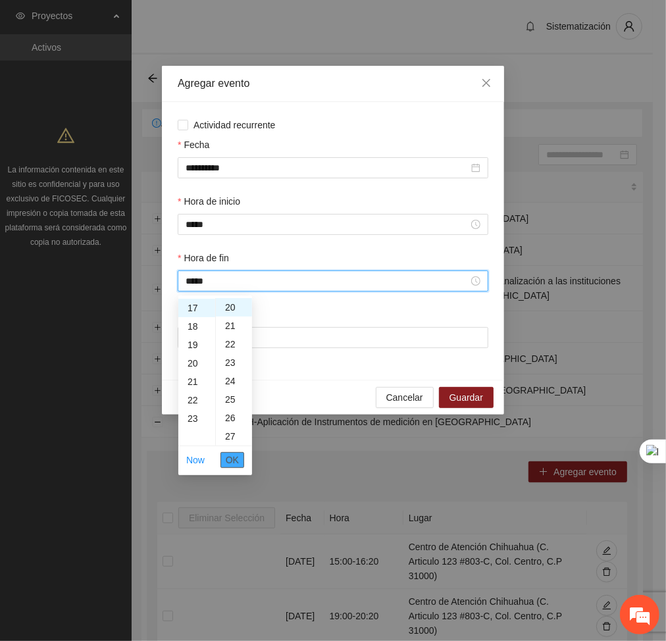
click at [232, 463] on span "OK" at bounding box center [232, 459] width 13 height 14
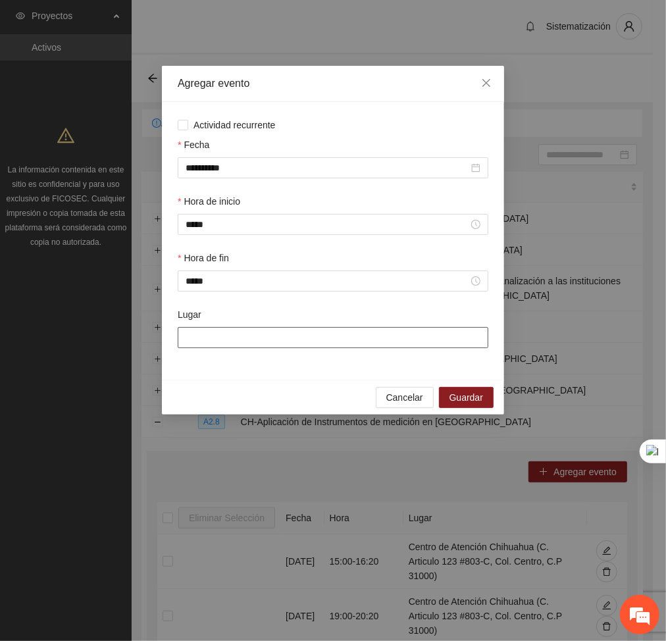
click at [240, 336] on input "Lugar" at bounding box center [333, 337] width 310 height 21
type input "**********"
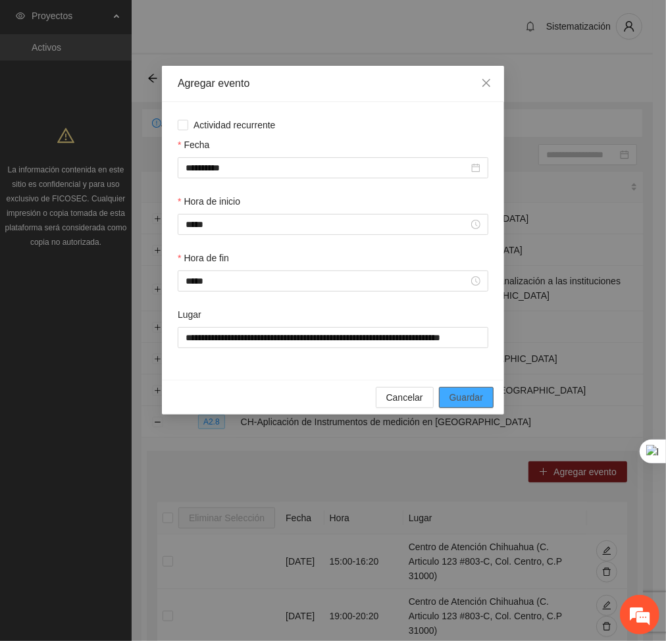
click at [458, 391] on span "Guardar" at bounding box center [466, 397] width 34 height 14
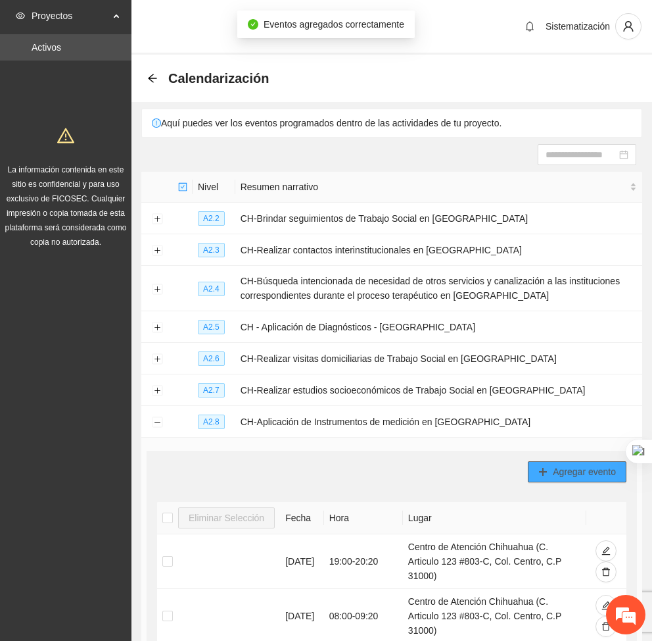
click at [547, 470] on icon "plus" at bounding box center [543, 471] width 9 height 9
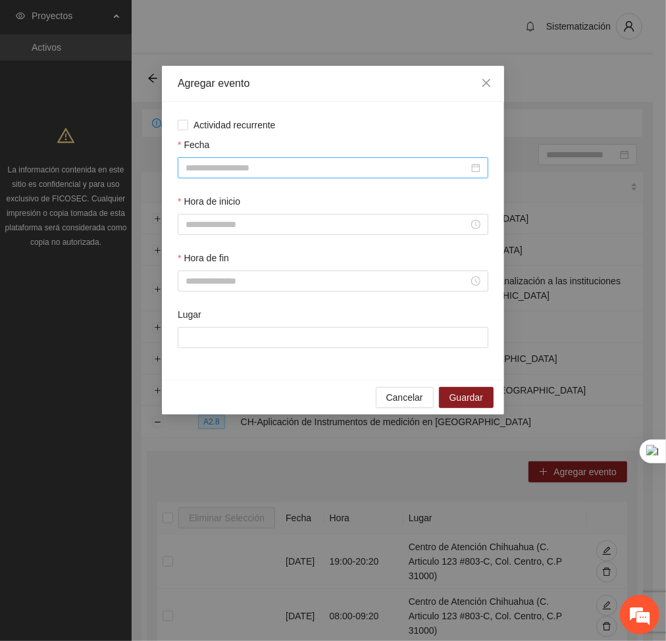
click at [228, 162] on input "Fecha" at bounding box center [326, 167] width 283 height 14
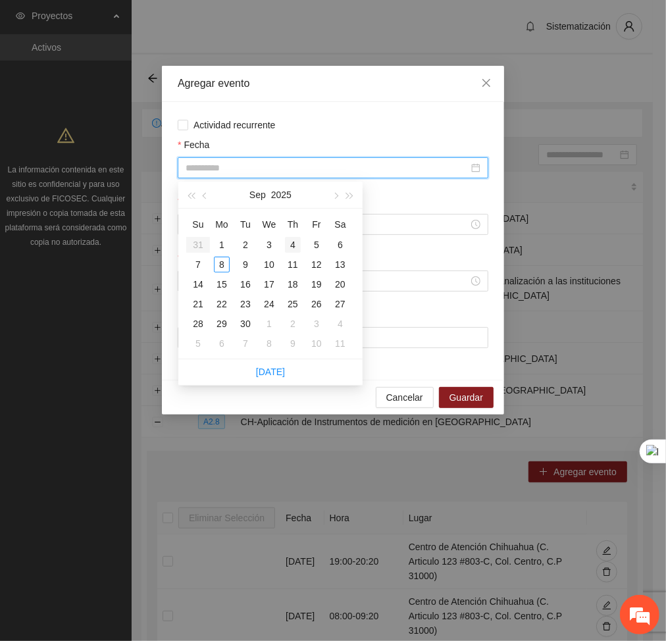
type input "**********"
click at [289, 253] on td "4" at bounding box center [293, 245] width 24 height 20
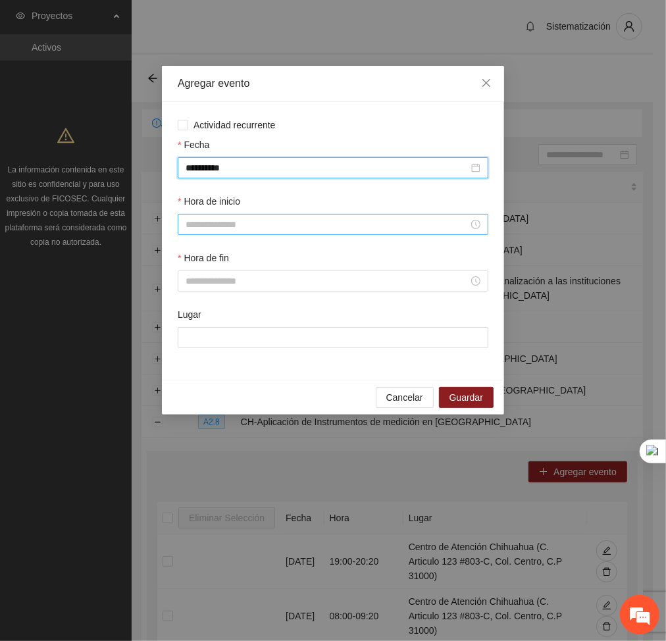
click at [196, 226] on input "Hora de inicio" at bounding box center [326, 224] width 283 height 14
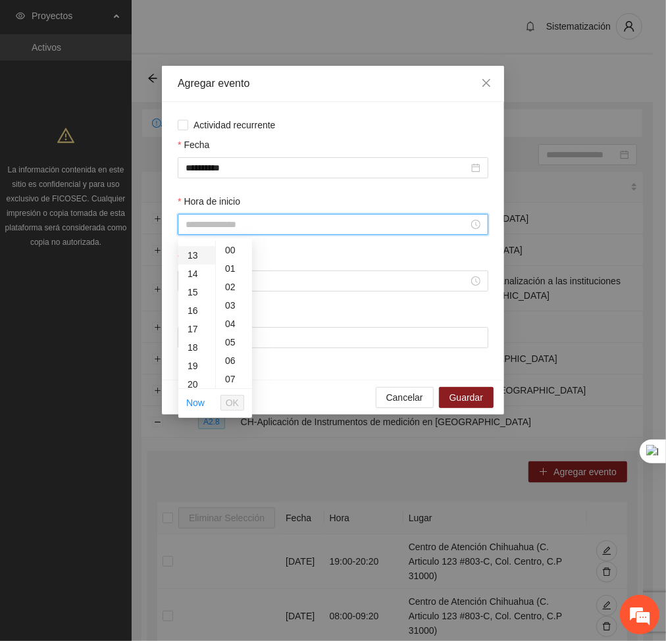
scroll to position [244, 0]
click at [187, 312] on div "17" at bounding box center [196, 319] width 37 height 18
click at [228, 322] on div "20" at bounding box center [234, 323] width 36 height 18
type input "*****"
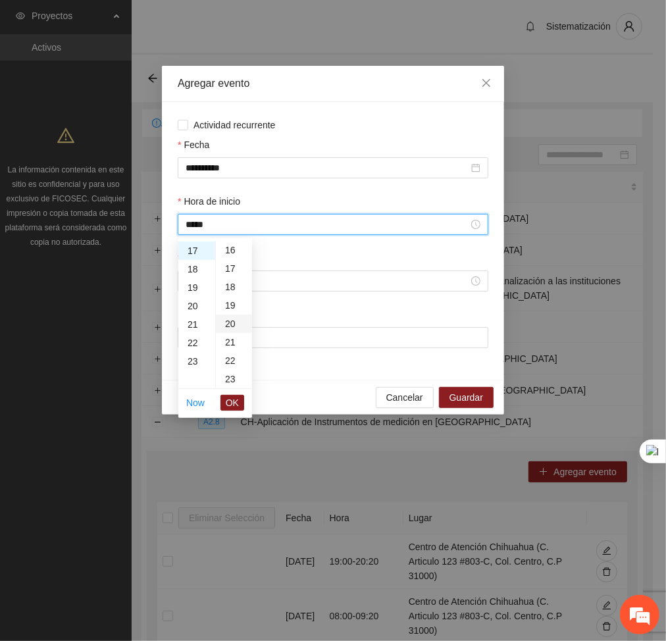
scroll to position [368, 0]
click at [233, 394] on li "OK" at bounding box center [232, 402] width 24 height 22
click at [236, 404] on span "OK" at bounding box center [232, 402] width 13 height 14
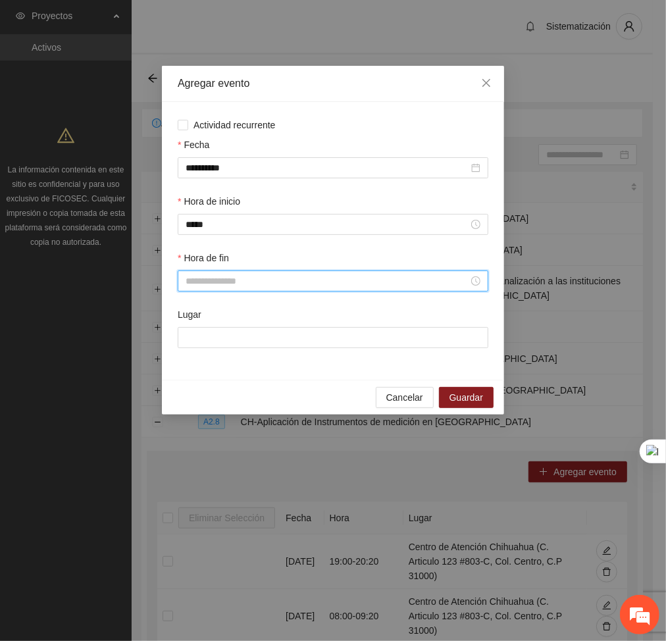
click at [224, 284] on input "Hora de fin" at bounding box center [326, 281] width 283 height 14
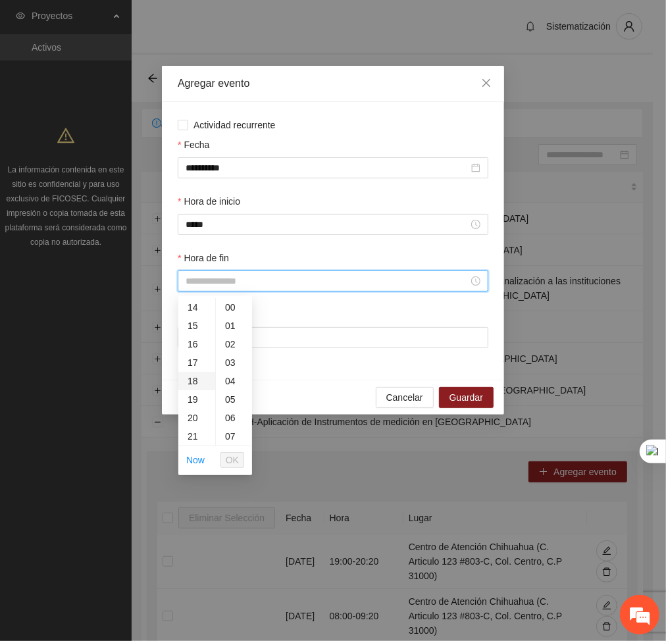
click at [195, 377] on div "18" at bounding box center [196, 381] width 37 height 18
click at [224, 387] on div "40" at bounding box center [234, 390] width 36 height 18
type input "*****"
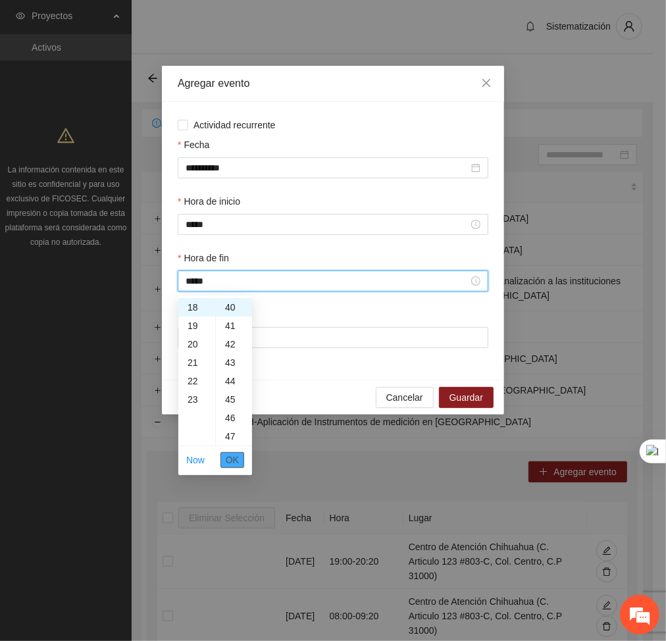
click at [233, 459] on span "OK" at bounding box center [232, 459] width 13 height 14
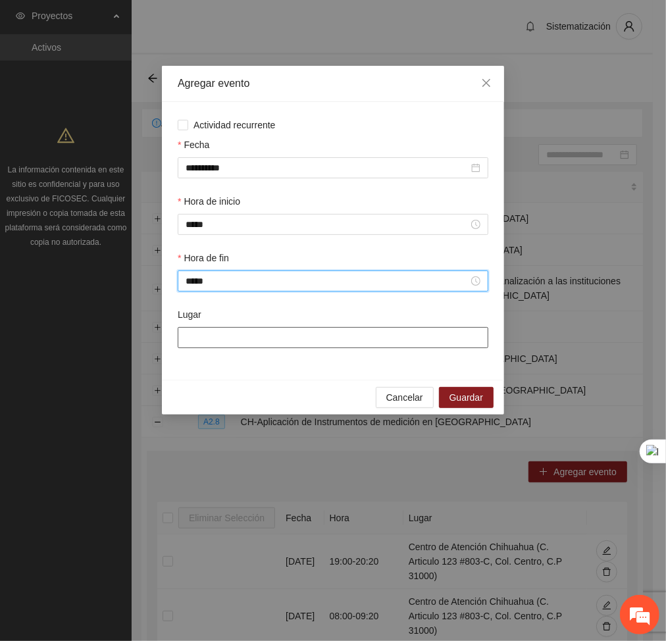
click at [278, 338] on input "Lugar" at bounding box center [333, 337] width 310 height 21
type input "**********"
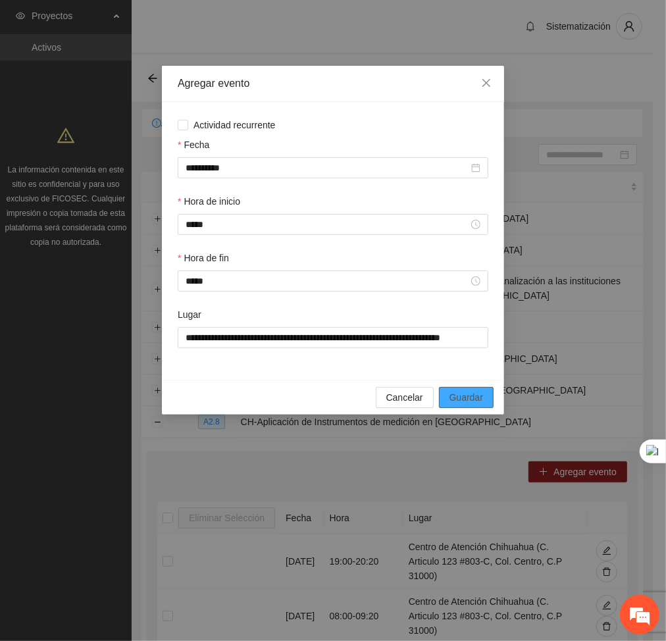
click at [460, 398] on span "Guardar" at bounding box center [466, 397] width 34 height 14
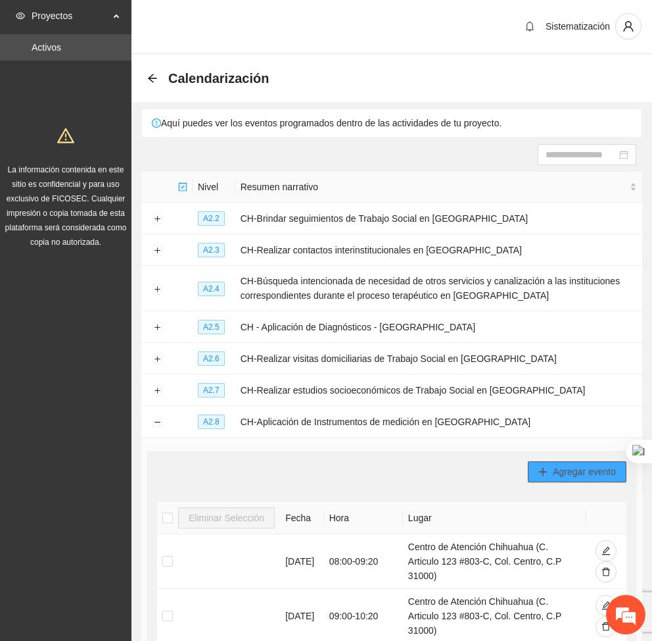
click at [544, 462] on button "Agregar evento" at bounding box center [577, 471] width 99 height 21
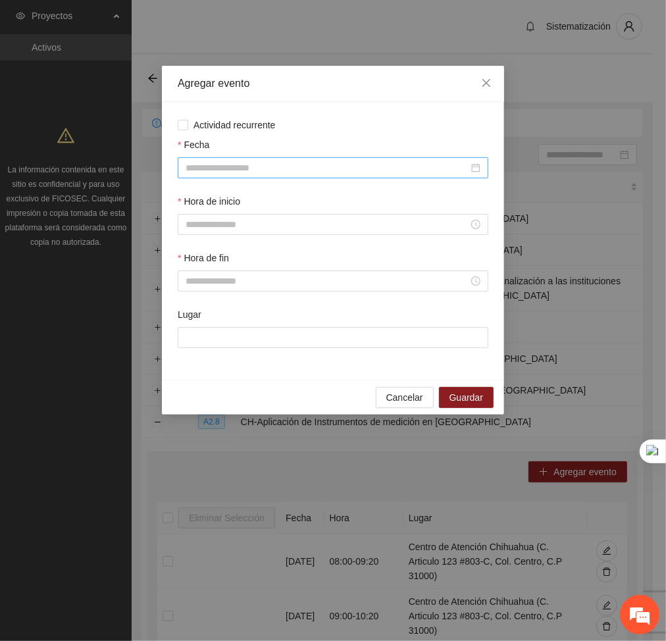
click at [268, 167] on input "Fecha" at bounding box center [326, 167] width 283 height 14
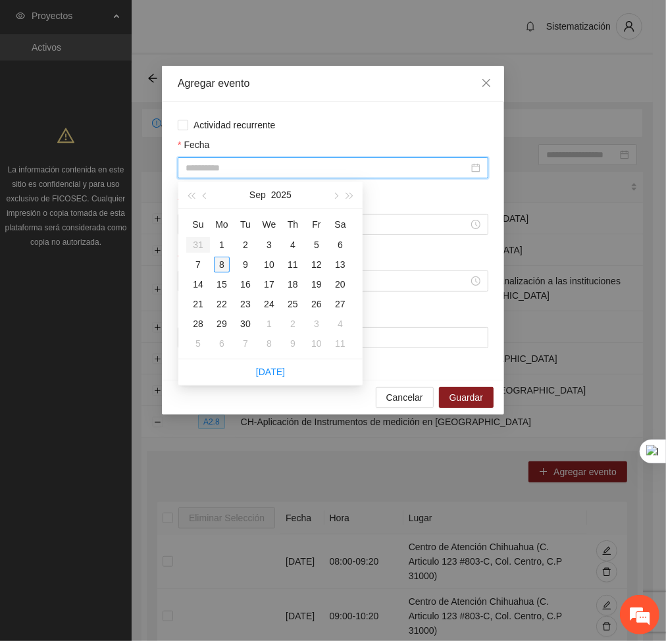
type input "**********"
click at [224, 260] on div "8" at bounding box center [222, 264] width 16 height 16
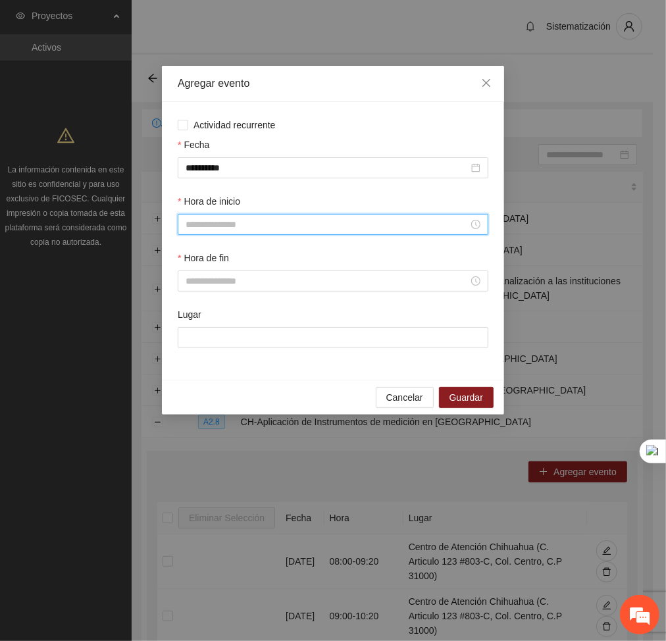
click at [203, 226] on input "Hora de inicio" at bounding box center [326, 224] width 283 height 14
click at [185, 320] on div "13" at bounding box center [196, 328] width 37 height 18
type input "*****"
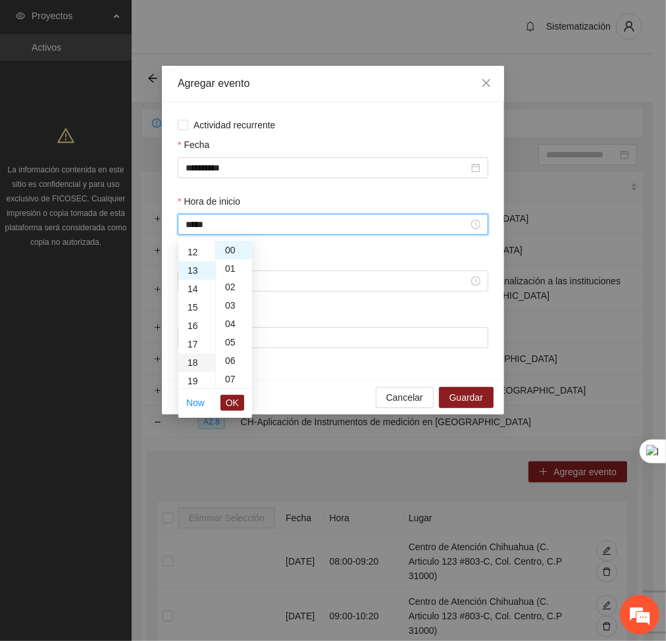
scroll to position [239, 0]
click at [233, 401] on span "OK" at bounding box center [232, 402] width 13 height 14
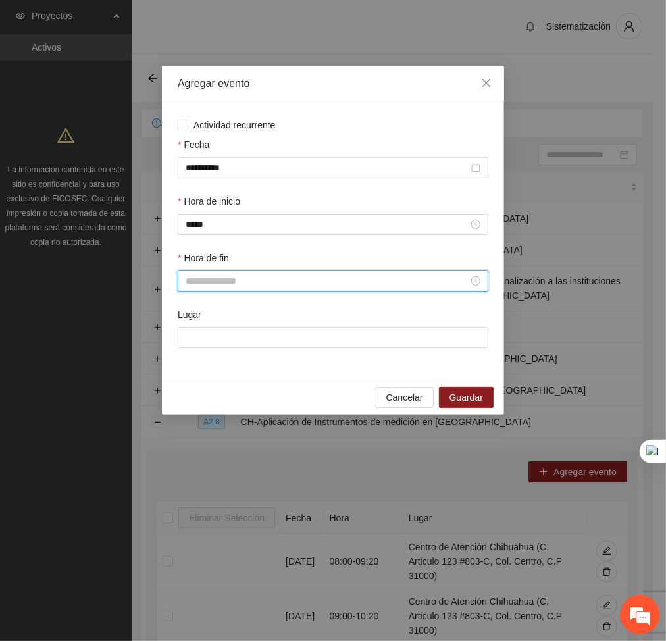
click at [224, 279] on input "Hora de fin" at bounding box center [326, 281] width 283 height 14
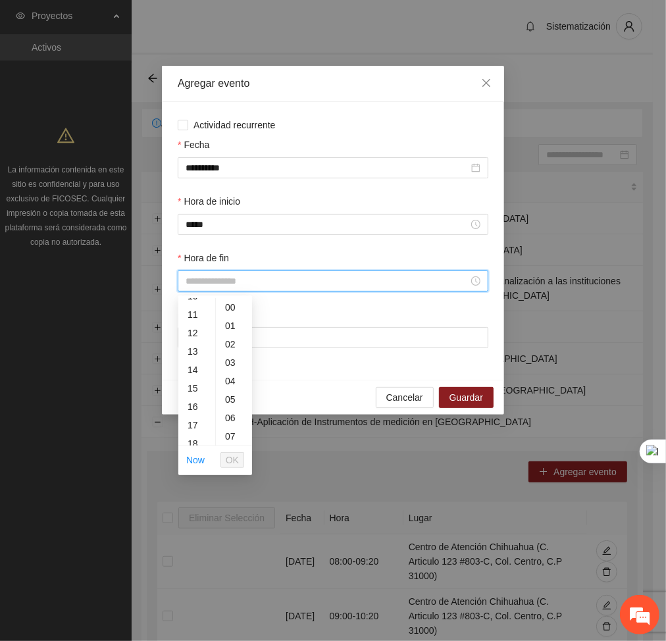
scroll to position [206, 0]
click at [197, 353] on div "14" at bounding box center [196, 358] width 37 height 18
click at [224, 424] on div "20" at bounding box center [234, 422] width 36 height 18
type input "*****"
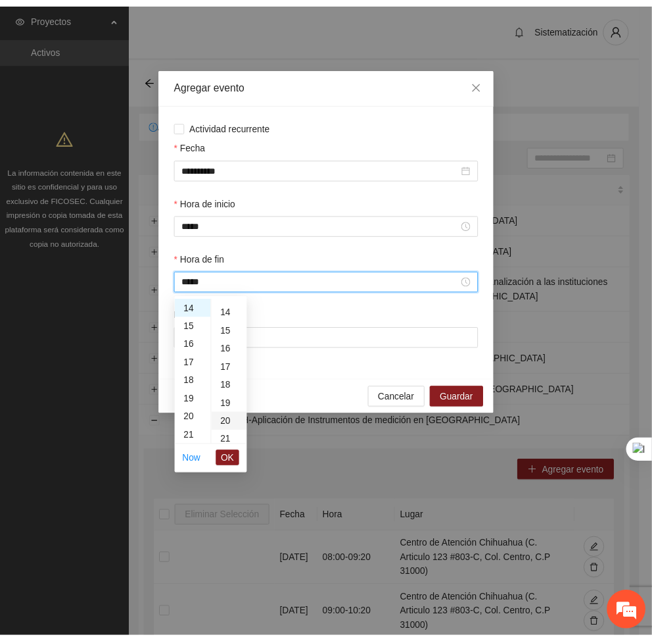
scroll to position [368, 0]
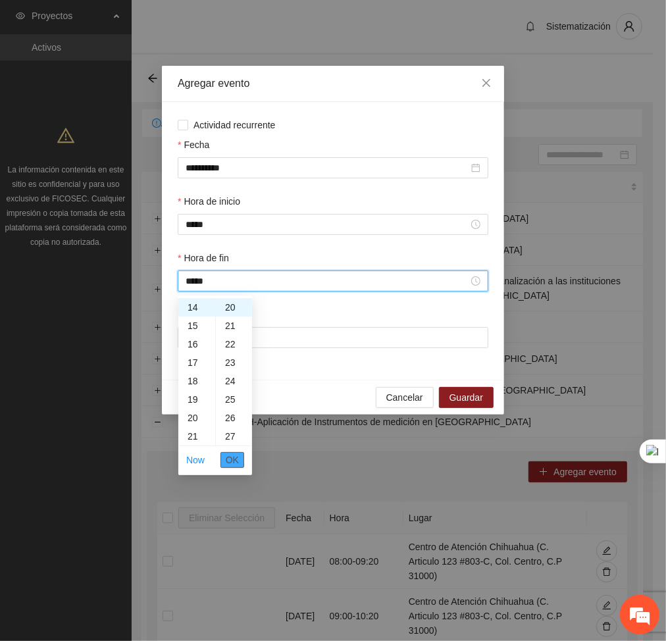
click at [236, 459] on span "OK" at bounding box center [232, 459] width 13 height 14
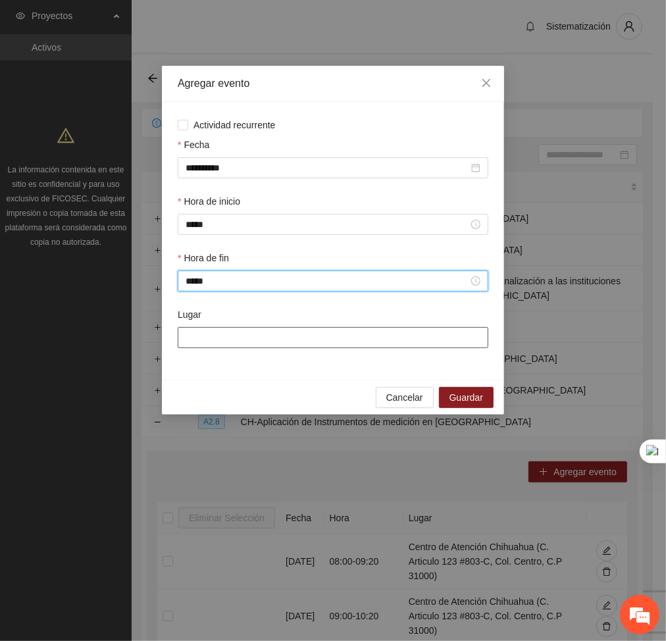
click at [266, 335] on input "Lugar" at bounding box center [333, 337] width 310 height 21
type input "**********"
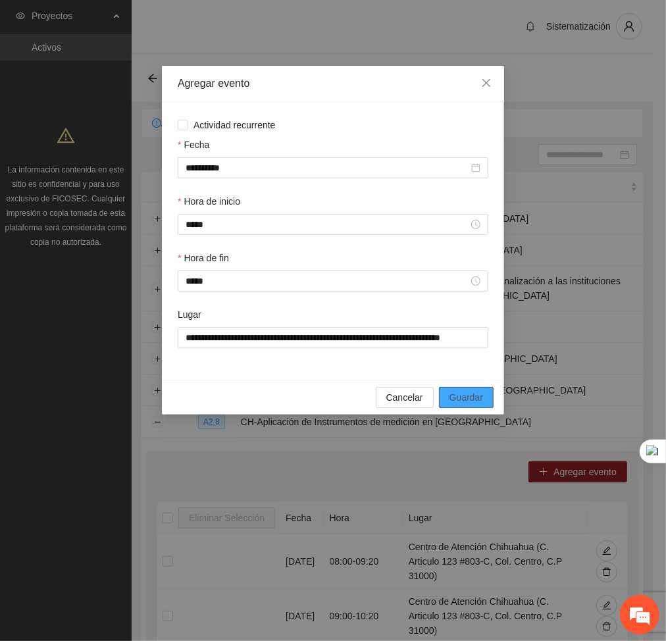
click at [465, 399] on span "Guardar" at bounding box center [466, 397] width 34 height 14
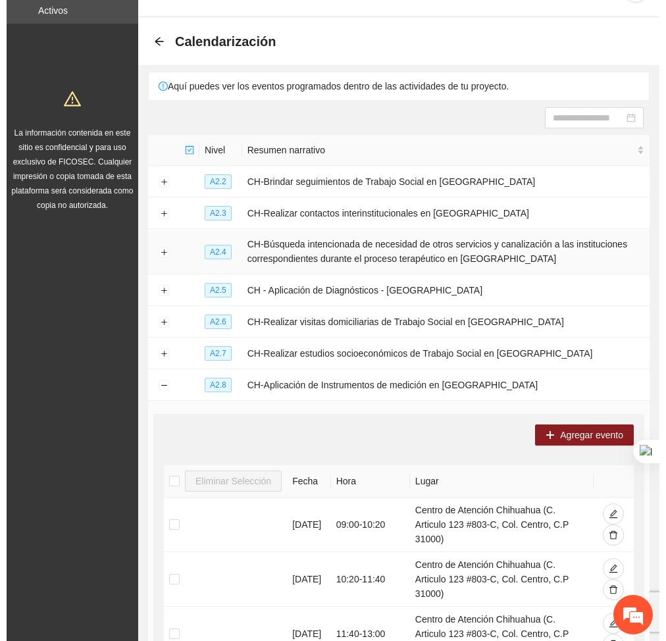
scroll to position [37, 0]
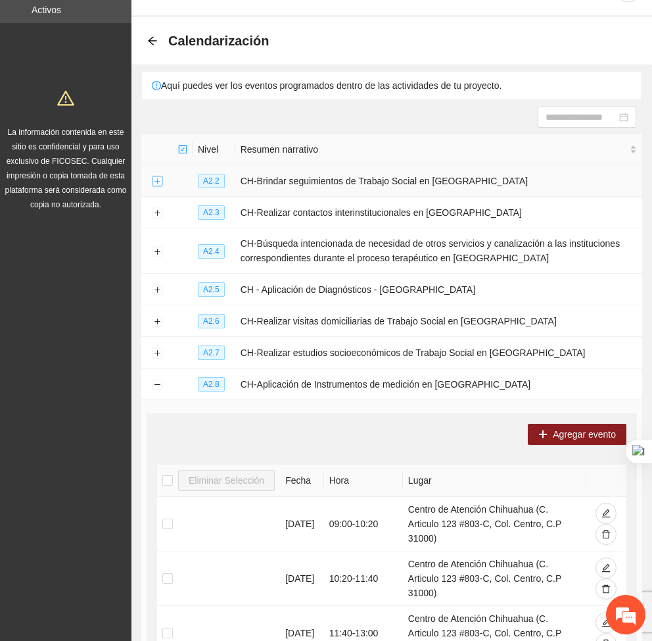
click at [156, 183] on button "Expand row" at bounding box center [157, 181] width 11 height 11
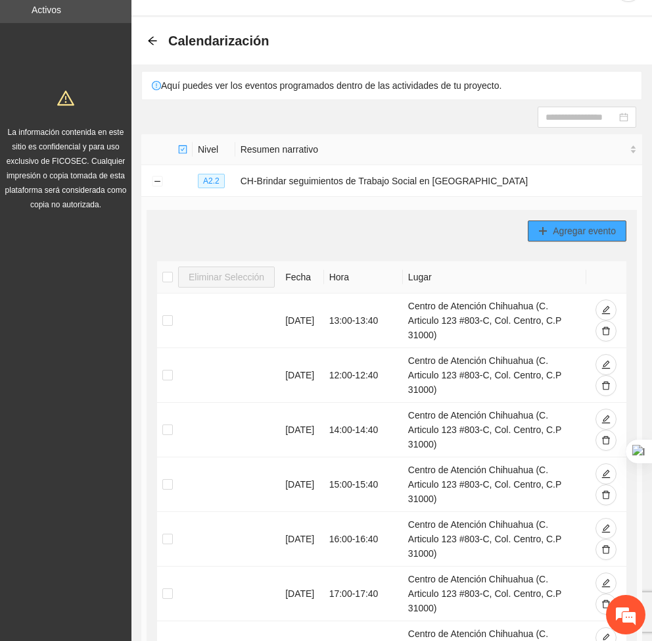
click at [575, 220] on button "Agregar evento" at bounding box center [577, 230] width 99 height 21
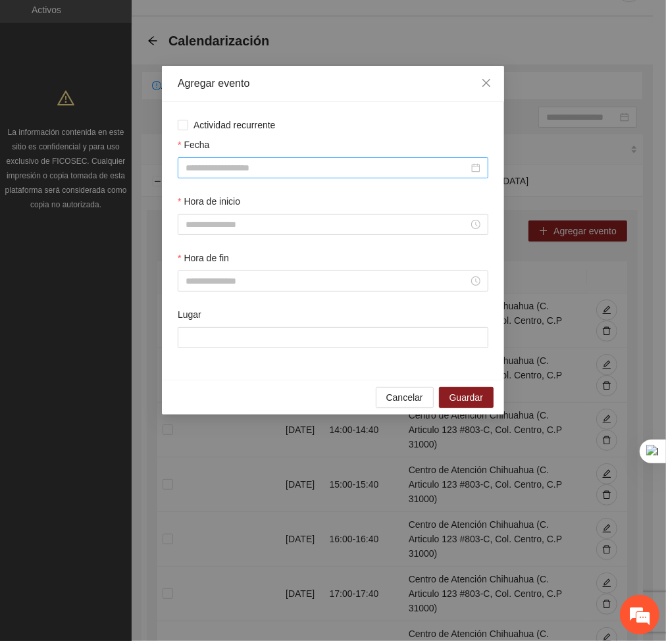
click at [349, 162] on input "Fecha" at bounding box center [326, 167] width 283 height 14
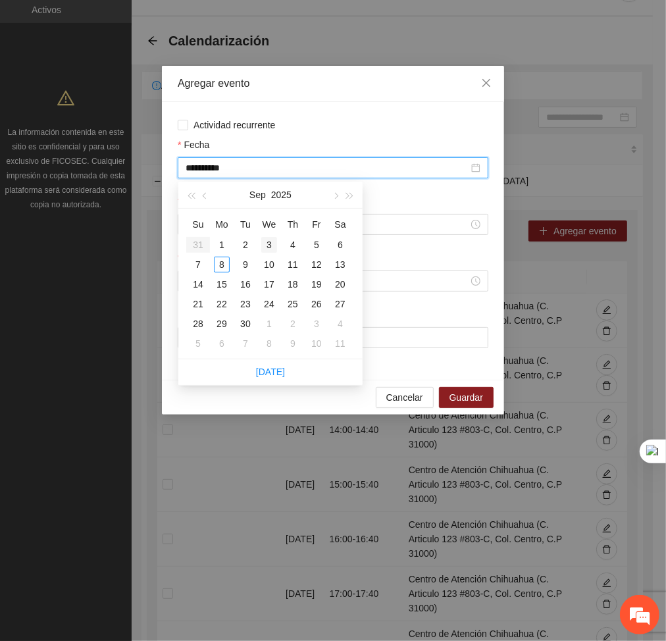
type input "**********"
click at [271, 241] on div "3" at bounding box center [269, 245] width 16 height 16
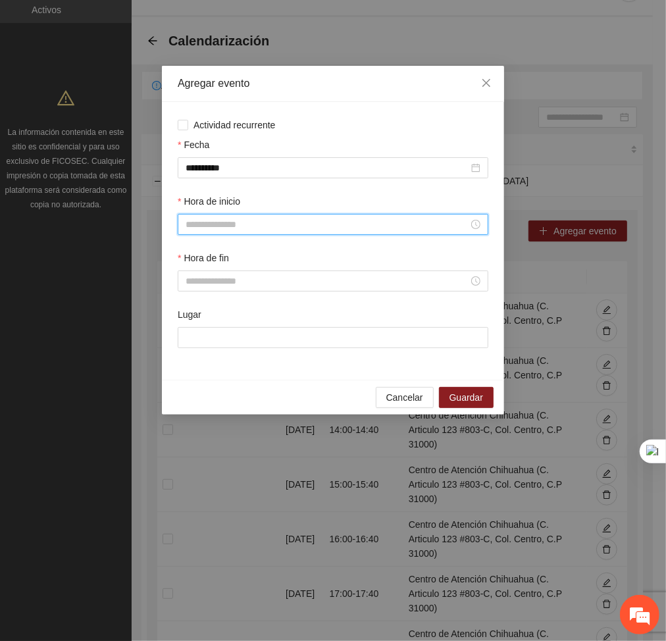
click at [235, 226] on input "Hora de inicio" at bounding box center [326, 224] width 283 height 14
click at [192, 278] on div "10" at bounding box center [196, 275] width 37 height 18
type input "*****"
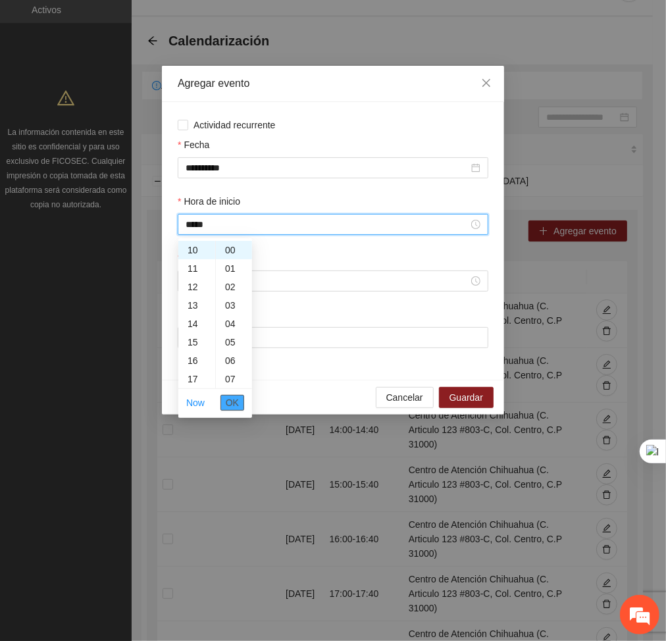
click at [234, 400] on span "OK" at bounding box center [232, 402] width 13 height 14
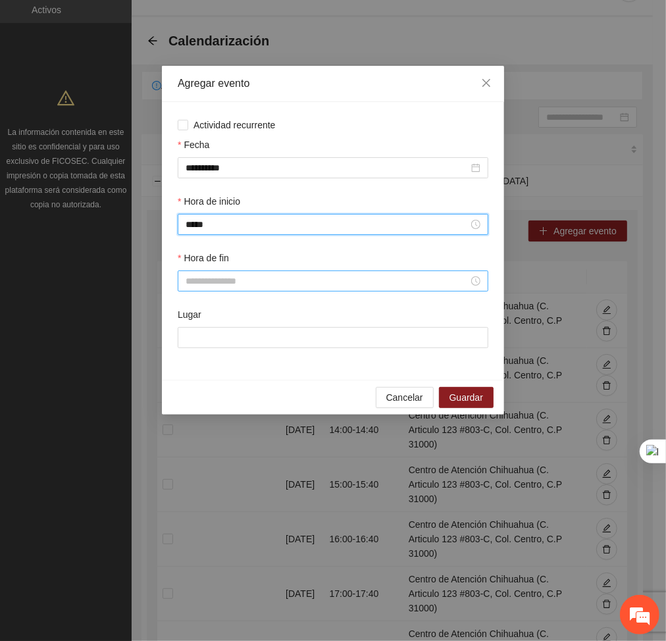
click at [208, 280] on input "Hora de fin" at bounding box center [326, 281] width 283 height 14
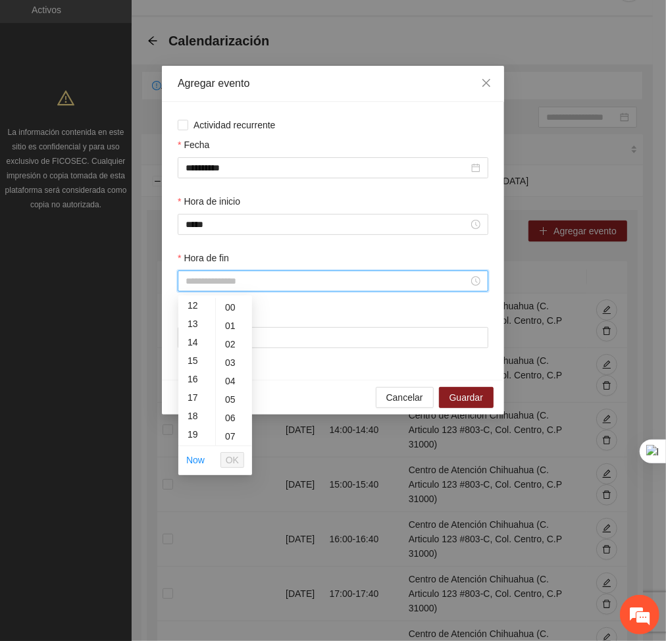
scroll to position [187, 0]
click at [189, 301] on div "10" at bounding box center [196, 304] width 37 height 18
click at [226, 406] on div "40" at bounding box center [234, 408] width 36 height 18
type input "*****"
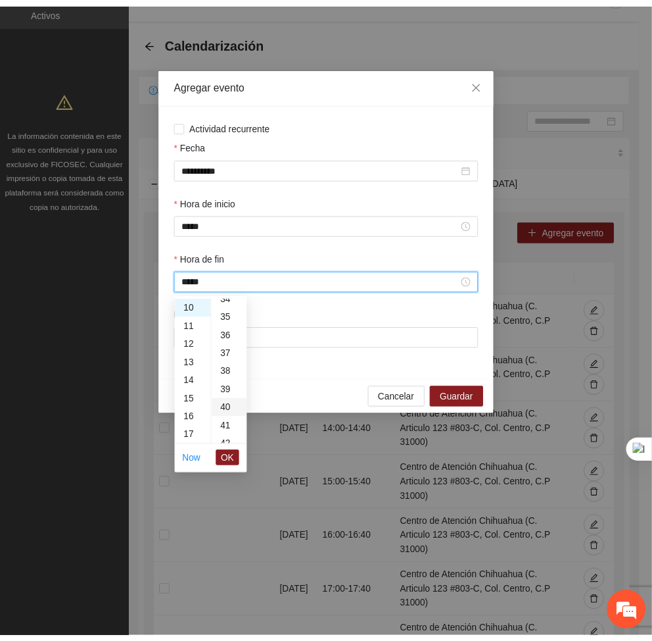
scroll to position [737, 0]
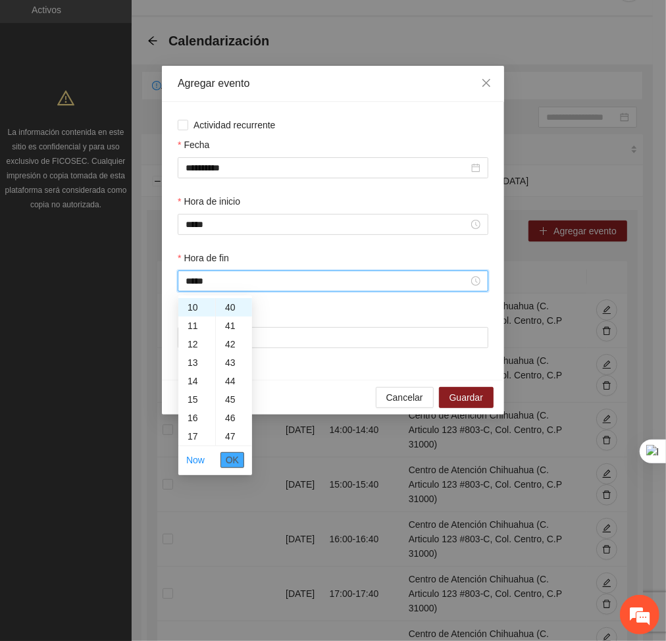
click at [235, 460] on span "OK" at bounding box center [232, 459] width 13 height 14
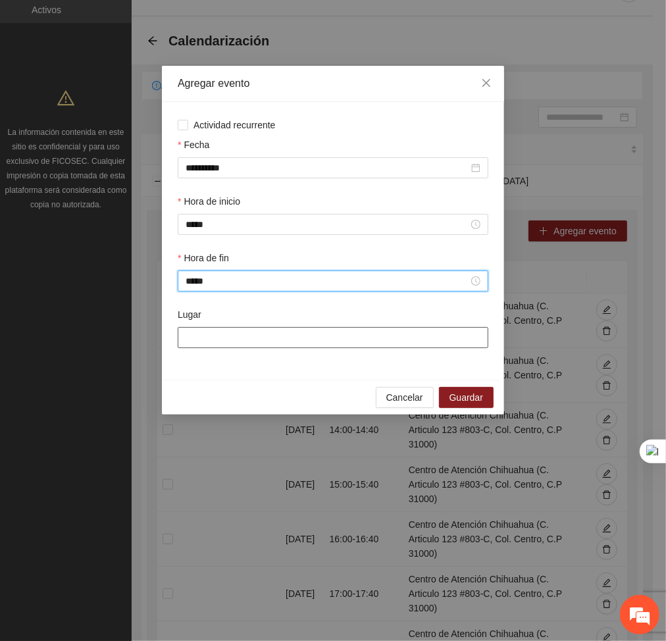
click at [253, 346] on input "Lugar" at bounding box center [333, 337] width 310 height 21
type input "**********"
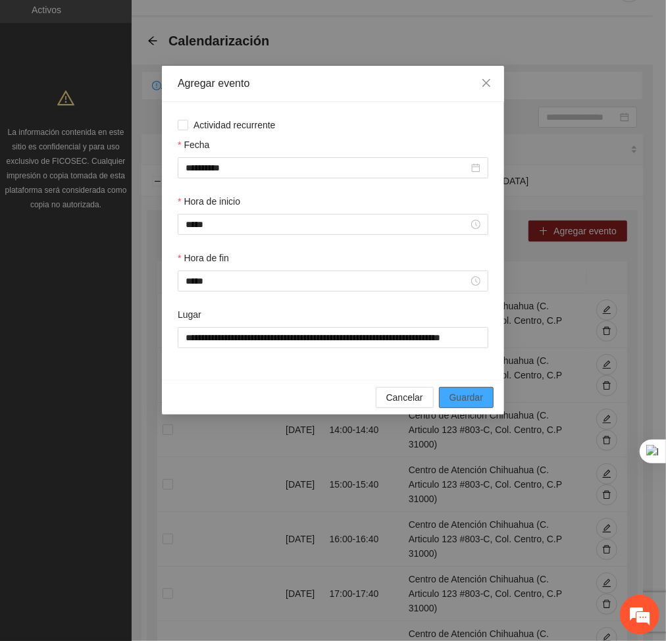
click at [468, 393] on span "Guardar" at bounding box center [466, 397] width 34 height 14
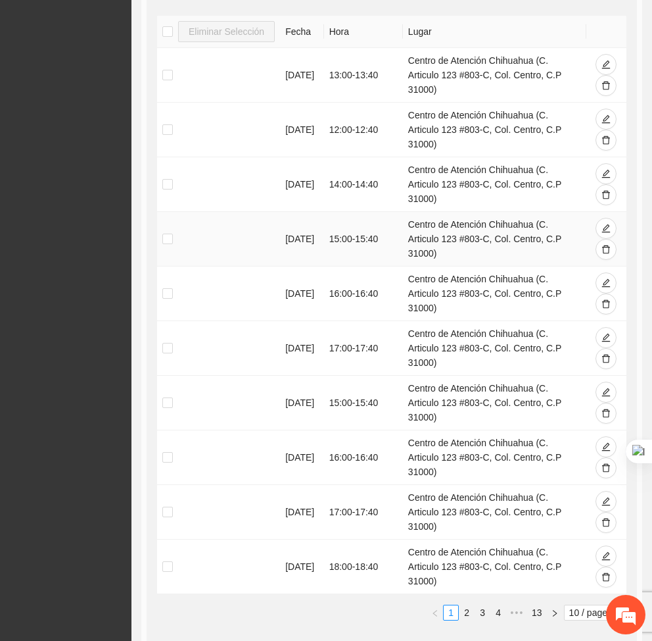
scroll to position [282, 0]
click at [460, 606] on link "2" at bounding box center [467, 613] width 14 height 14
click at [444, 606] on link "1" at bounding box center [451, 613] width 14 height 14
click at [475, 606] on link "3" at bounding box center [482, 613] width 14 height 14
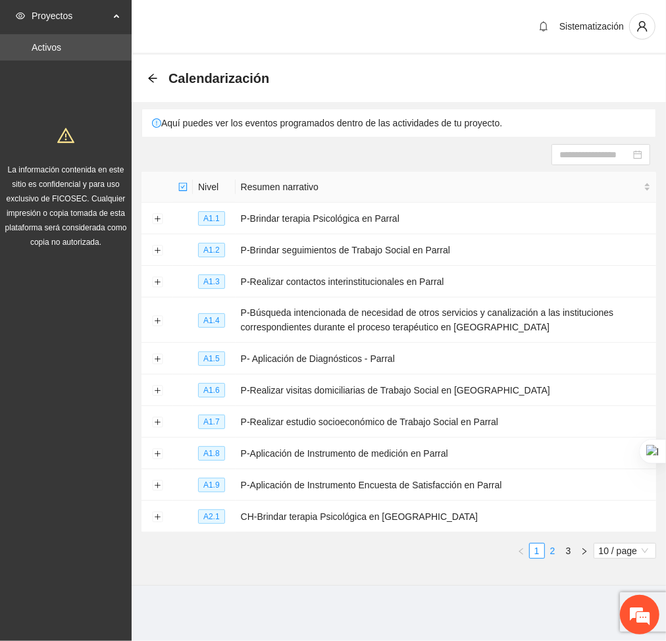
click at [549, 552] on link "2" at bounding box center [552, 550] width 14 height 14
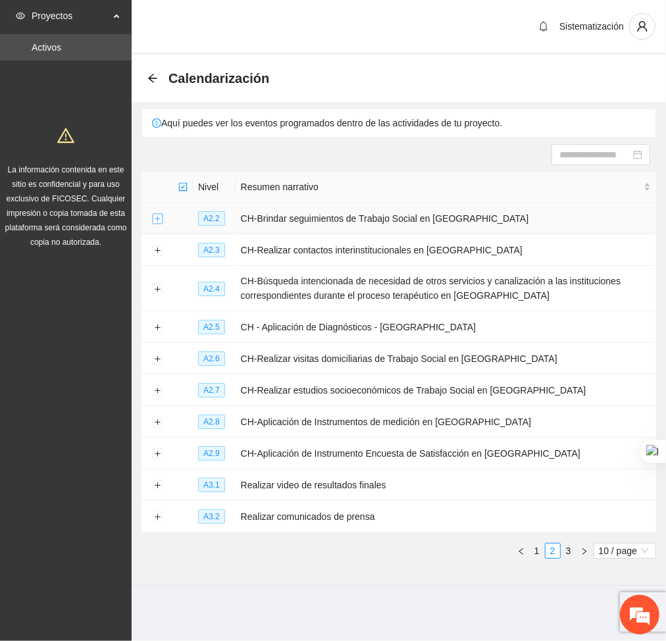
click at [153, 221] on button "Expand row" at bounding box center [157, 219] width 11 height 11
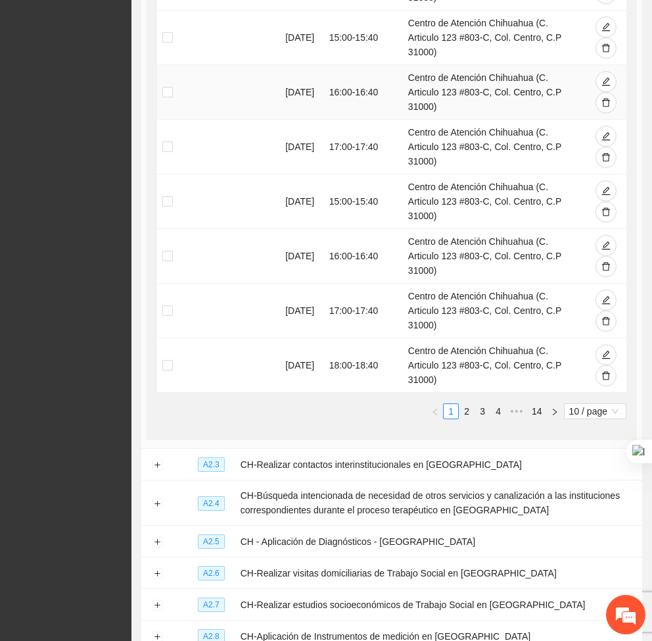
scroll to position [483, 0]
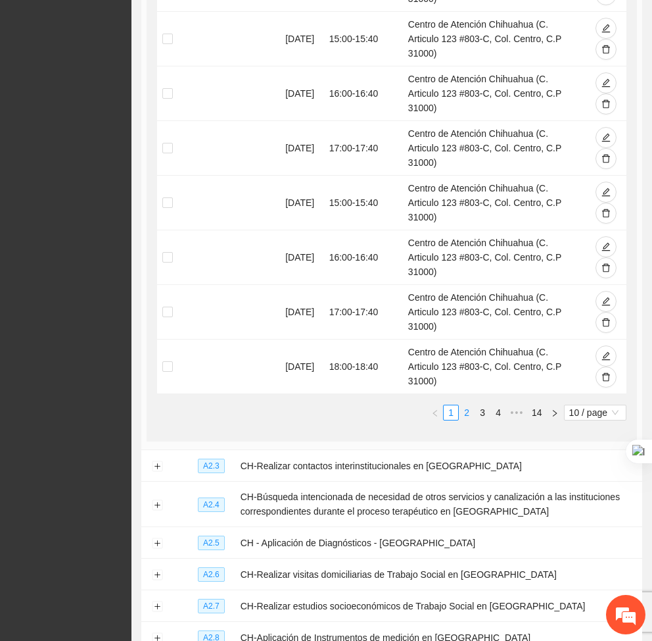
click at [460, 405] on link "2" at bounding box center [467, 412] width 14 height 14
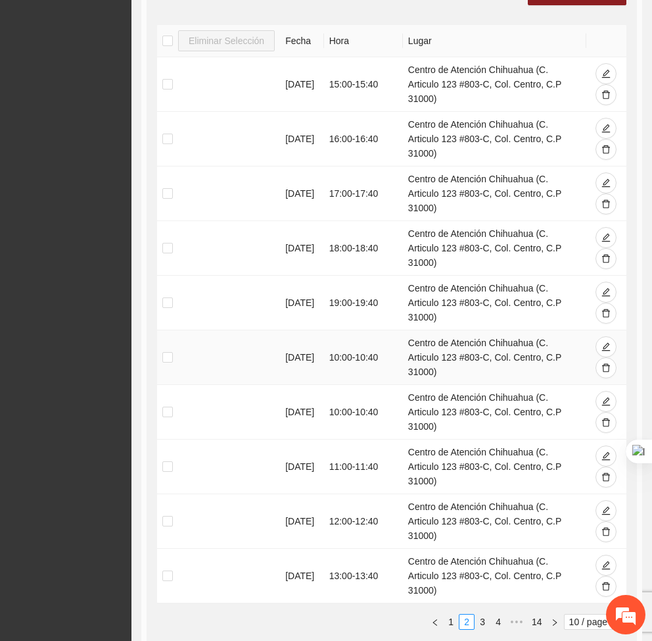
scroll to position [272, 0]
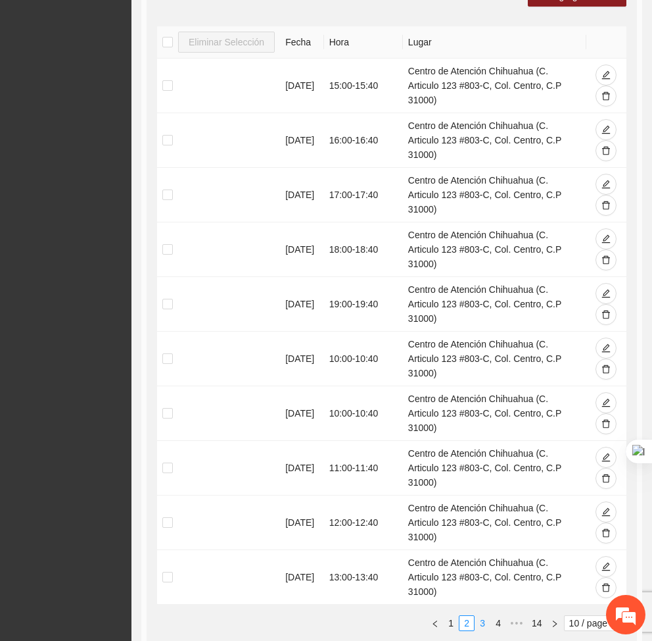
click at [475, 616] on link "3" at bounding box center [482, 623] width 14 height 14
click at [460, 616] on link "2" at bounding box center [467, 623] width 14 height 14
click at [444, 616] on link "1" at bounding box center [451, 623] width 14 height 14
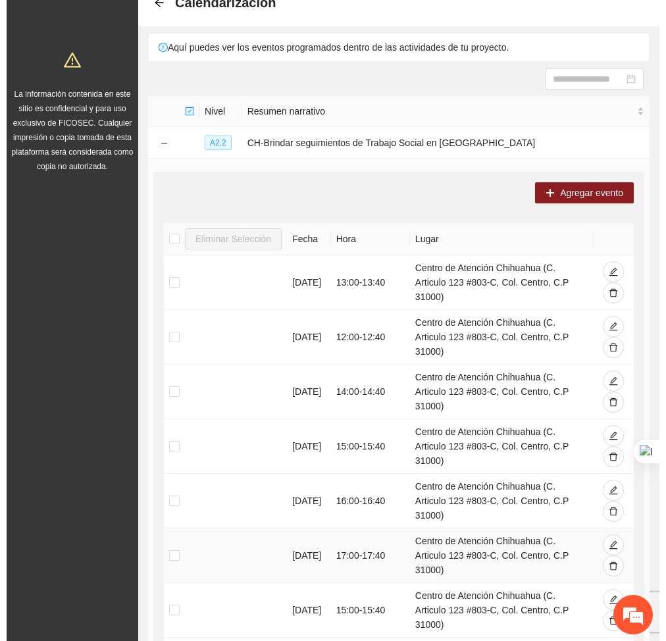
scroll to position [59, 0]
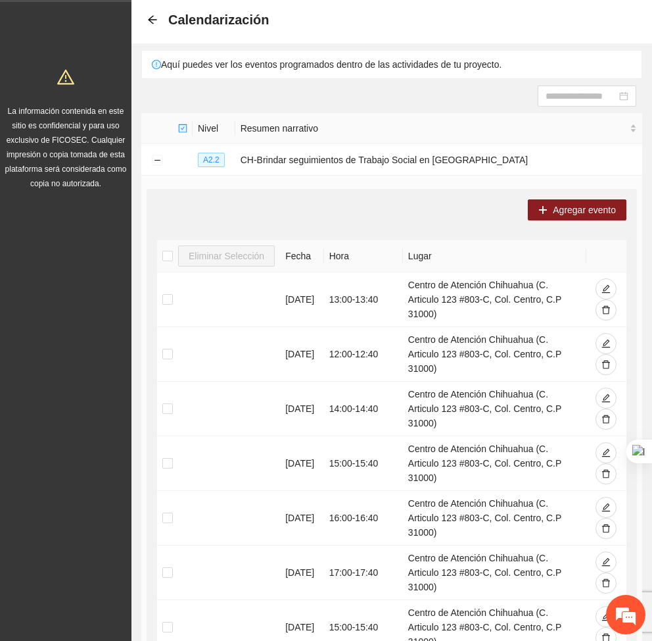
click at [571, 221] on div "Agregar evento Eliminar Selección Fecha Hora Lugar 04/09/2025 13:00 - 13:40 Cen…" at bounding box center [392, 527] width 491 height 677
click at [565, 210] on span "Agregar evento" at bounding box center [584, 210] width 63 height 14
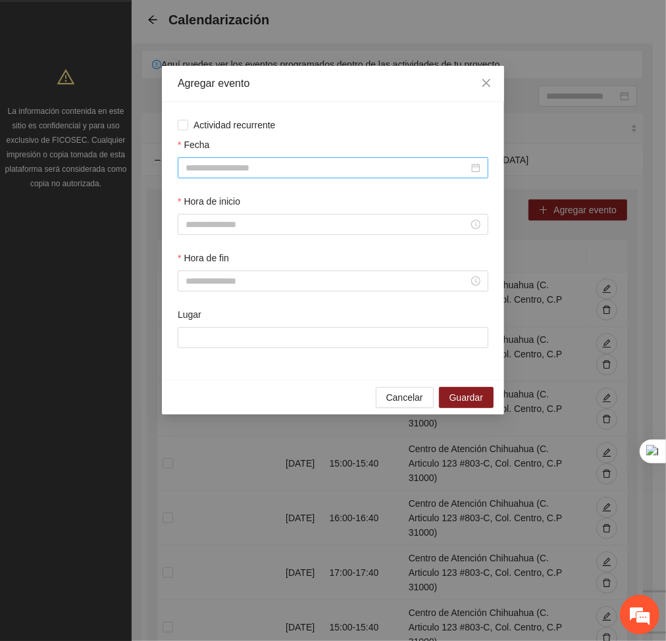
click at [366, 165] on input "Fecha" at bounding box center [326, 167] width 283 height 14
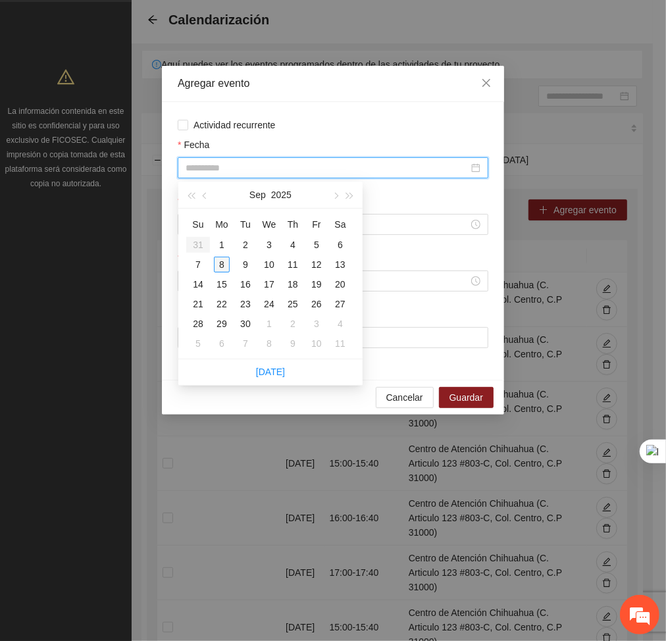
type input "**********"
click at [225, 261] on div "8" at bounding box center [222, 264] width 16 height 16
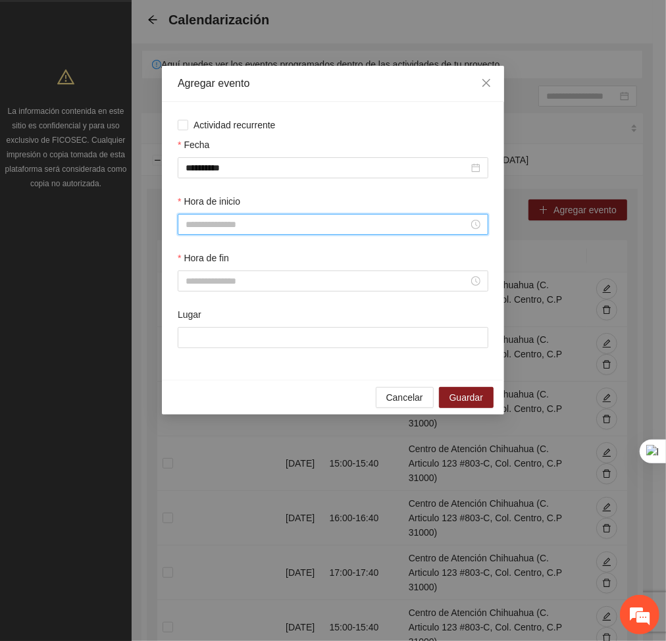
click at [226, 230] on input "Hora de inicio" at bounding box center [326, 224] width 283 height 14
click at [183, 315] on div "11" at bounding box center [196, 315] width 37 height 18
type input "*****"
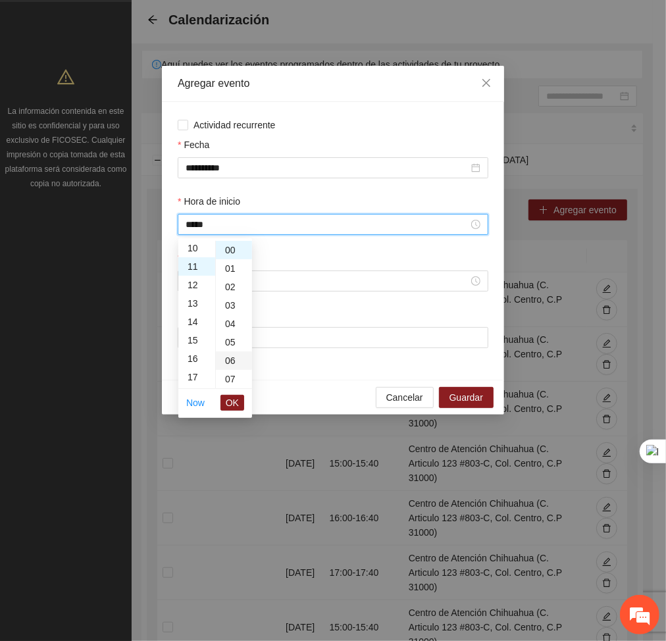
scroll to position [203, 0]
click at [237, 404] on span "OK" at bounding box center [232, 402] width 13 height 14
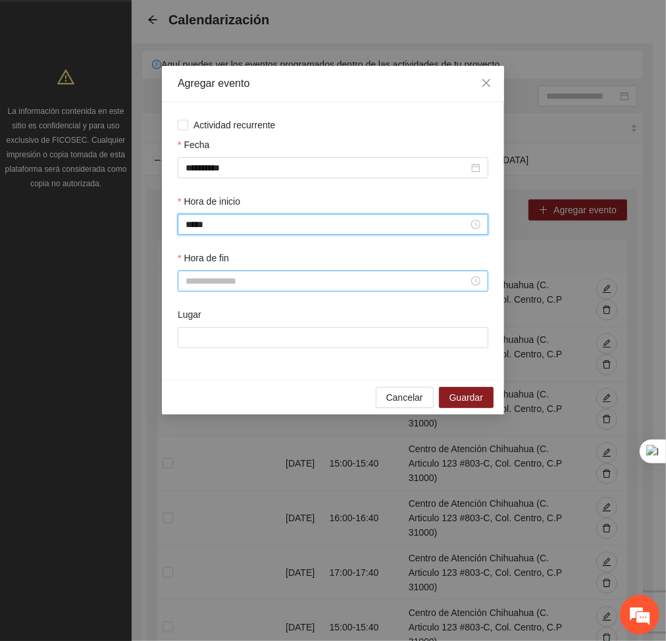
click at [209, 282] on input "Hora de fin" at bounding box center [326, 281] width 283 height 14
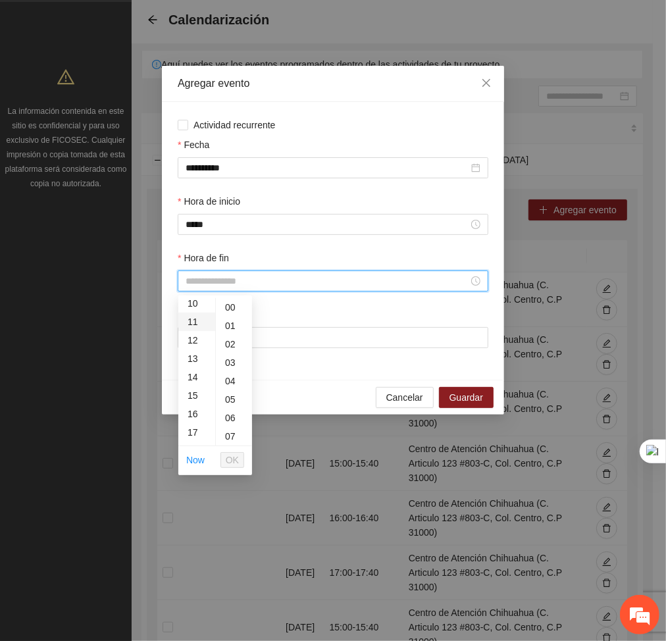
click at [190, 321] on div "11" at bounding box center [196, 321] width 37 height 18
click at [225, 366] on div "40" at bounding box center [234, 367] width 36 height 18
type input "*****"
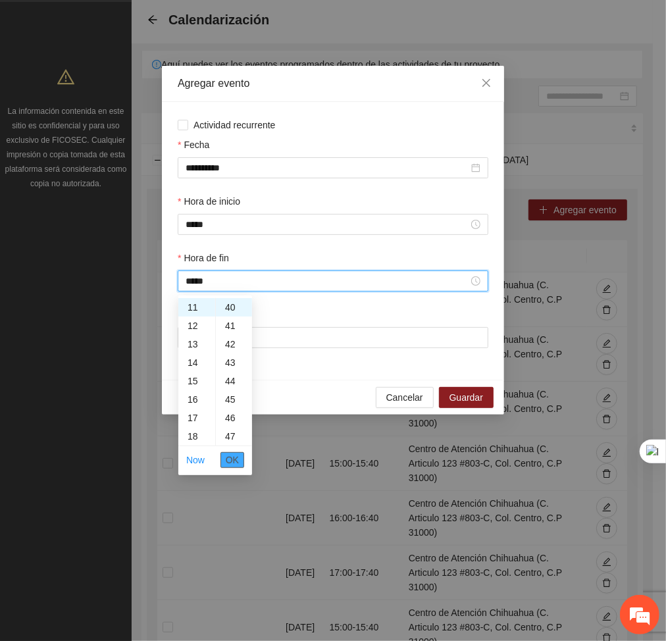
click at [231, 466] on span "OK" at bounding box center [232, 459] width 13 height 14
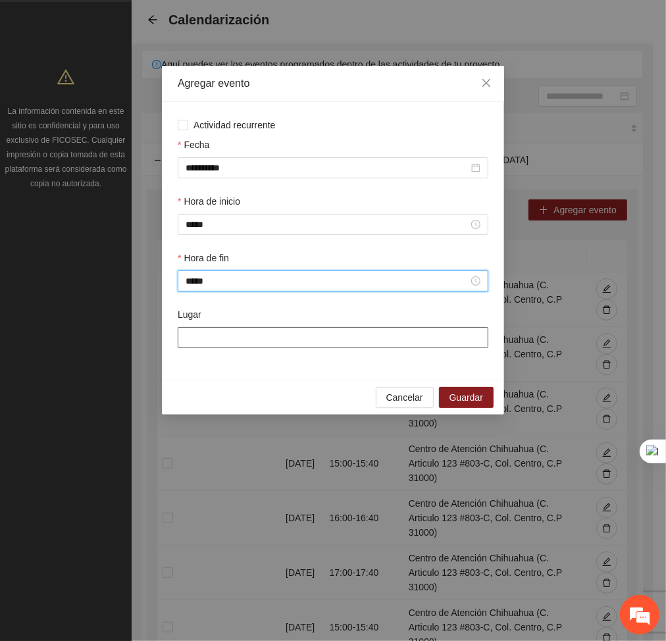
click at [256, 346] on input "Lugar" at bounding box center [333, 337] width 310 height 21
type input "**********"
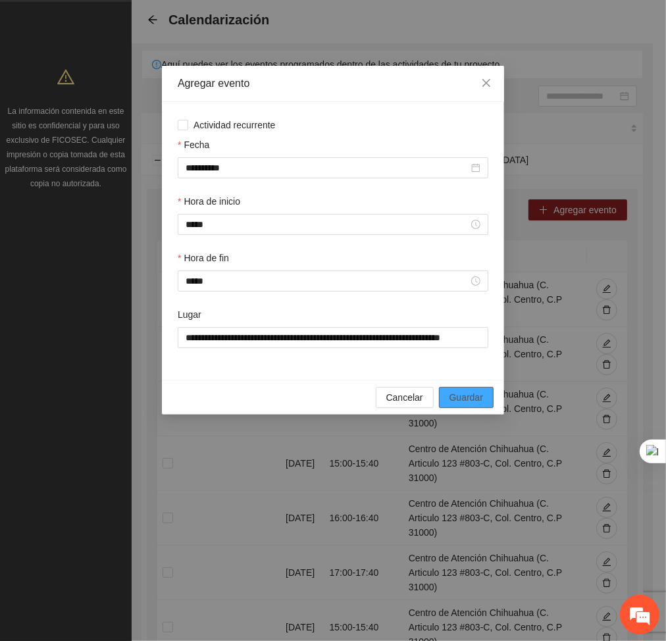
click at [466, 396] on span "Guardar" at bounding box center [466, 397] width 34 height 14
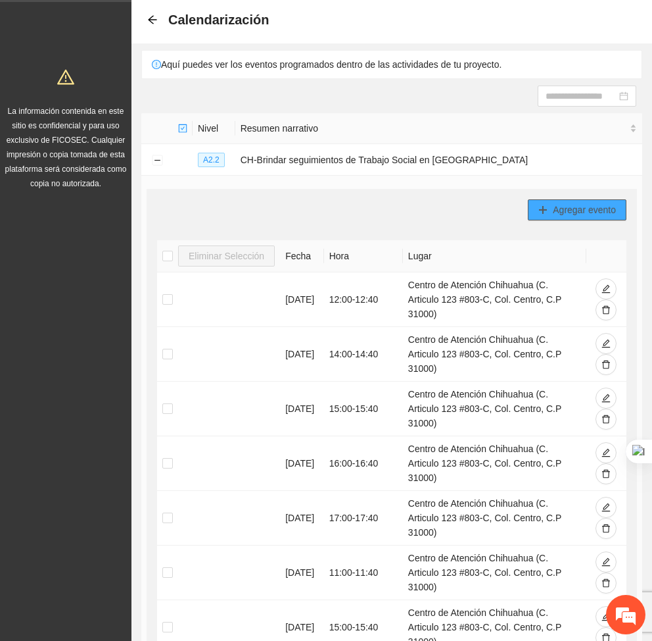
click at [543, 205] on icon "plus" at bounding box center [543, 209] width 9 height 9
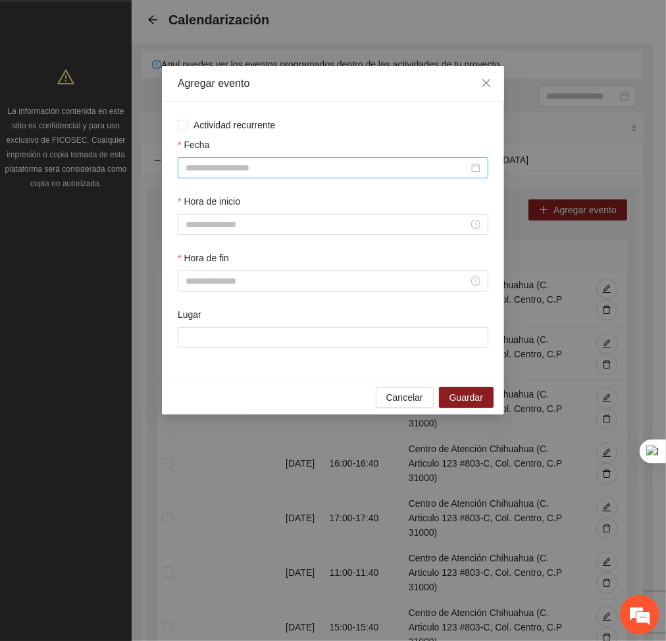
click at [408, 166] on input "Fecha" at bounding box center [326, 167] width 283 height 14
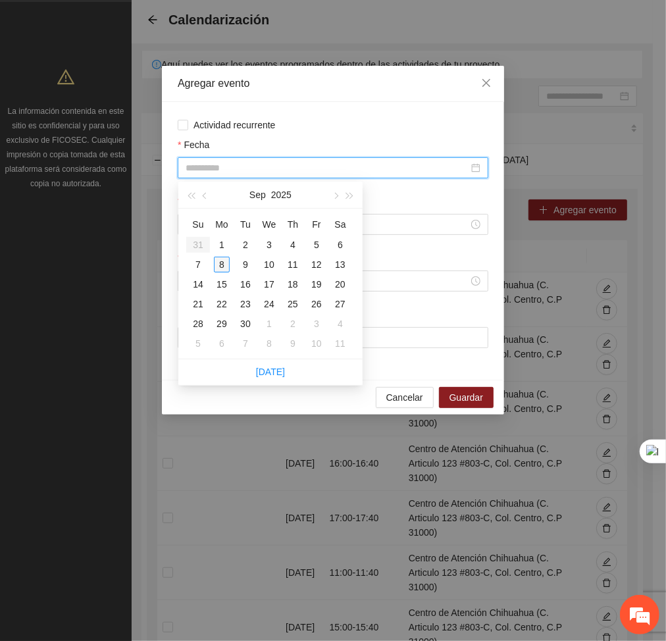
type input "**********"
click at [222, 262] on div "8" at bounding box center [222, 264] width 16 height 16
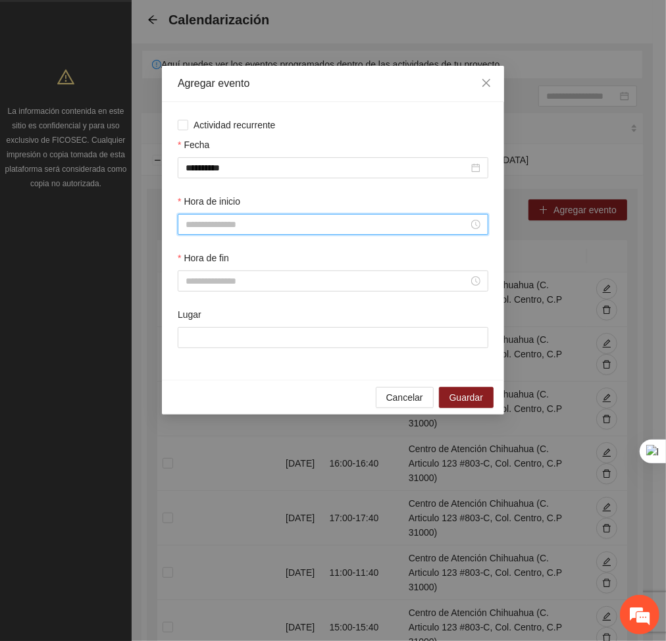
click at [222, 225] on input "Hora de inicio" at bounding box center [326, 224] width 283 height 14
click at [200, 351] on div "12" at bounding box center [196, 349] width 37 height 18
type input "*****"
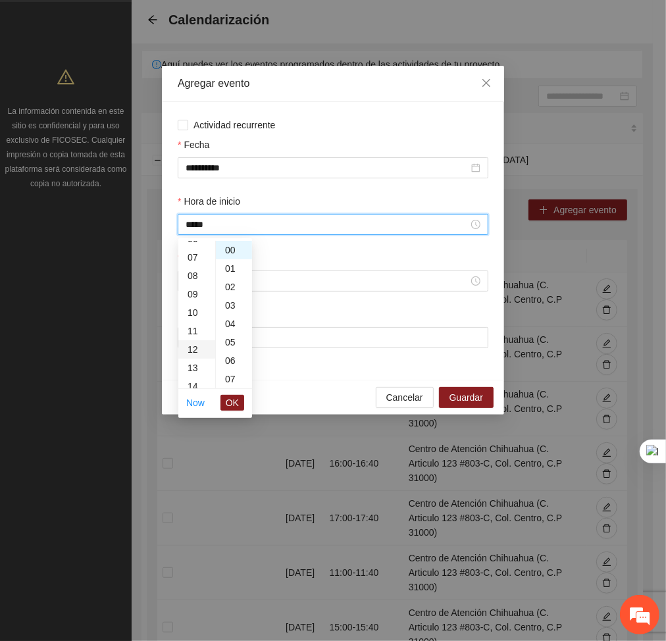
scroll to position [221, 0]
click at [229, 397] on span "OK" at bounding box center [232, 402] width 13 height 14
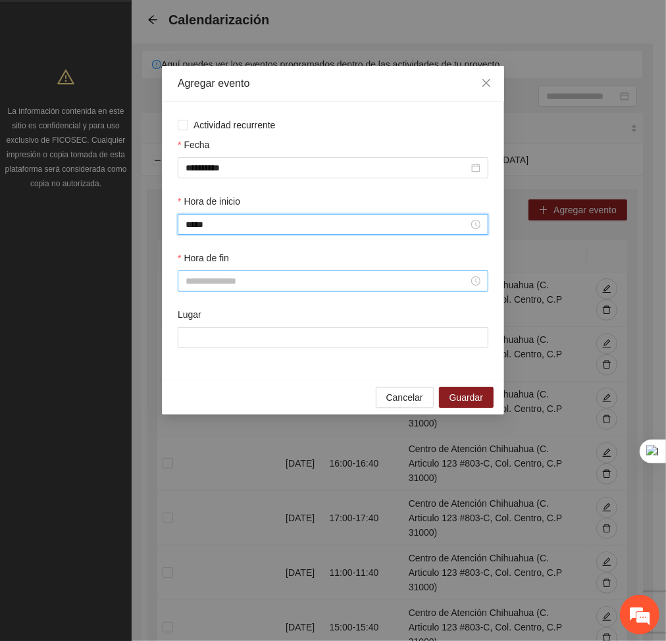
click at [216, 281] on input "Hora de fin" at bounding box center [326, 281] width 283 height 14
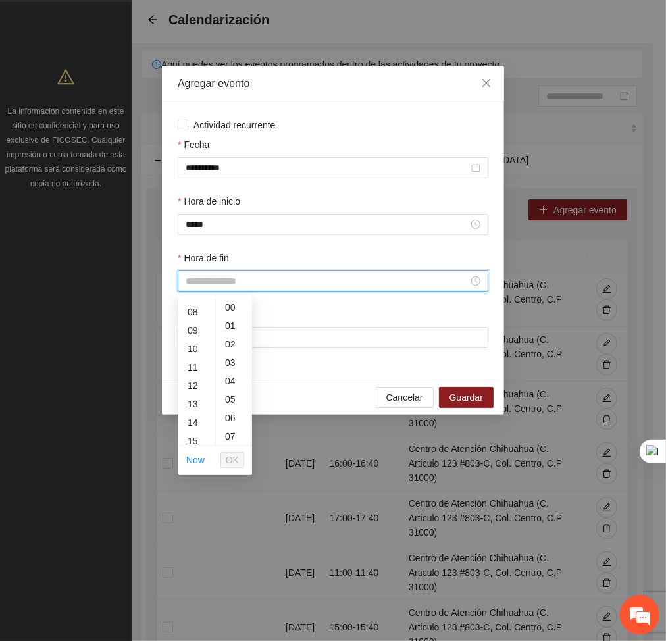
scroll to position [143, 0]
click at [191, 387] on div "12" at bounding box center [196, 384] width 37 height 18
click at [228, 429] on div "40" at bounding box center [234, 426] width 36 height 18
type input "*****"
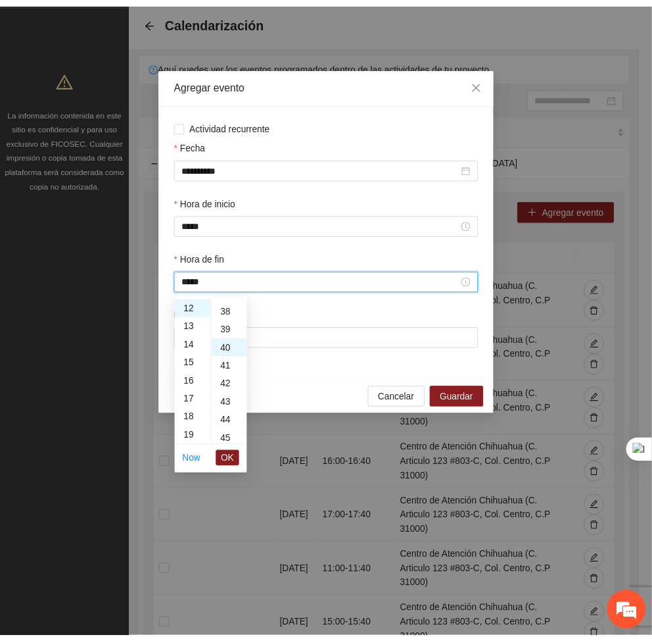
scroll to position [737, 0]
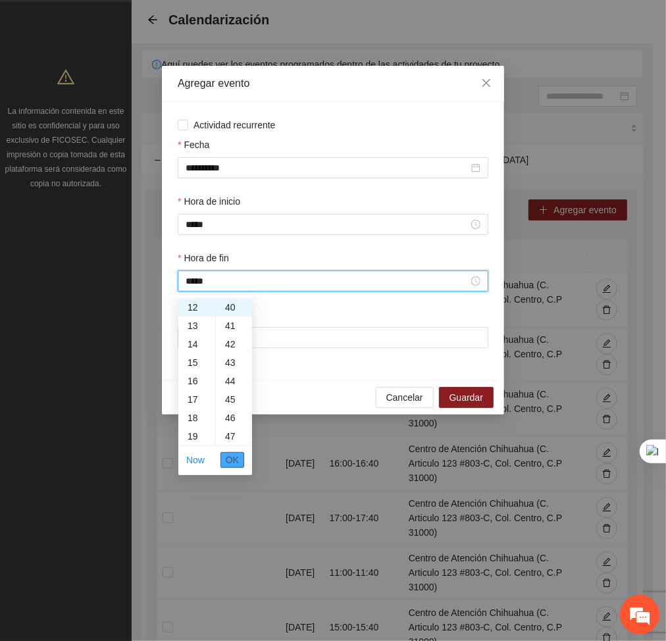
click at [235, 461] on span "OK" at bounding box center [232, 459] width 13 height 14
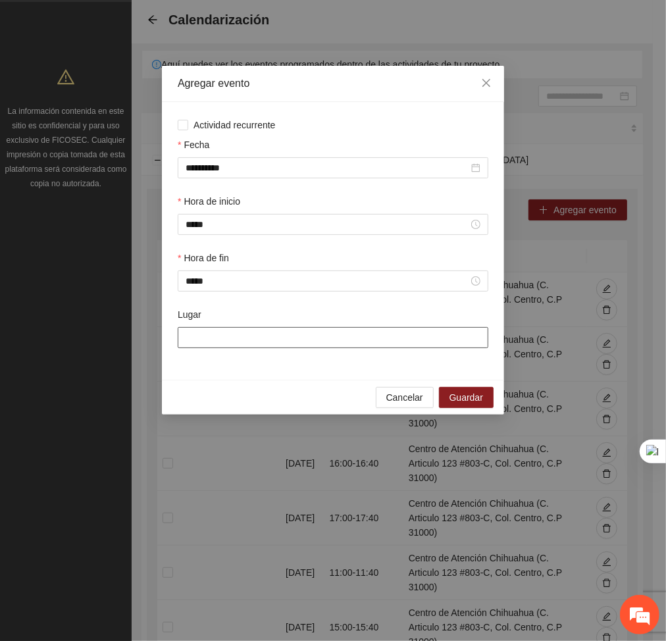
click at [224, 343] on input "Lugar" at bounding box center [333, 337] width 310 height 21
type input "**********"
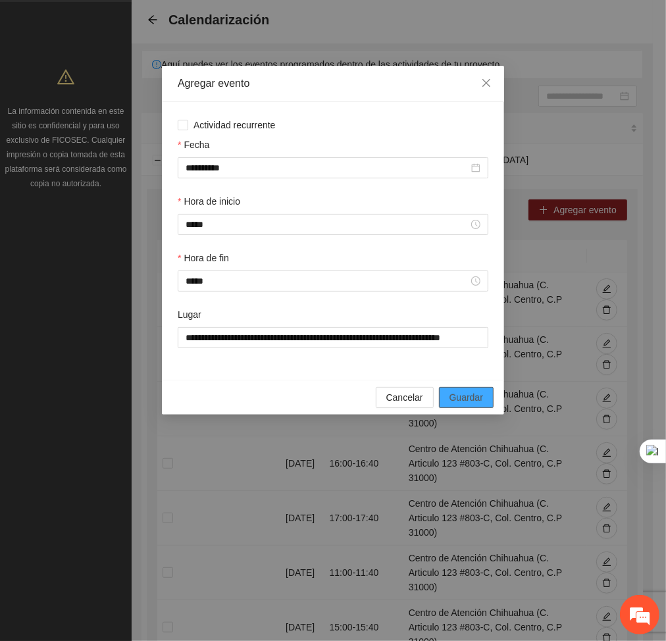
click at [458, 395] on span "Guardar" at bounding box center [466, 397] width 34 height 14
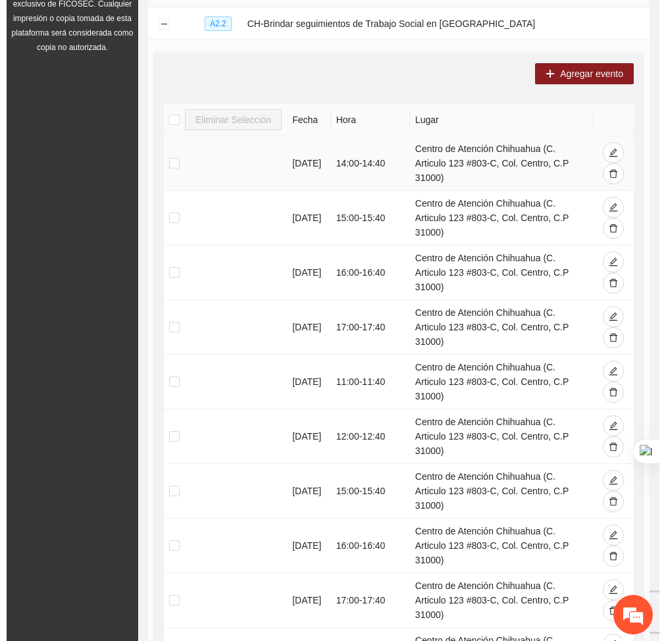
scroll to position [193, 0]
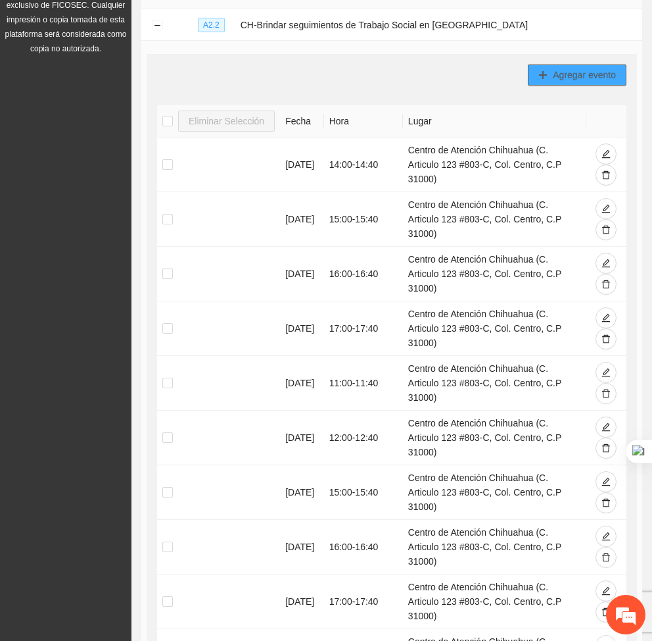
click at [566, 70] on span "Agregar evento" at bounding box center [584, 75] width 63 height 14
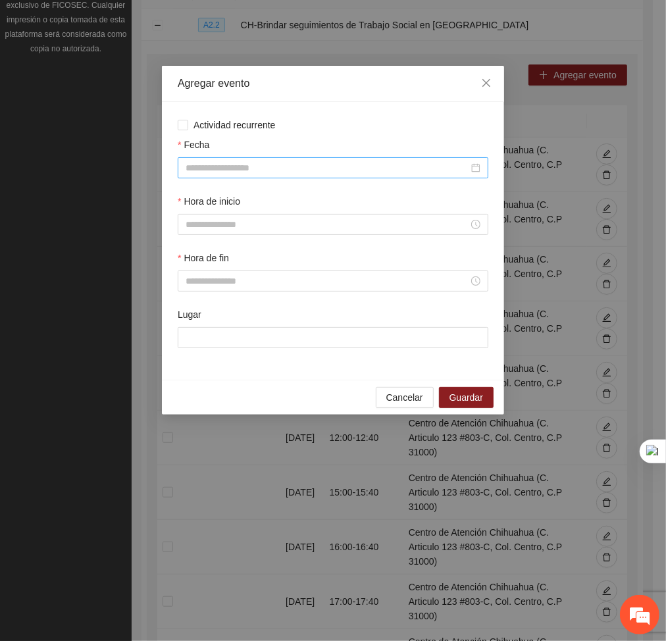
click at [305, 167] on input "Fecha" at bounding box center [326, 167] width 283 height 14
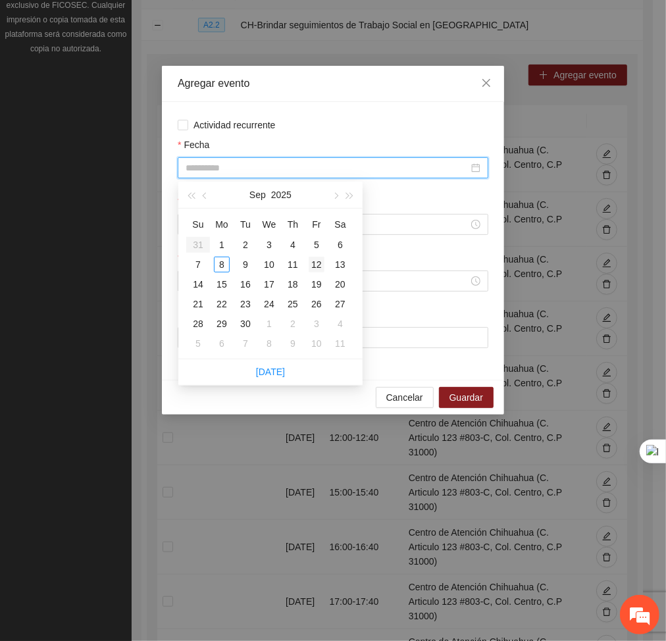
type input "**********"
click at [311, 267] on div "12" at bounding box center [316, 264] width 16 height 16
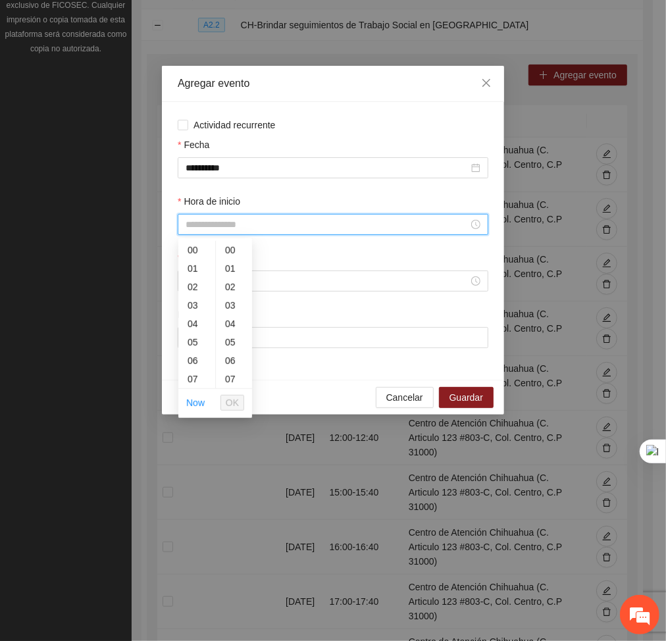
click at [221, 227] on input "Hora de inicio" at bounding box center [326, 224] width 283 height 14
click at [191, 272] on div "10" at bounding box center [196, 271] width 37 height 18
type input "*****"
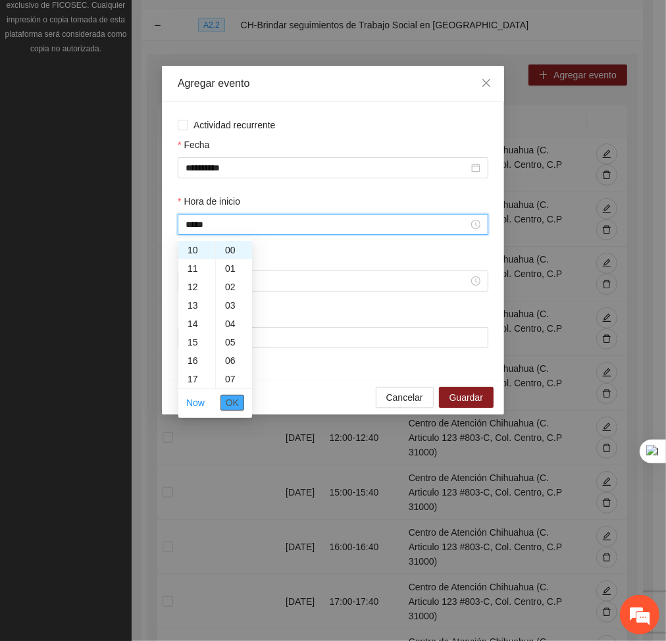
click at [232, 401] on span "OK" at bounding box center [232, 402] width 13 height 14
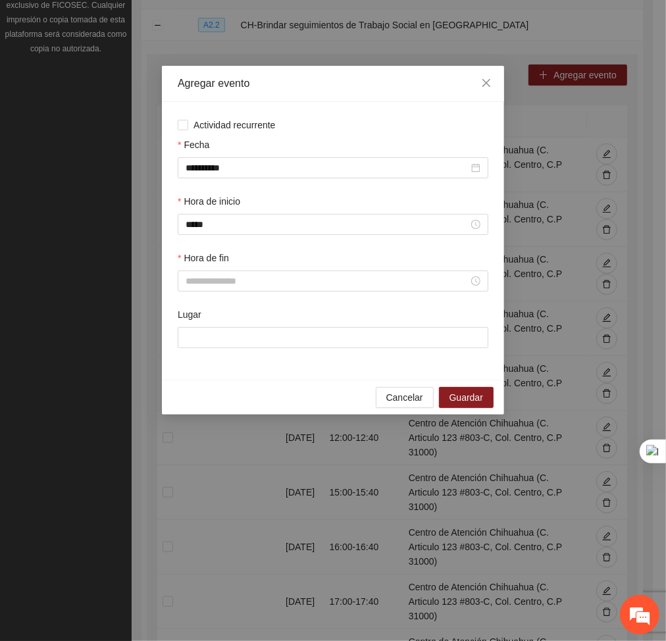
click at [212, 293] on div "Hora de fin" at bounding box center [333, 279] width 316 height 57
click at [203, 276] on input "Hora de fin" at bounding box center [326, 281] width 283 height 14
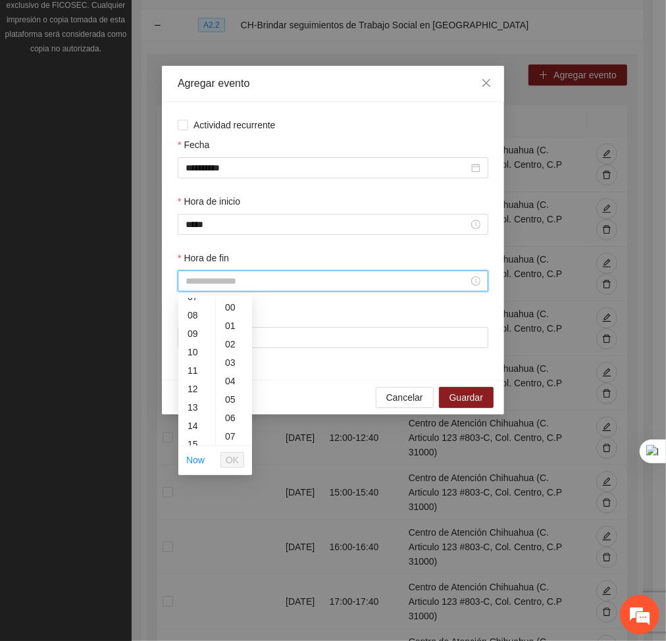
scroll to position [139, 0]
click at [191, 349] on div "10" at bounding box center [196, 352] width 37 height 18
click at [228, 418] on div "40" at bounding box center [234, 417] width 36 height 18
type input "*****"
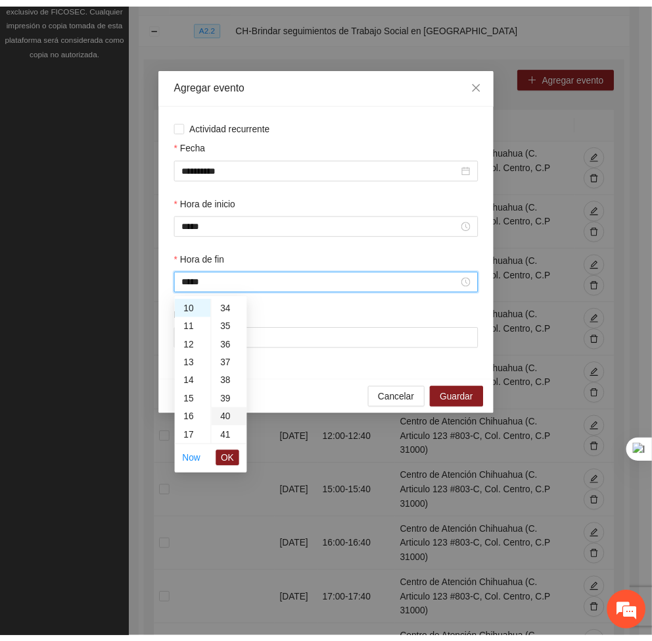
scroll to position [737, 0]
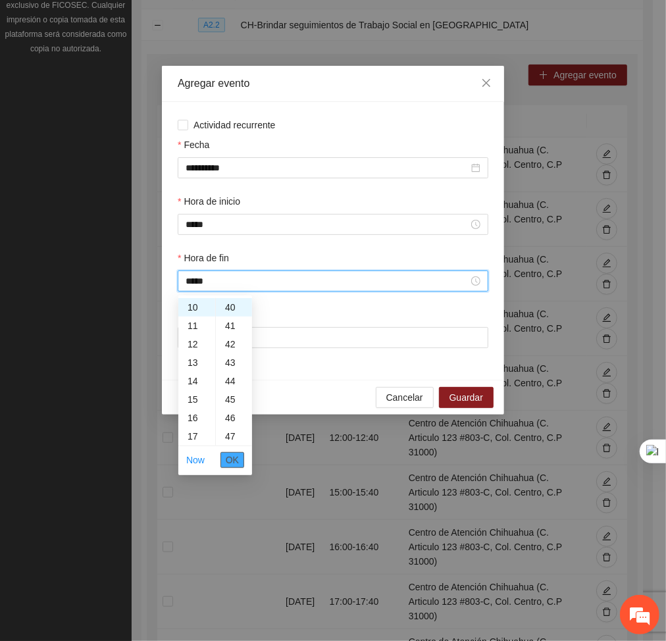
click at [236, 459] on span "OK" at bounding box center [232, 459] width 13 height 14
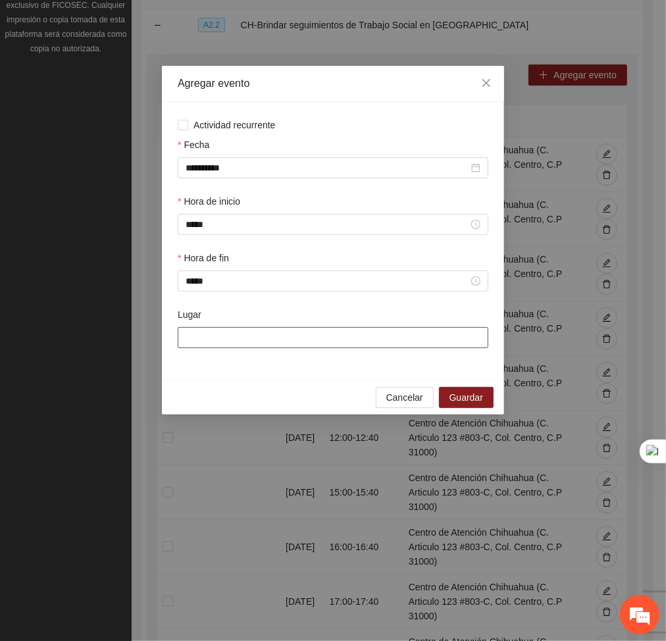
click at [202, 335] on input "Lugar" at bounding box center [333, 337] width 310 height 21
type input "**********"
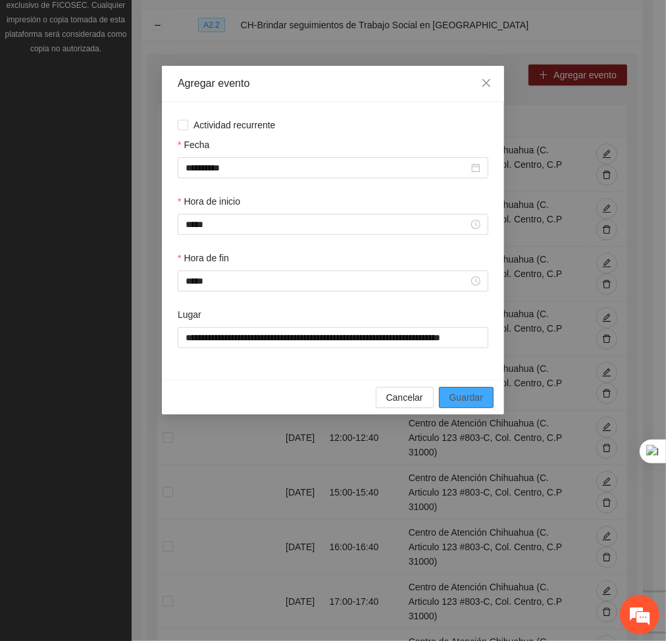
click at [471, 400] on span "Guardar" at bounding box center [466, 397] width 34 height 14
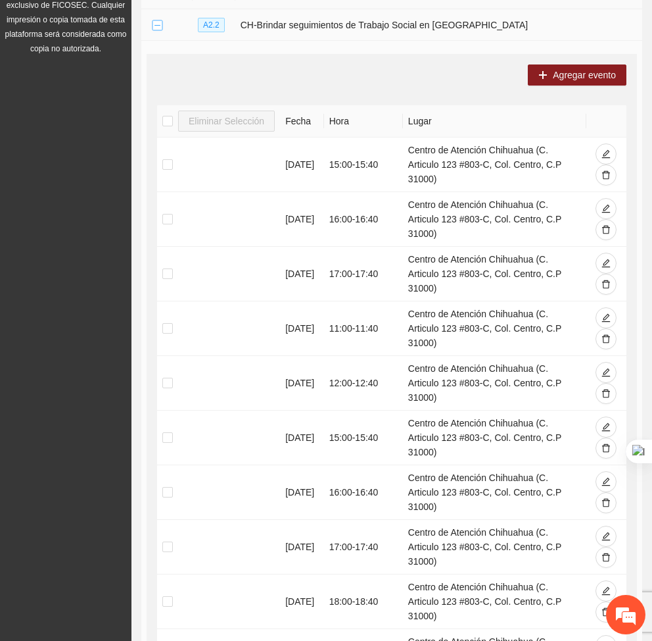
click at [161, 26] on button "Collapse row" at bounding box center [157, 25] width 11 height 11
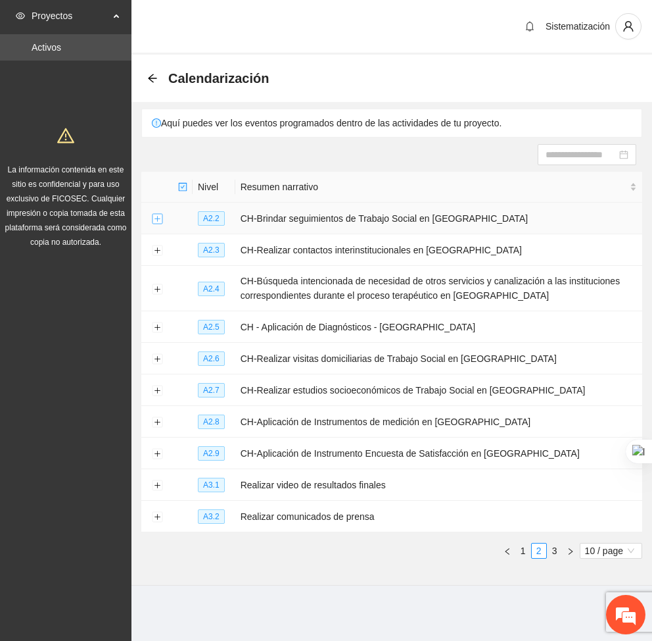
scroll to position [0, 0]
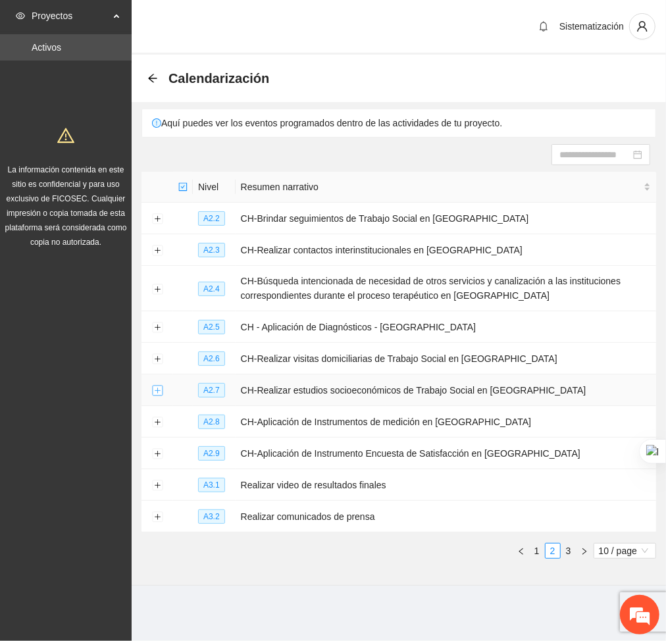
click at [152, 386] on button "Expand row" at bounding box center [157, 390] width 11 height 11
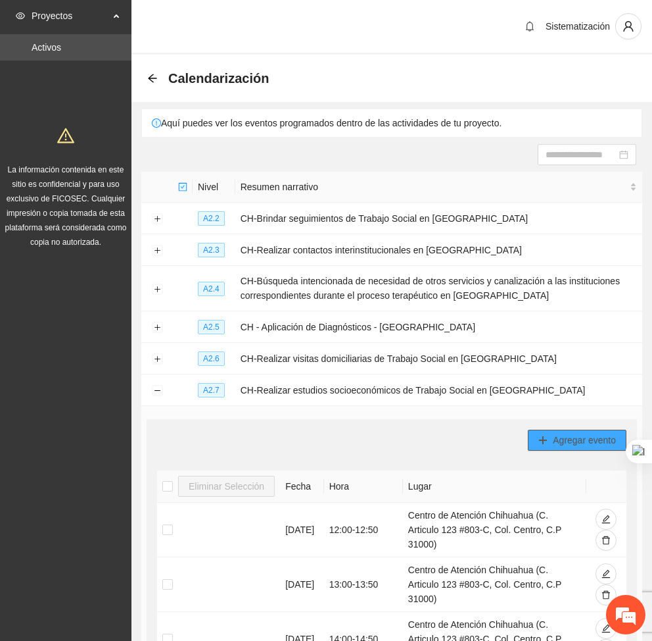
click at [548, 446] on button "Agregar evento" at bounding box center [577, 439] width 99 height 21
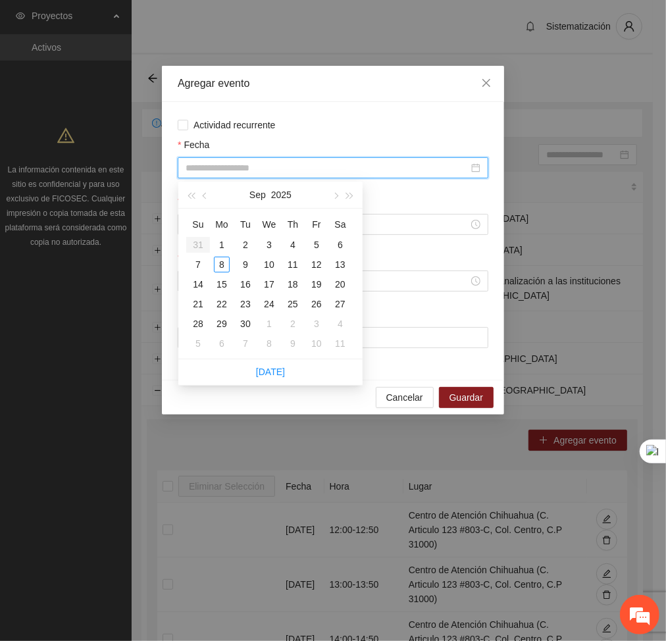
click at [328, 161] on input "Fecha" at bounding box center [326, 167] width 283 height 14
type input "**********"
click at [287, 241] on div "4" at bounding box center [293, 245] width 16 height 16
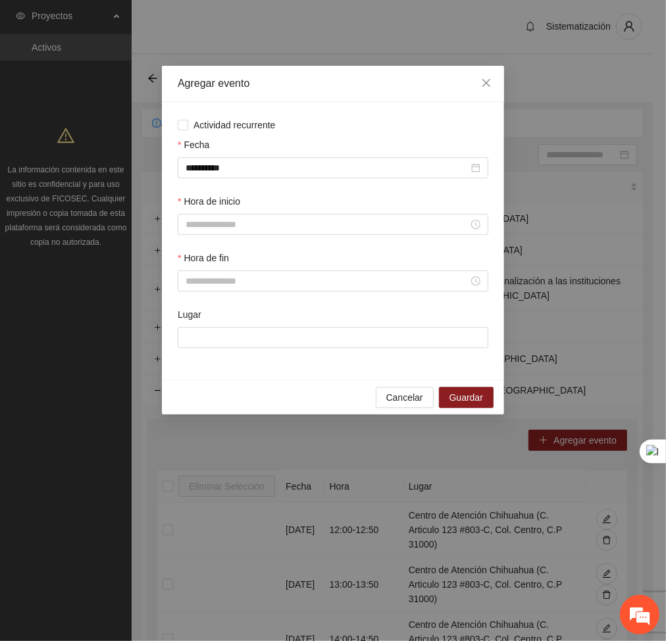
click at [291, 208] on div "Hora de inicio" at bounding box center [333, 204] width 310 height 20
click at [281, 219] on input "Hora de inicio" at bounding box center [326, 224] width 283 height 14
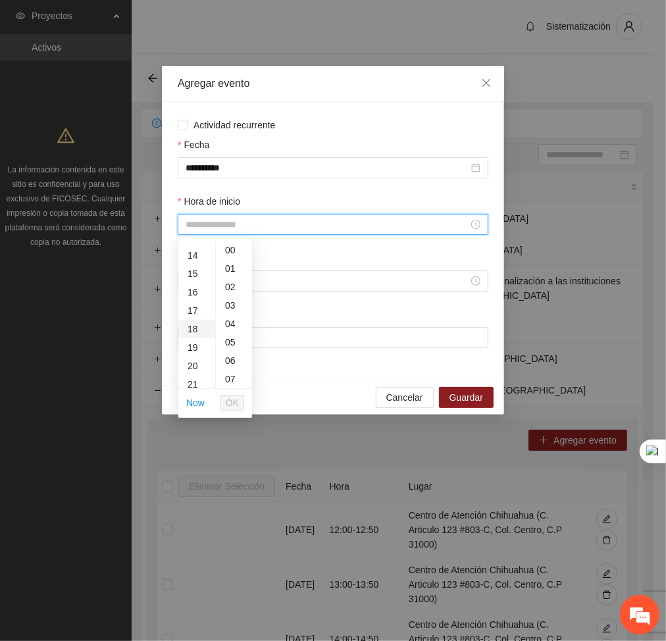
click at [189, 326] on div "18" at bounding box center [196, 329] width 37 height 18
type input "*****"
click at [227, 396] on span "OK" at bounding box center [232, 402] width 13 height 14
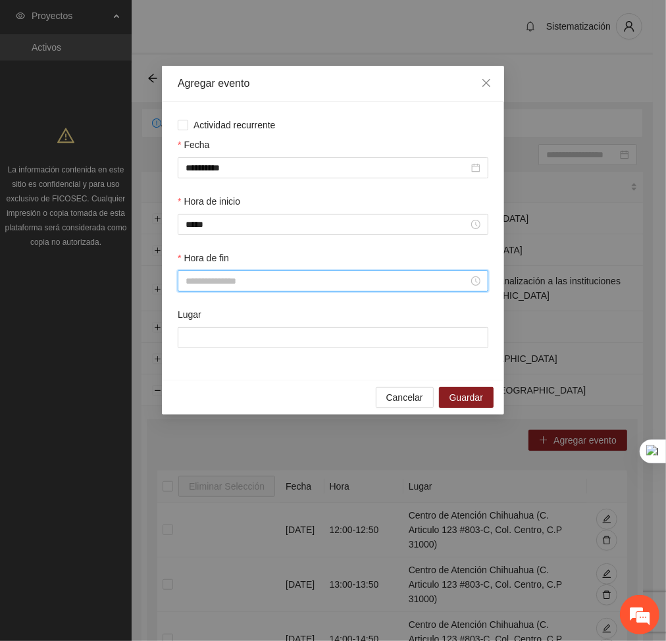
click at [243, 283] on input "Hora de fin" at bounding box center [326, 281] width 283 height 14
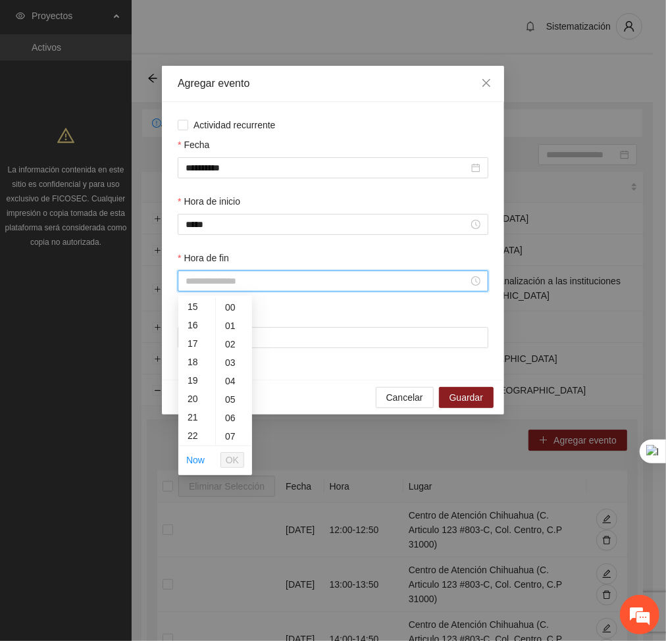
scroll to position [278, 0]
click at [190, 366] on div "18" at bounding box center [196, 361] width 37 height 18
click at [226, 385] on div "50" at bounding box center [234, 383] width 36 height 18
type input "*****"
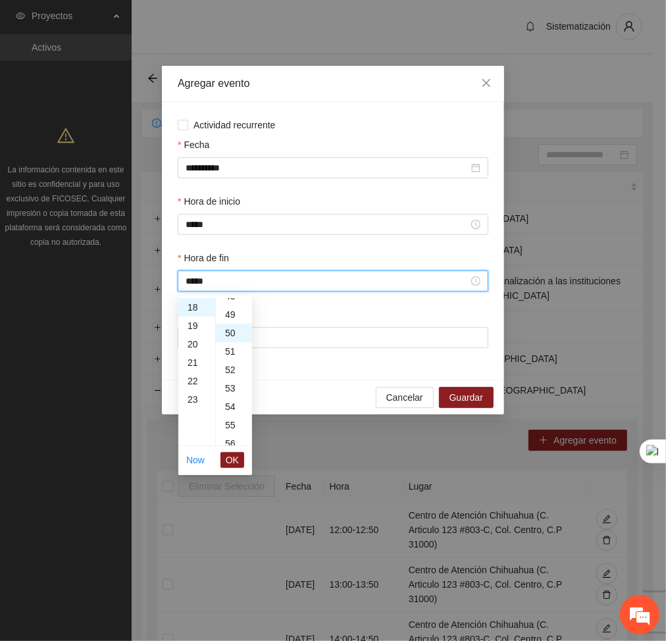
scroll to position [921, 0]
click at [228, 458] on span "OK" at bounding box center [232, 459] width 13 height 14
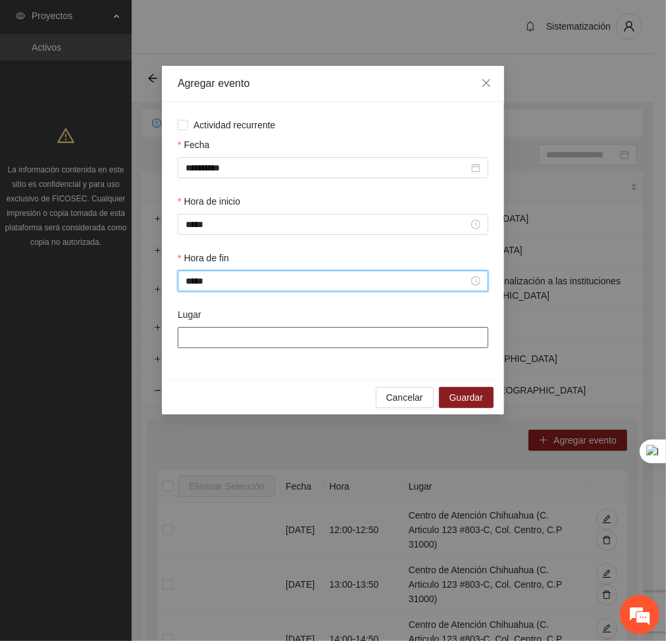
click at [228, 337] on input "Lugar" at bounding box center [333, 337] width 310 height 21
type input "**********"
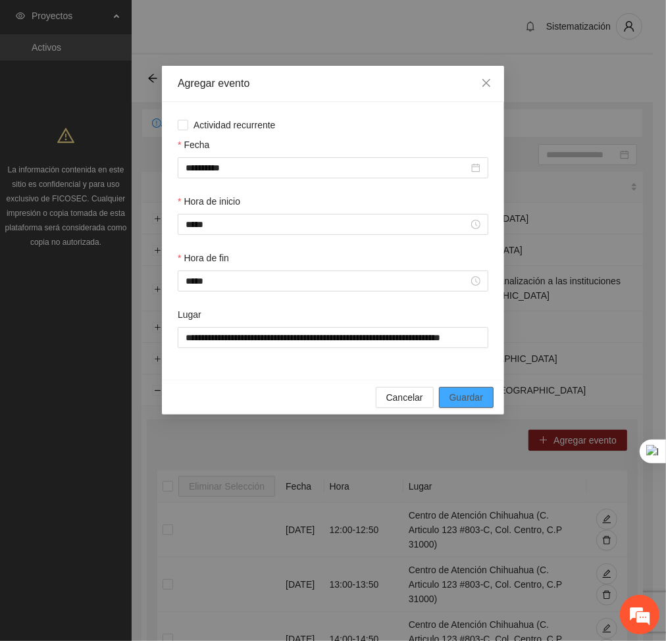
click at [461, 393] on span "Guardar" at bounding box center [466, 397] width 34 height 14
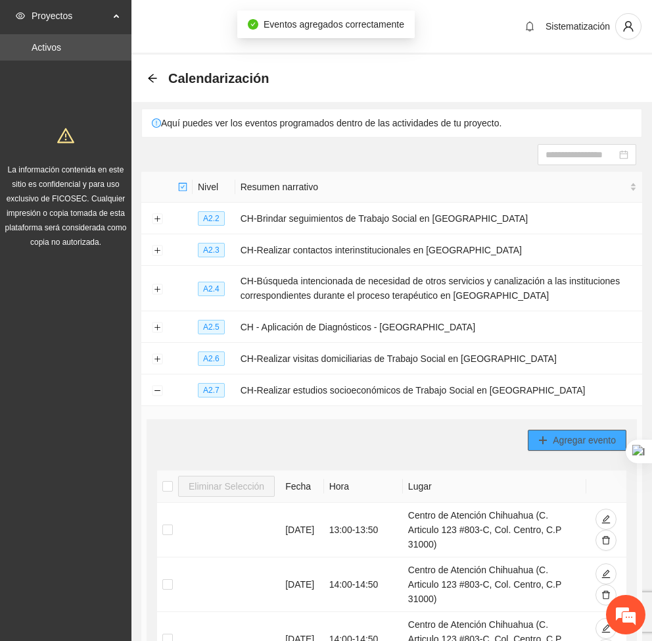
click at [544, 437] on icon "plus" at bounding box center [543, 439] width 9 height 9
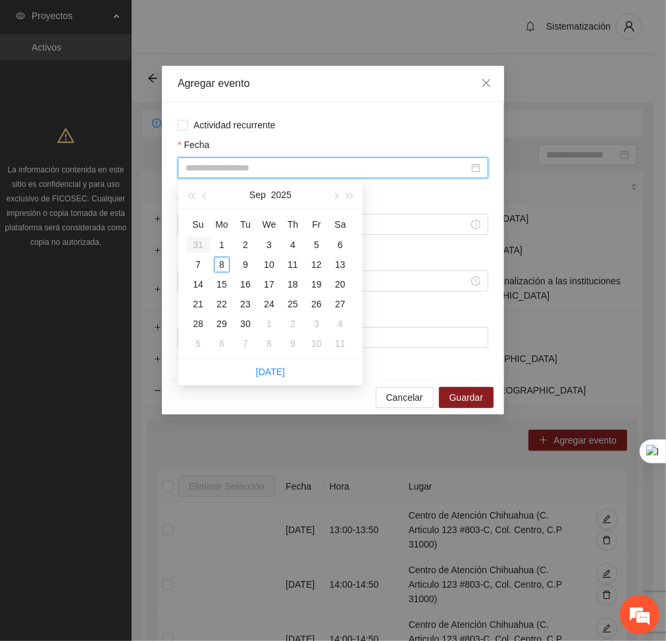
click at [260, 173] on input "Fecha" at bounding box center [326, 167] width 283 height 14
type input "**********"
click at [289, 240] on div "4" at bounding box center [293, 245] width 16 height 16
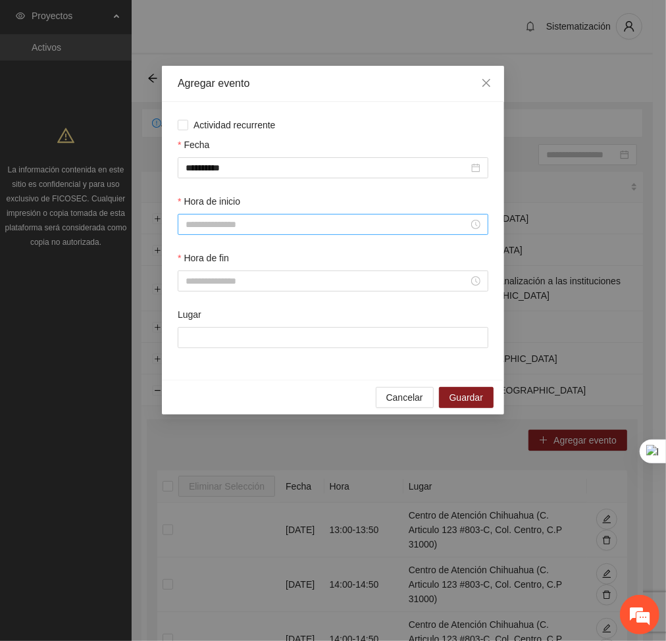
click at [238, 231] on div at bounding box center [333, 224] width 310 height 21
click at [187, 341] on div "19" at bounding box center [196, 345] width 37 height 18
type input "*****"
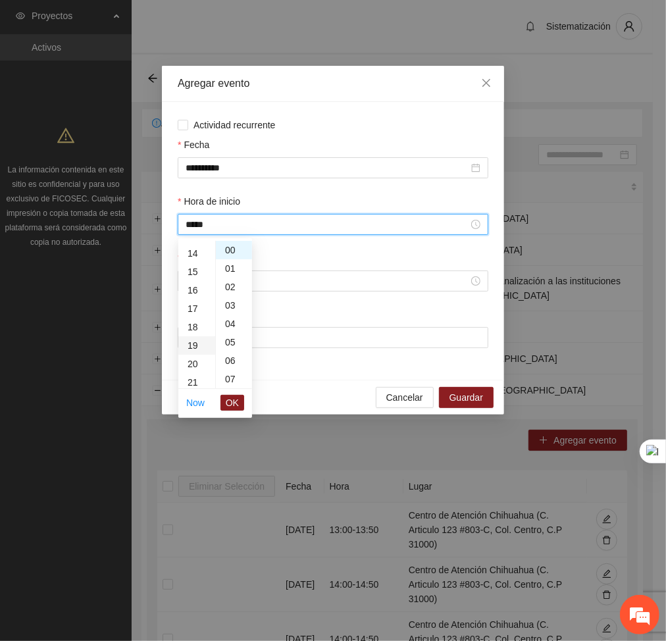
scroll to position [350, 0]
click at [232, 401] on span "OK" at bounding box center [232, 402] width 13 height 14
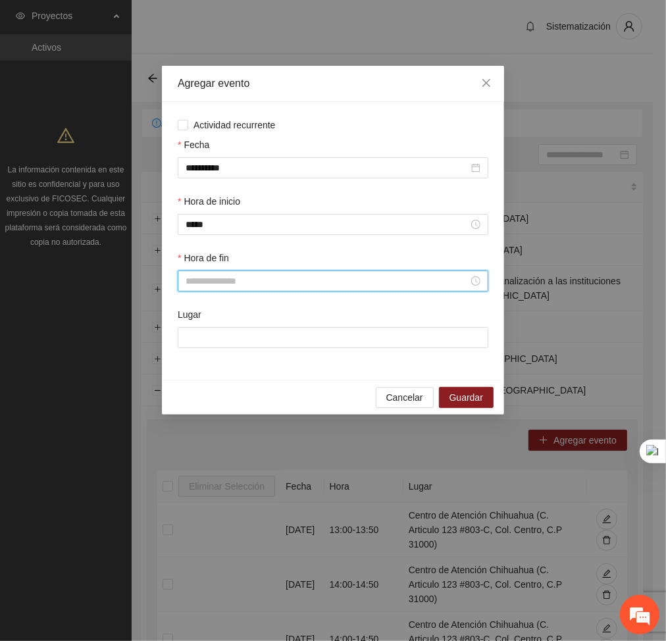
click at [200, 279] on input "Hora de fin" at bounding box center [326, 281] width 283 height 14
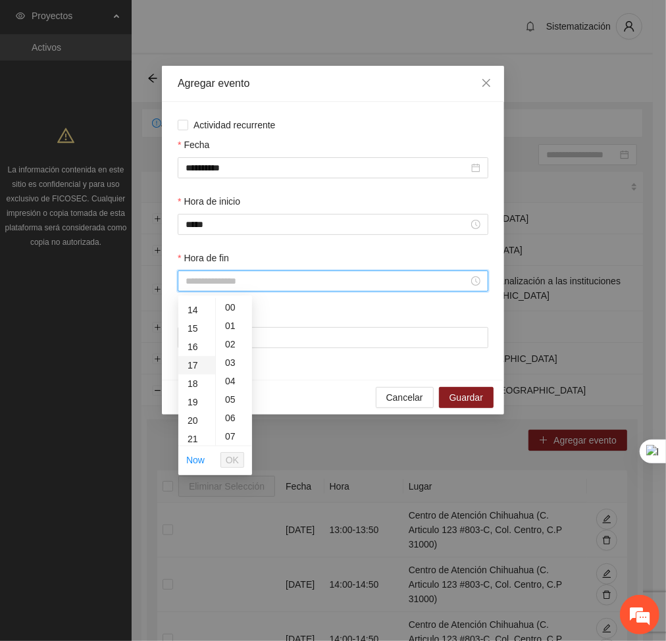
scroll to position [256, 0]
click at [187, 397] on div "19" at bounding box center [196, 401] width 37 height 18
click at [230, 394] on div "50" at bounding box center [234, 396] width 36 height 18
type input "*****"
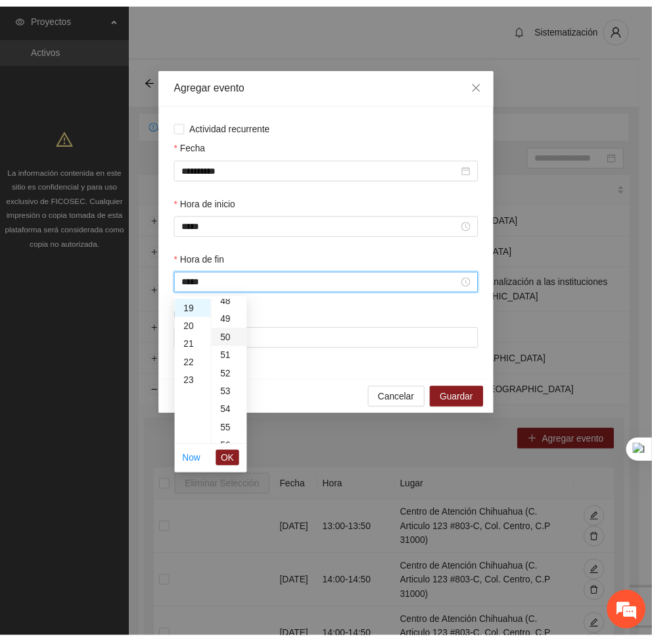
scroll to position [921, 0]
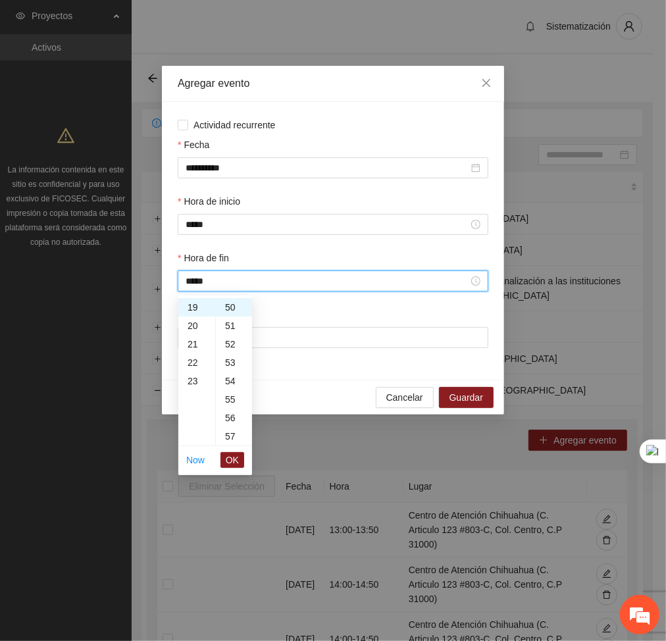
click at [228, 450] on li "OK" at bounding box center [232, 459] width 24 height 22
click at [234, 463] on span "OK" at bounding box center [232, 459] width 13 height 14
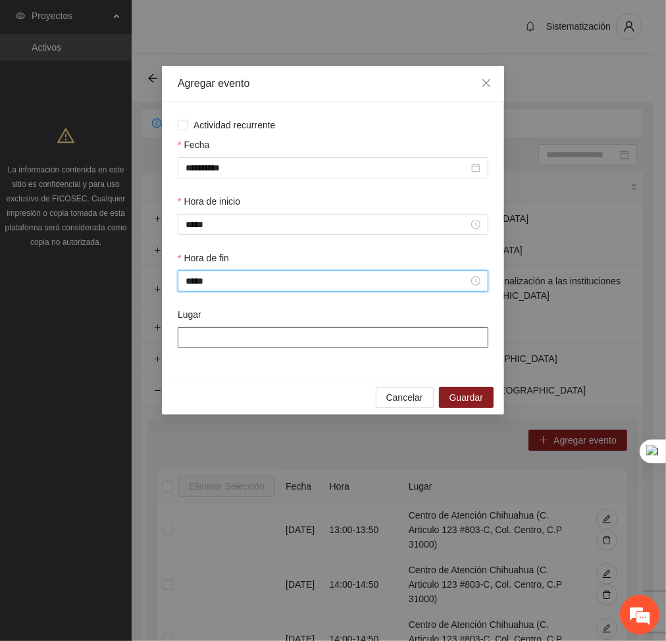
click at [260, 335] on input "Lugar" at bounding box center [333, 337] width 310 height 21
type input "**********"
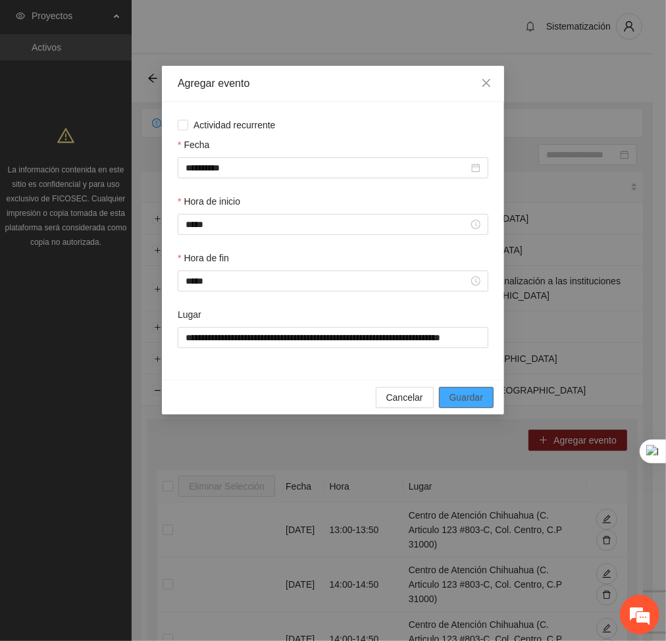
click at [472, 399] on span "Guardar" at bounding box center [466, 397] width 34 height 14
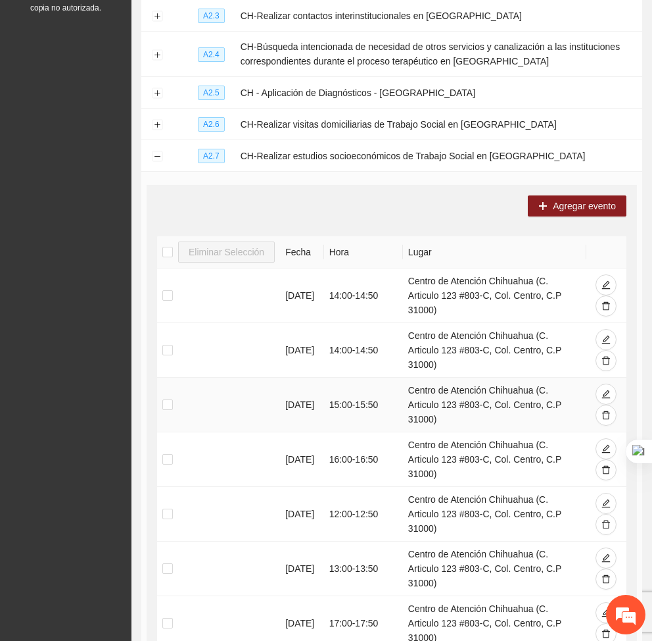
scroll to position [235, 0]
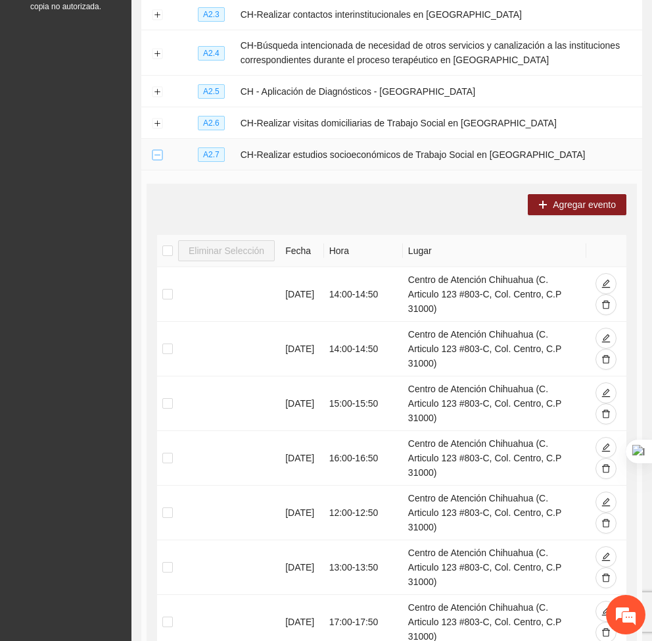
click at [160, 155] on button "Collapse row" at bounding box center [157, 155] width 11 height 11
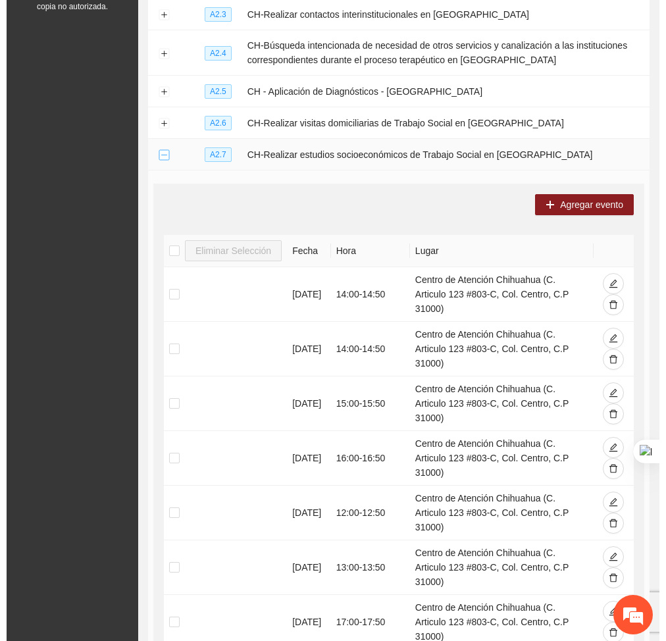
scroll to position [0, 0]
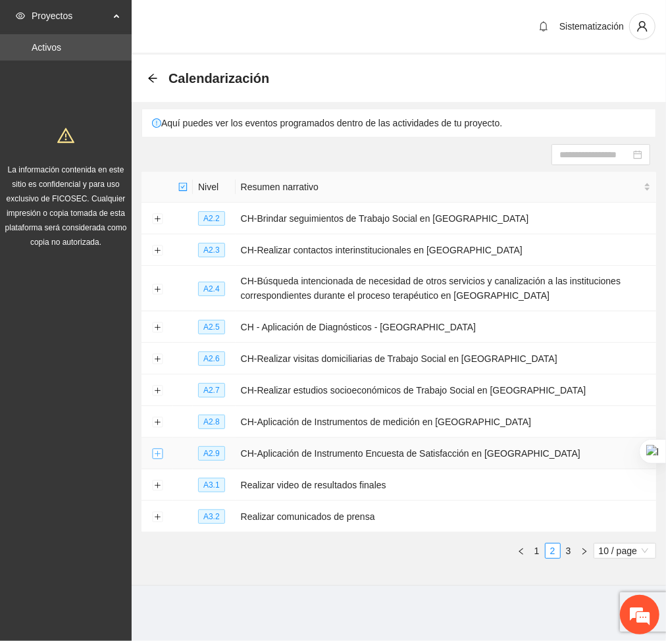
click at [158, 455] on button "Expand row" at bounding box center [157, 453] width 11 height 11
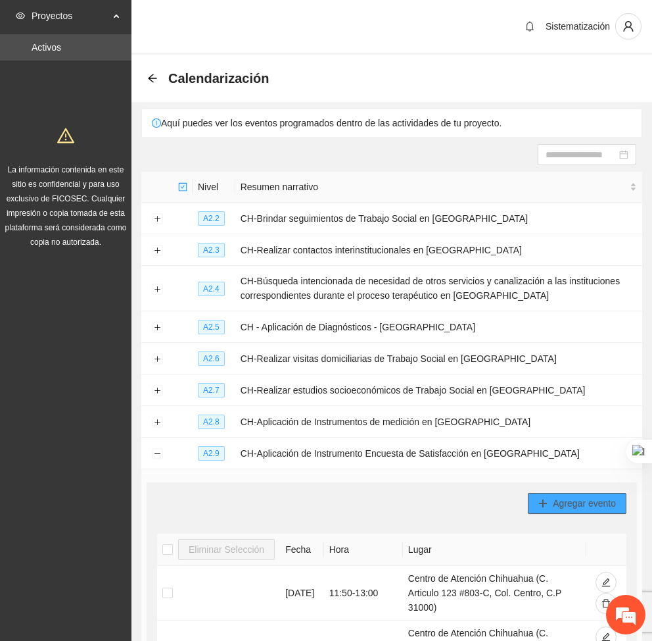
click at [585, 498] on span "Agregar evento" at bounding box center [584, 503] width 63 height 14
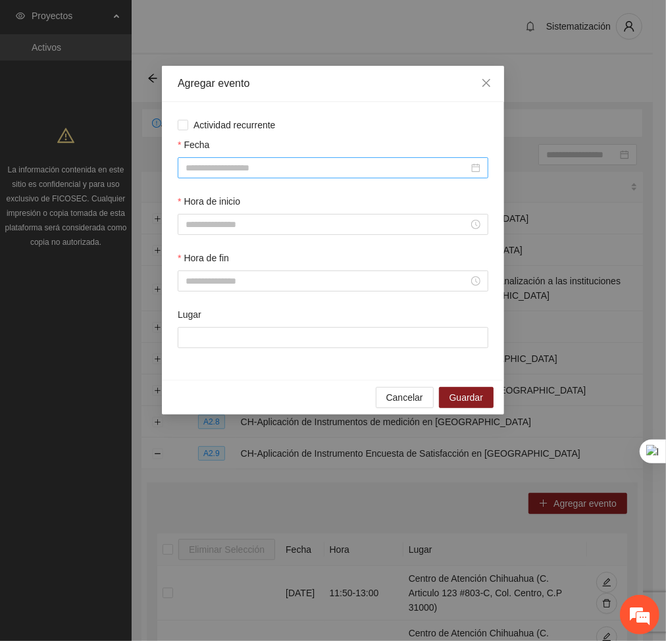
click at [245, 166] on input "Fecha" at bounding box center [326, 167] width 283 height 14
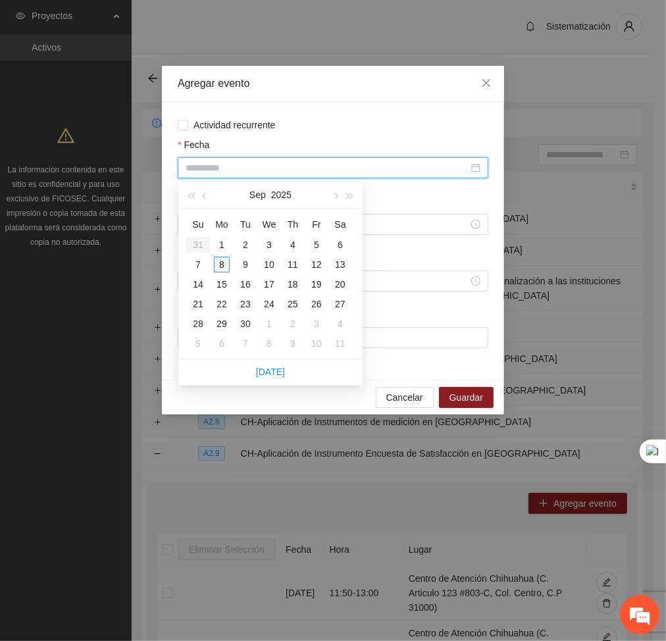
type input "**********"
click at [219, 269] on div "8" at bounding box center [222, 264] width 16 height 16
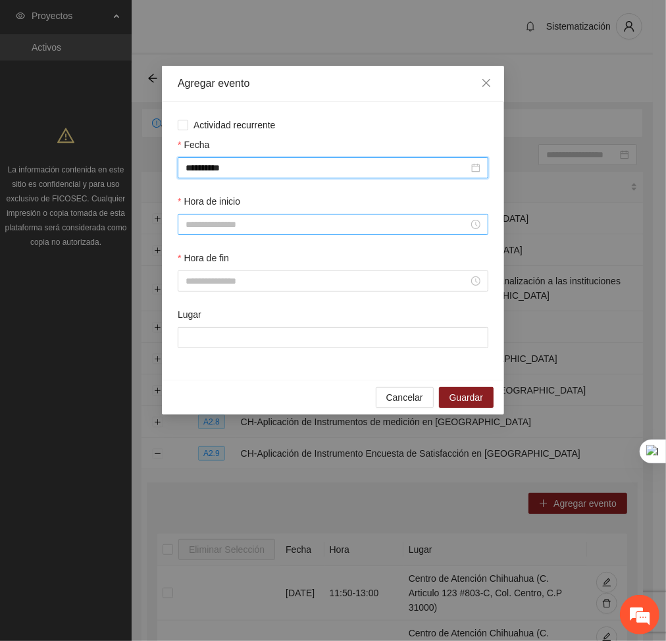
click at [228, 220] on input "Hora de inicio" at bounding box center [326, 224] width 283 height 14
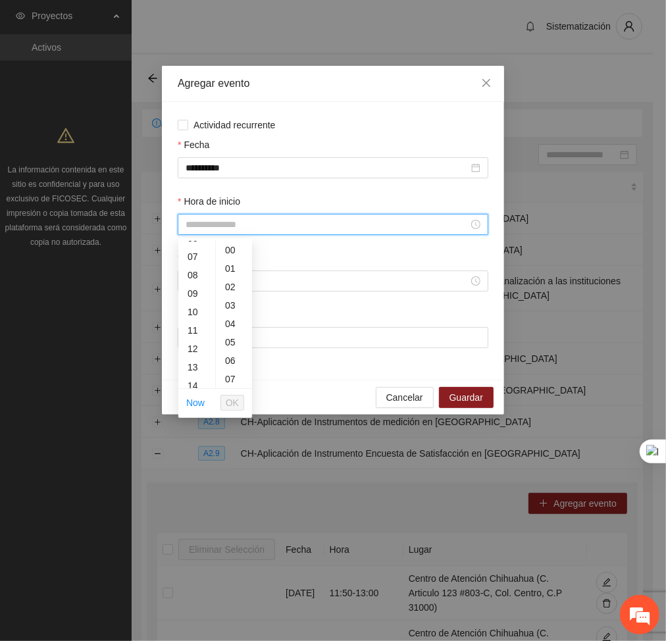
click at [197, 296] on div "09" at bounding box center [196, 293] width 37 height 18
type input "*****"
click at [227, 403] on span "OK" at bounding box center [232, 402] width 13 height 14
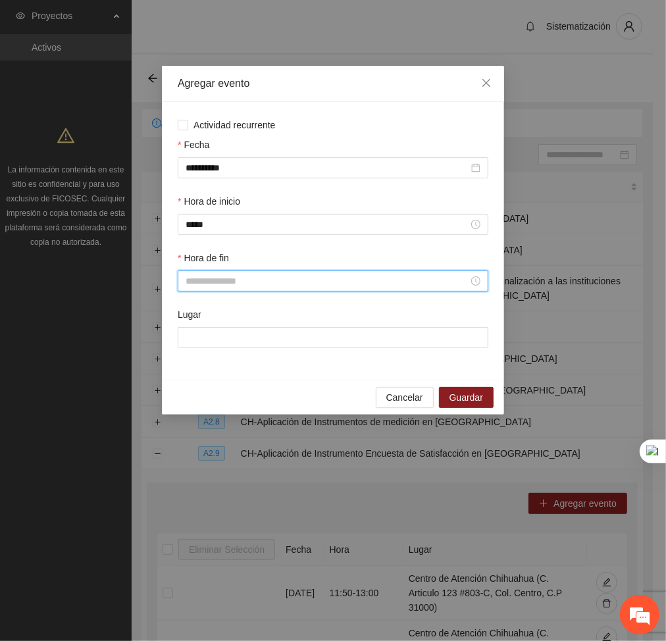
click at [226, 274] on input "Hora de fin" at bounding box center [326, 281] width 283 height 14
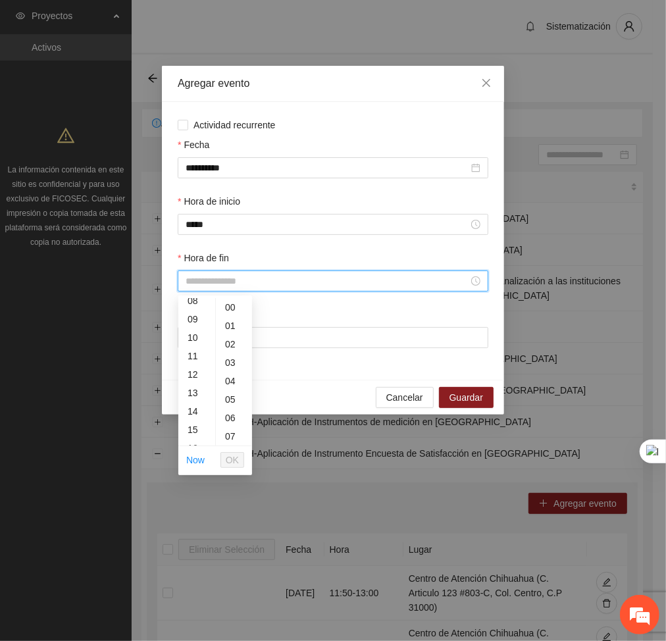
scroll to position [154, 0]
click at [191, 337] on div "10" at bounding box center [196, 337] width 37 height 18
click at [233, 338] on div "10" at bounding box center [234, 335] width 36 height 18
type input "*****"
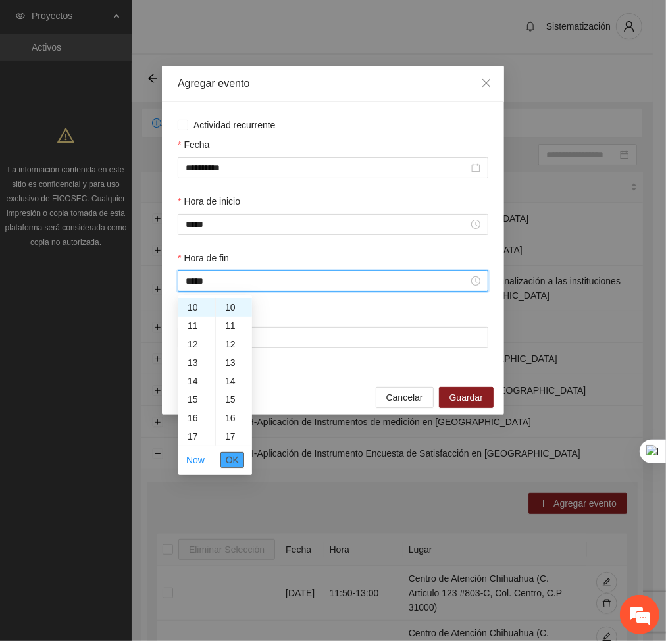
click at [231, 464] on span "OK" at bounding box center [232, 459] width 13 height 14
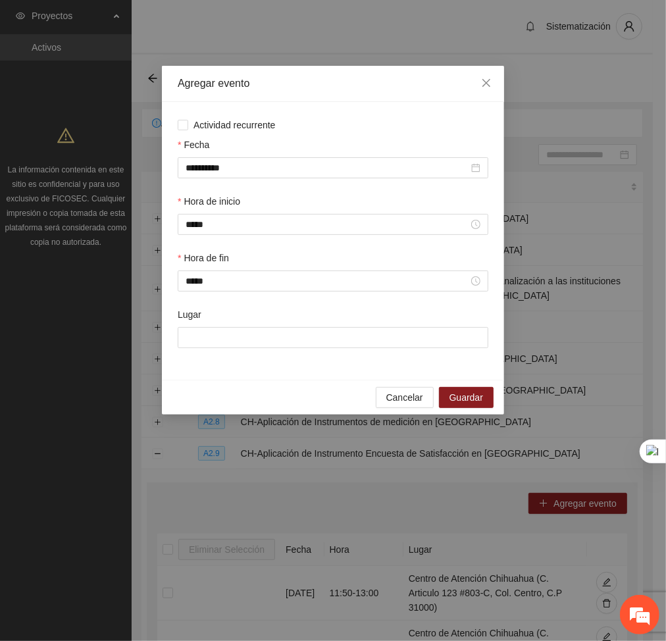
click at [233, 322] on div "Lugar" at bounding box center [333, 317] width 310 height 20
click at [229, 346] on input "Lugar" at bounding box center [333, 337] width 310 height 21
type input "**********"
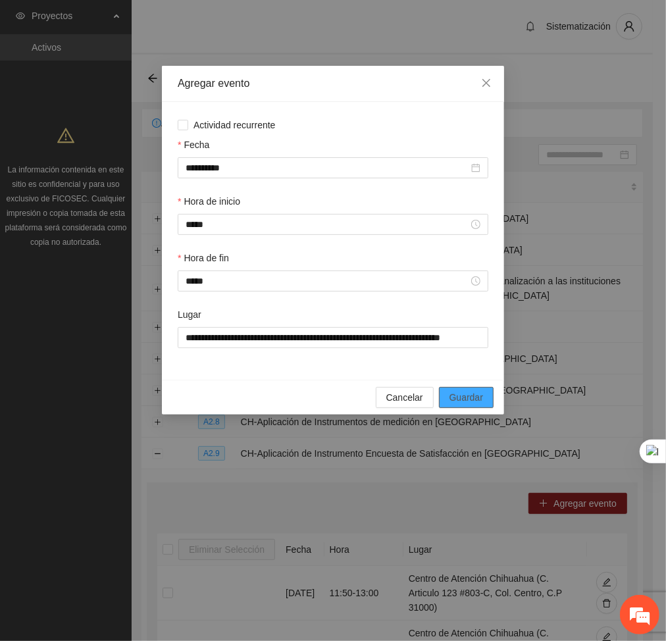
click at [461, 397] on span "Guardar" at bounding box center [466, 397] width 34 height 14
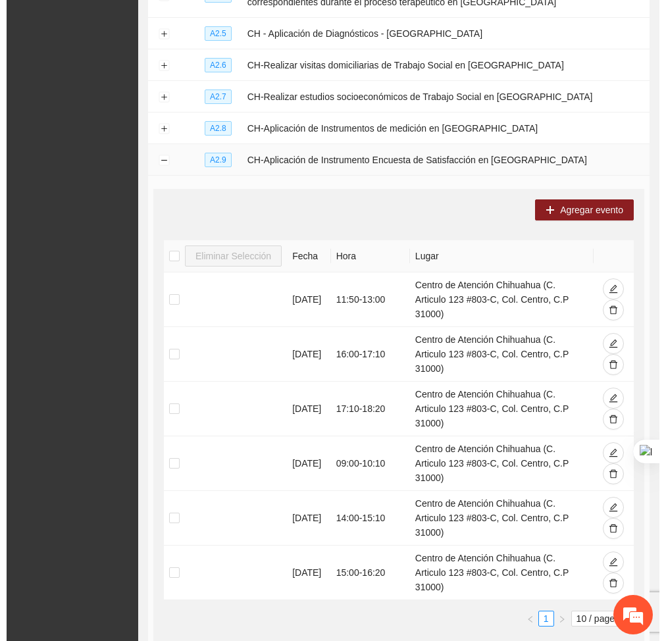
scroll to position [293, 0]
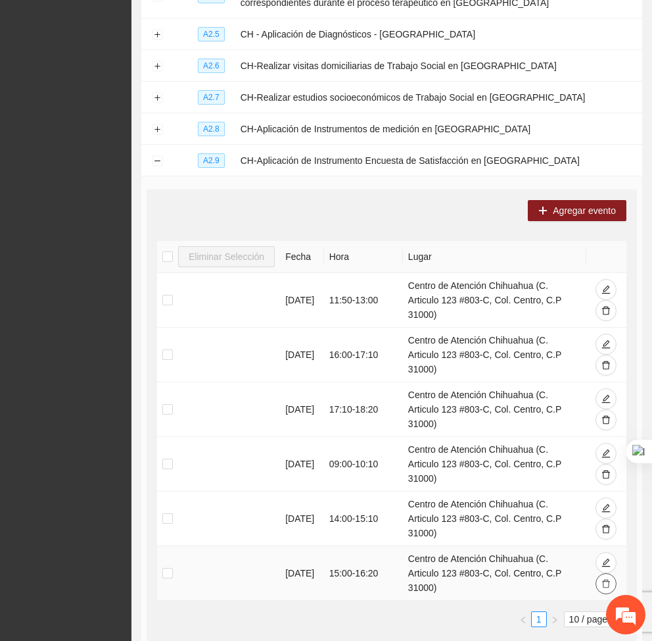
click at [606, 573] on button "button" at bounding box center [606, 583] width 21 height 21
click at [610, 524] on icon "delete" at bounding box center [606, 528] width 9 height 9
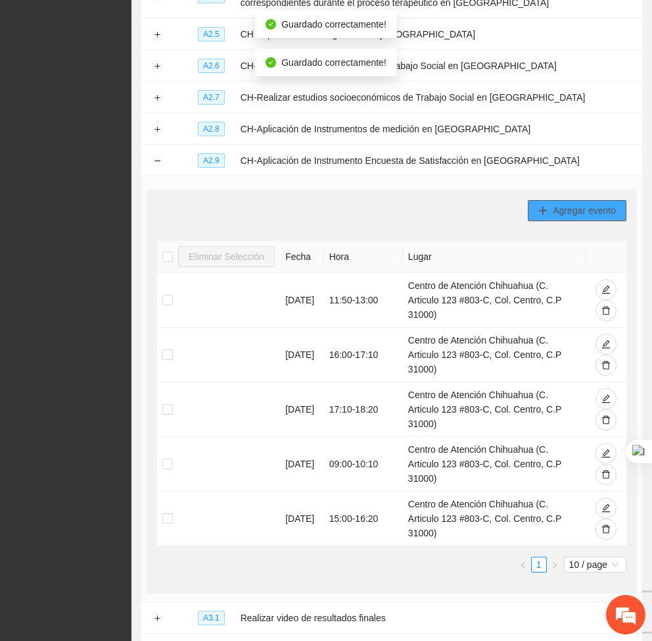
click at [546, 216] on button "Agregar evento" at bounding box center [577, 210] width 99 height 21
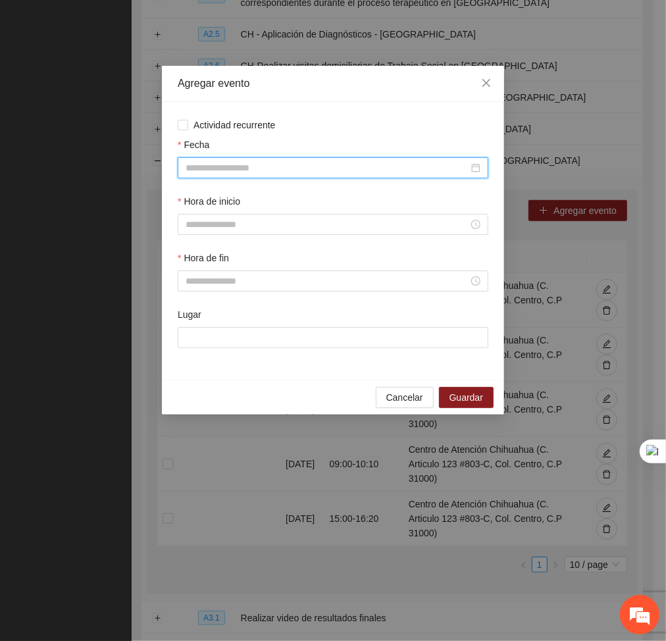
click at [370, 166] on input "Fecha" at bounding box center [326, 167] width 283 height 14
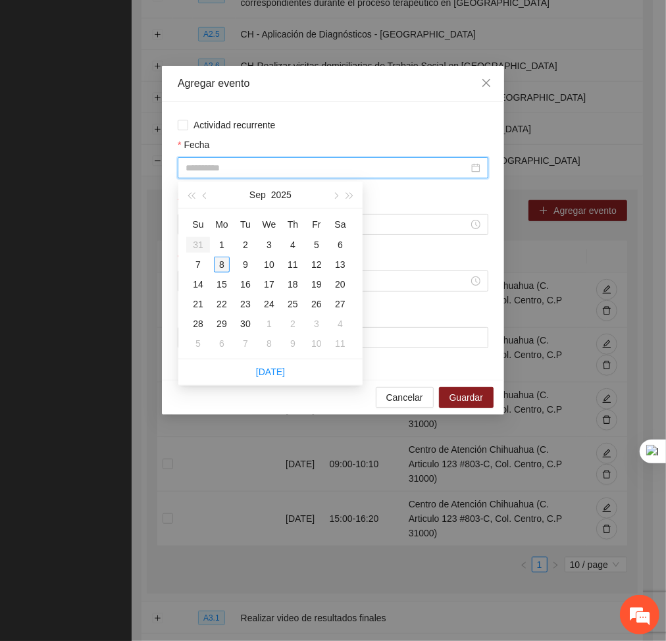
type input "**********"
click at [228, 260] on div "8" at bounding box center [222, 264] width 16 height 16
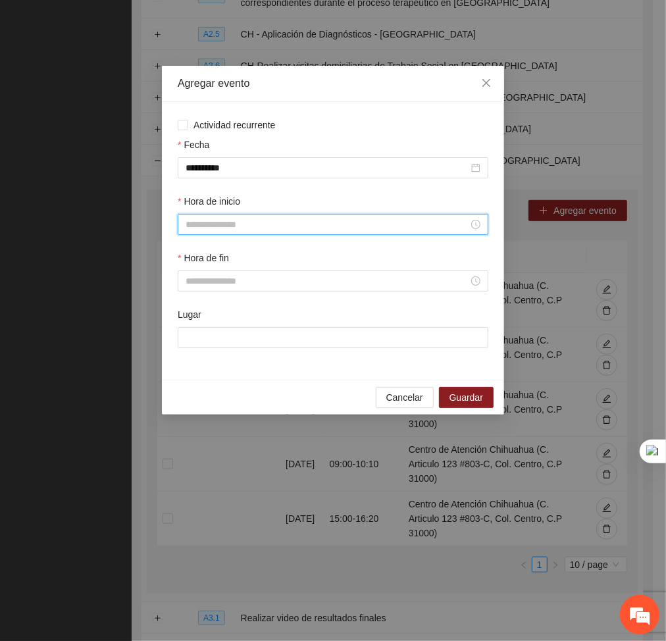
click at [218, 225] on input "Hora de inicio" at bounding box center [326, 224] width 283 height 14
click at [193, 362] on div "18" at bounding box center [196, 367] width 37 height 18
type input "*****"
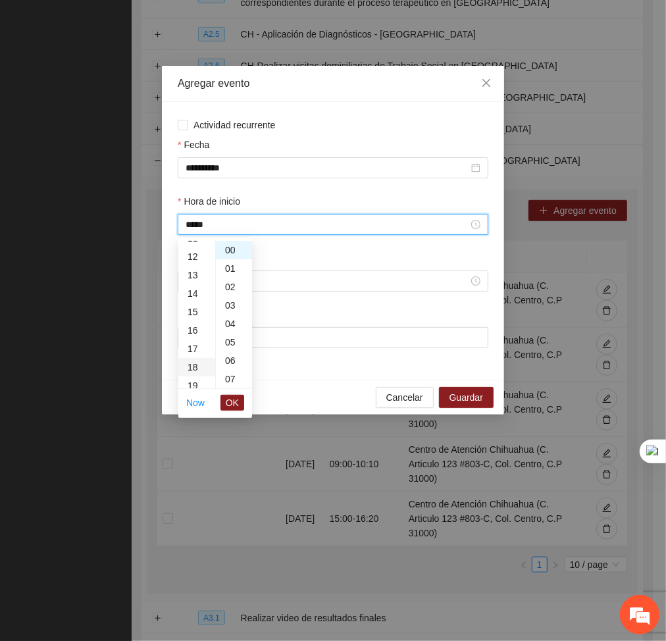
scroll to position [331, 0]
click at [228, 399] on span "OK" at bounding box center [232, 402] width 13 height 14
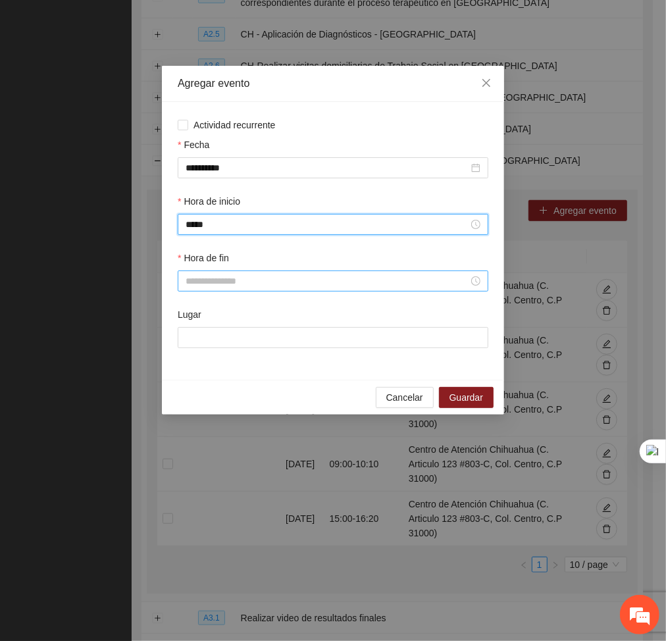
click at [202, 282] on input "Hora de fin" at bounding box center [326, 281] width 283 height 14
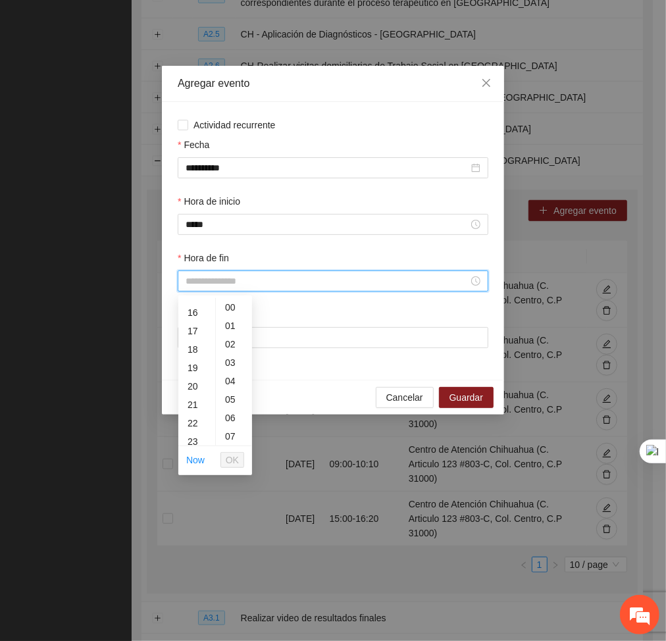
scroll to position [291, 0]
click at [194, 364] on div "19" at bounding box center [196, 365] width 37 height 18
click at [227, 311] on div "10" at bounding box center [234, 313] width 36 height 18
type input "*****"
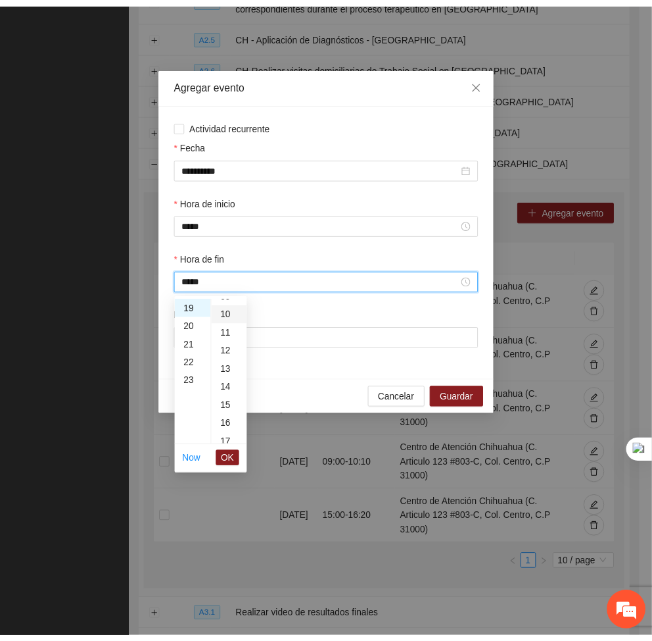
scroll to position [184, 0]
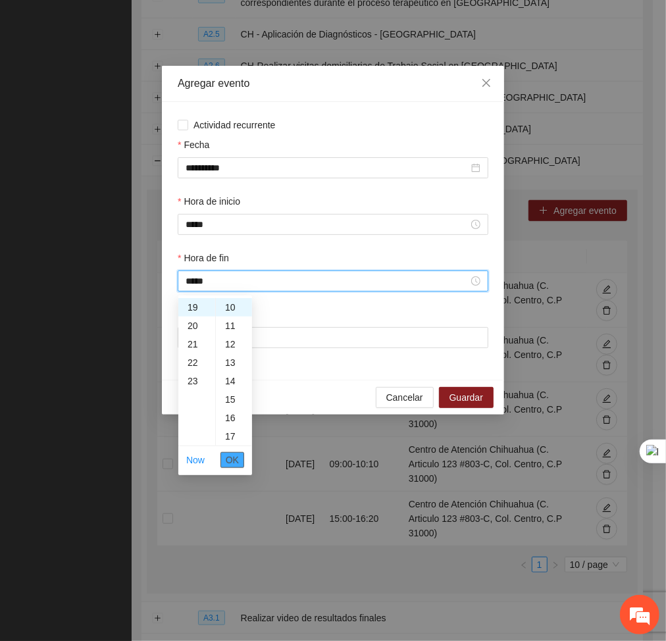
click at [230, 456] on span "OK" at bounding box center [232, 459] width 13 height 14
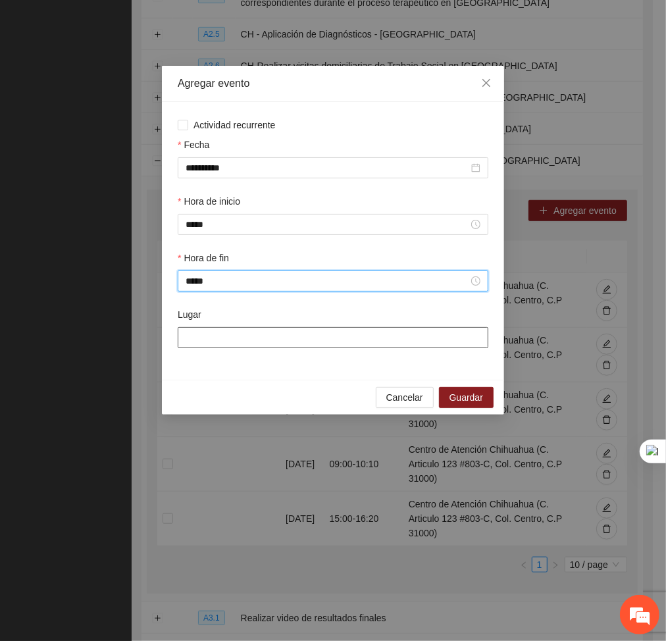
click at [205, 338] on input "Lugar" at bounding box center [333, 337] width 310 height 21
type input "**********"
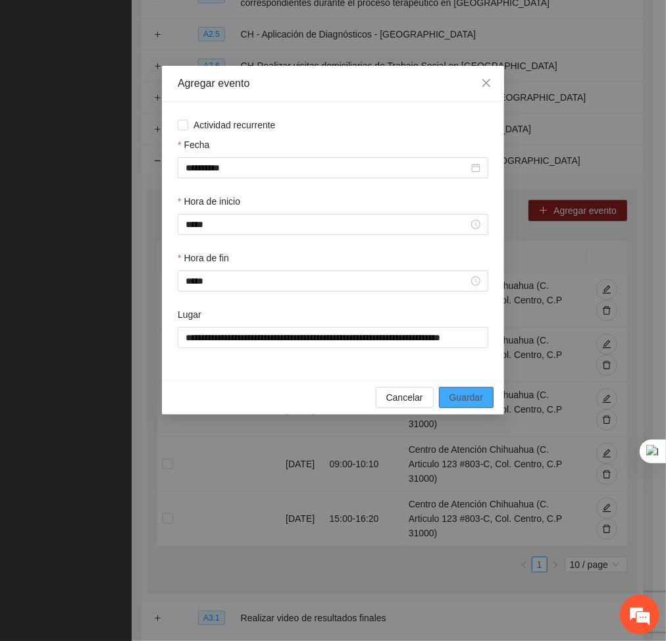
click at [479, 398] on span "Guardar" at bounding box center [466, 397] width 34 height 14
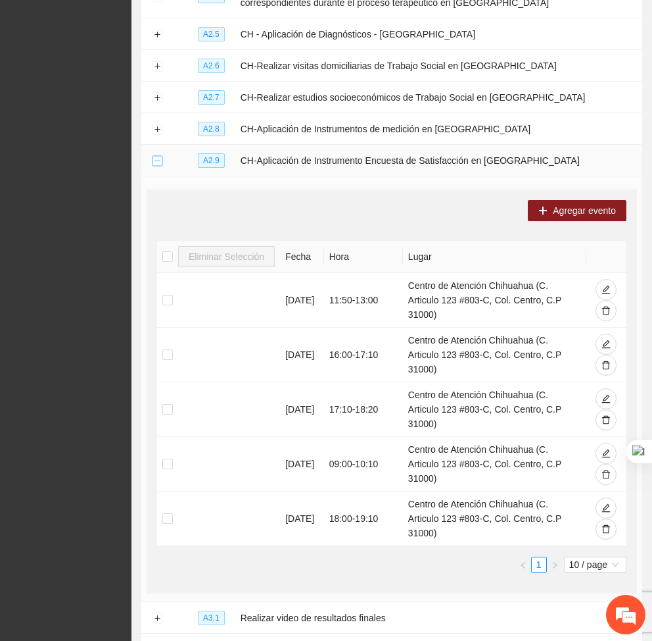
click at [158, 158] on button "Collapse row" at bounding box center [157, 161] width 11 height 11
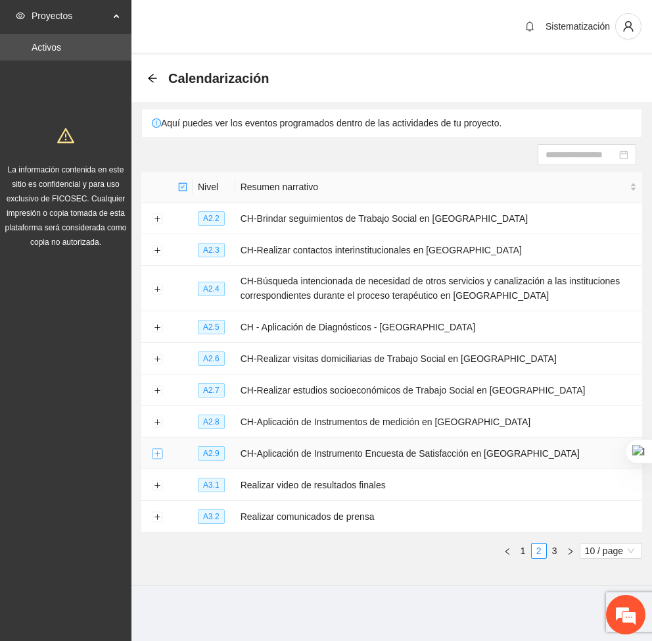
scroll to position [0, 0]
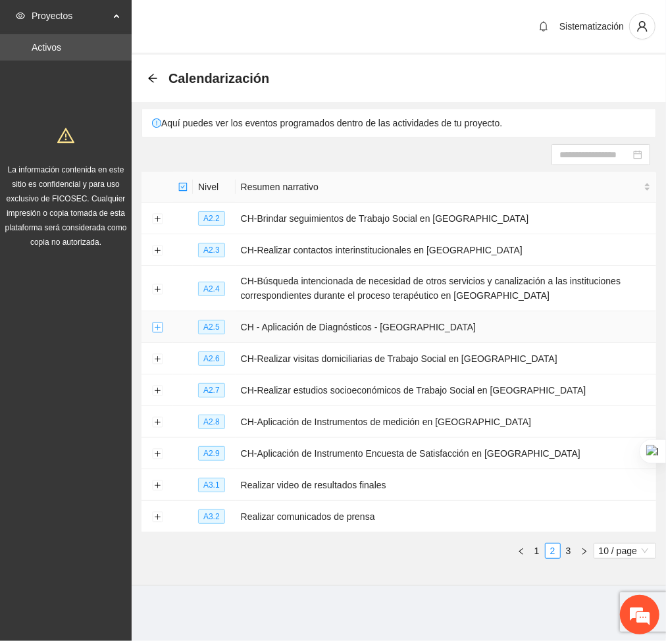
click at [156, 330] on button "Expand row" at bounding box center [157, 327] width 11 height 11
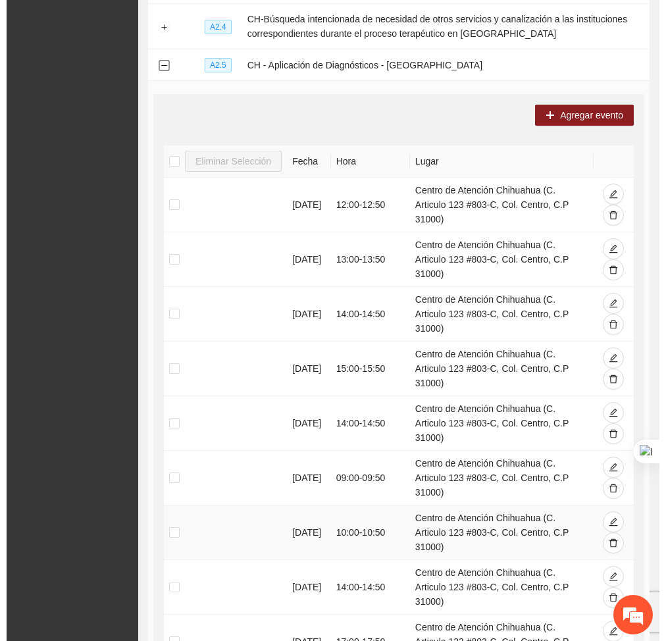
scroll to position [198, 0]
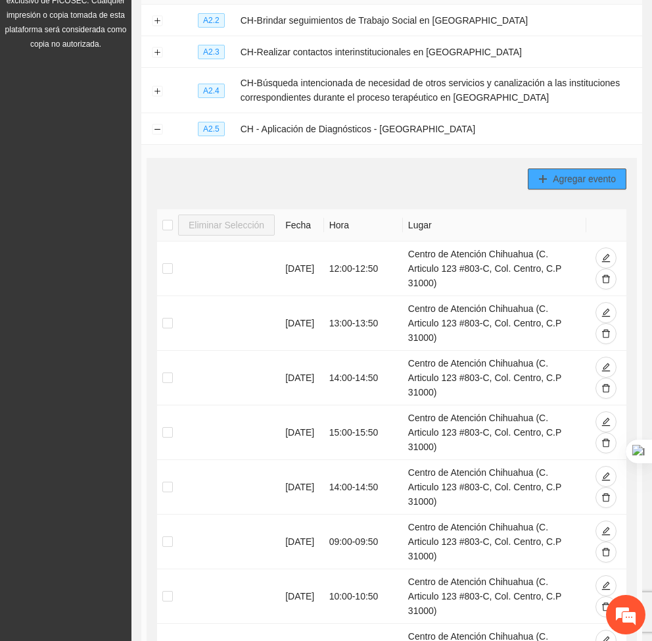
click at [556, 176] on span "Agregar evento" at bounding box center [584, 179] width 63 height 14
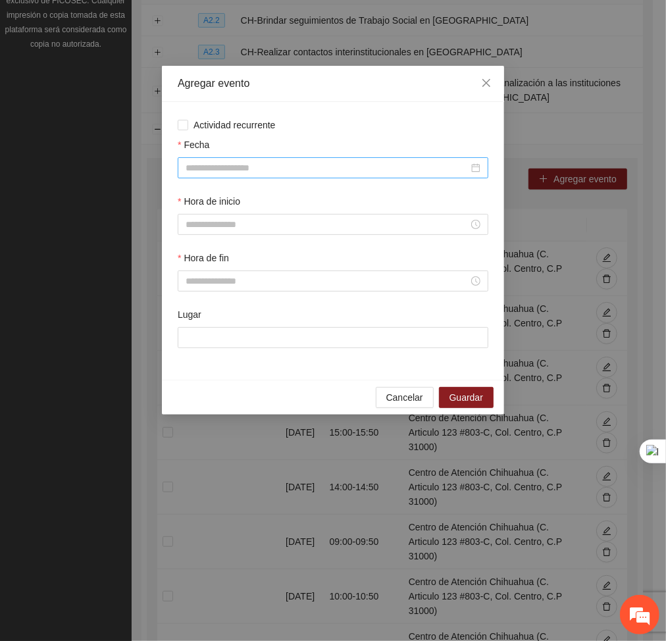
click at [380, 168] on input "Fecha" at bounding box center [326, 167] width 283 height 14
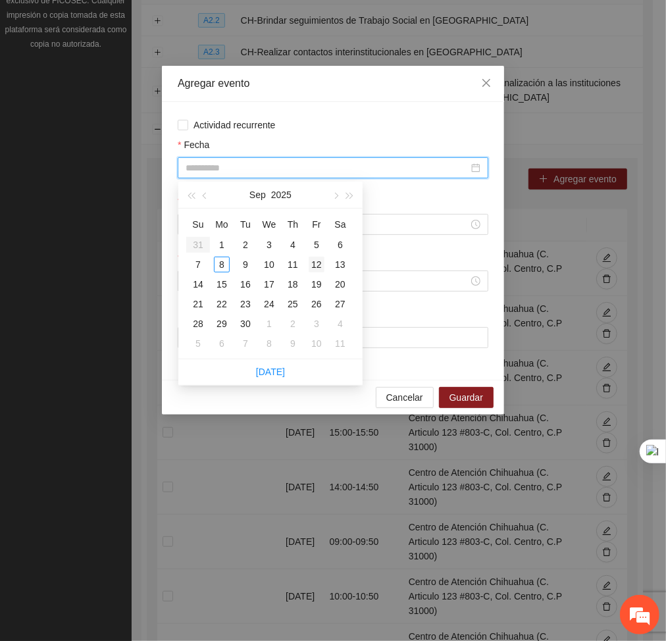
type input "**********"
click at [312, 266] on div "12" at bounding box center [316, 264] width 16 height 16
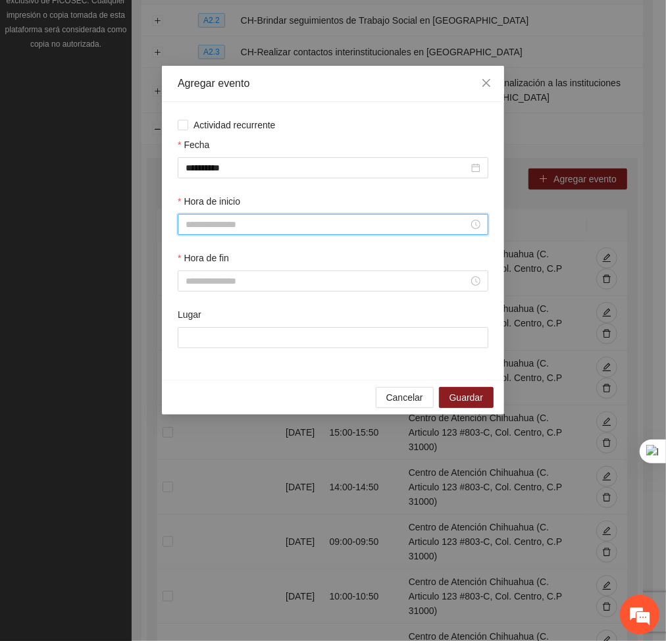
click at [226, 227] on input "Hora de inicio" at bounding box center [326, 224] width 283 height 14
click at [192, 275] on div "09" at bounding box center [196, 270] width 37 height 18
type input "*****"
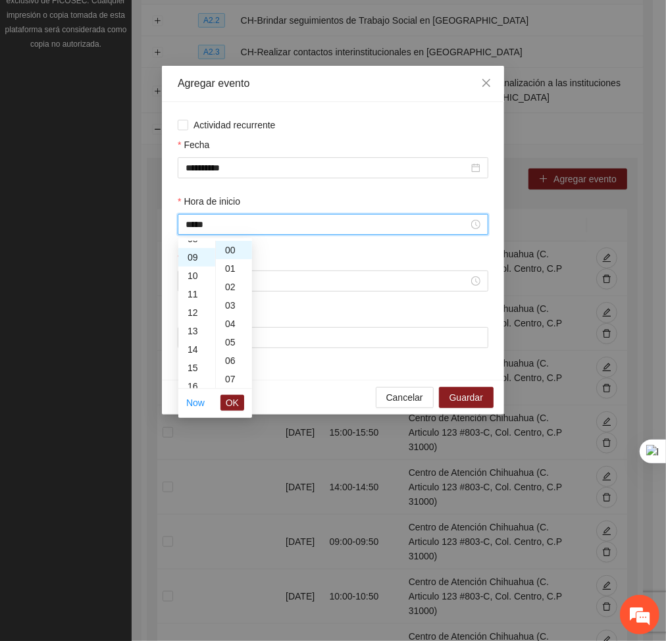
scroll to position [165, 0]
click at [233, 401] on span "OK" at bounding box center [232, 402] width 13 height 14
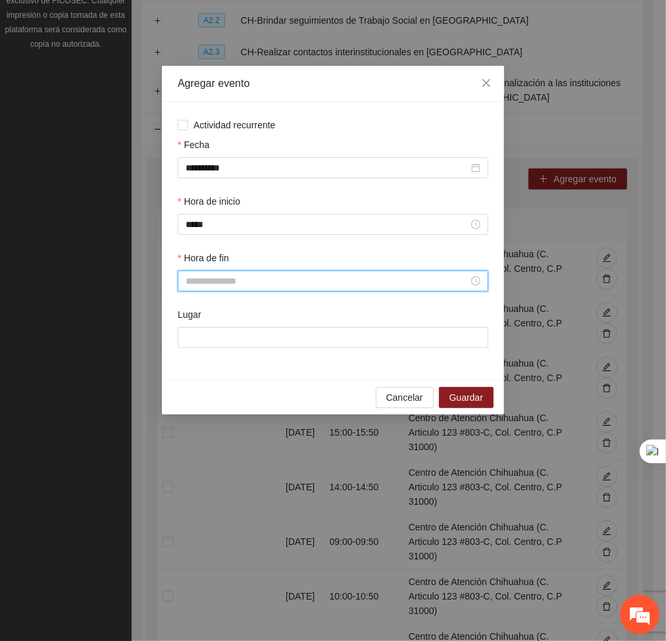
click at [225, 281] on input "Hora de fin" at bounding box center [326, 281] width 283 height 14
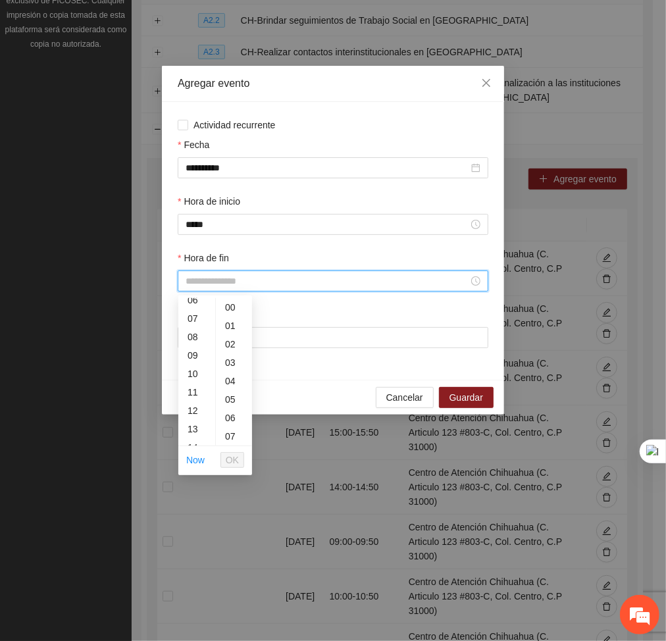
scroll to position [132, 0]
click at [195, 337] on div "09" at bounding box center [196, 341] width 37 height 18
click at [230, 377] on div "50" at bounding box center [234, 379] width 36 height 18
type input "*****"
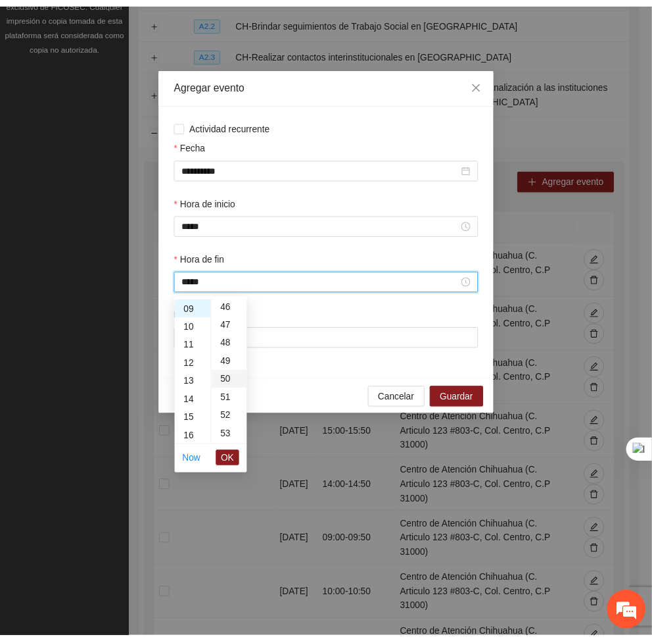
scroll to position [921, 0]
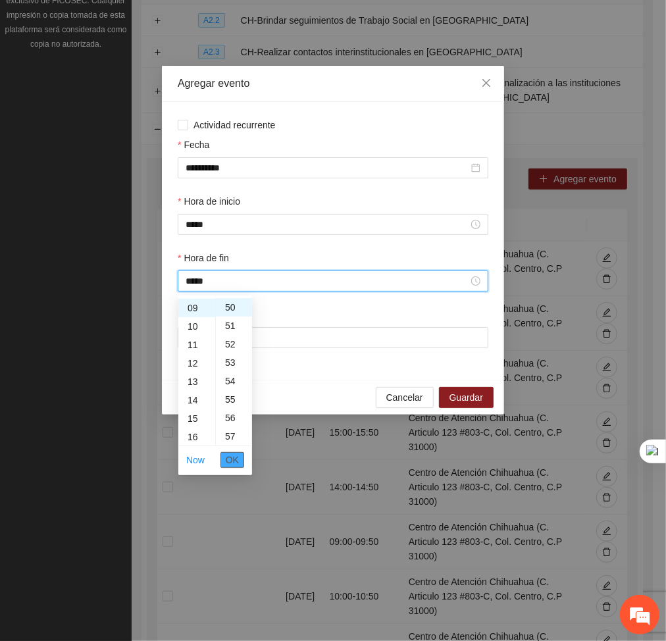
click at [234, 458] on span "OK" at bounding box center [232, 459] width 13 height 14
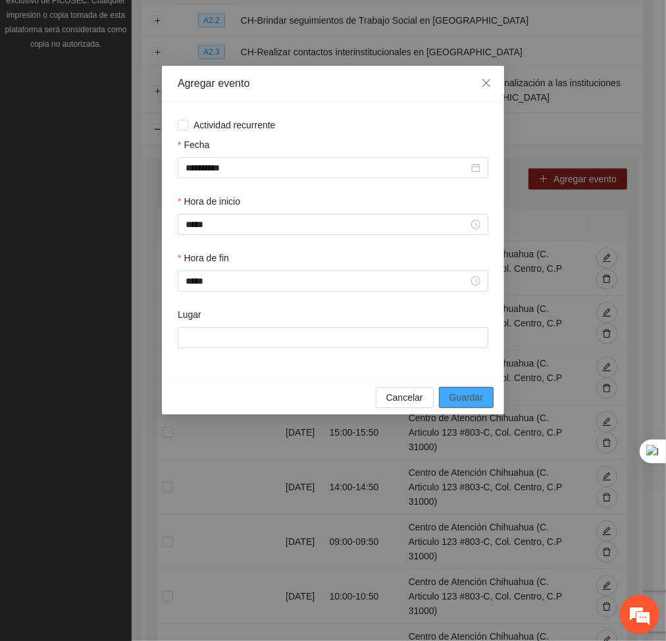
click at [459, 402] on span "Guardar" at bounding box center [466, 397] width 34 height 14
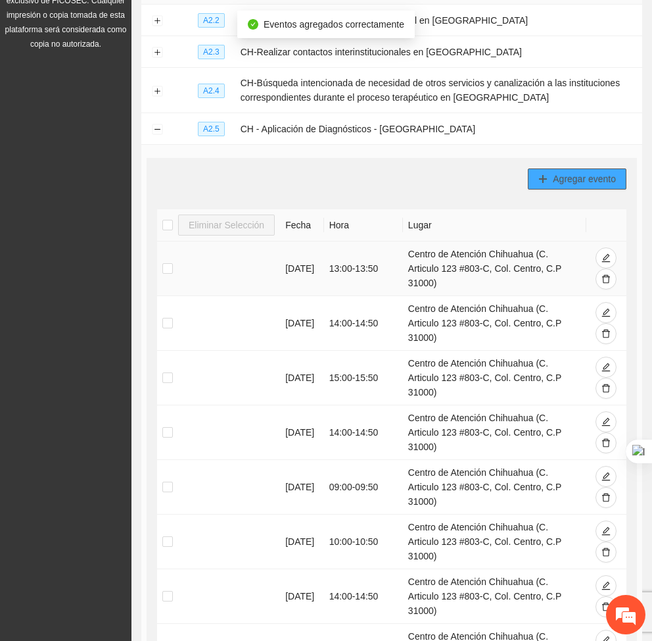
scroll to position [684, 0]
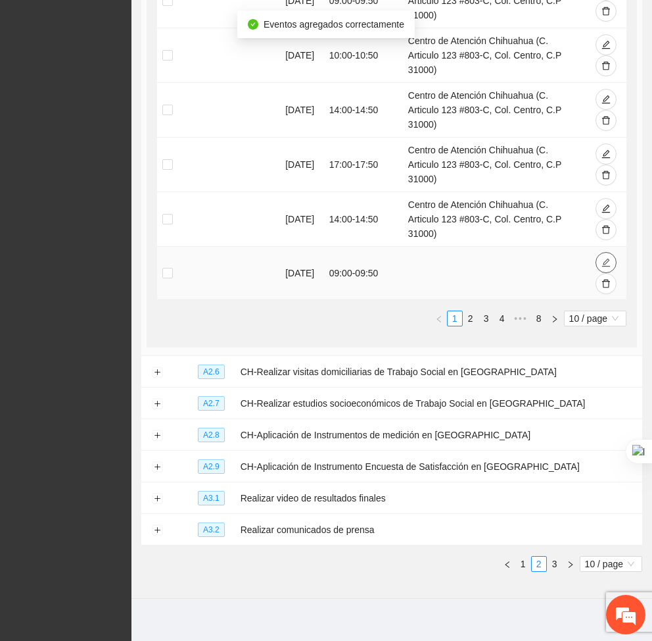
click at [603, 252] on button "button" at bounding box center [606, 262] width 21 height 21
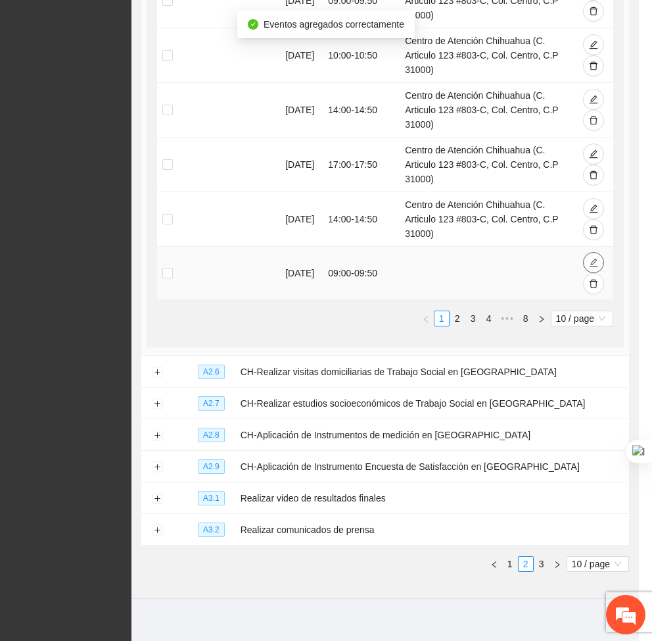
type input "**********"
type input "*****"
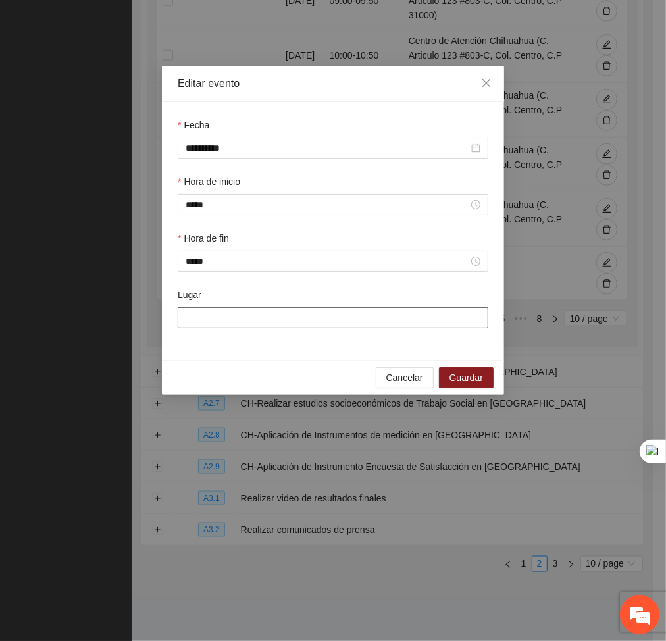
click at [337, 314] on input "Lugar" at bounding box center [333, 317] width 310 height 21
type input "**********"
click at [448, 374] on button "Guardar" at bounding box center [466, 377] width 55 height 21
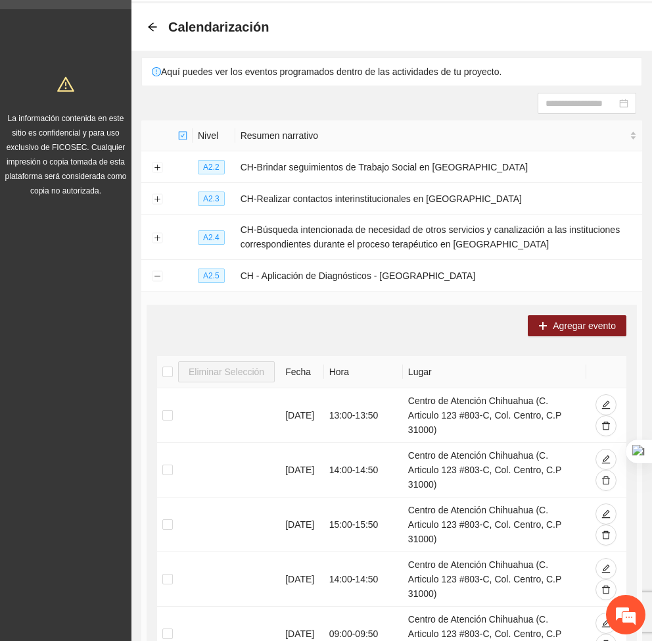
scroll to position [53, 0]
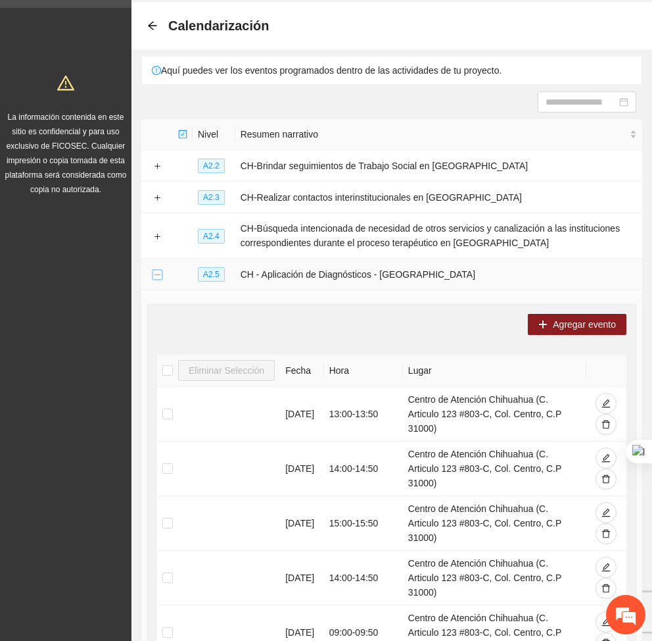
click at [153, 274] on button "Collapse row" at bounding box center [157, 275] width 11 height 11
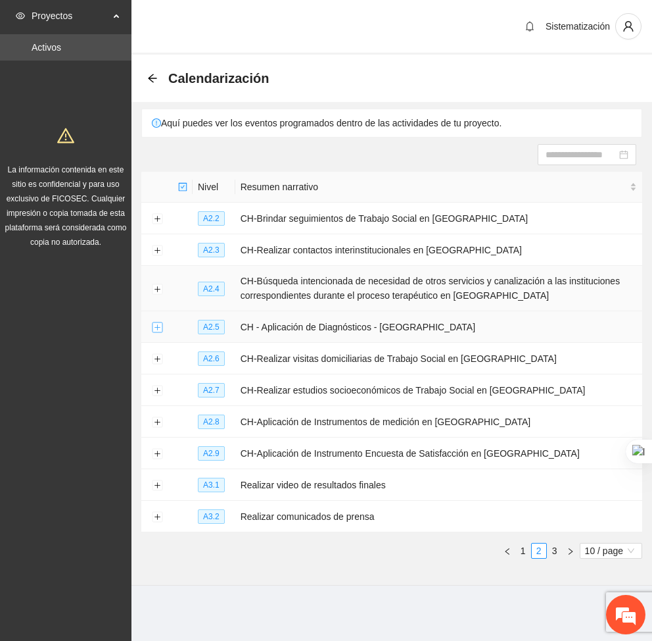
scroll to position [0, 0]
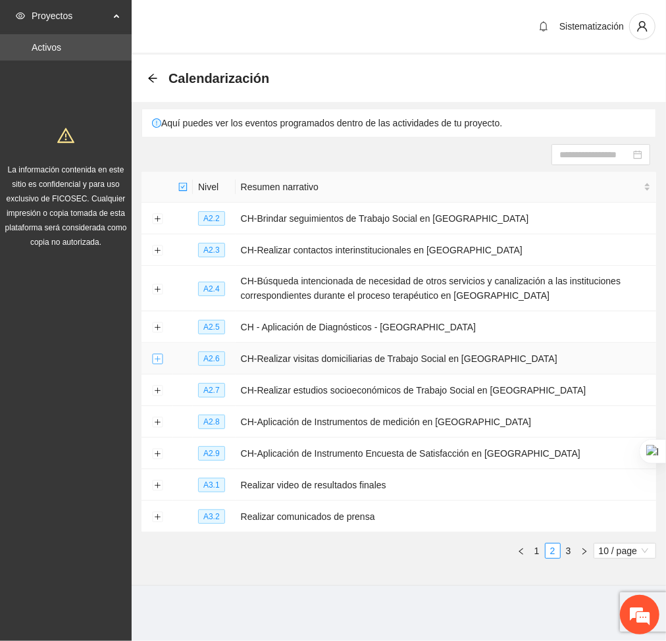
click at [158, 361] on button "Expand row" at bounding box center [157, 359] width 11 height 11
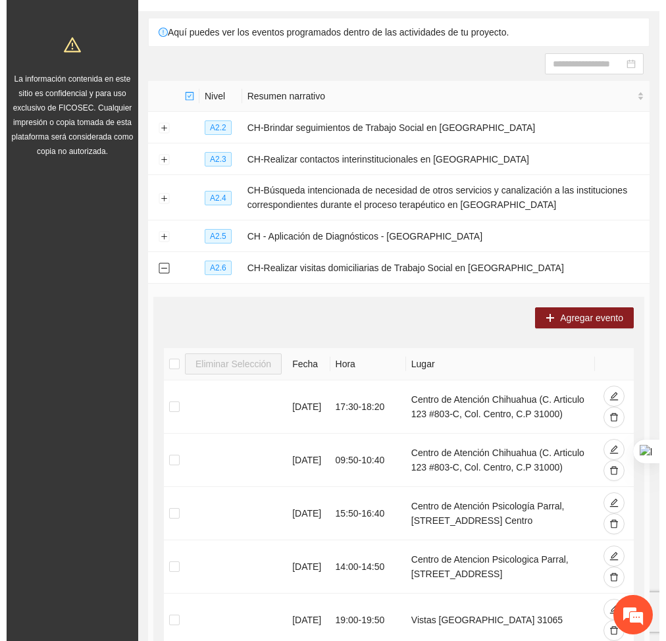
scroll to position [101, 0]
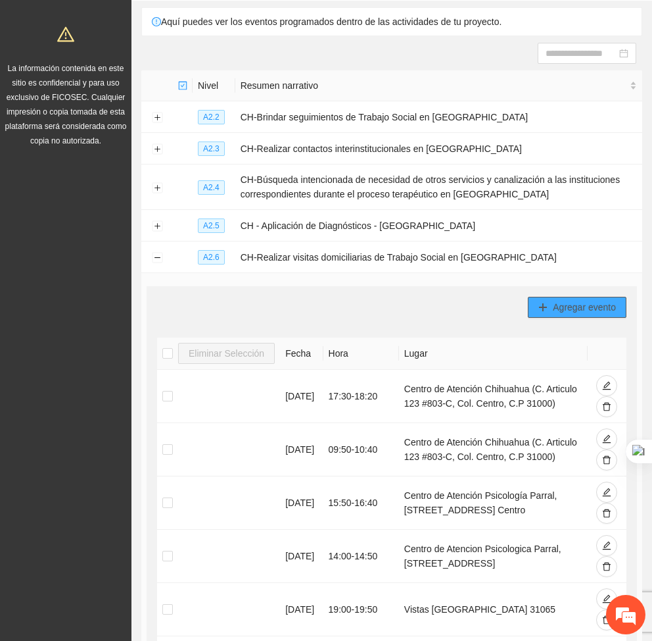
click at [573, 312] on span "Agregar evento" at bounding box center [584, 307] width 63 height 14
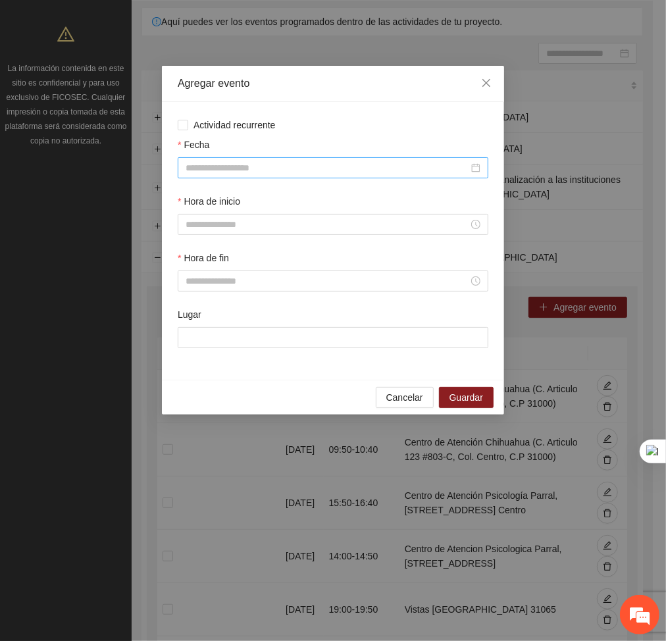
click at [352, 168] on input "Fecha" at bounding box center [326, 167] width 283 height 14
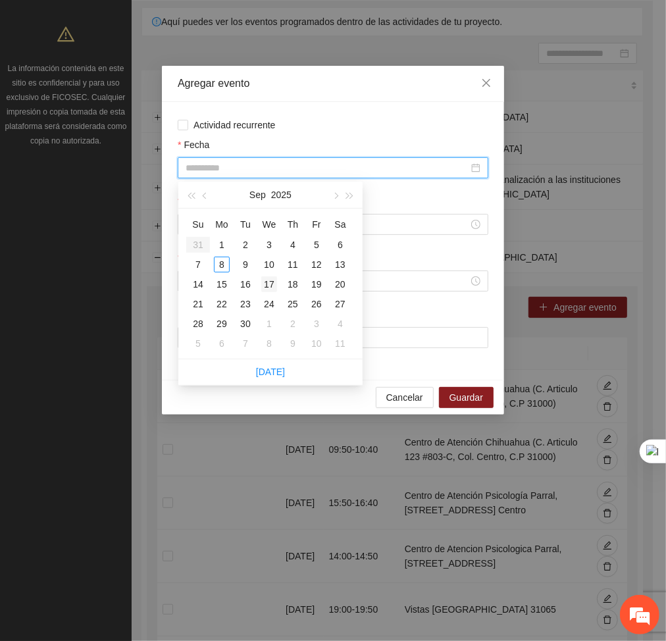
type input "**********"
click at [267, 287] on div "17" at bounding box center [269, 284] width 16 height 16
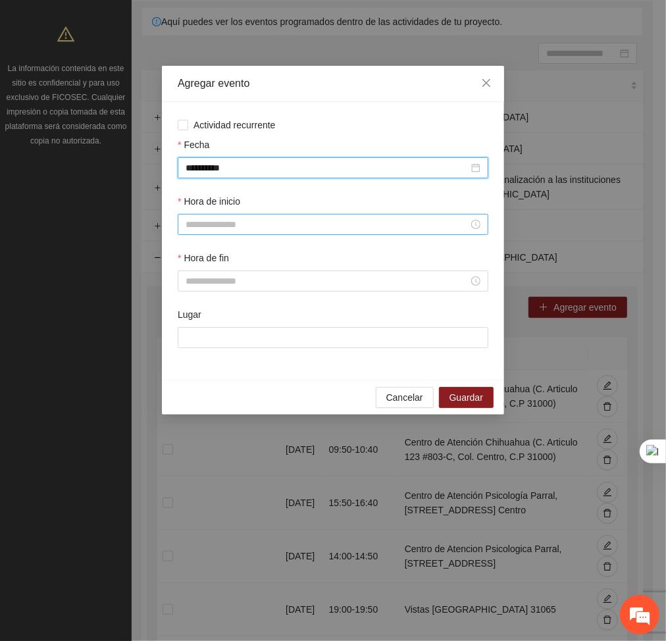
click at [258, 227] on input "Hora de inicio" at bounding box center [326, 224] width 283 height 14
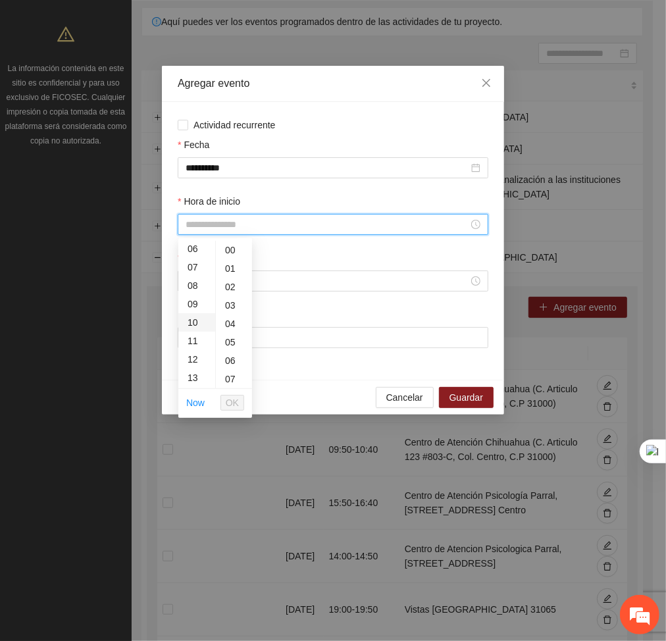
click at [193, 325] on div "10" at bounding box center [196, 322] width 37 height 18
type input "*****"
click at [229, 401] on span "OK" at bounding box center [232, 402] width 13 height 14
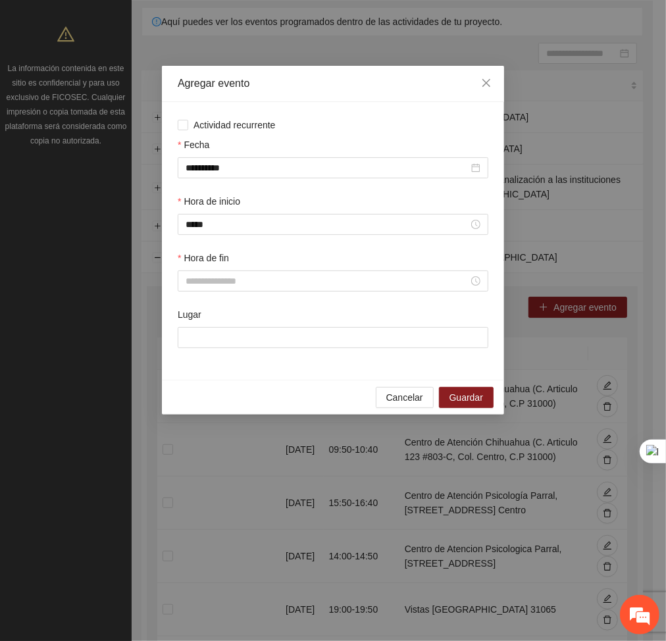
click at [227, 270] on div "Hora de fin" at bounding box center [333, 261] width 310 height 20
click at [218, 285] on input "Hora de fin" at bounding box center [326, 281] width 283 height 14
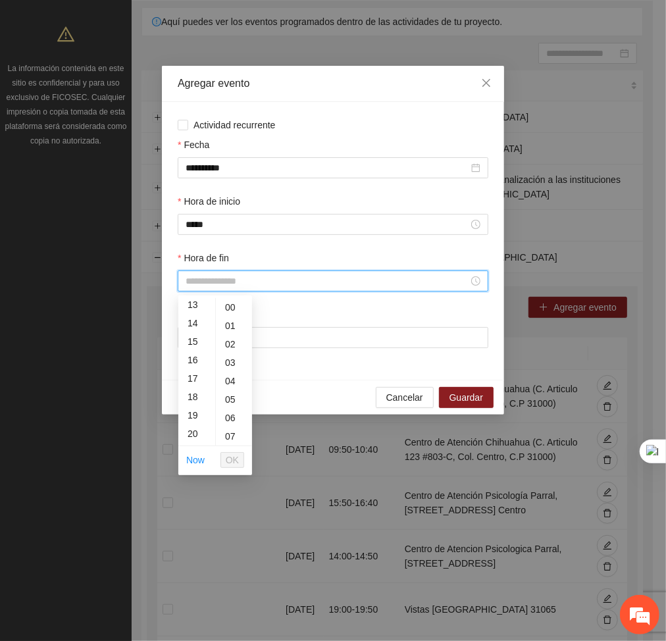
scroll to position [251, 0]
click at [195, 335] on div "10" at bounding box center [196, 335] width 37 height 18
click at [229, 399] on div "50" at bounding box center [234, 398] width 36 height 18
type input "*****"
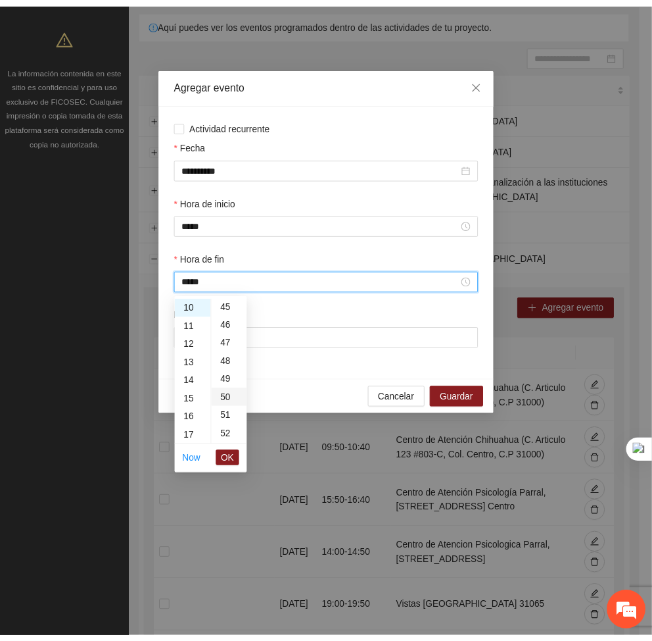
scroll to position [921, 0]
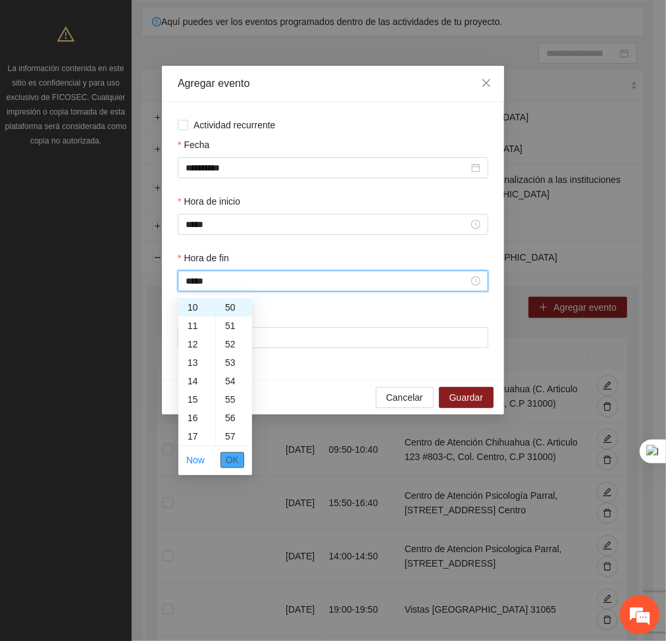
click at [232, 456] on span "OK" at bounding box center [232, 459] width 13 height 14
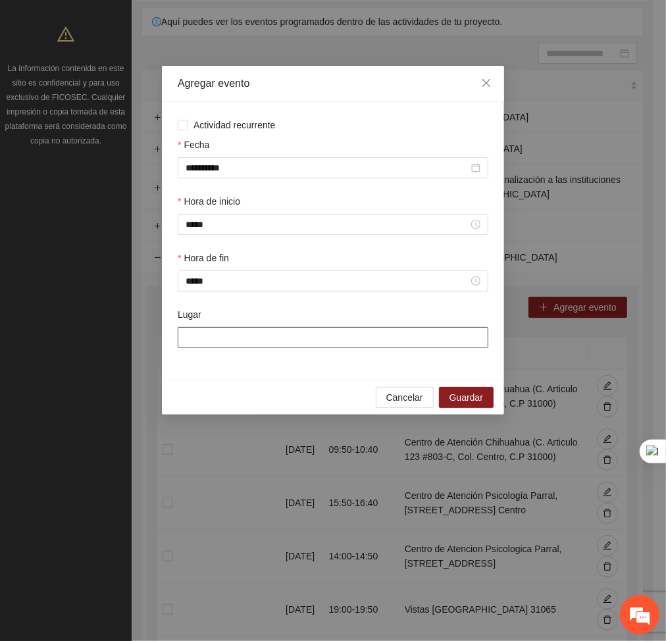
click at [283, 330] on input "Lugar" at bounding box center [333, 337] width 310 height 21
type input "**********"
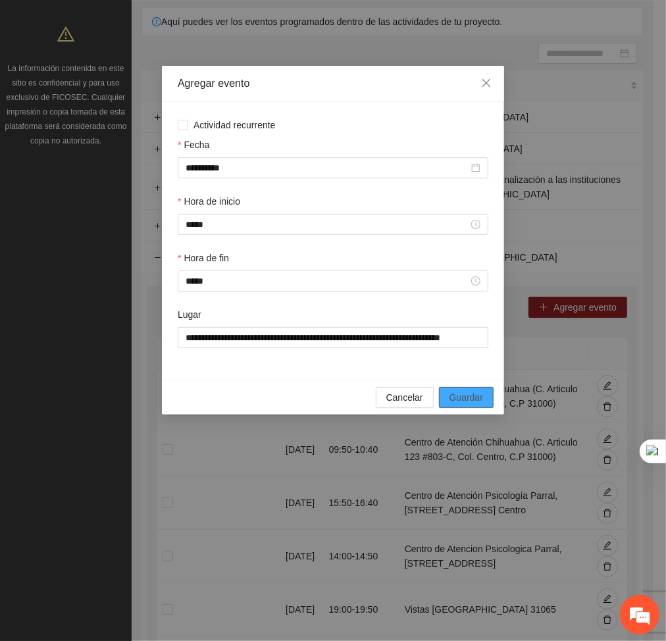
click at [445, 404] on button "Guardar" at bounding box center [466, 397] width 55 height 21
